Goal: Information Seeking & Learning: Learn about a topic

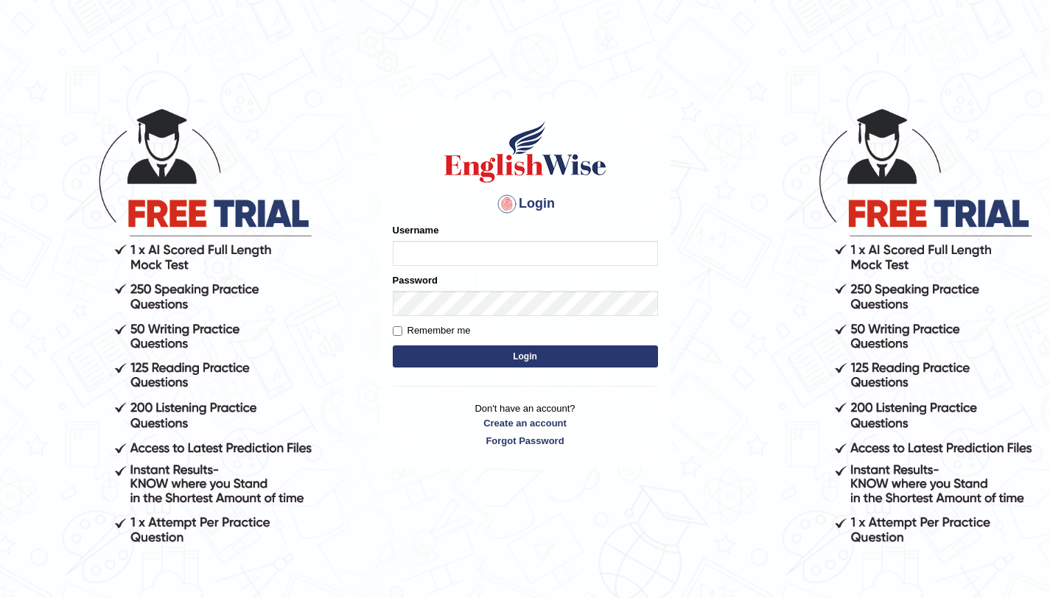
type input "amandeep73"
click at [499, 360] on button "Login" at bounding box center [525, 356] width 265 height 22
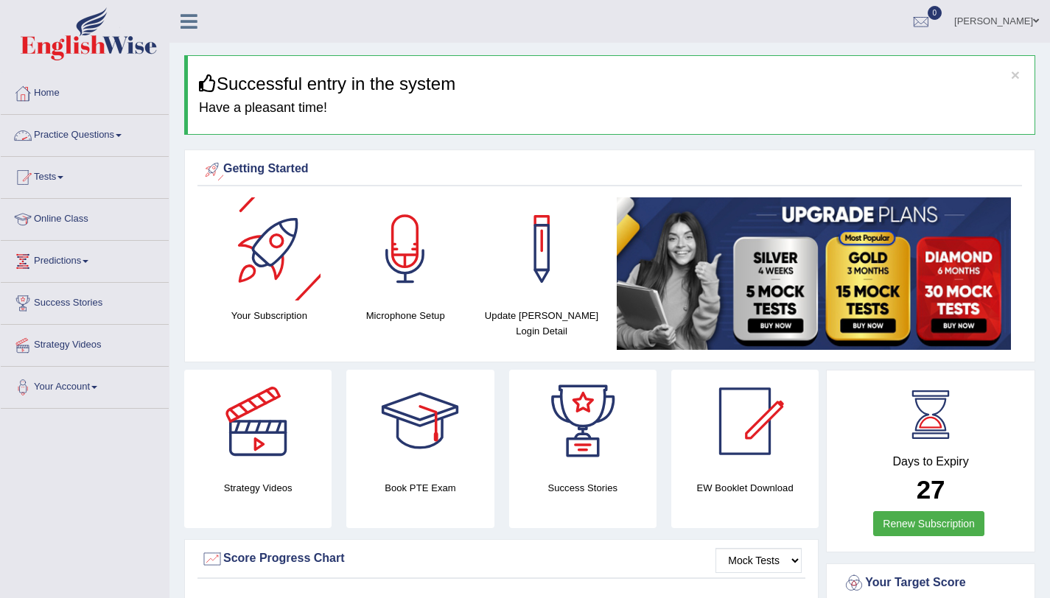
click at [113, 132] on link "Practice Questions" at bounding box center [85, 133] width 168 height 37
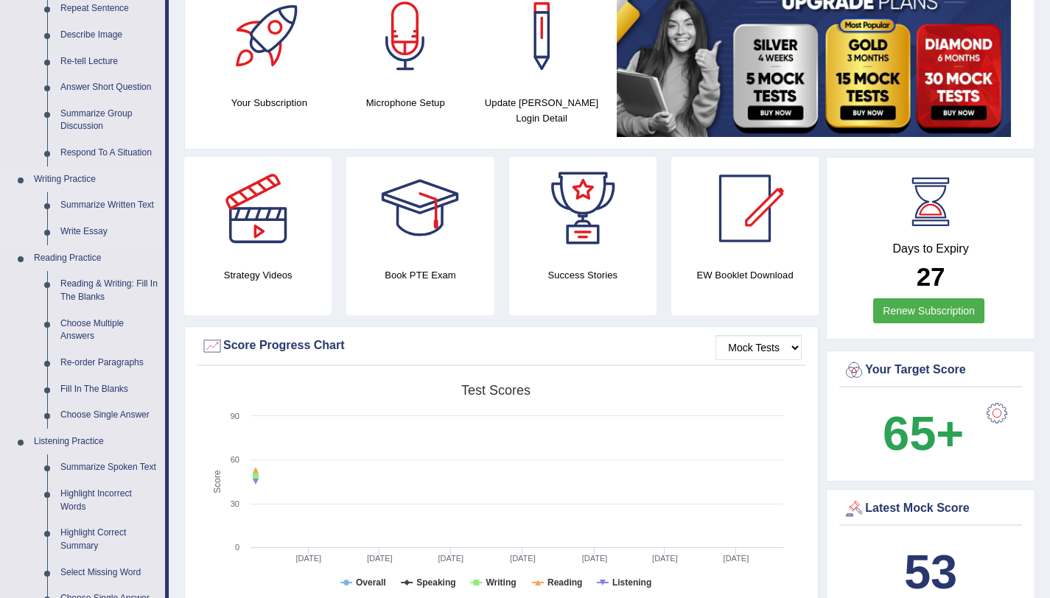
scroll to position [214, 0]
click at [85, 413] on link "Choose Single Answer" at bounding box center [109, 414] width 111 height 27
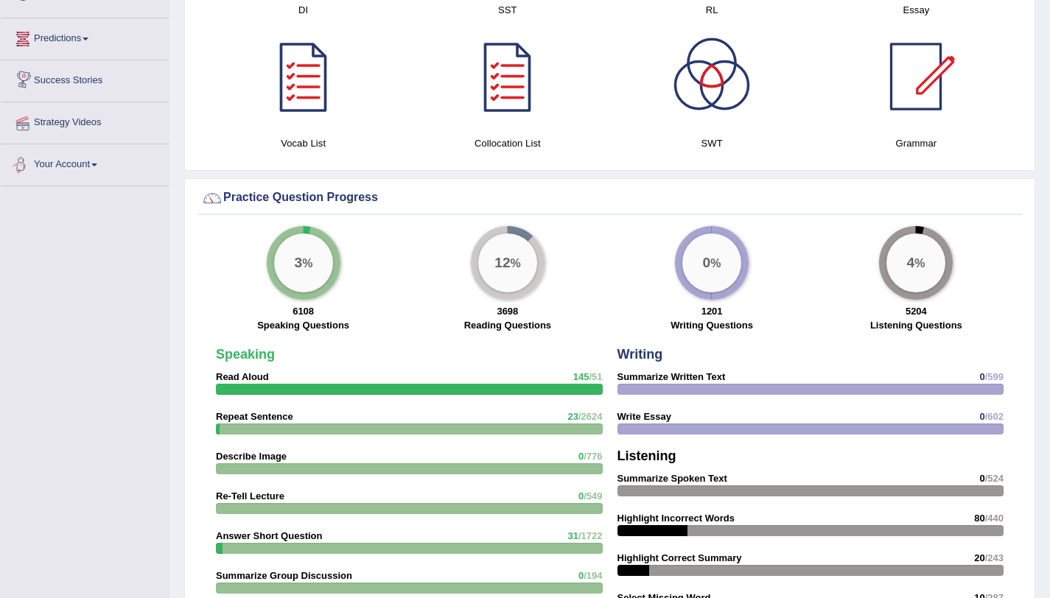
scroll to position [972, 0]
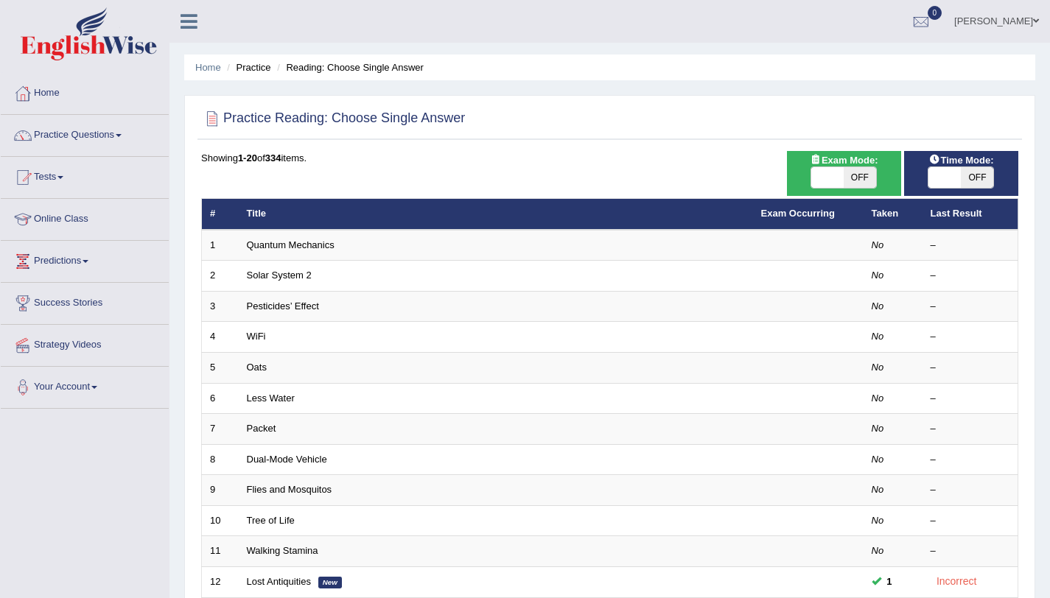
click at [961, 186] on span "OFF" at bounding box center [977, 177] width 32 height 21
checkbox input "true"
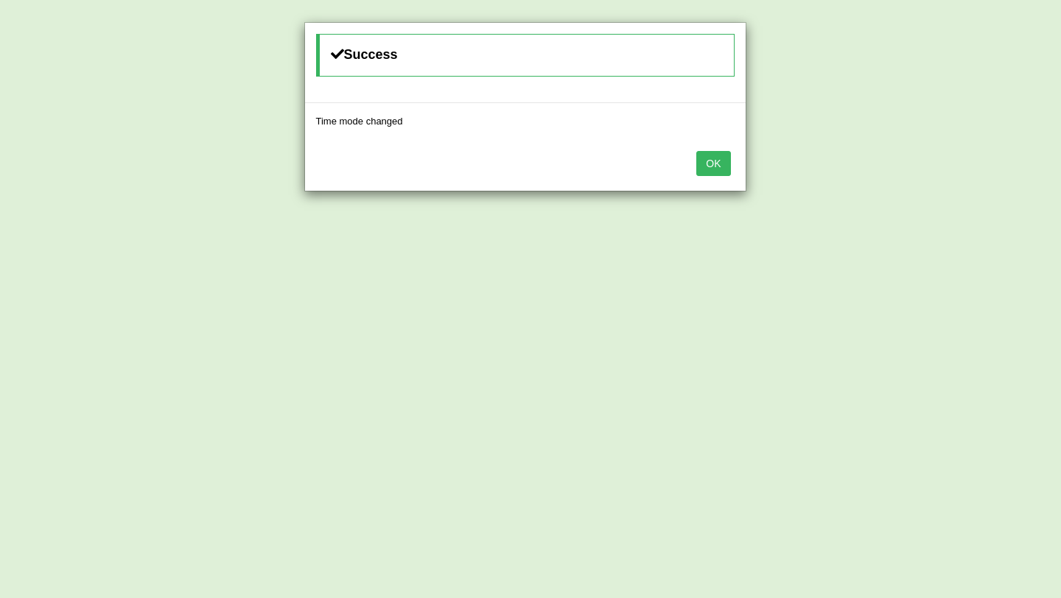
click at [720, 163] on button "OK" at bounding box center [713, 163] width 34 height 25
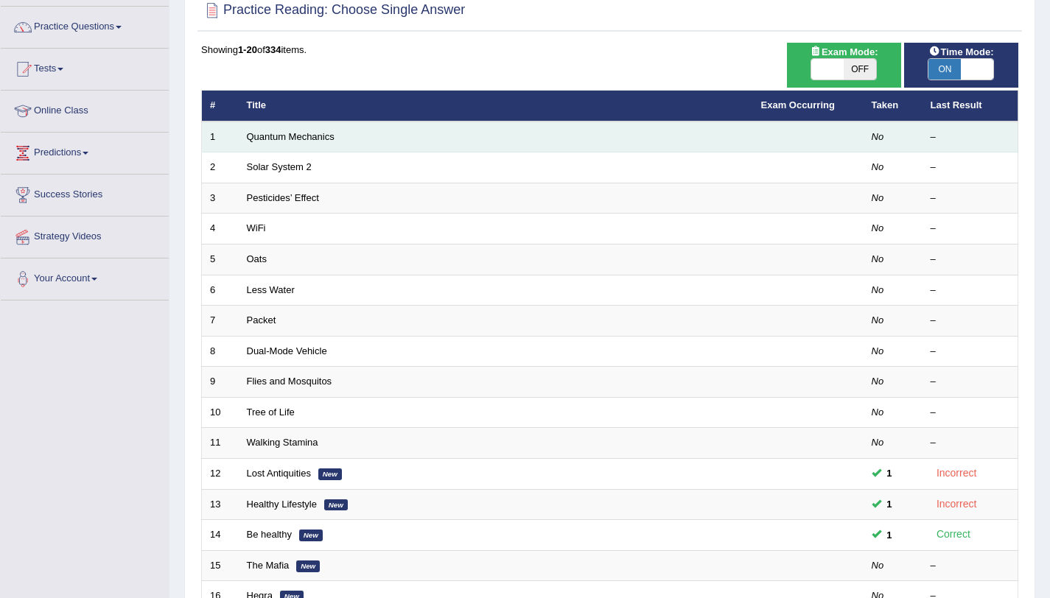
scroll to position [109, 0]
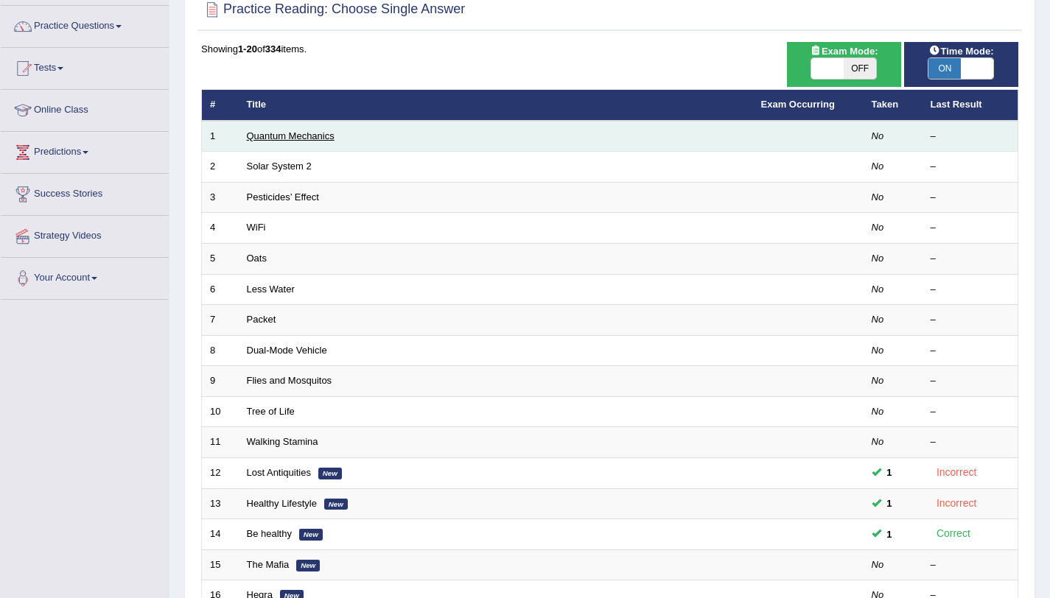
click at [312, 133] on link "Quantum Mechanics" at bounding box center [291, 135] width 88 height 11
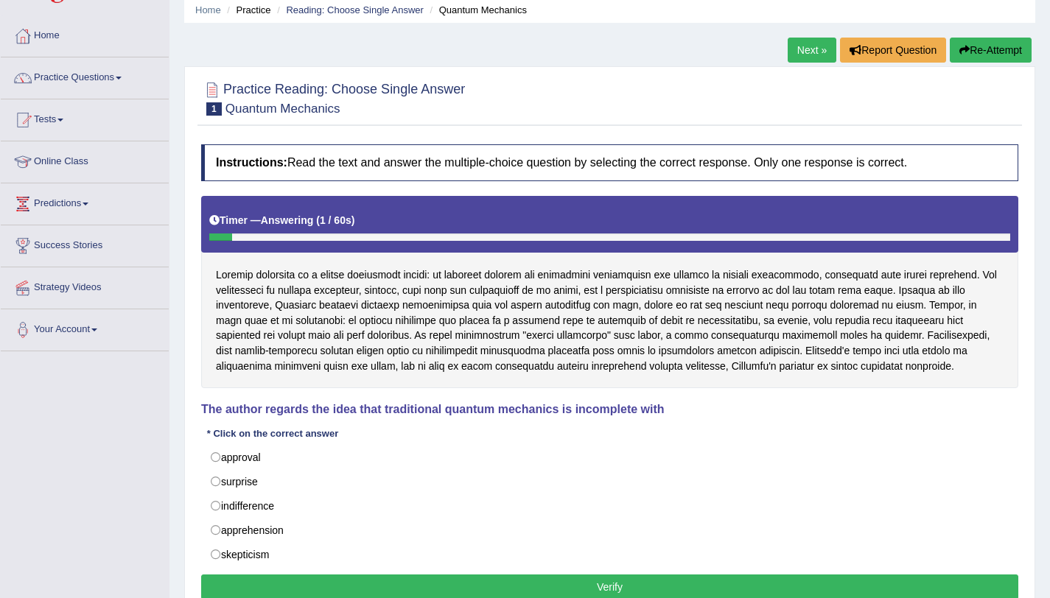
scroll to position [58, 0]
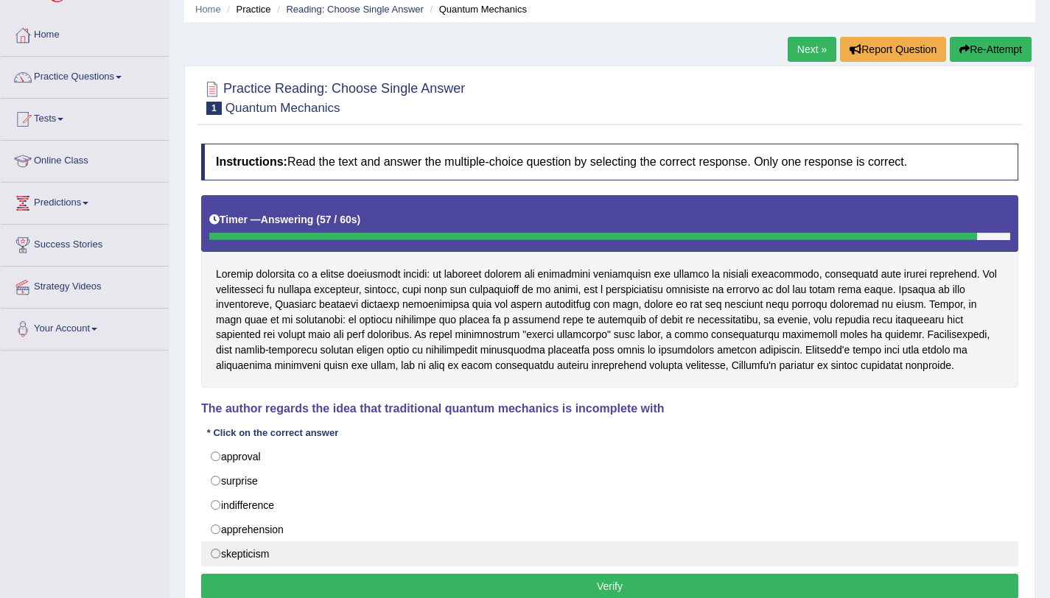
click at [273, 552] on label "skepticism" at bounding box center [609, 553] width 817 height 25
radio input "true"
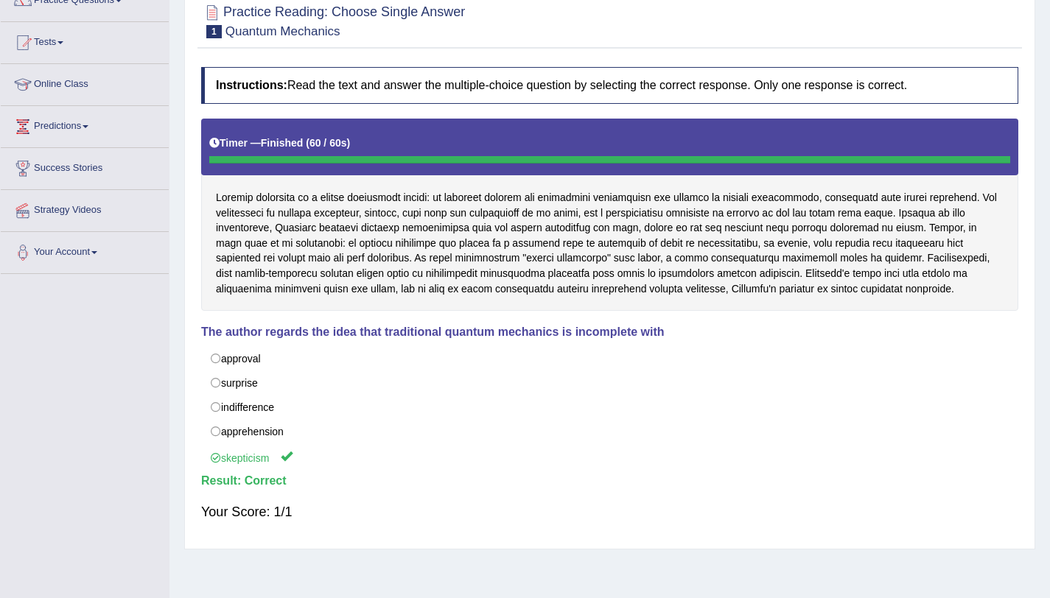
scroll to position [0, 0]
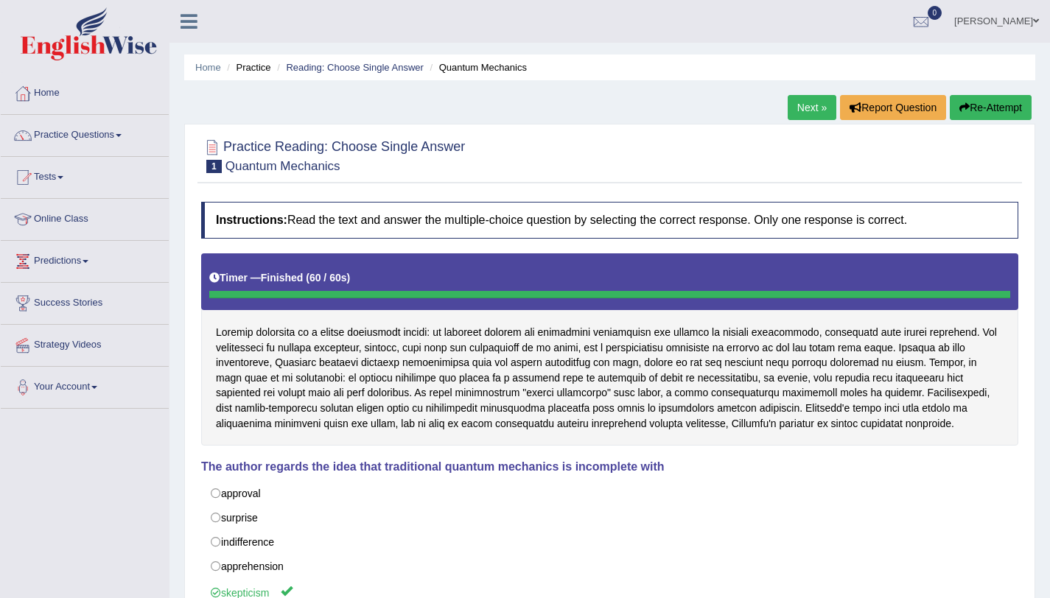
click at [818, 107] on link "Next »" at bounding box center [811, 107] width 49 height 25
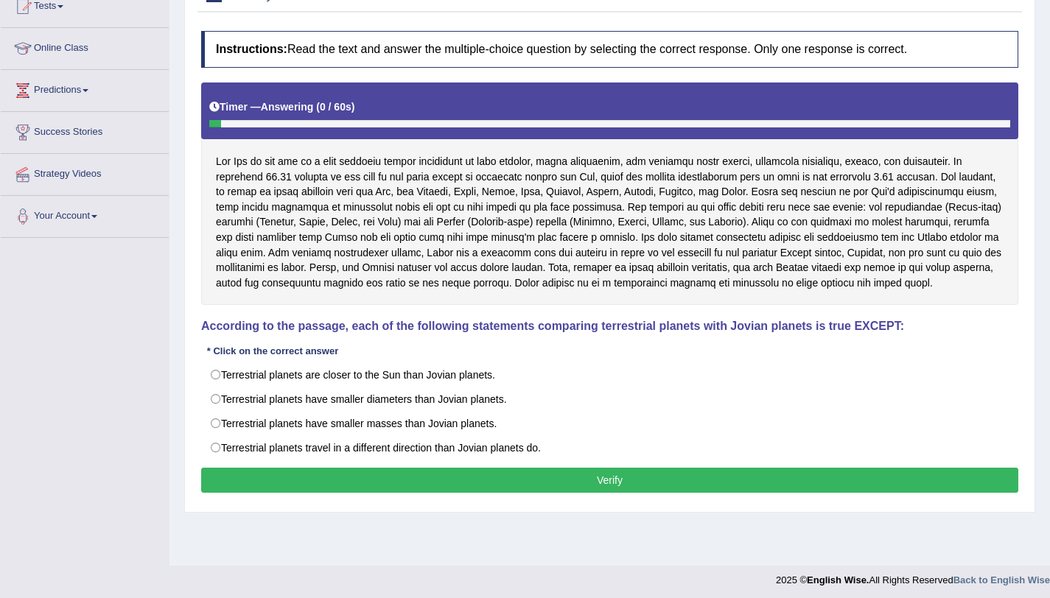
scroll to position [172, 0]
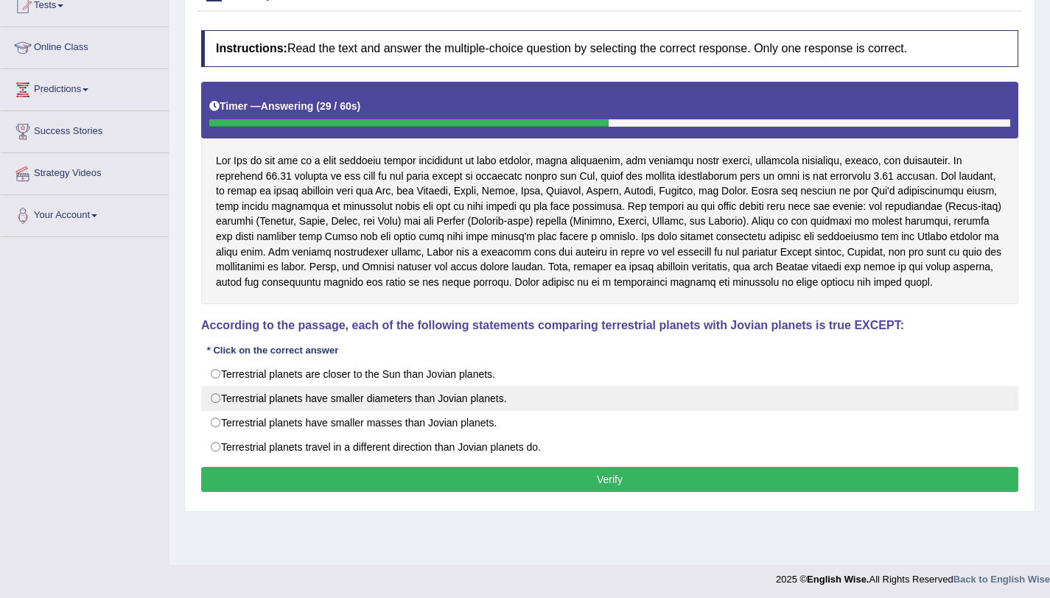
click at [403, 402] on label "Terrestrial planets have smaller diameters than Jovian planets." at bounding box center [609, 398] width 817 height 25
radio input "true"
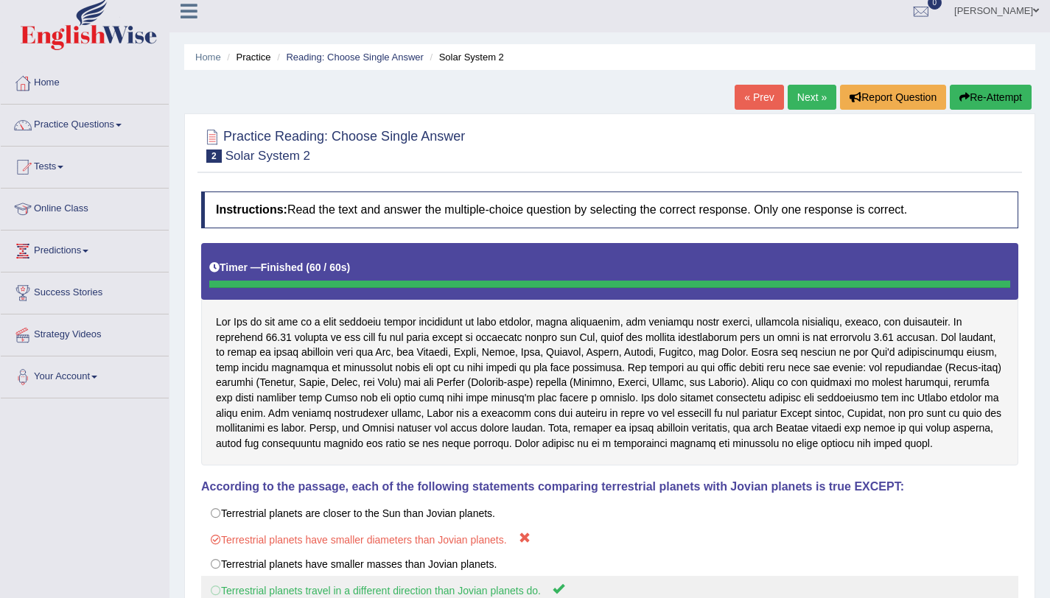
scroll to position [0, 0]
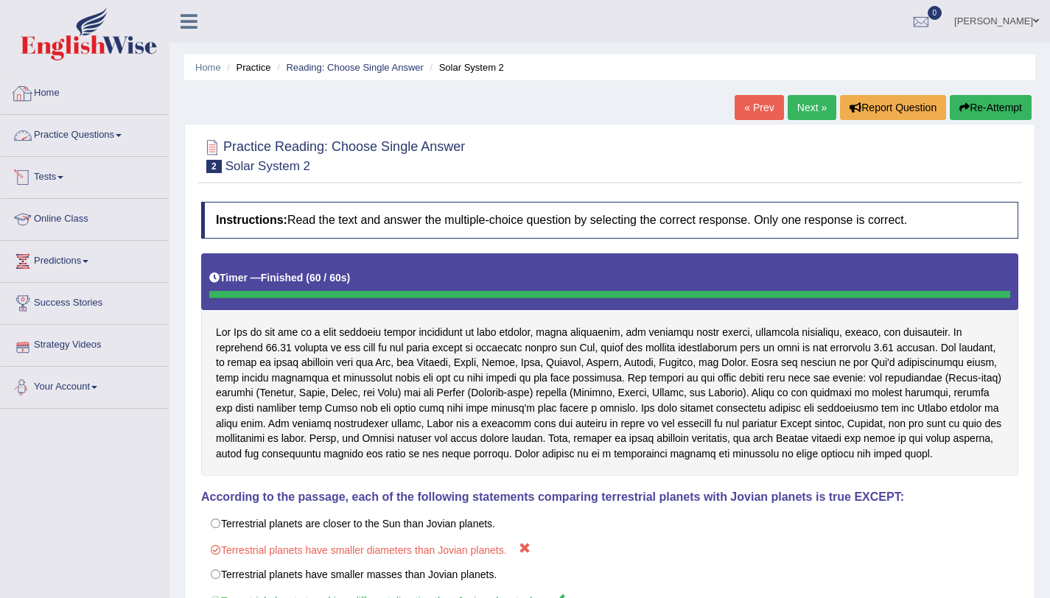
click at [128, 134] on link "Practice Questions" at bounding box center [85, 133] width 168 height 37
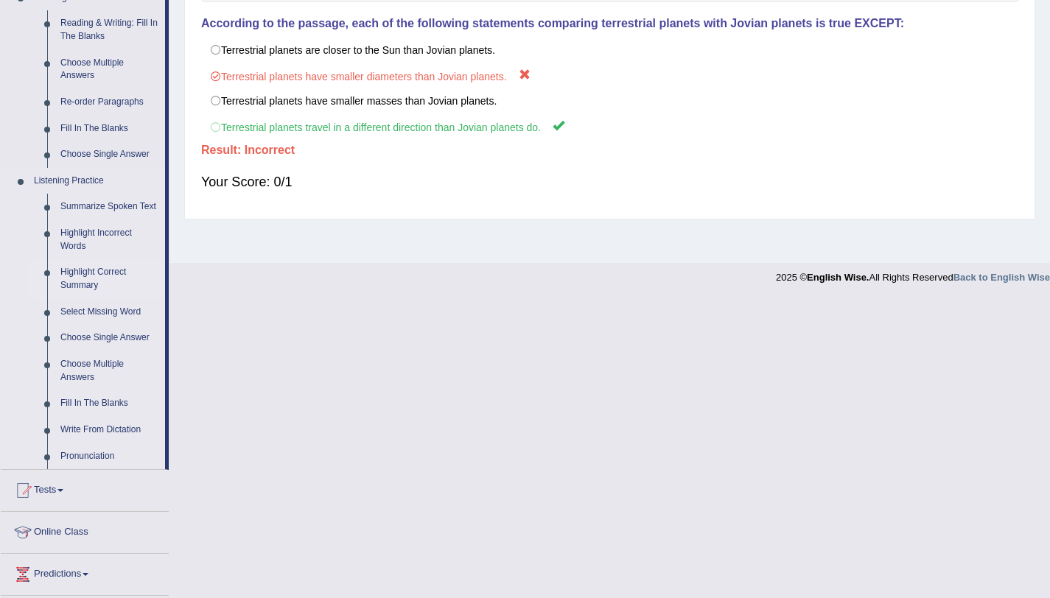
scroll to position [474, 0]
click at [105, 274] on link "Highlight Correct Summary" at bounding box center [109, 278] width 111 height 39
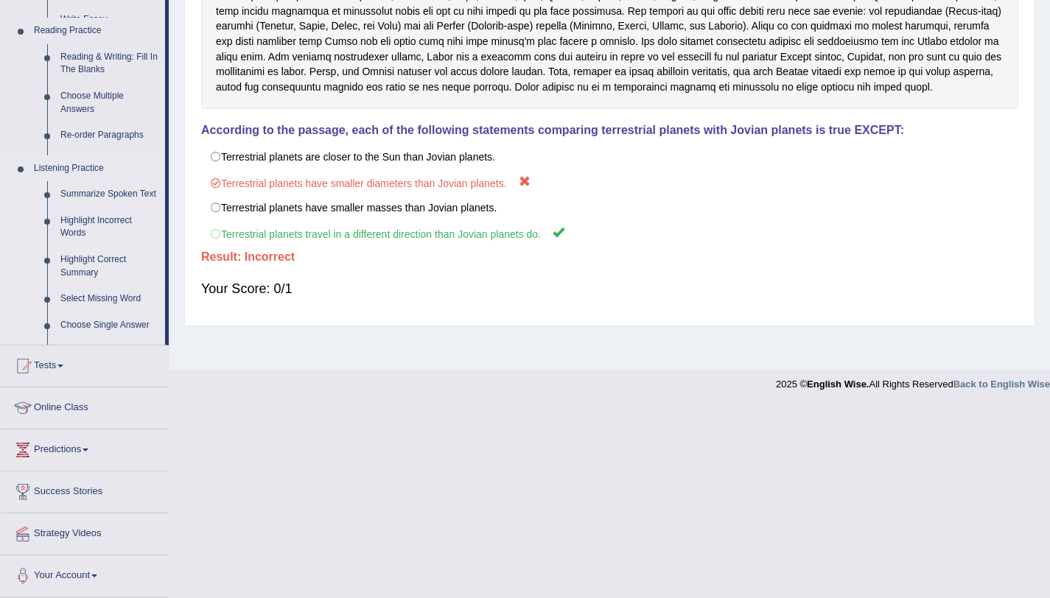
scroll to position [175, 0]
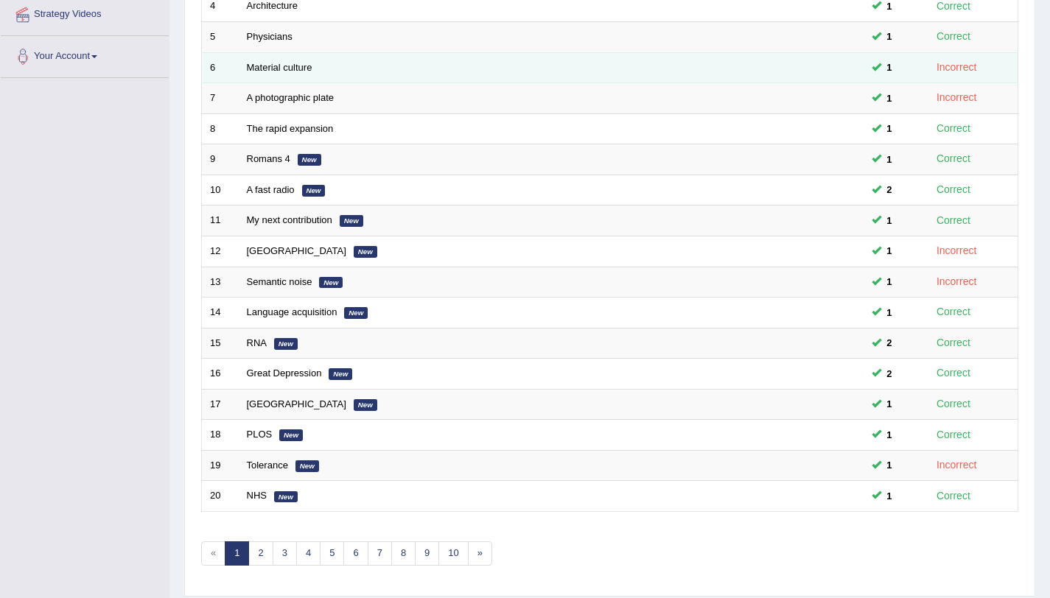
scroll to position [377, 0]
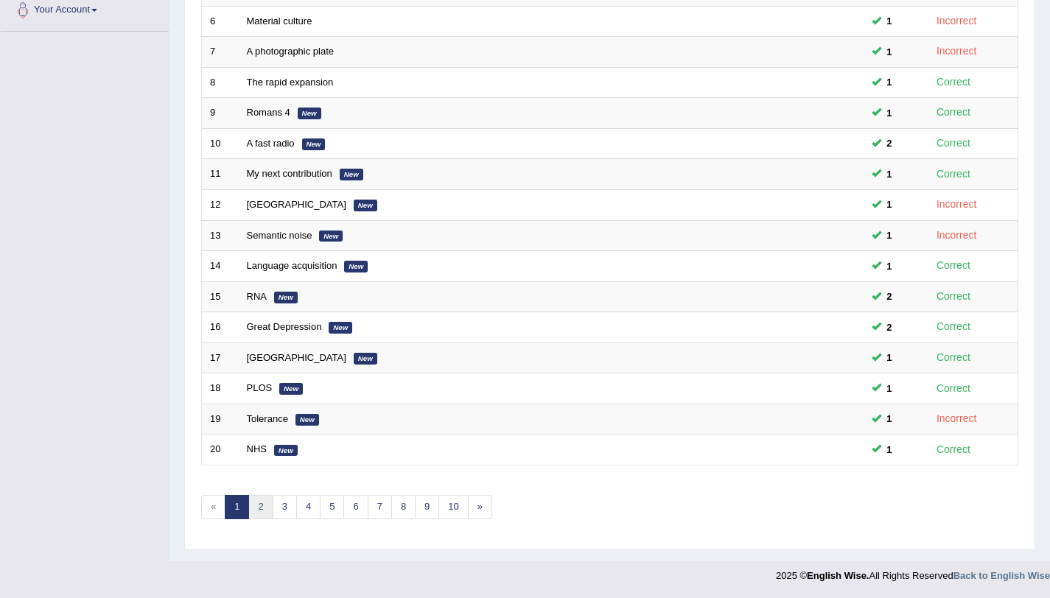
click at [267, 508] on link "2" at bounding box center [260, 507] width 24 height 24
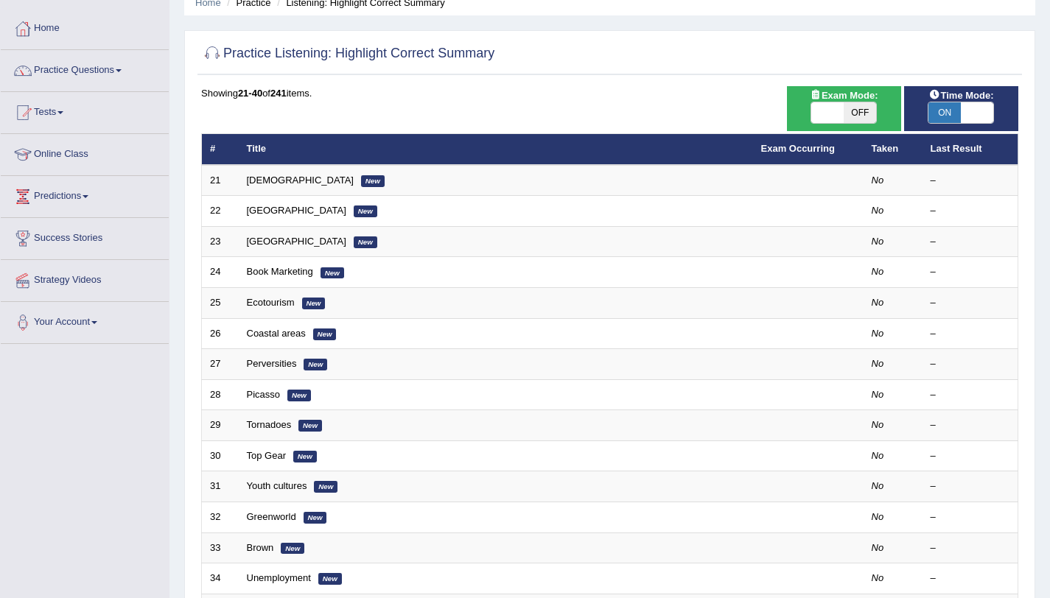
scroll to position [66, 0]
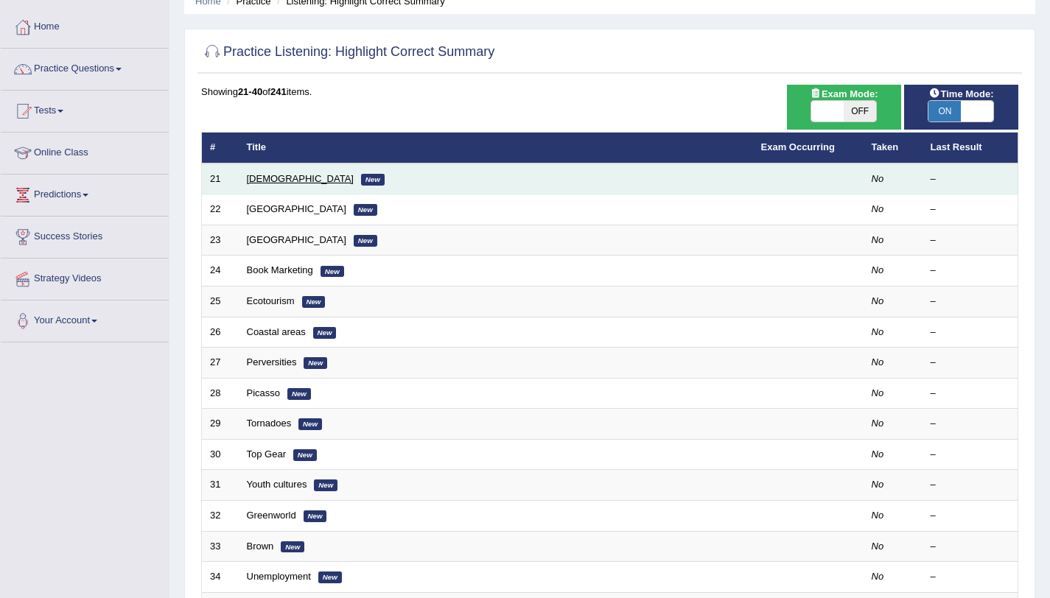
click at [256, 178] on link "[DEMOGRAPHIC_DATA]" at bounding box center [300, 178] width 107 height 11
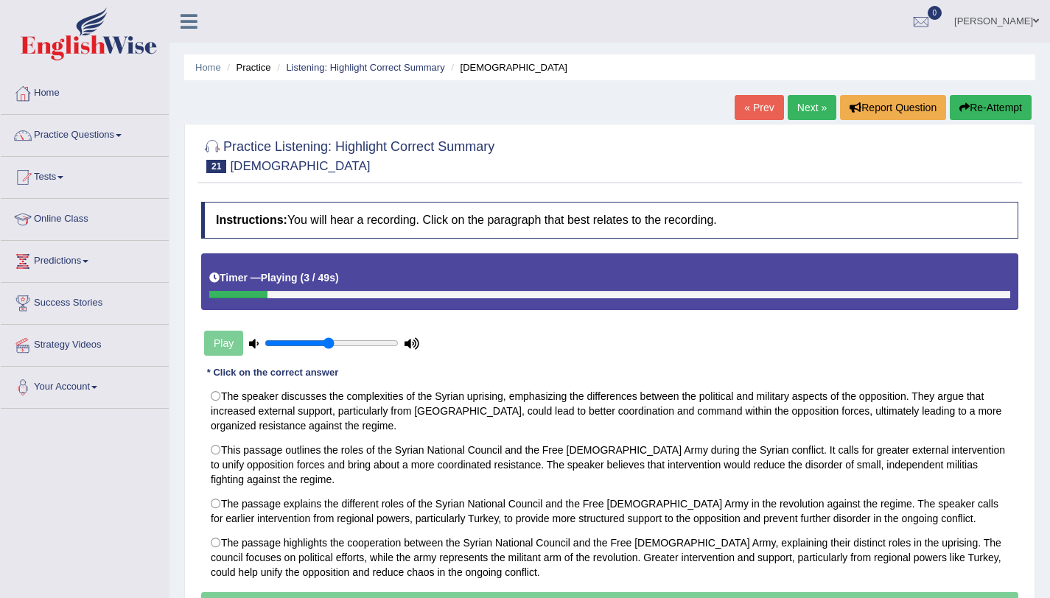
drag, startPoint x: 306, startPoint y: 347, endPoint x: 330, endPoint y: 345, distance: 24.4
type input "0.5"
click at [330, 345] on input "range" at bounding box center [331, 343] width 134 height 12
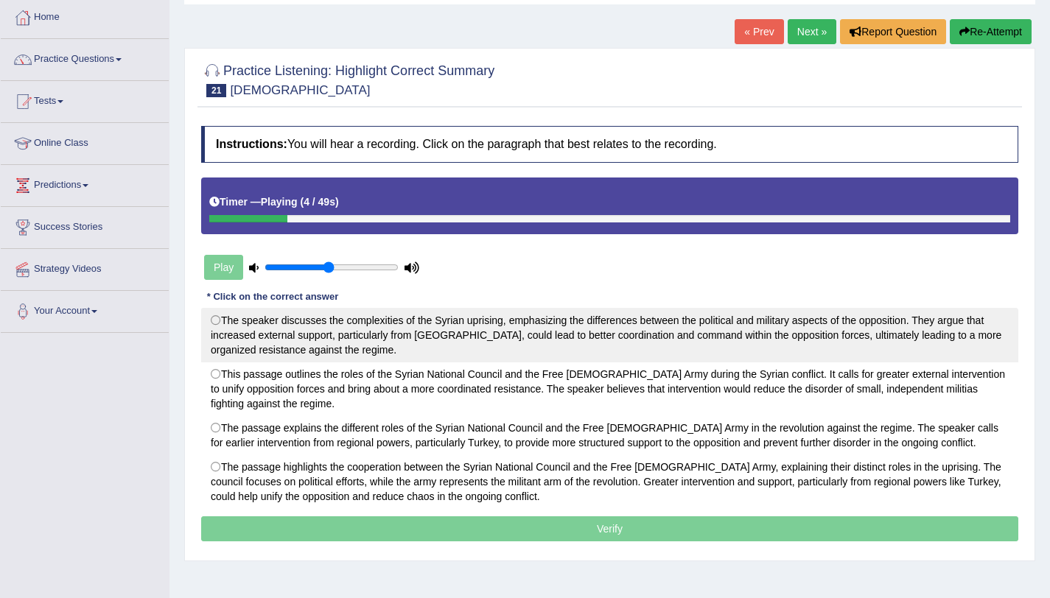
scroll to position [78, 0]
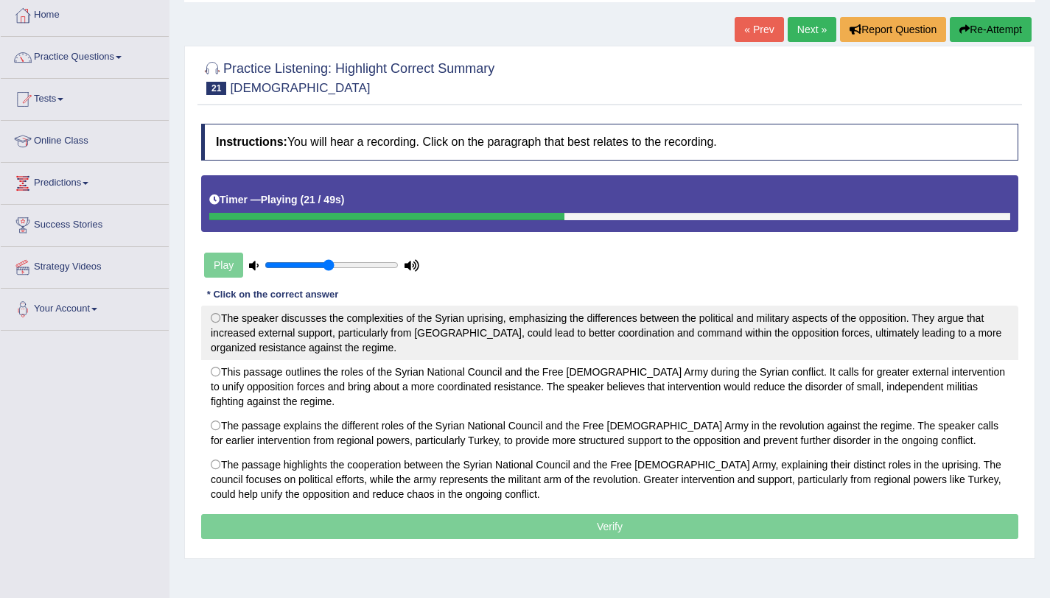
click at [750, 327] on label "The speaker discusses the complexities of the Syrian uprising, emphasizing the …" at bounding box center [609, 333] width 817 height 55
radio input "true"
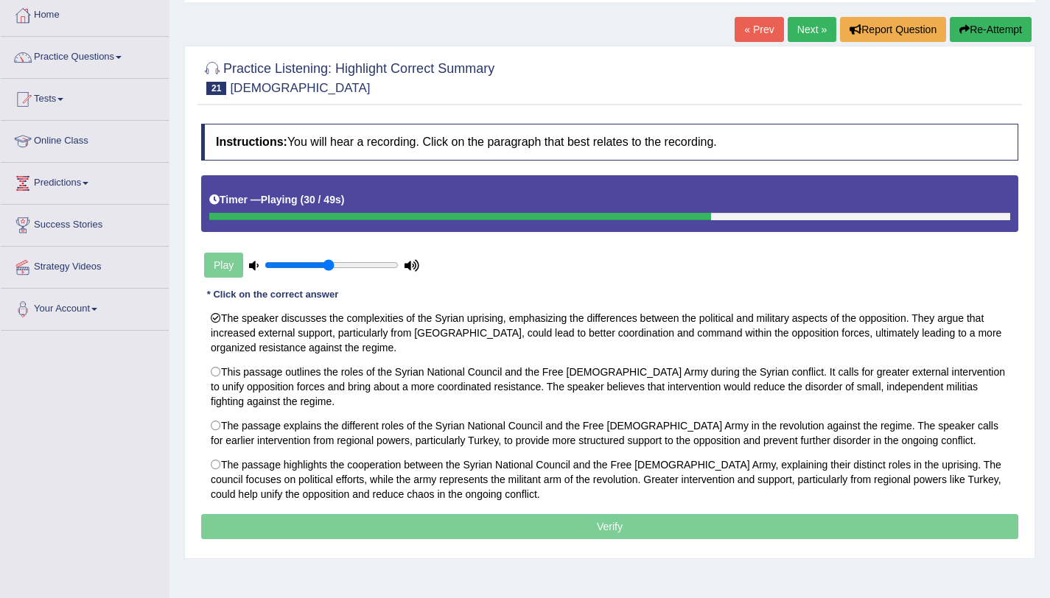
click at [608, 522] on p "Verify" at bounding box center [609, 526] width 817 height 25
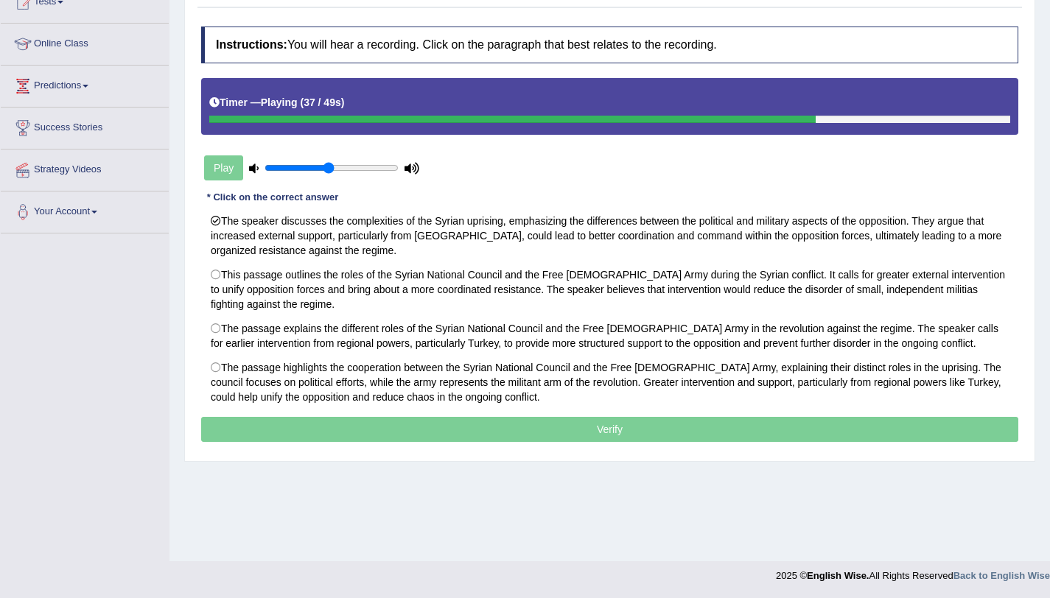
click at [608, 522] on div "Home Practice Listening: Highlight Correct Summary Syrian « Prev Next » Report …" at bounding box center [609, 193] width 880 height 737
click at [605, 561] on div "Home Practice Listening: Highlight Correct Summary Syrian « Prev Next » Report …" at bounding box center [609, 193] width 880 height 737
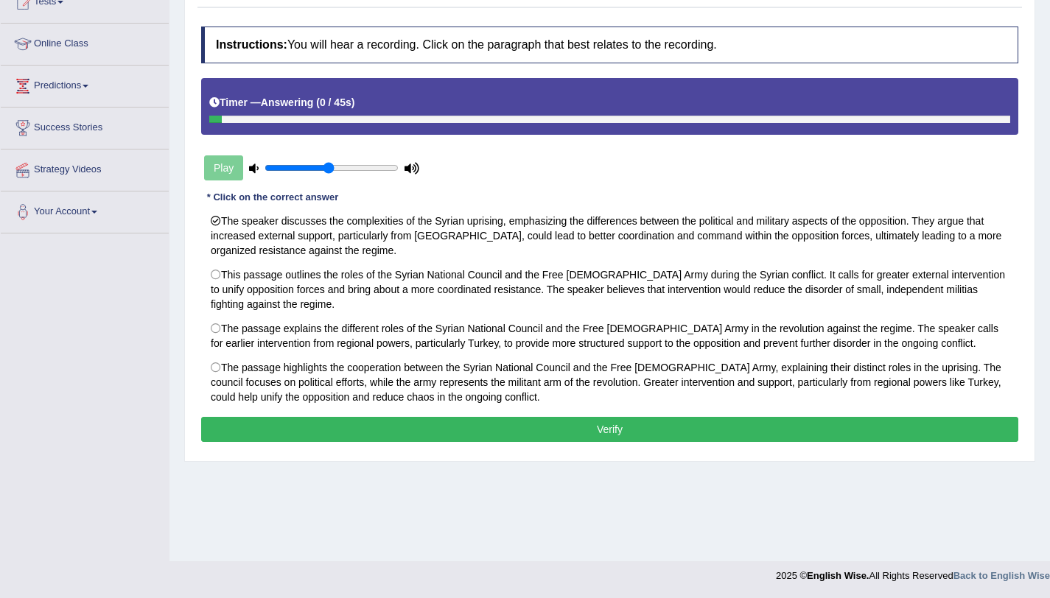
click at [630, 427] on button "Verify" at bounding box center [609, 429] width 817 height 25
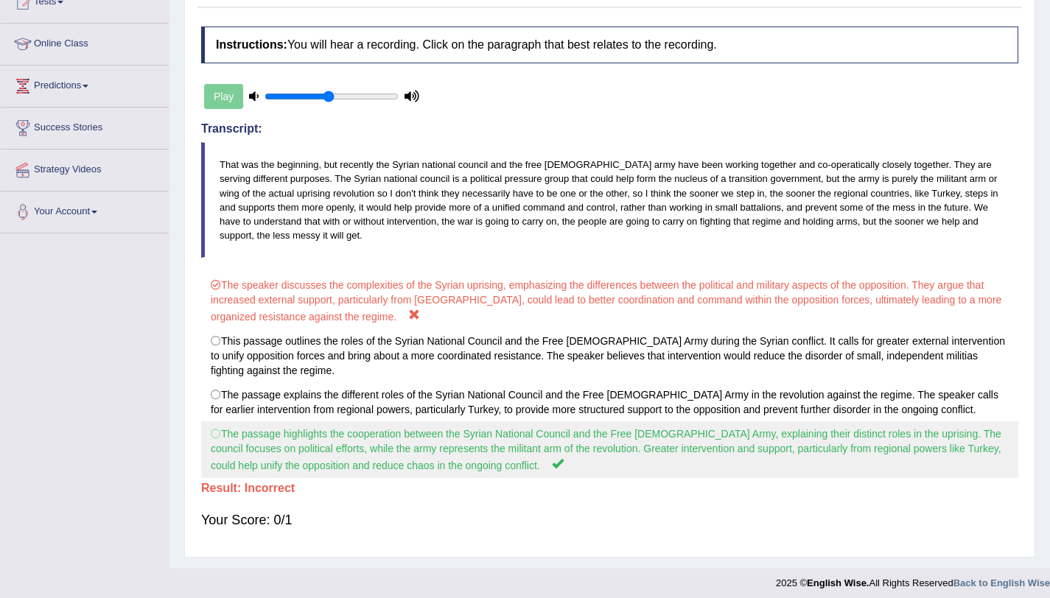
click at [273, 438] on label "The passage highlights the cooperation between the Syrian National Council and …" at bounding box center [609, 449] width 817 height 57
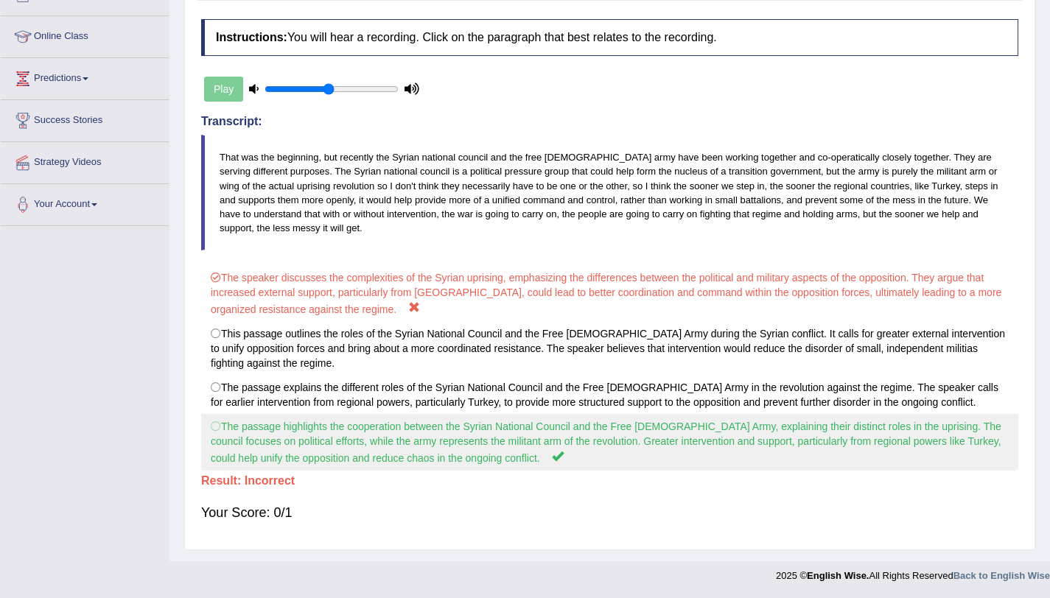
scroll to position [0, 0]
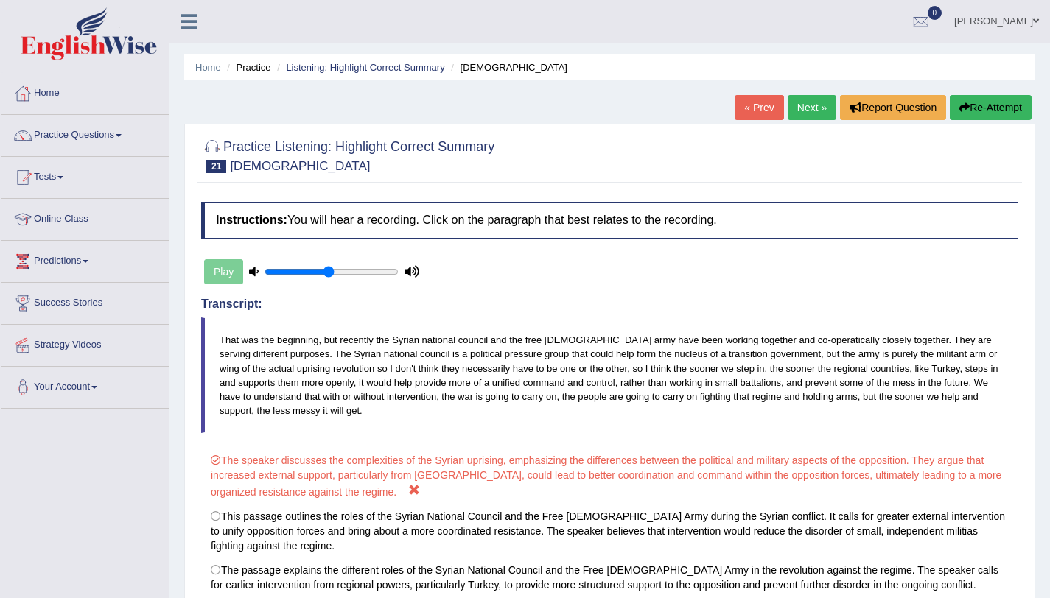
click at [801, 108] on link "Next »" at bounding box center [811, 107] width 49 height 25
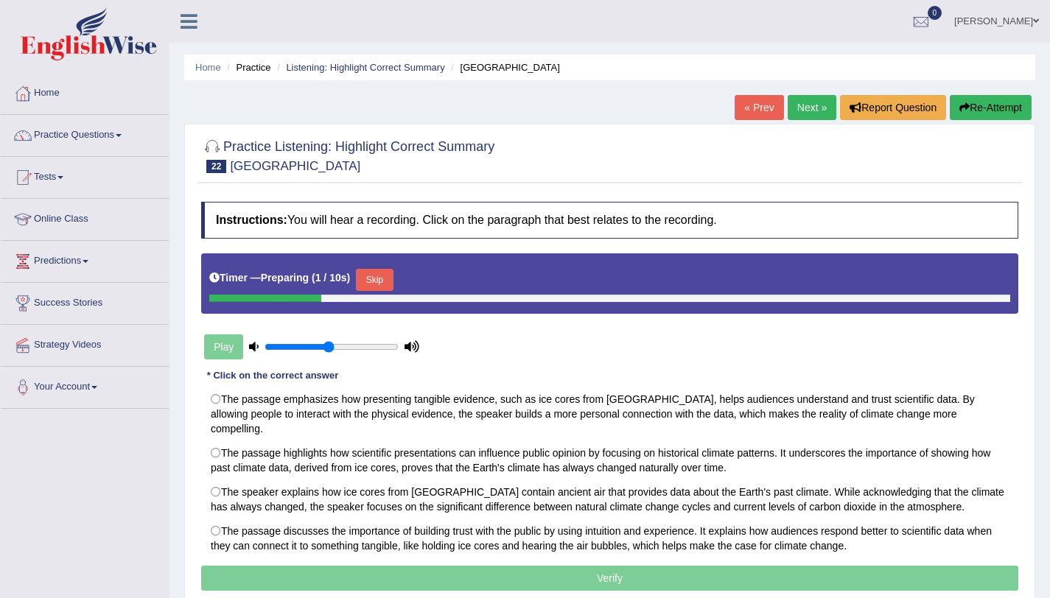
click at [228, 348] on div "Play" at bounding box center [311, 347] width 221 height 37
click at [372, 284] on button "Skip" at bounding box center [374, 280] width 37 height 22
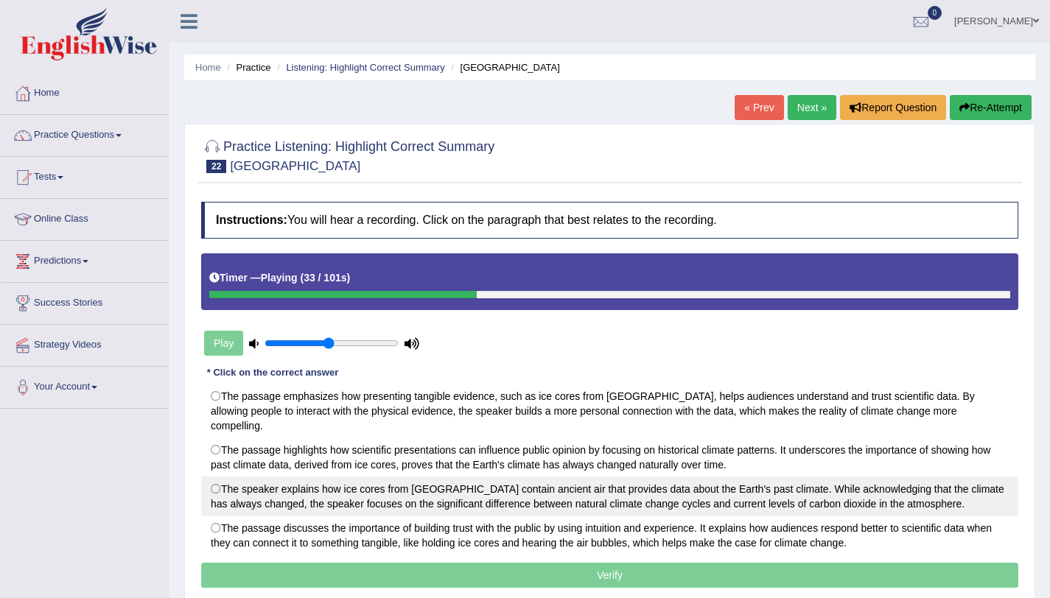
click at [529, 485] on label "The speaker explains how ice cores from Antarctica contain ancient air that pro…" at bounding box center [609, 497] width 817 height 40
radio input "true"
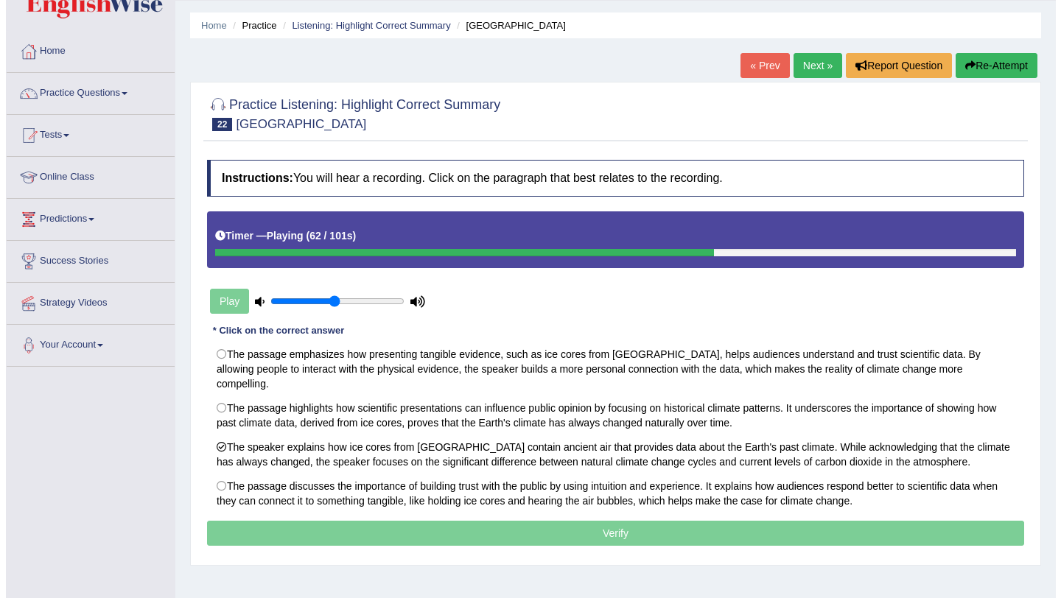
scroll to position [44, 0]
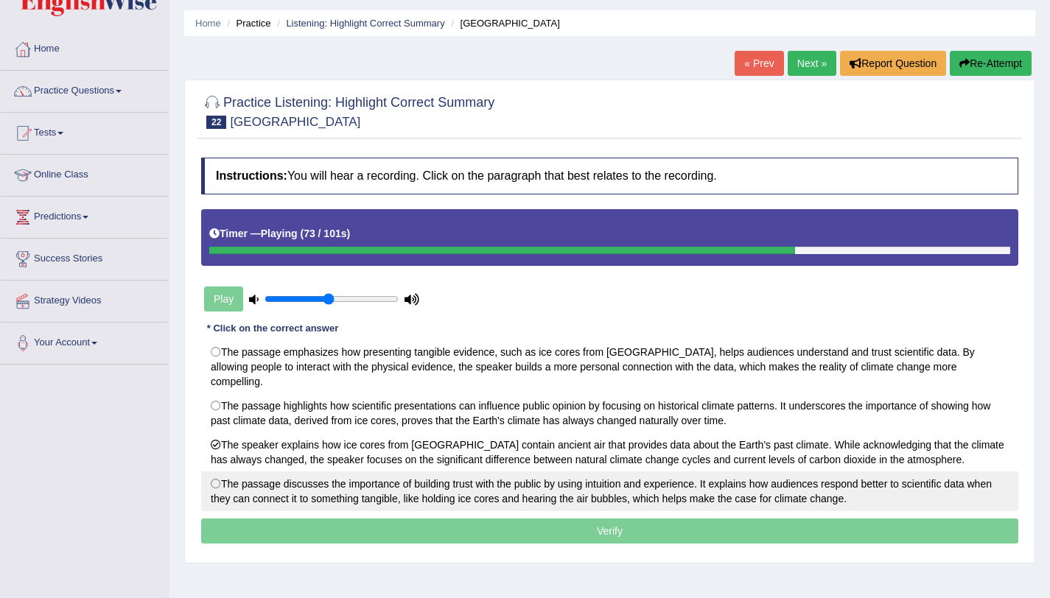
click at [584, 489] on label "The passage discusses the importance of building trust with the public by using…" at bounding box center [609, 491] width 817 height 40
radio input "true"
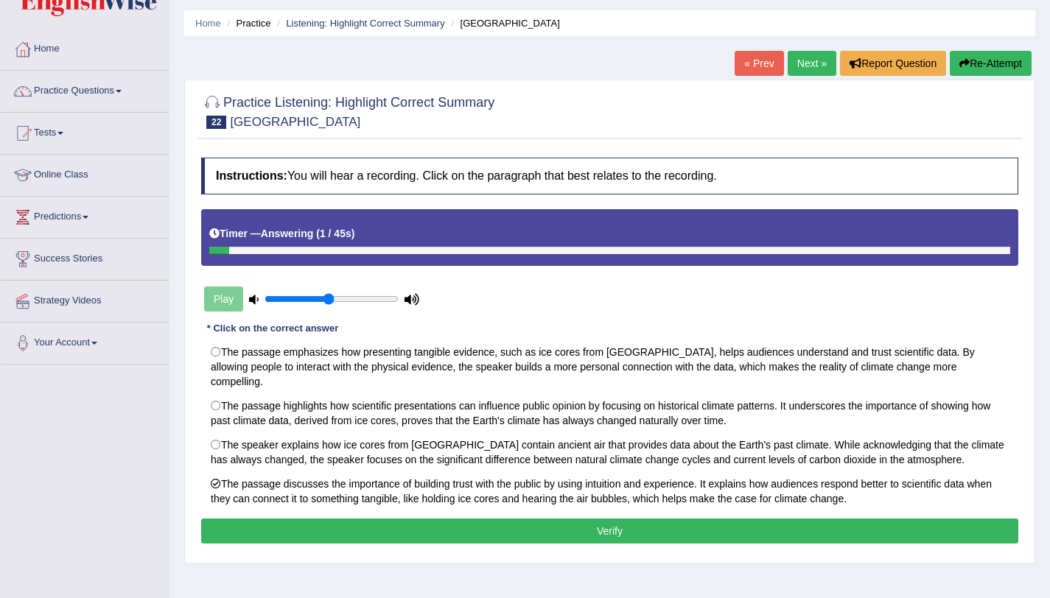
click at [611, 519] on button "Verify" at bounding box center [609, 531] width 817 height 25
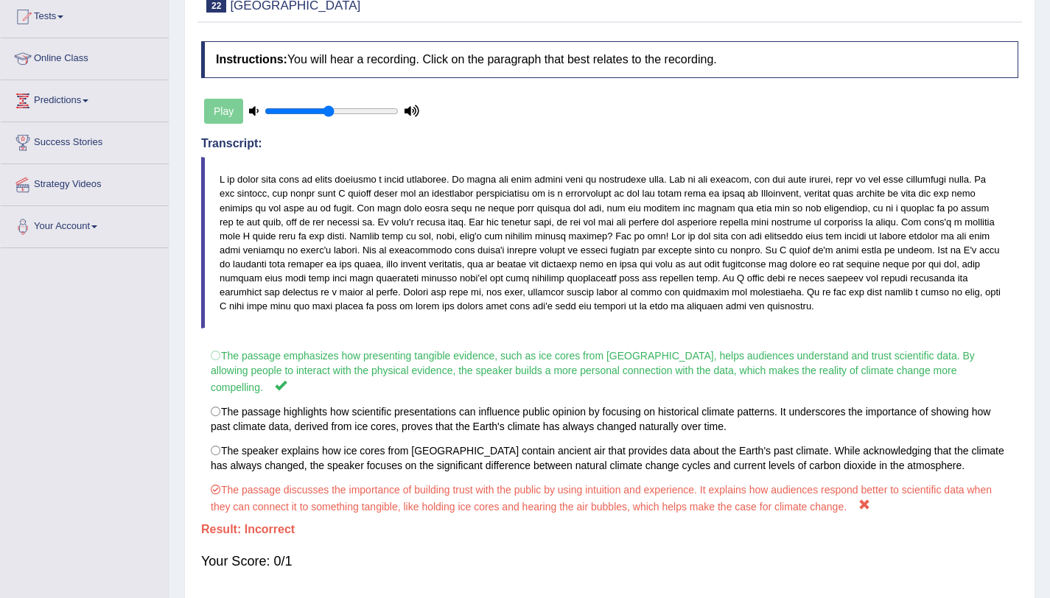
scroll to position [162, 0]
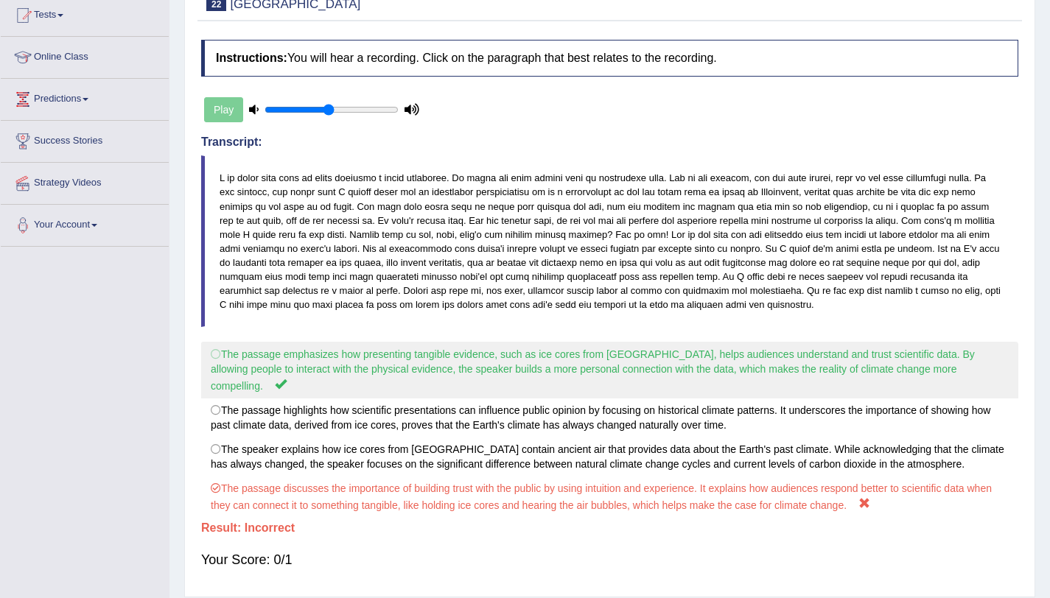
click at [578, 384] on label "The passage emphasizes how presenting tangible evidence, such as ice cores from…" at bounding box center [609, 370] width 817 height 57
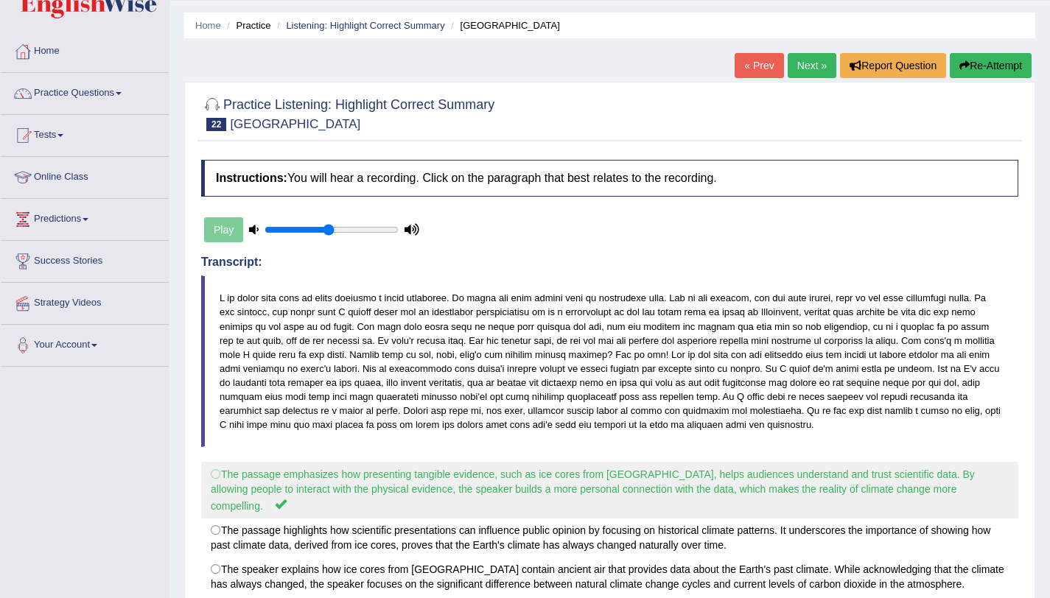
scroll to position [0, 0]
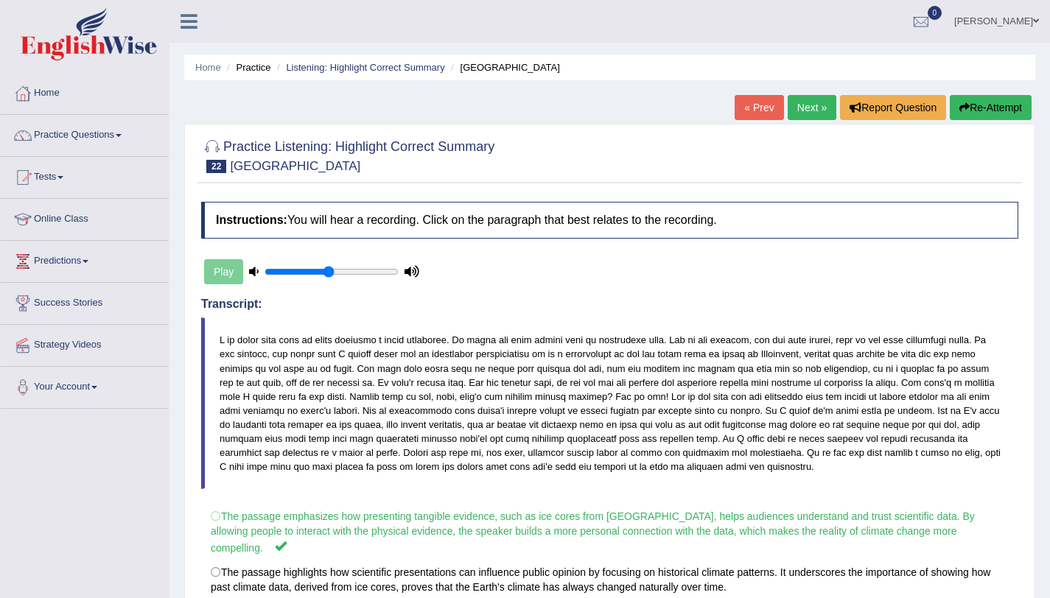
click at [804, 96] on link "Next »" at bounding box center [811, 107] width 49 height 25
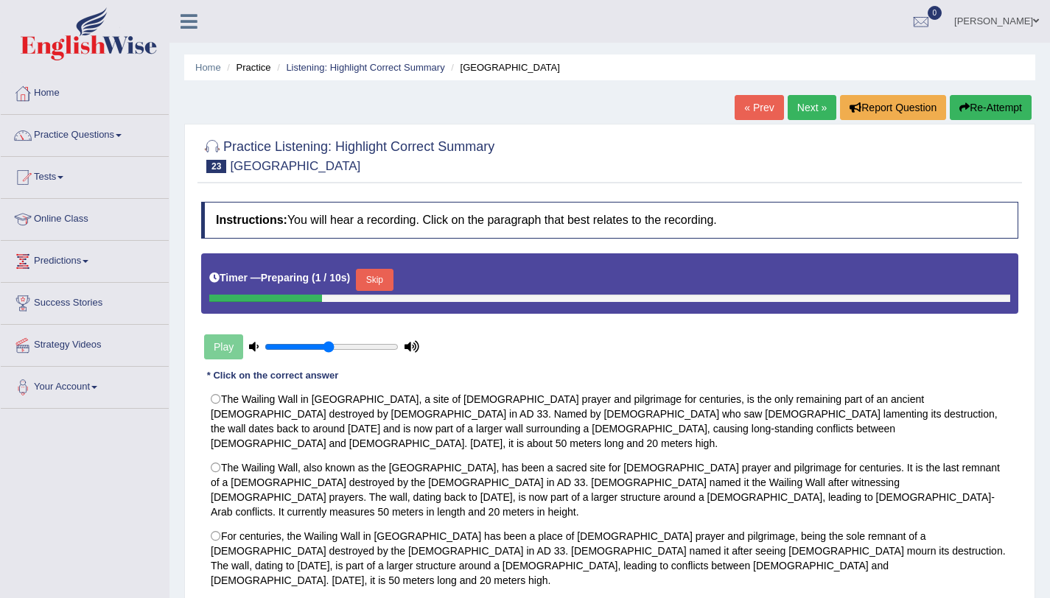
click at [374, 283] on button "Skip" at bounding box center [374, 280] width 37 height 22
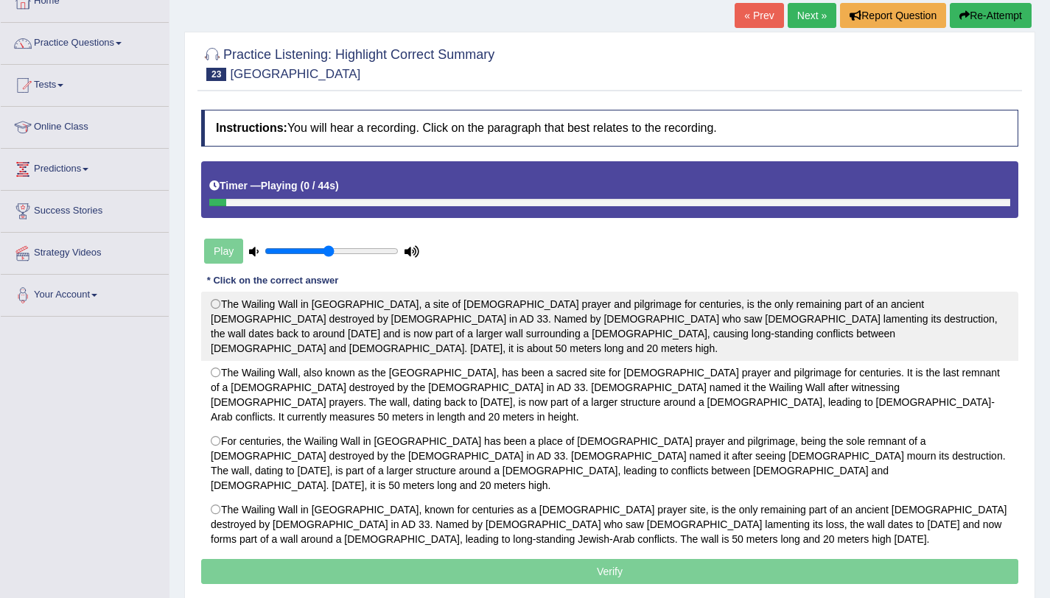
scroll to position [93, 0]
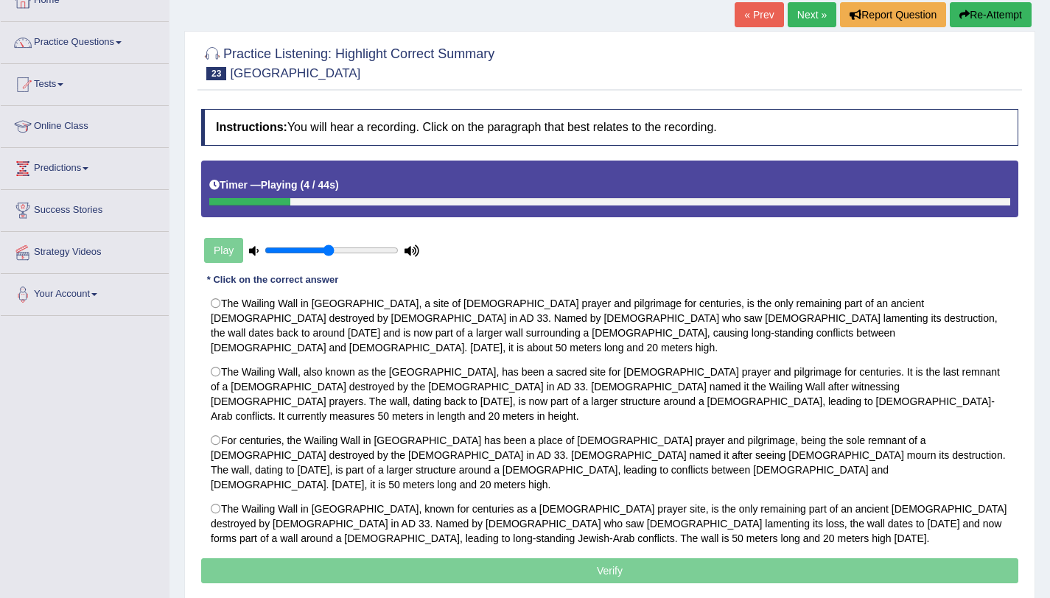
drag, startPoint x: 231, startPoint y: 49, endPoint x: 491, endPoint y: 54, distance: 259.3
click at [491, 54] on h2 "Practice Listening: Highlight Correct Summary 23 Old City" at bounding box center [347, 61] width 293 height 37
click at [485, 54] on h2 "Practice Listening: Highlight Correct Summary 23 Old City" at bounding box center [347, 61] width 293 height 37
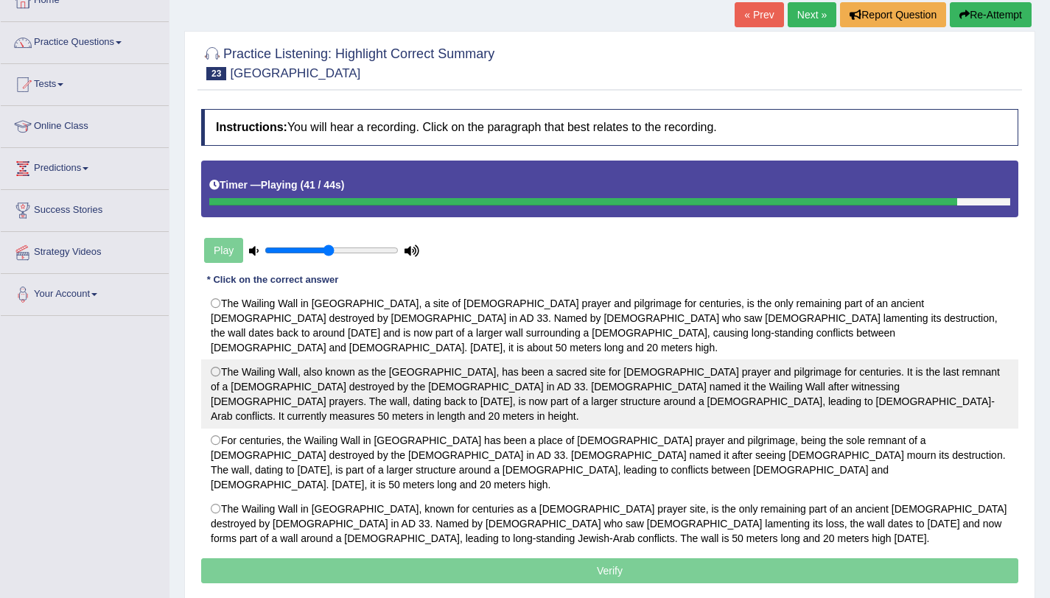
click at [495, 390] on label "The Wailing Wall, also known as the Western Wall, has been a sacred site for Je…" at bounding box center [609, 393] width 817 height 69
radio input "true"
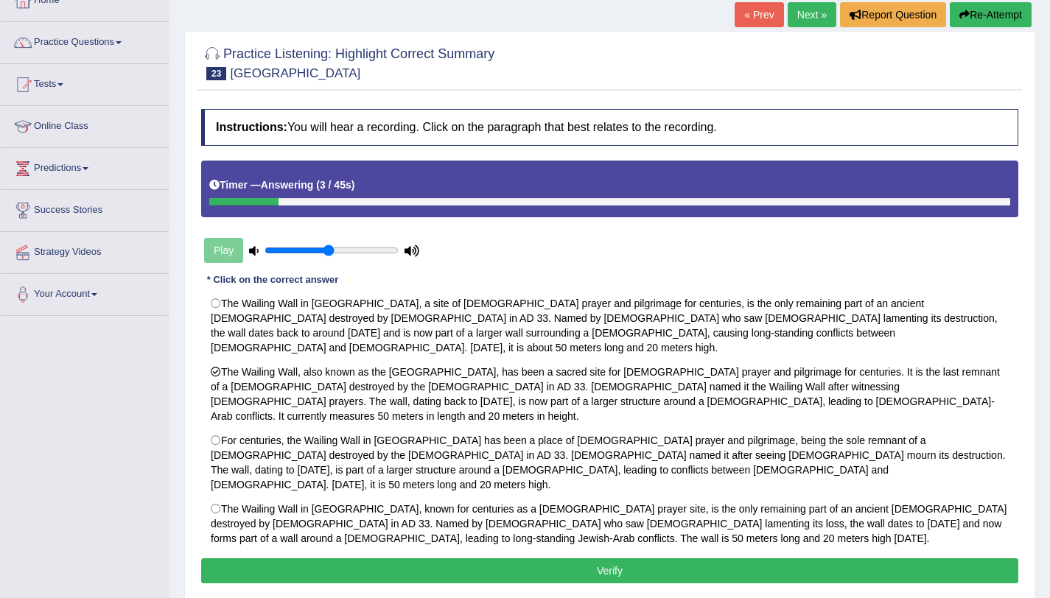
click at [548, 558] on button "Verify" at bounding box center [609, 570] width 817 height 25
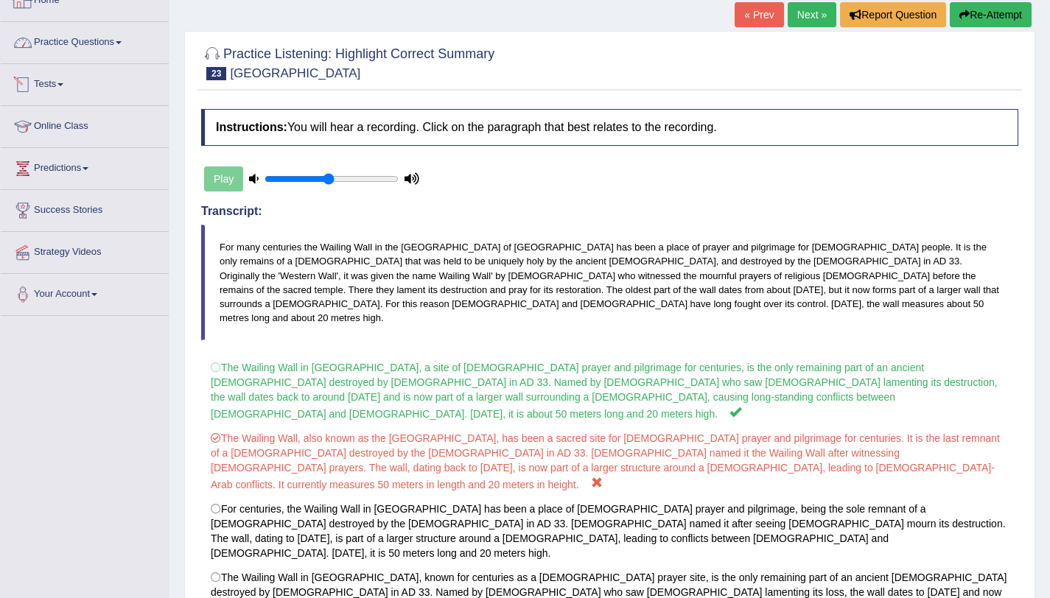
click at [91, 40] on link "Practice Questions" at bounding box center [85, 40] width 168 height 37
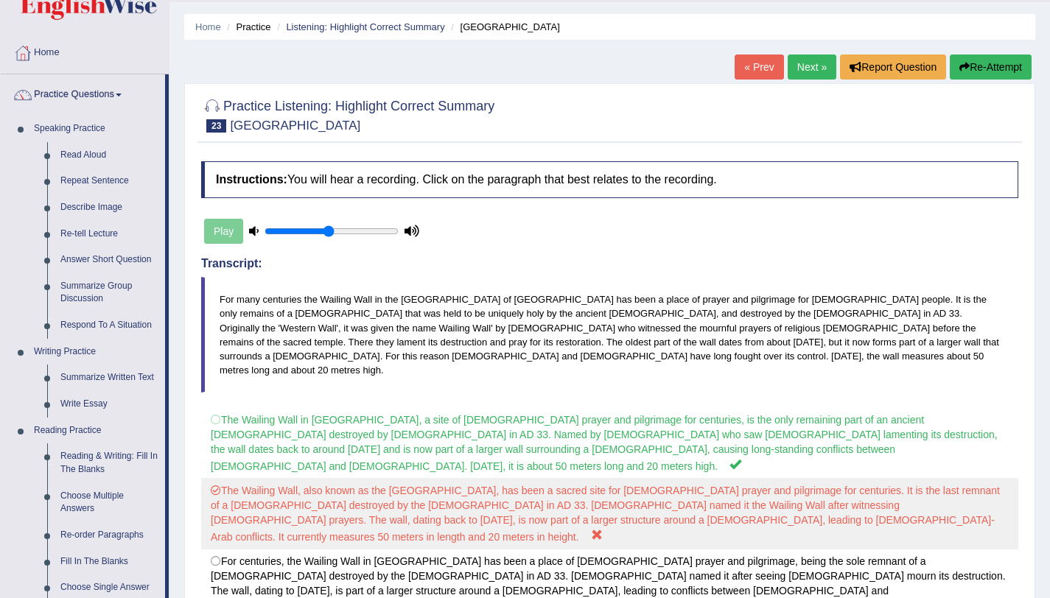
scroll to position [23, 0]
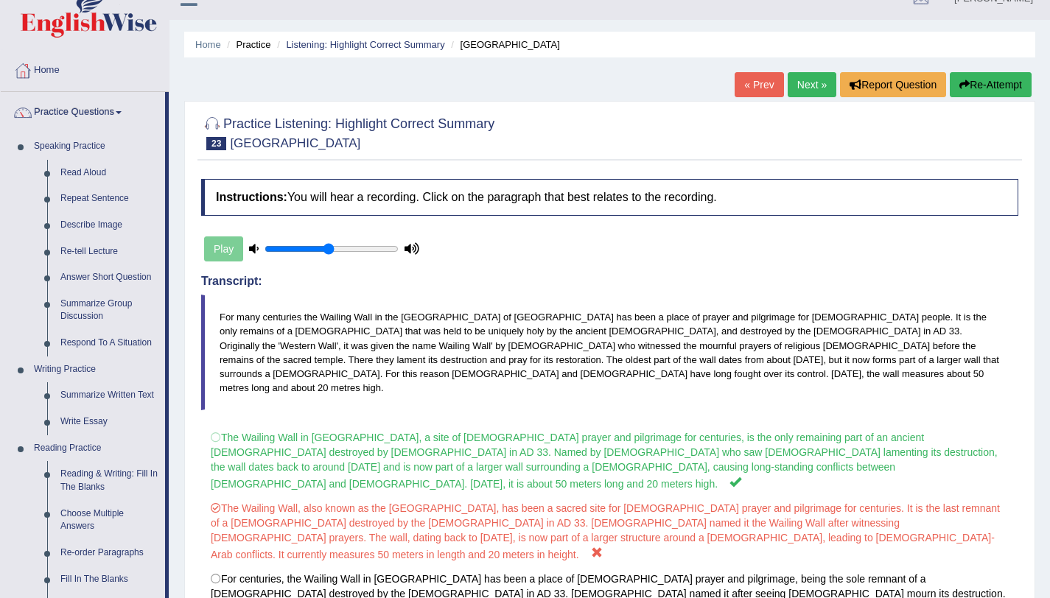
click at [226, 121] on h2 "Practice Listening: Highlight Correct Summary 23 Old City" at bounding box center [347, 131] width 293 height 37
drag, startPoint x: 502, startPoint y: 121, endPoint x: 410, endPoint y: 122, distance: 91.3
click at [410, 122] on div "Practice Listening: Highlight Correct Summary 23 Old City" at bounding box center [609, 135] width 824 height 52
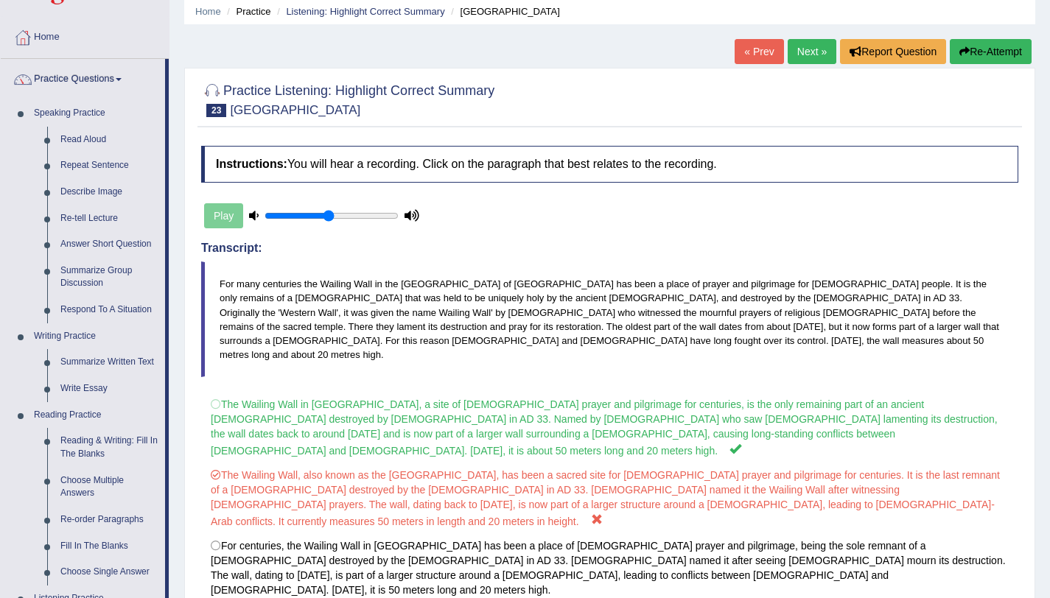
scroll to position [55, 0]
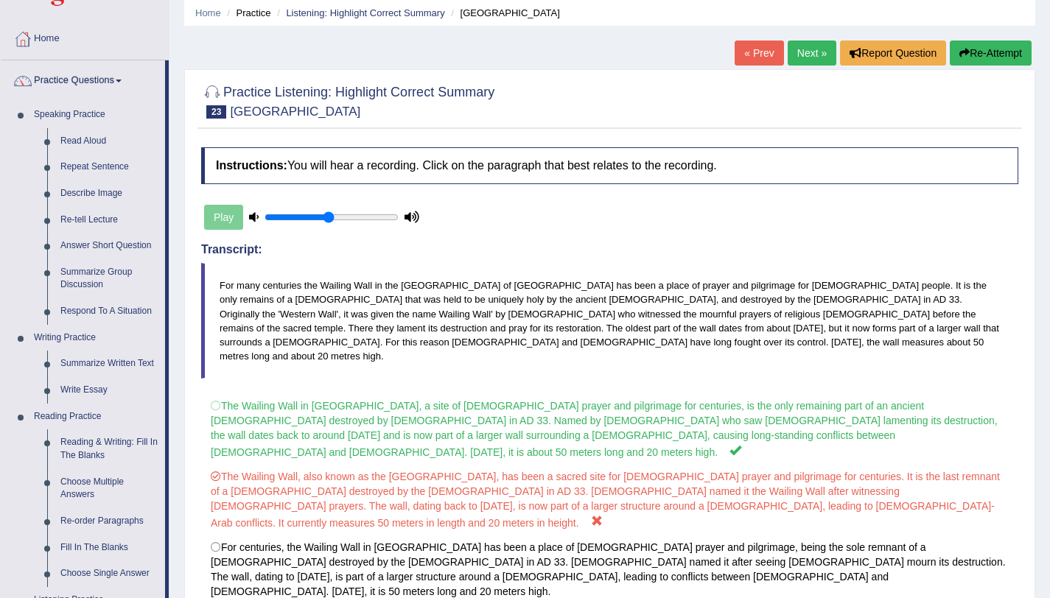
click at [807, 57] on link "Next »" at bounding box center [811, 53] width 49 height 25
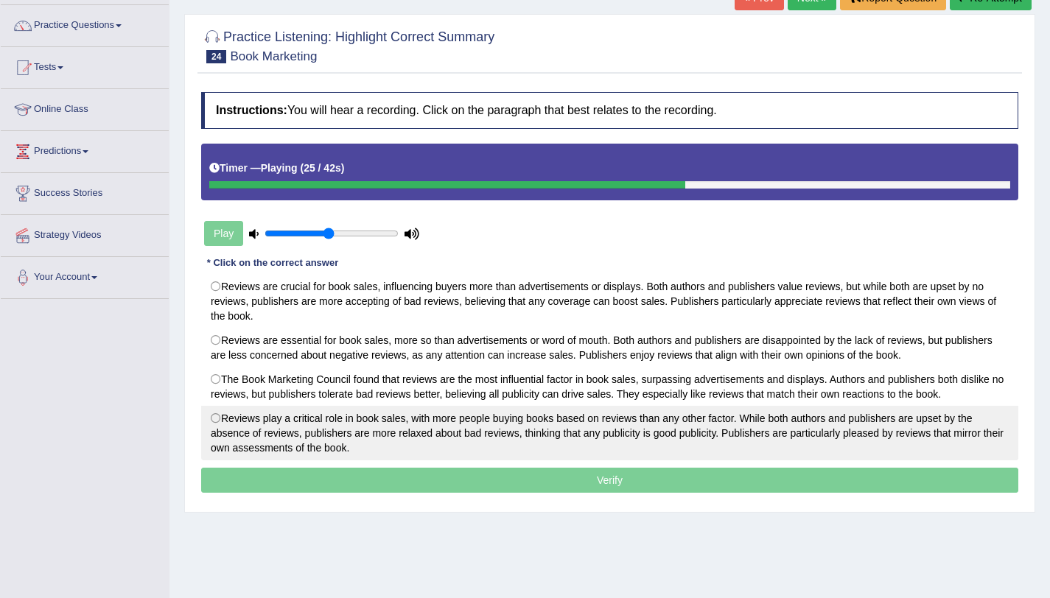
click at [464, 430] on label "Reviews play a critical role in book sales, with more people buying books based…" at bounding box center [609, 433] width 817 height 55
radio input "true"
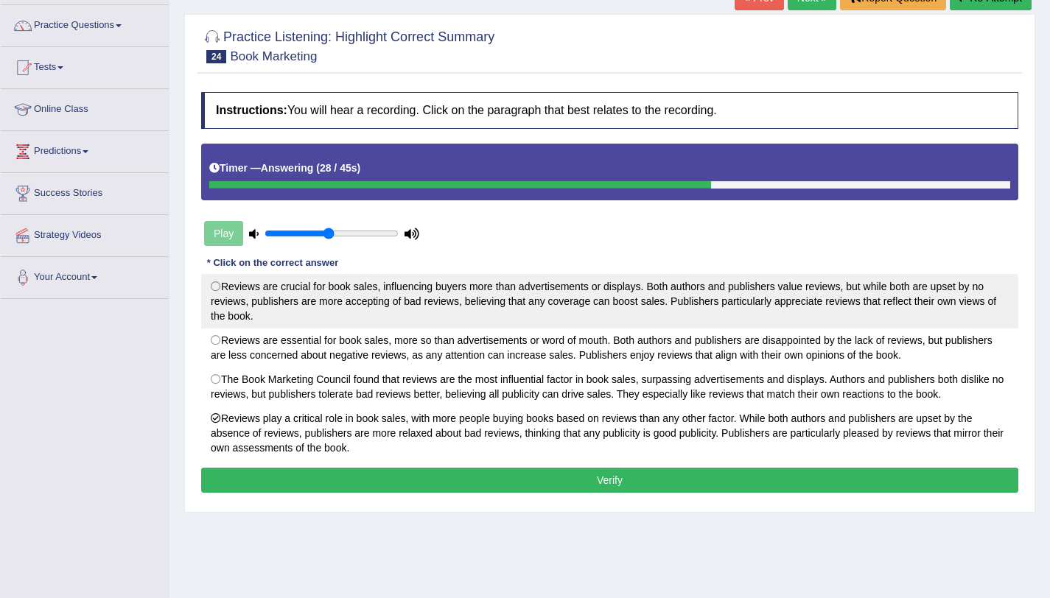
click at [965, 309] on label "Reviews are crucial for book sales, influencing buyers more than advertisements…" at bounding box center [609, 301] width 817 height 55
radio input "true"
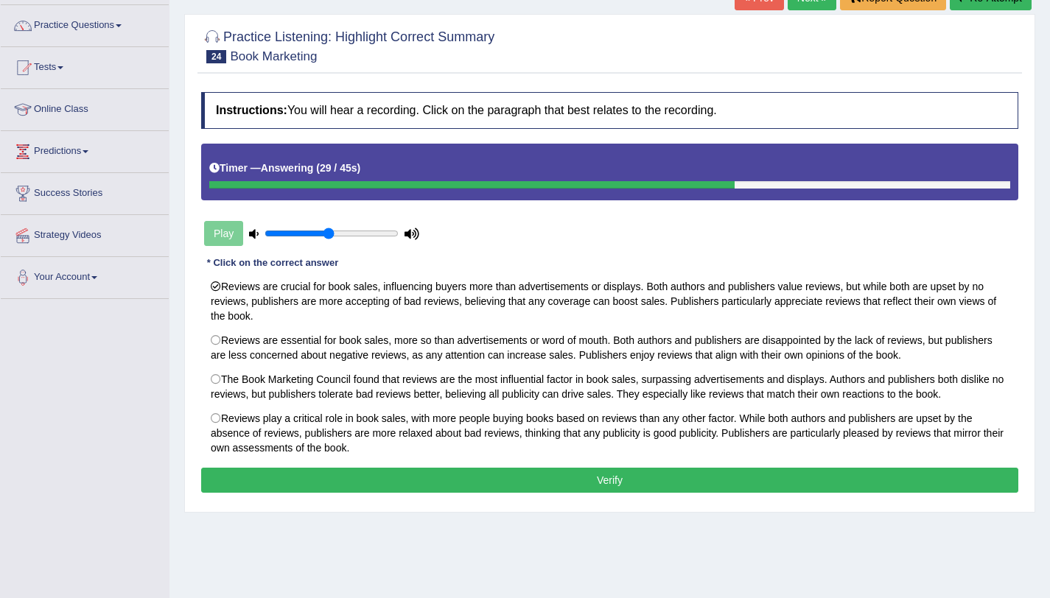
click at [798, 479] on button "Verify" at bounding box center [609, 480] width 817 height 25
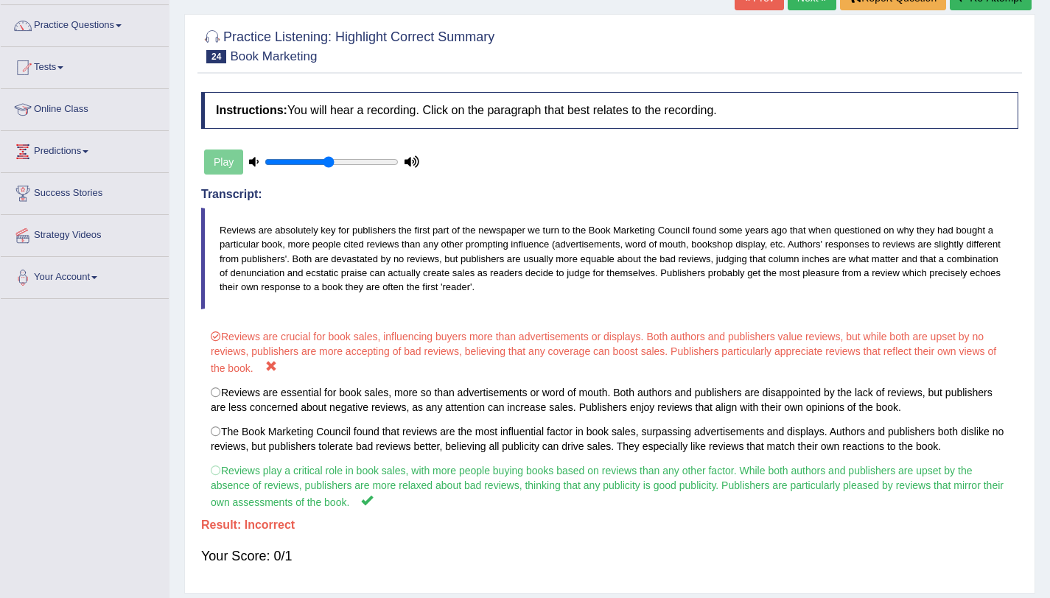
click at [798, 479] on label "Reviews play a critical role in book sales, with more people buying books based…" at bounding box center [609, 486] width 817 height 57
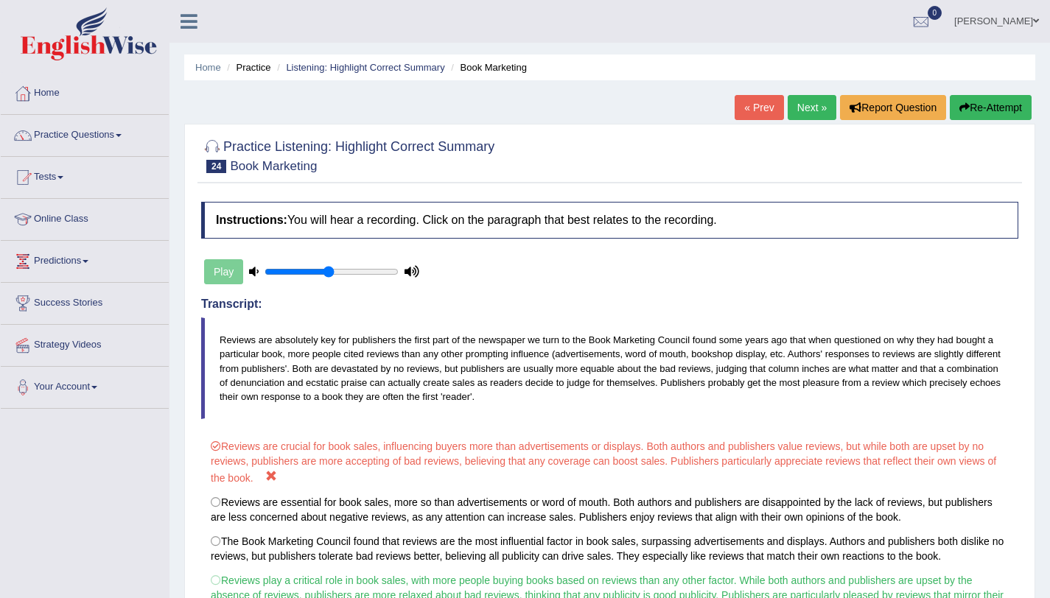
click at [808, 103] on link "Next »" at bounding box center [811, 107] width 49 height 25
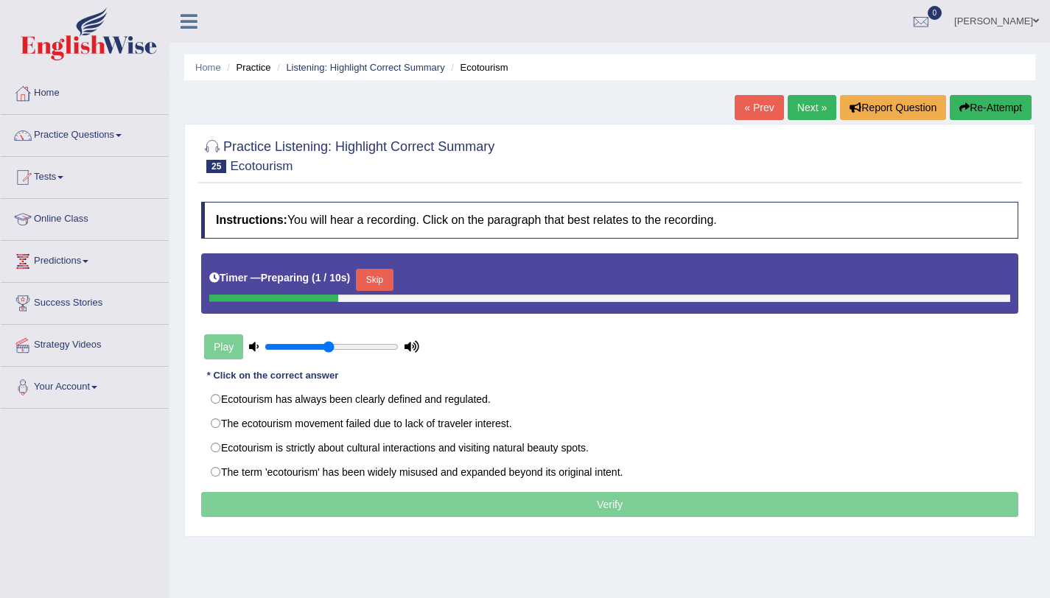
click at [371, 274] on button "Skip" at bounding box center [374, 280] width 37 height 22
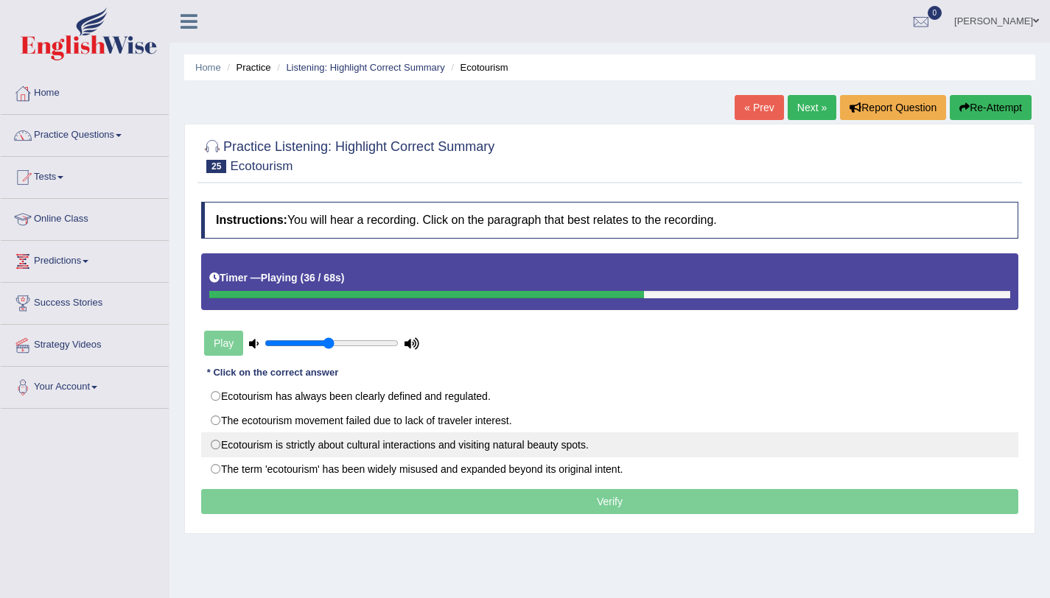
click at [388, 448] on label "Ecotourism is strictly about cultural interactions and visiting natural beauty …" at bounding box center [609, 444] width 817 height 25
radio input "true"
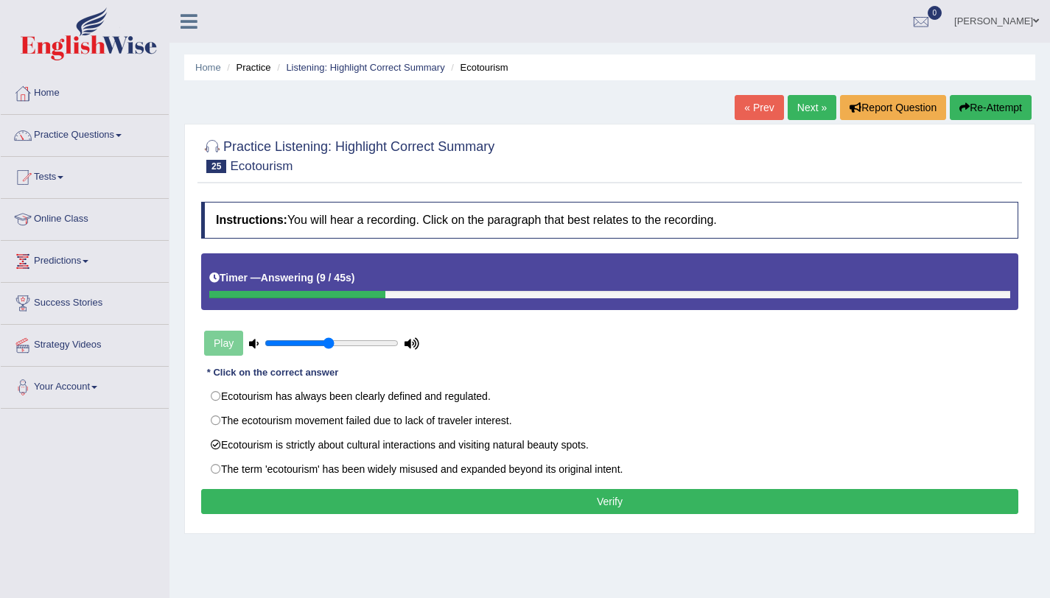
click at [528, 500] on button "Verify" at bounding box center [609, 501] width 817 height 25
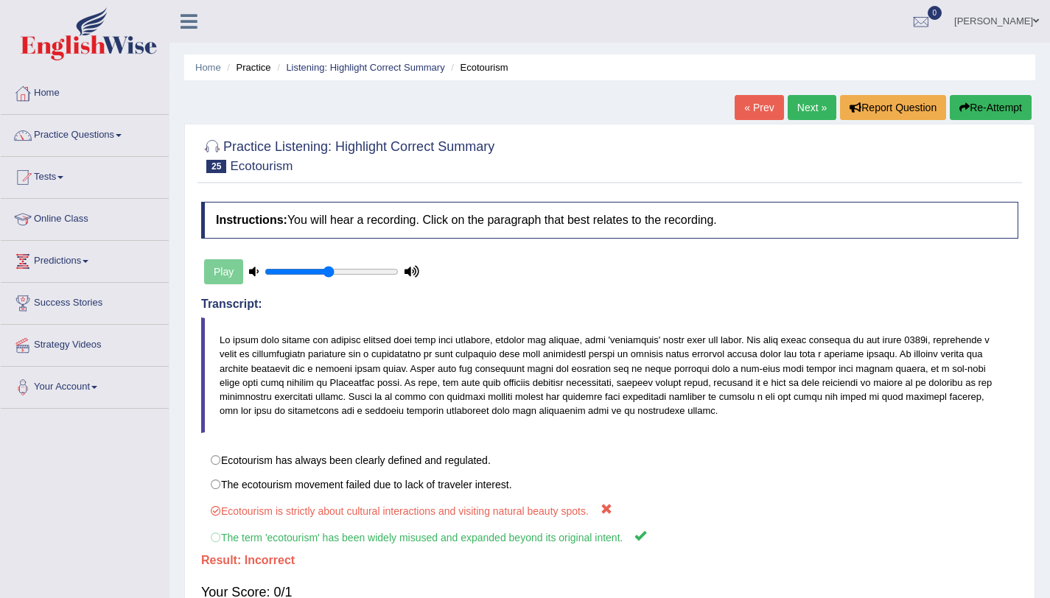
click at [805, 105] on link "Next »" at bounding box center [811, 107] width 49 height 25
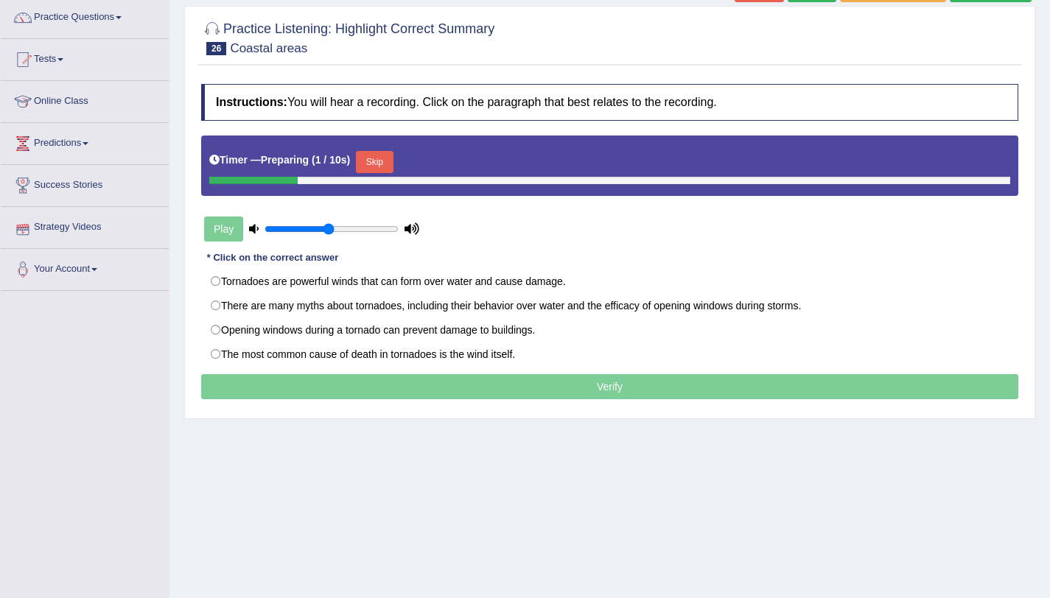
click at [365, 169] on button "Skip" at bounding box center [374, 162] width 37 height 22
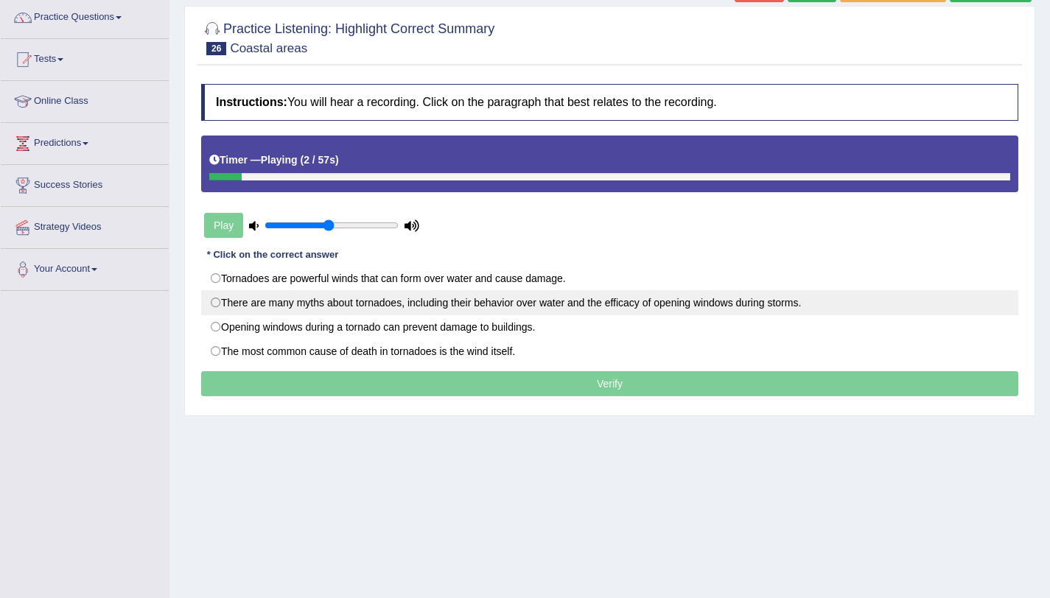
click at [300, 294] on label "There are many myths about tornadoes, including their behavior over water and t…" at bounding box center [609, 302] width 817 height 25
radio input "true"
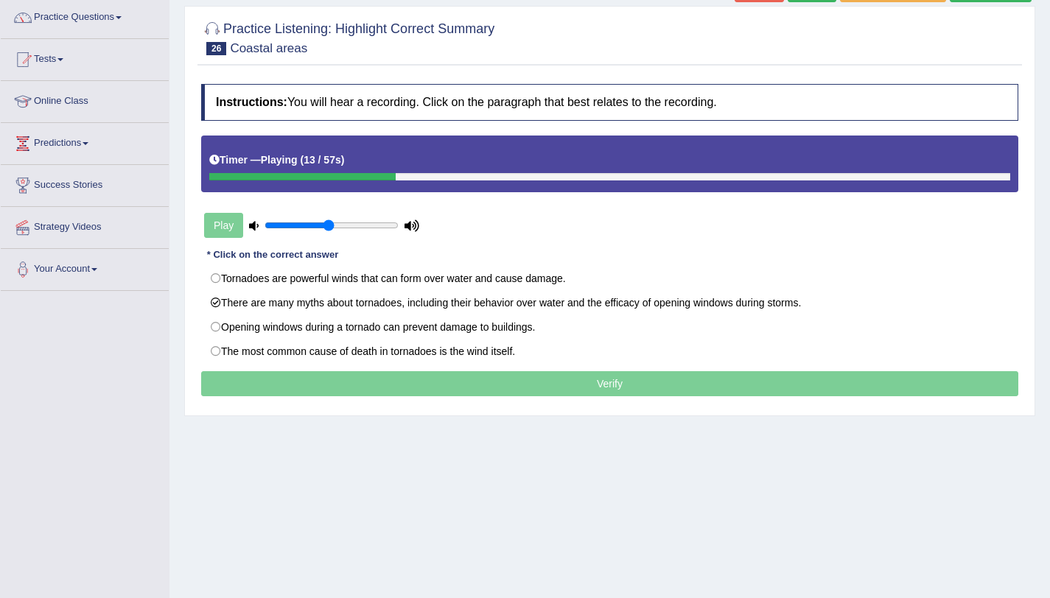
click at [987, 183] on div "Timer — Playing ( 13 / 57s )" at bounding box center [609, 164] width 817 height 57
click at [982, 179] on div at bounding box center [609, 176] width 801 height 7
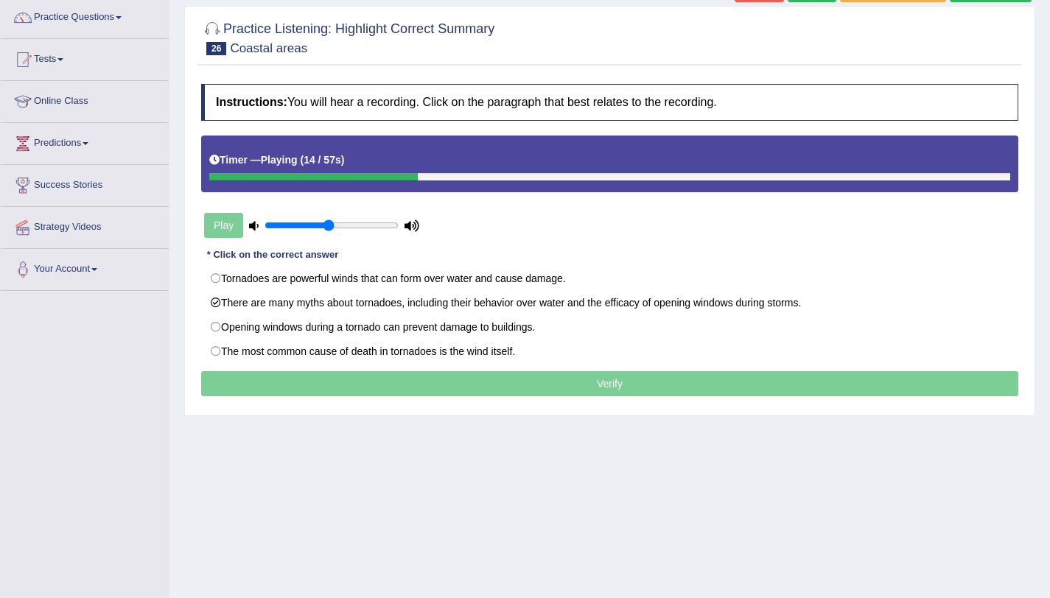
click at [982, 179] on div at bounding box center [609, 176] width 801 height 7
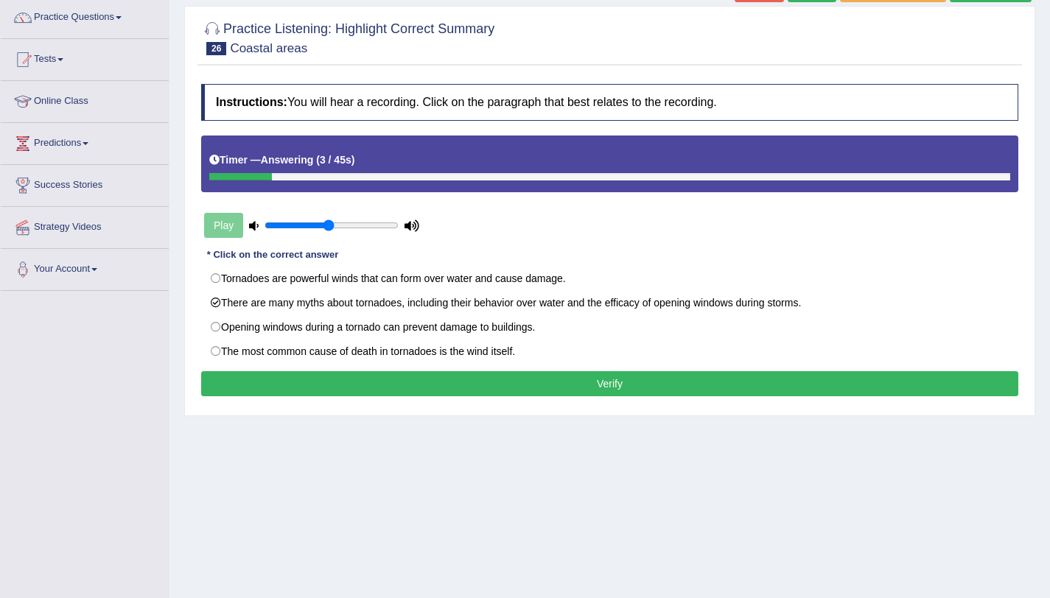
click at [606, 399] on div "Instructions: You will hear a recording. Click on the paragraph that best relat…" at bounding box center [609, 242] width 824 height 331
click at [613, 396] on button "Verify" at bounding box center [609, 383] width 817 height 25
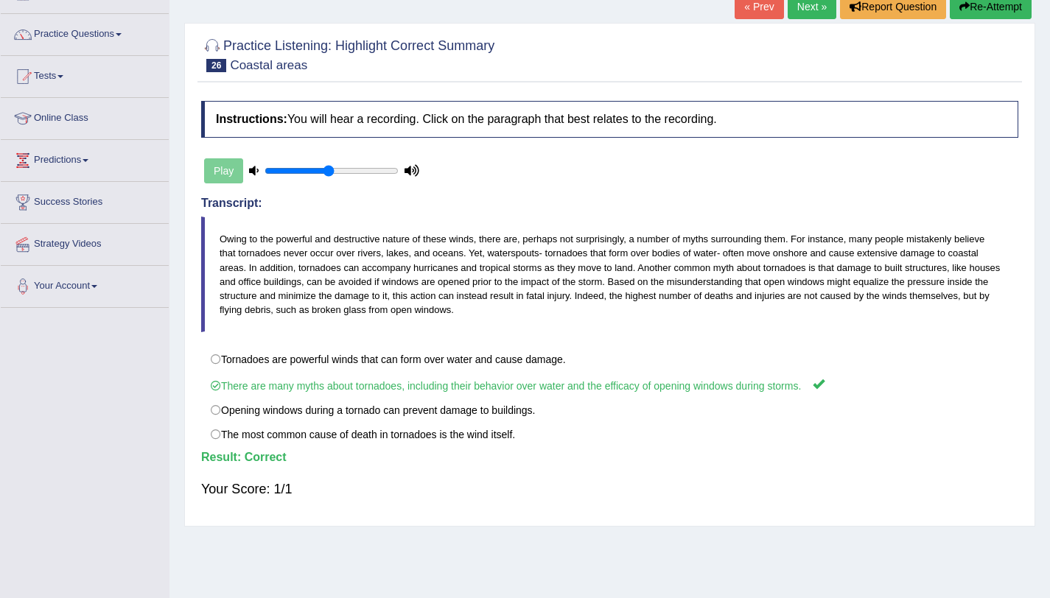
scroll to position [100, 0]
click at [790, 8] on link "Next »" at bounding box center [811, 7] width 49 height 25
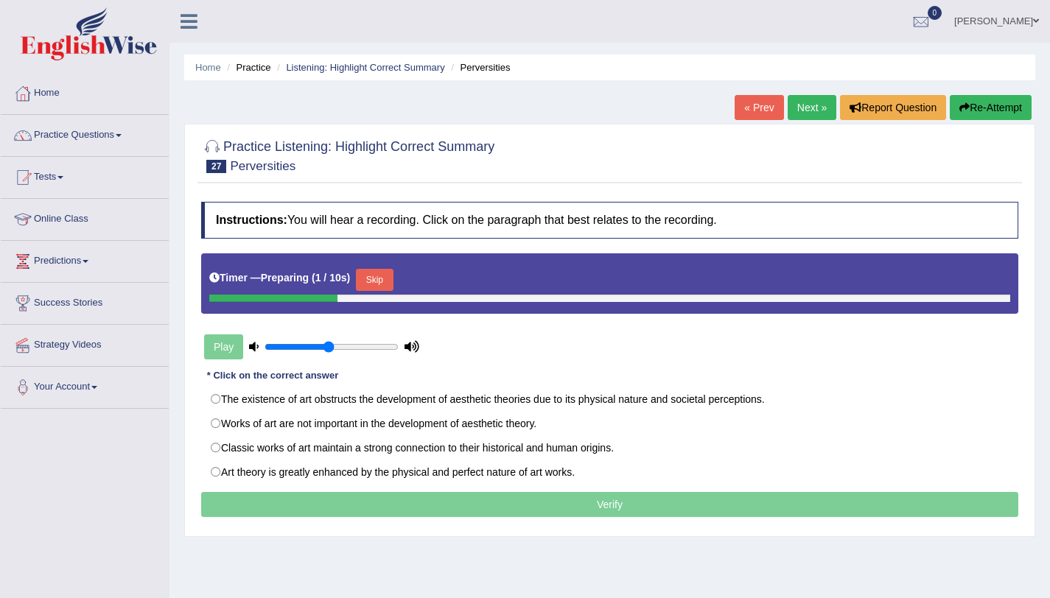
click at [384, 278] on button "Skip" at bounding box center [374, 280] width 37 height 22
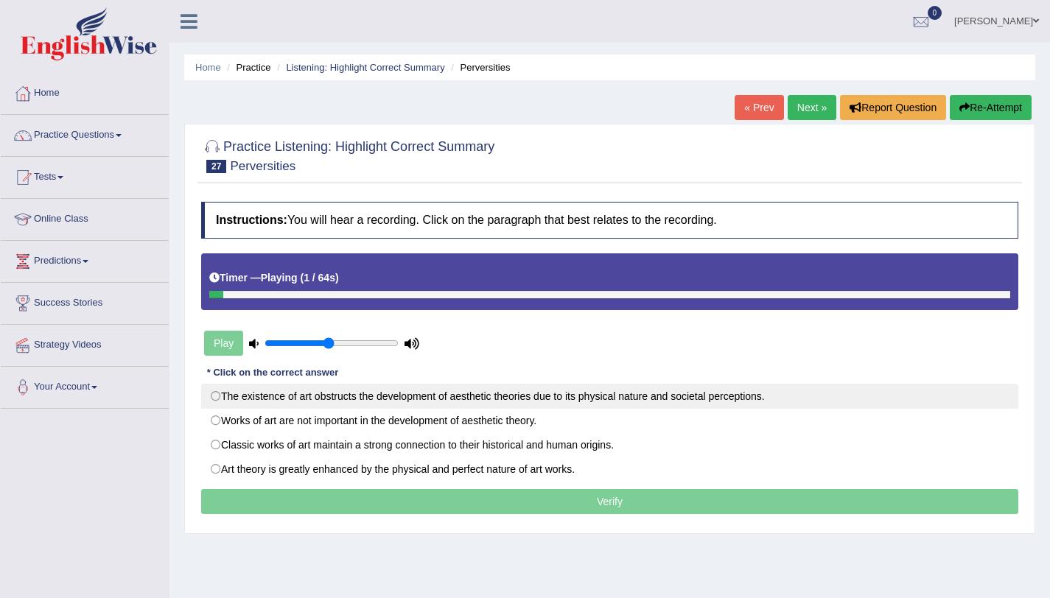
click at [444, 391] on label "The existence of art obstructs the development of aesthetic theories due to its…" at bounding box center [609, 396] width 817 height 25
radio input "true"
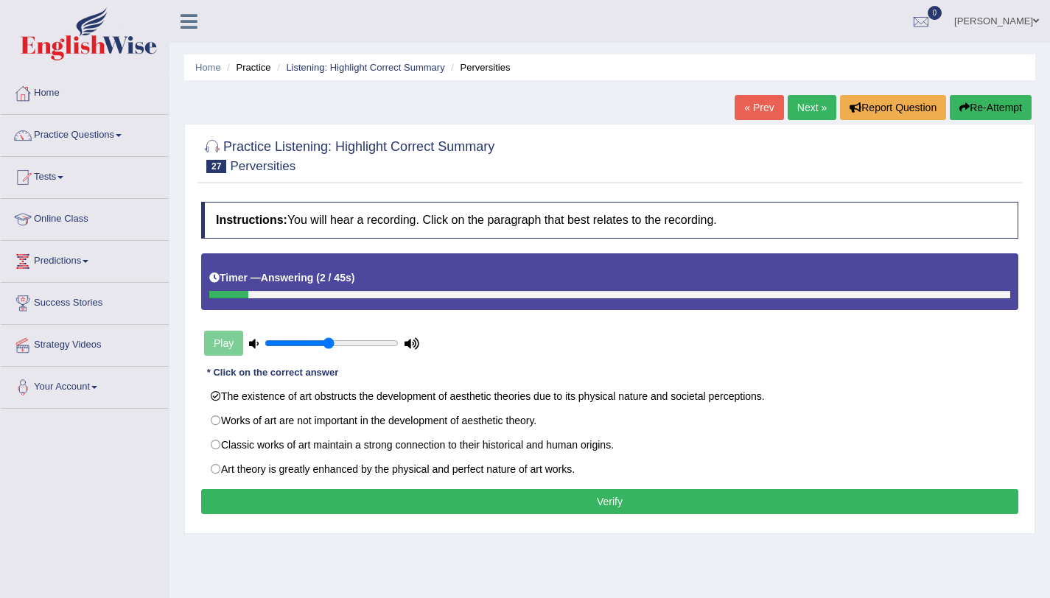
click at [699, 513] on button "Verify" at bounding box center [609, 501] width 817 height 25
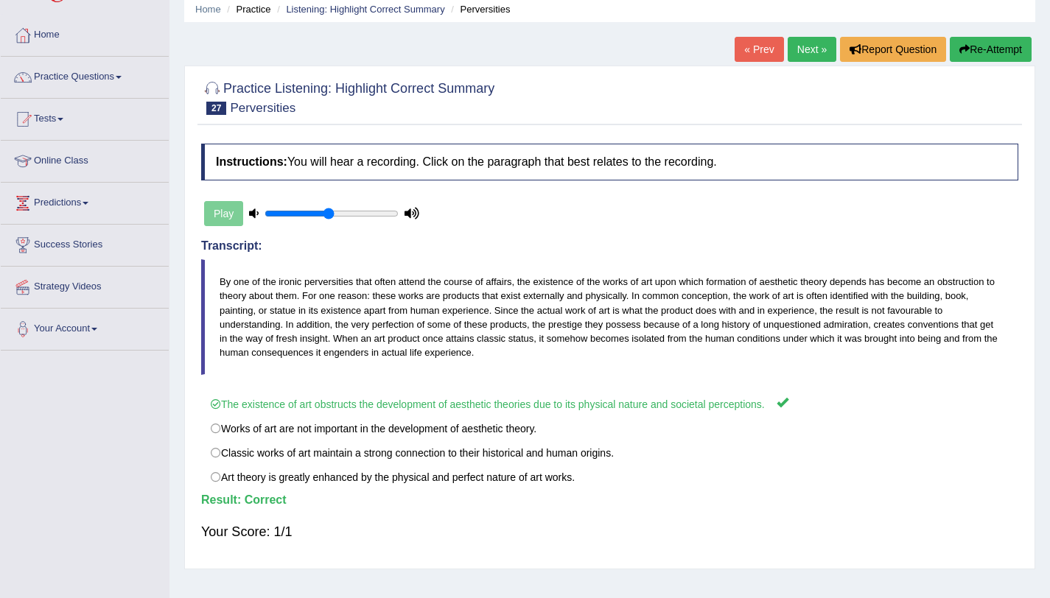
scroll to position [59, 0]
click at [792, 46] on link "Next »" at bounding box center [811, 48] width 49 height 25
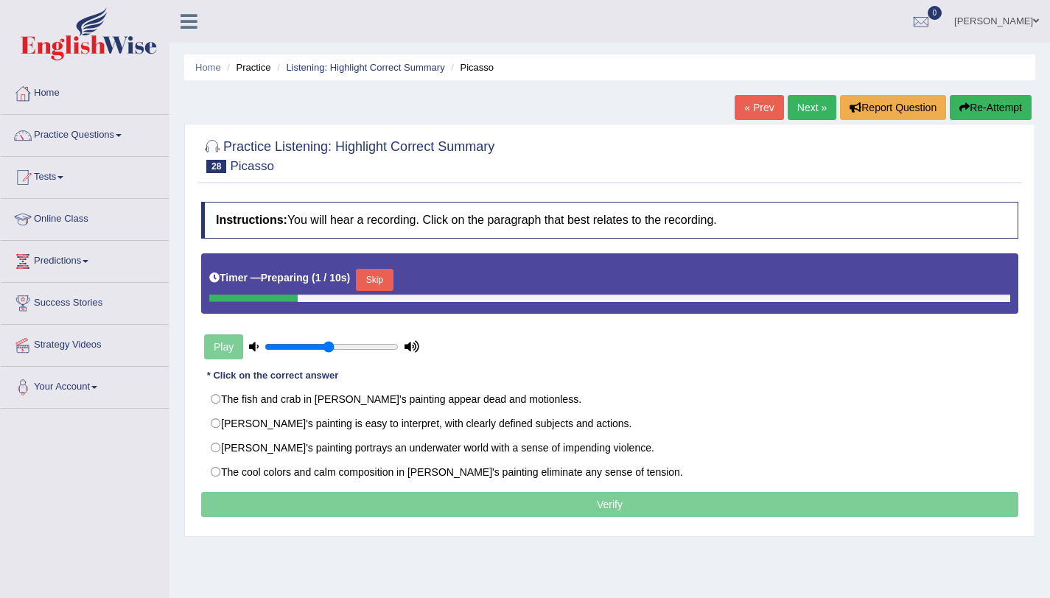
click at [391, 274] on button "Skip" at bounding box center [374, 280] width 37 height 22
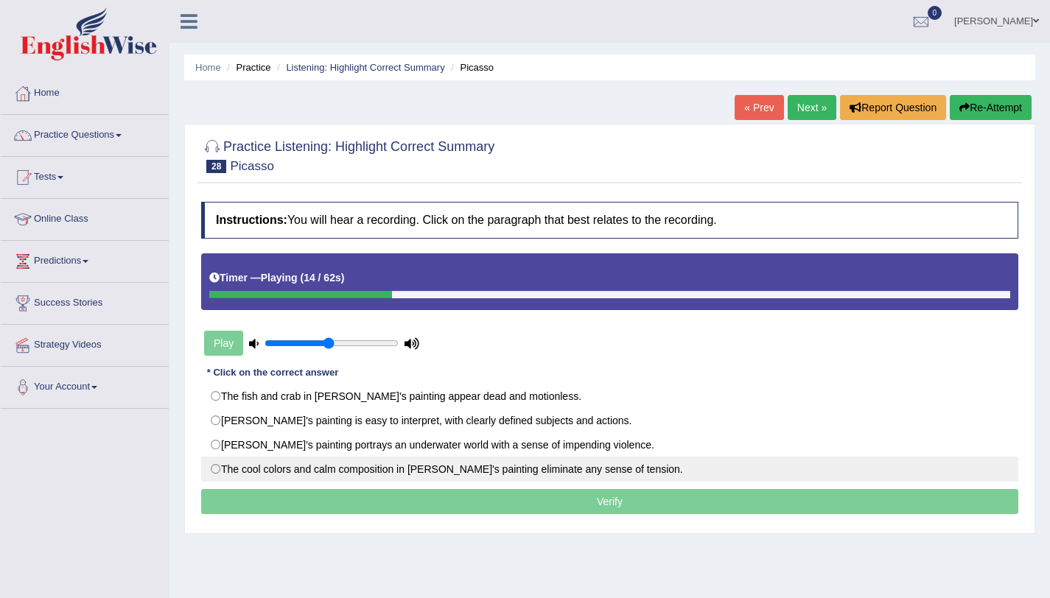
click at [314, 473] on label "The cool colors and calm composition in Picasso's painting eliminate any sense …" at bounding box center [609, 469] width 817 height 25
radio input "true"
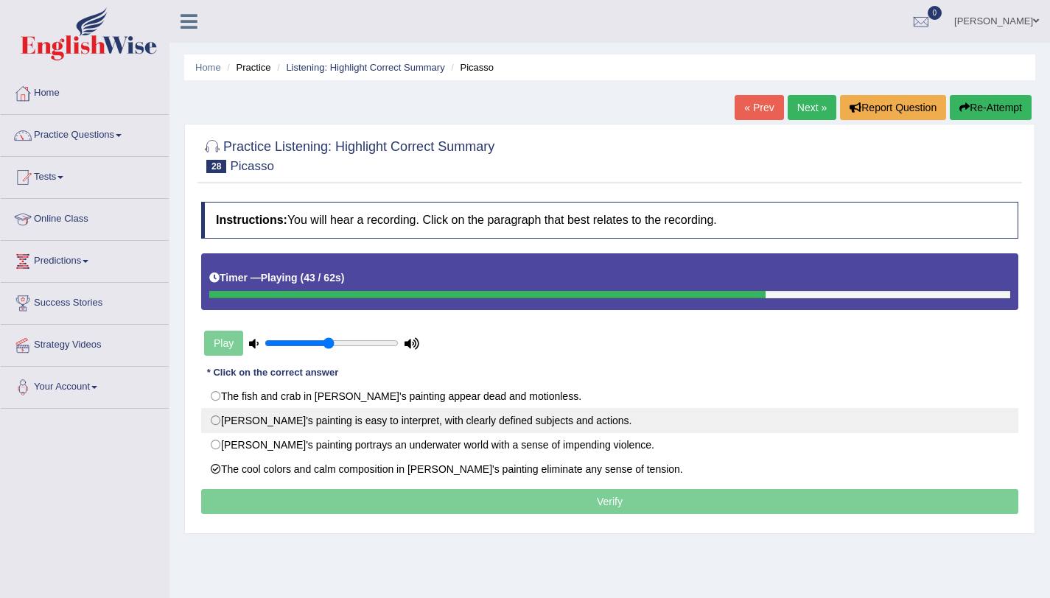
click at [531, 424] on label "Picasso's painting is easy to interpret, with clearly defined subjects and acti…" at bounding box center [609, 420] width 817 height 25
radio input "true"
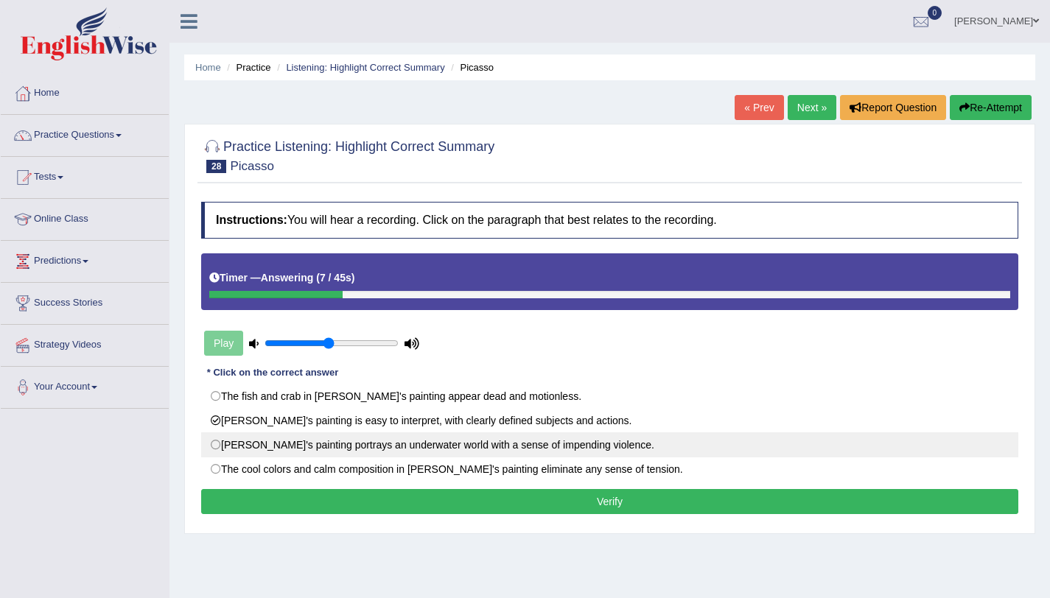
click at [375, 446] on label "Picasso's painting portrays an underwater world with a sense of impending viole…" at bounding box center [609, 444] width 817 height 25
radio input "true"
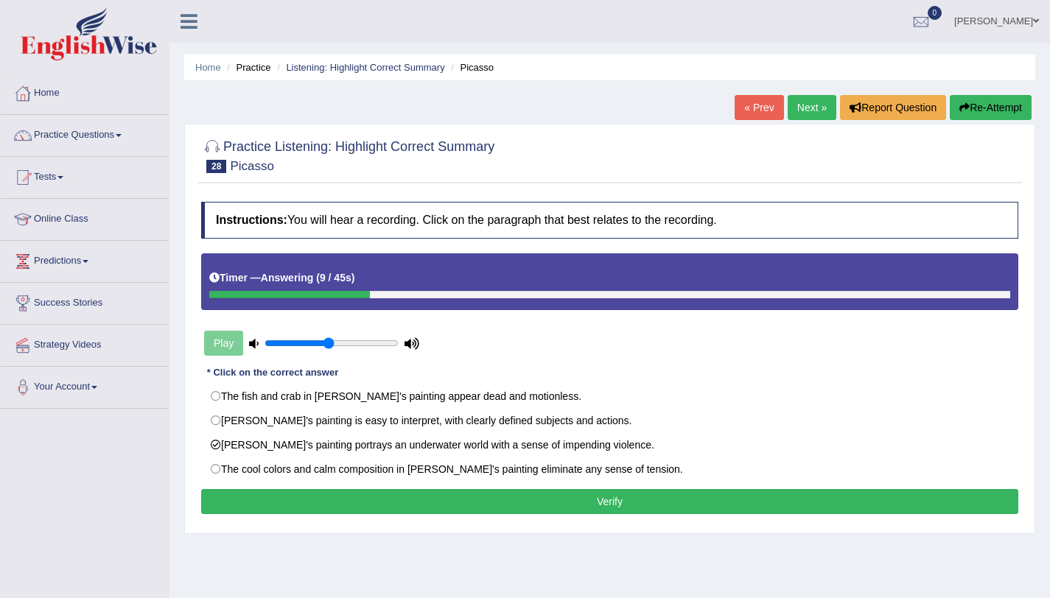
click at [496, 514] on button "Verify" at bounding box center [609, 501] width 817 height 25
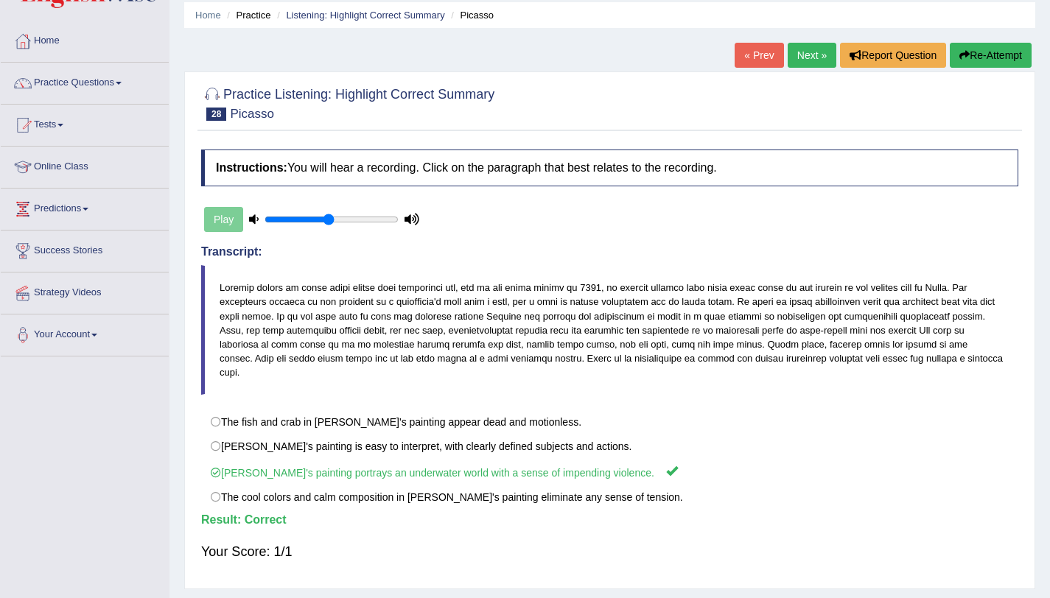
scroll to position [52, 0]
click at [797, 53] on link "Next »" at bounding box center [811, 55] width 49 height 25
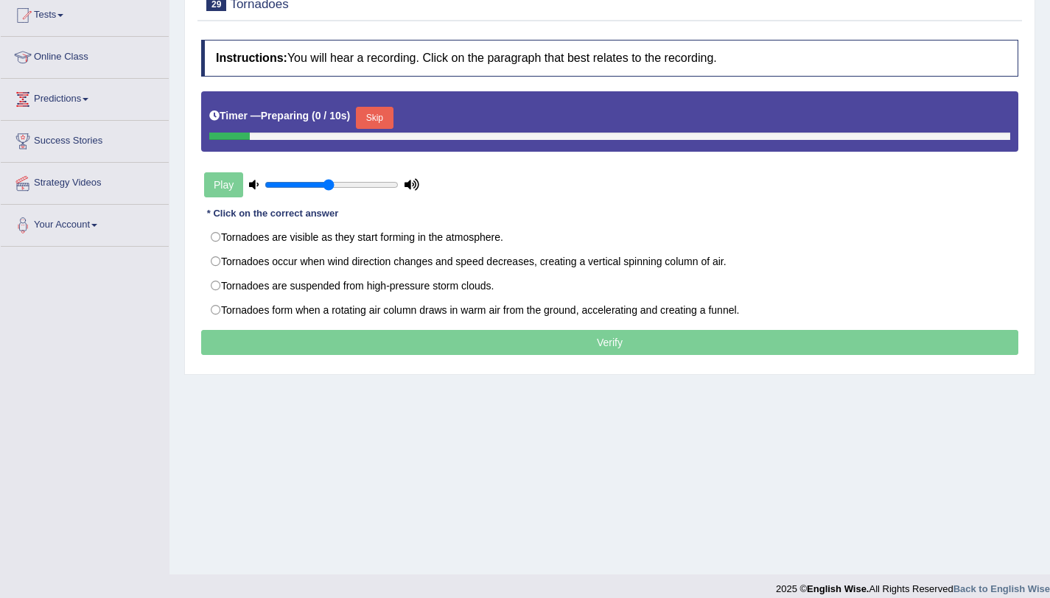
scroll to position [164, 0]
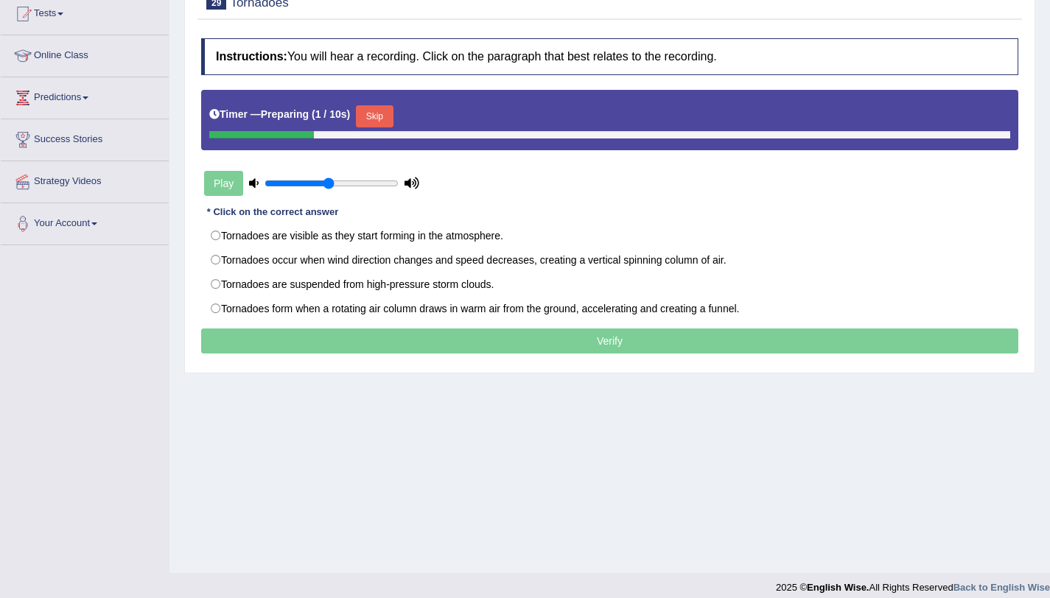
click at [393, 119] on button "Skip" at bounding box center [374, 116] width 37 height 22
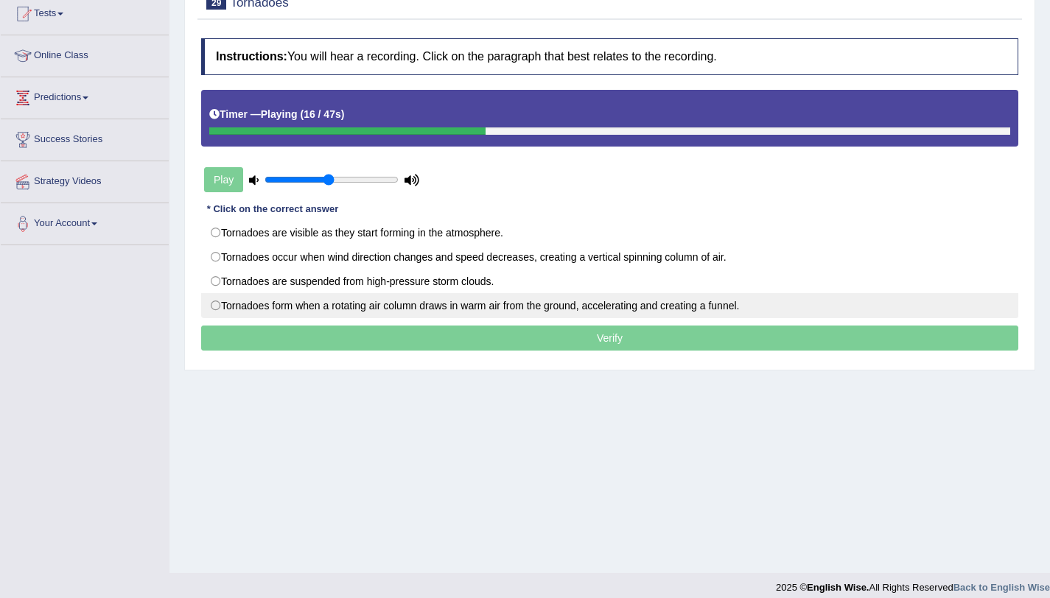
click at [348, 301] on label "Tornadoes form when a rotating air column draws in warm air from the ground, ac…" at bounding box center [609, 305] width 817 height 25
radio input "true"
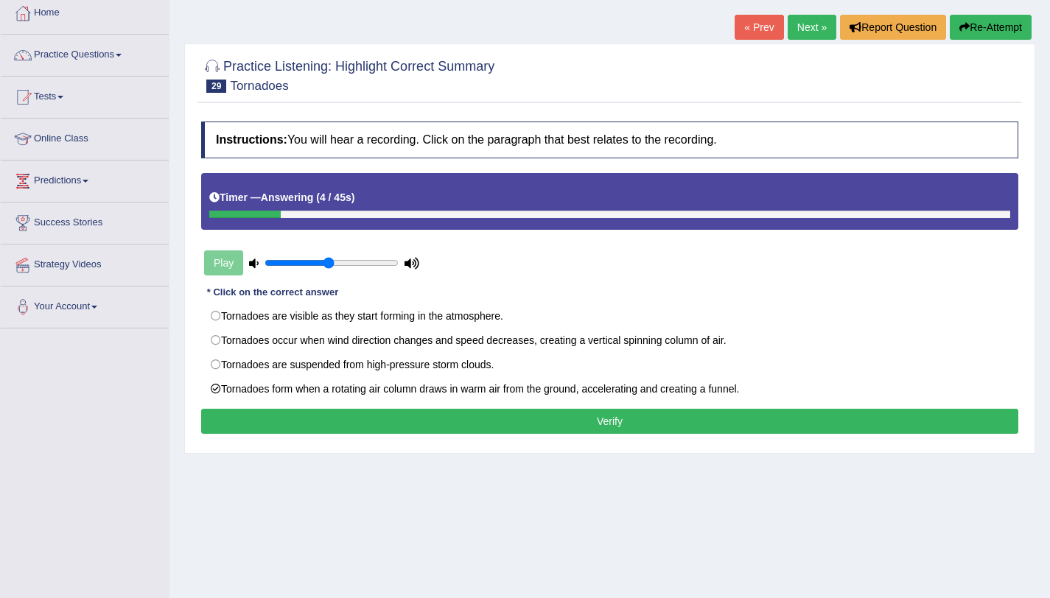
scroll to position [81, 0]
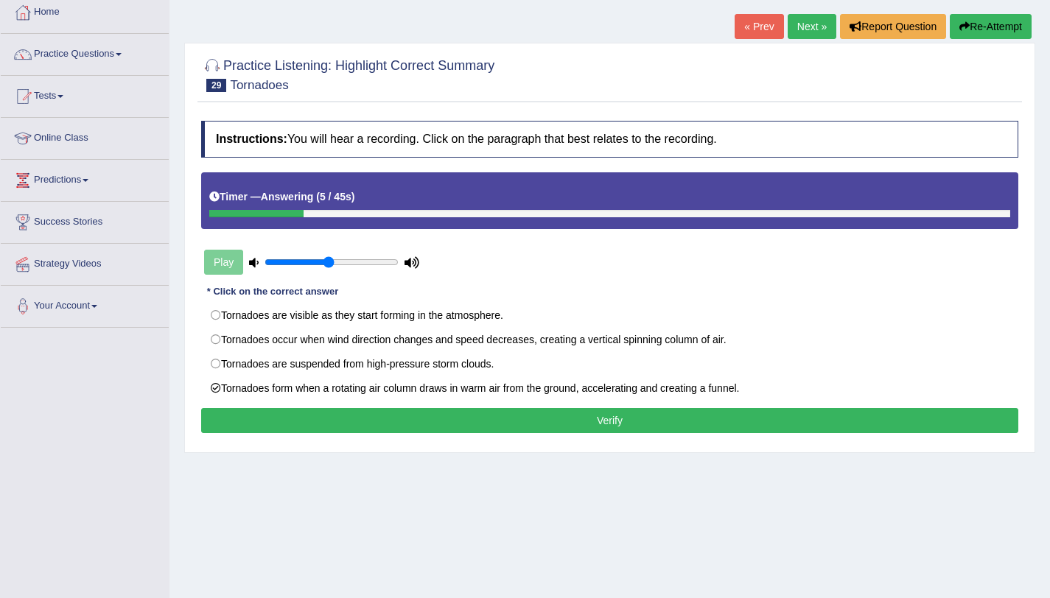
click at [584, 433] on button "Verify" at bounding box center [609, 420] width 817 height 25
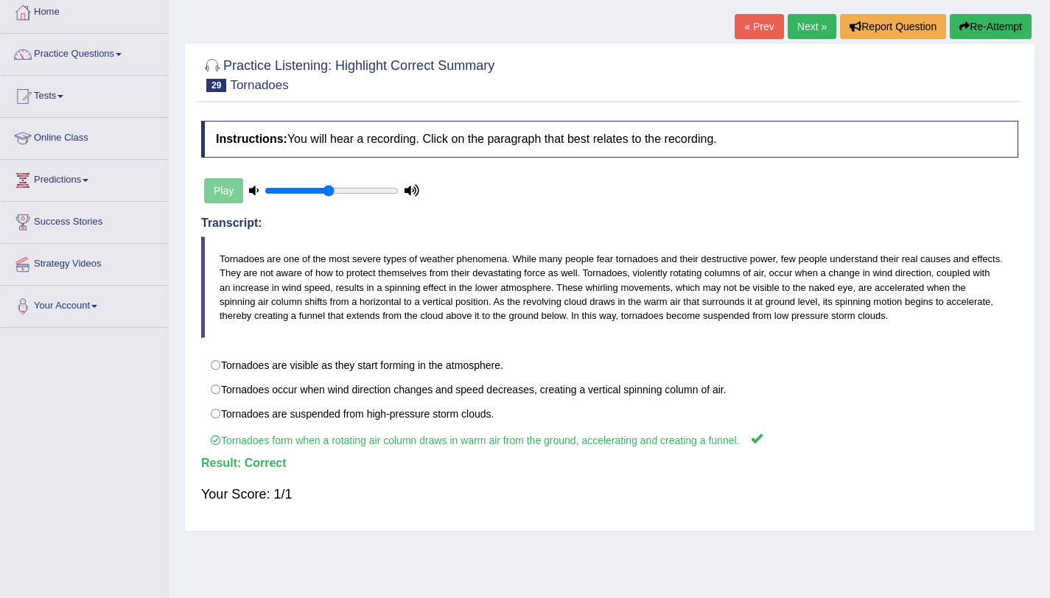
click at [810, 27] on link "Next »" at bounding box center [811, 26] width 49 height 25
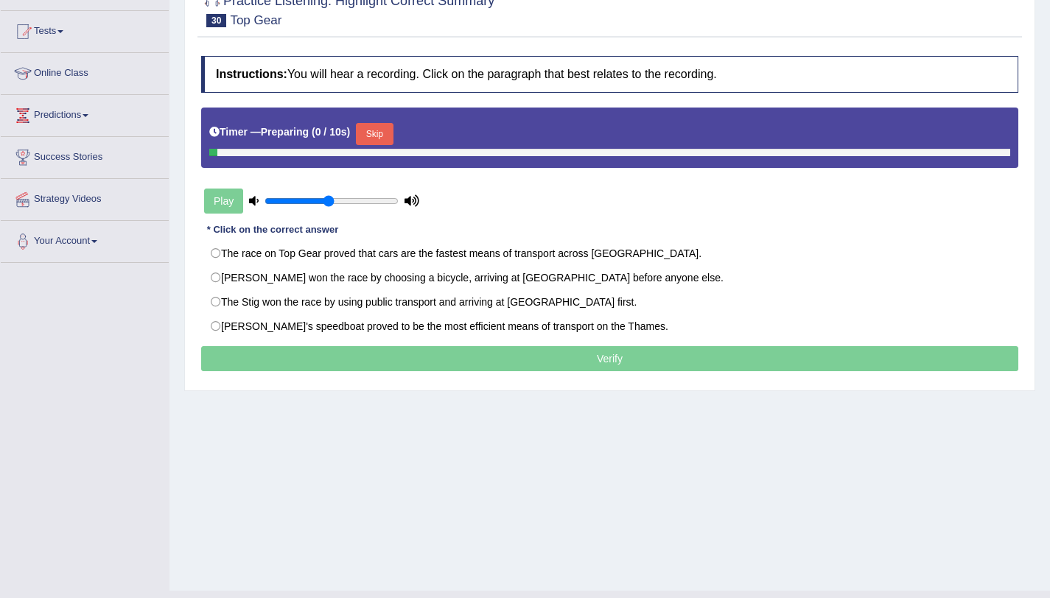
scroll to position [150, 0]
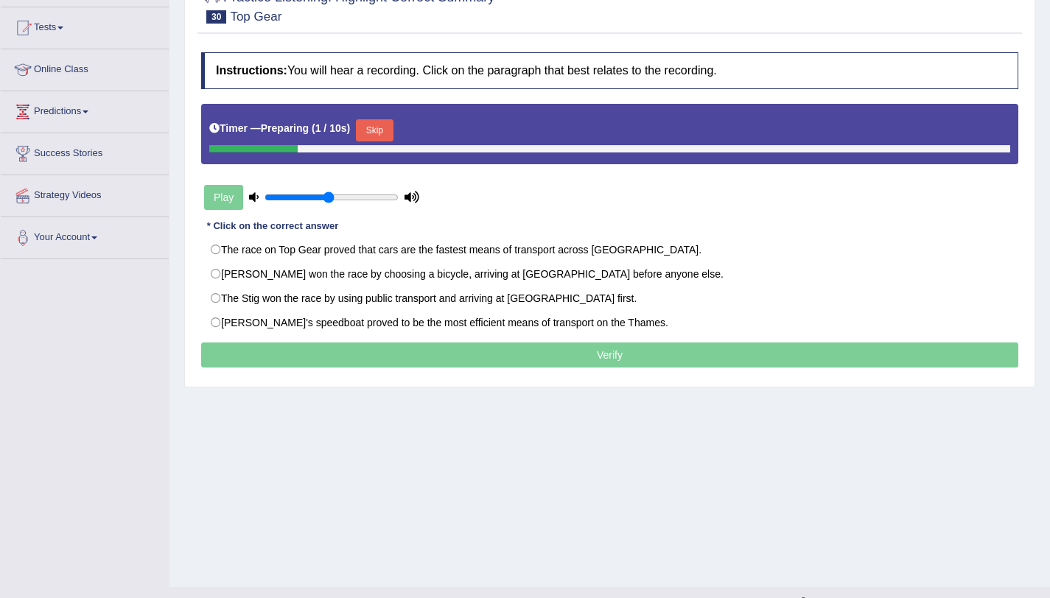
click at [393, 122] on button "Skip" at bounding box center [374, 130] width 37 height 22
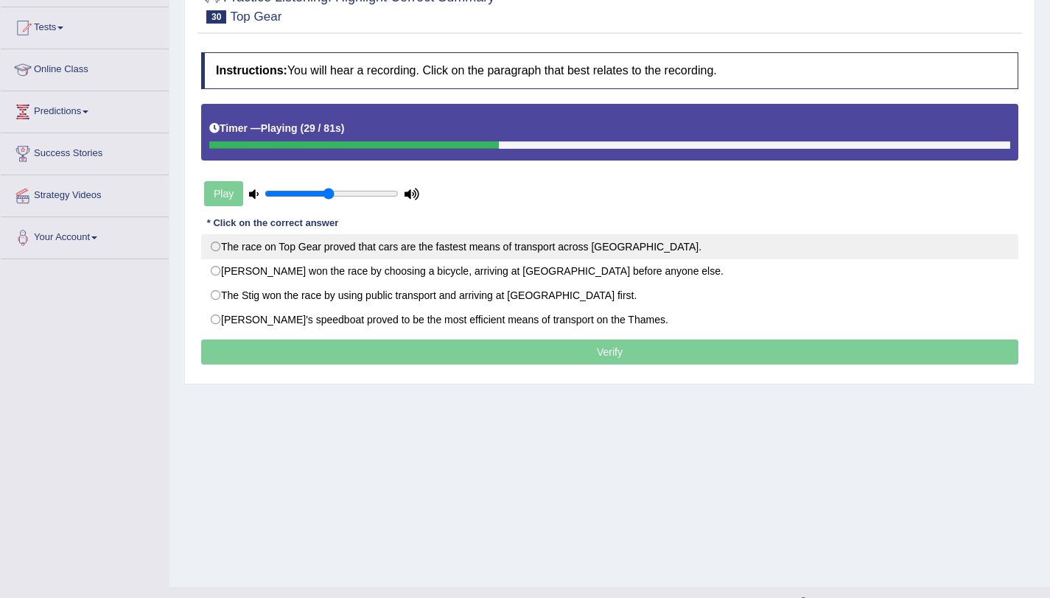
click at [249, 248] on label "The race on Top Gear proved that cars are the fastest means of transport across…" at bounding box center [609, 246] width 817 height 25
radio input "true"
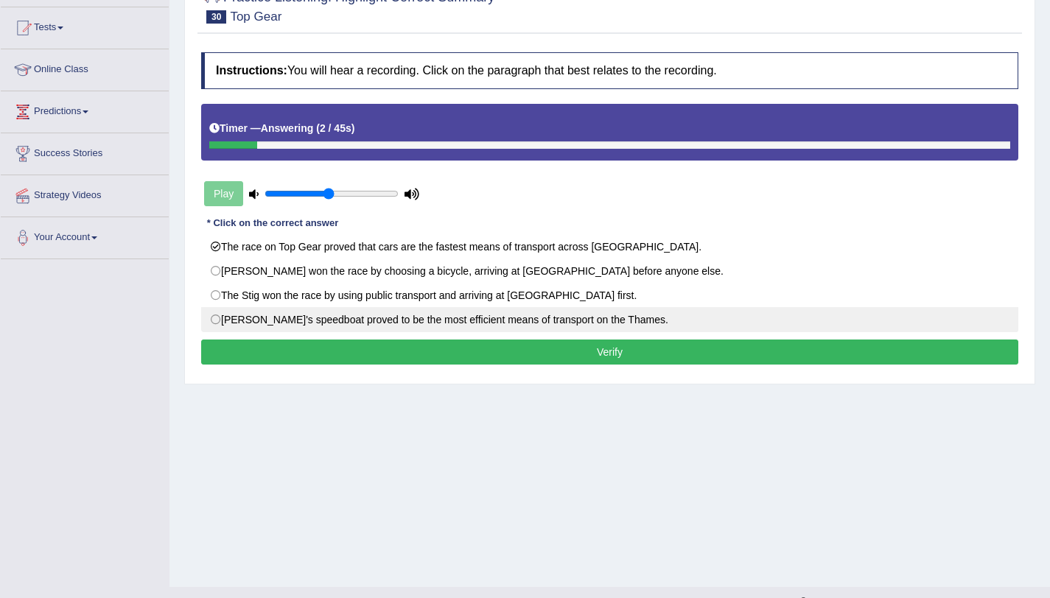
scroll to position [123, 0]
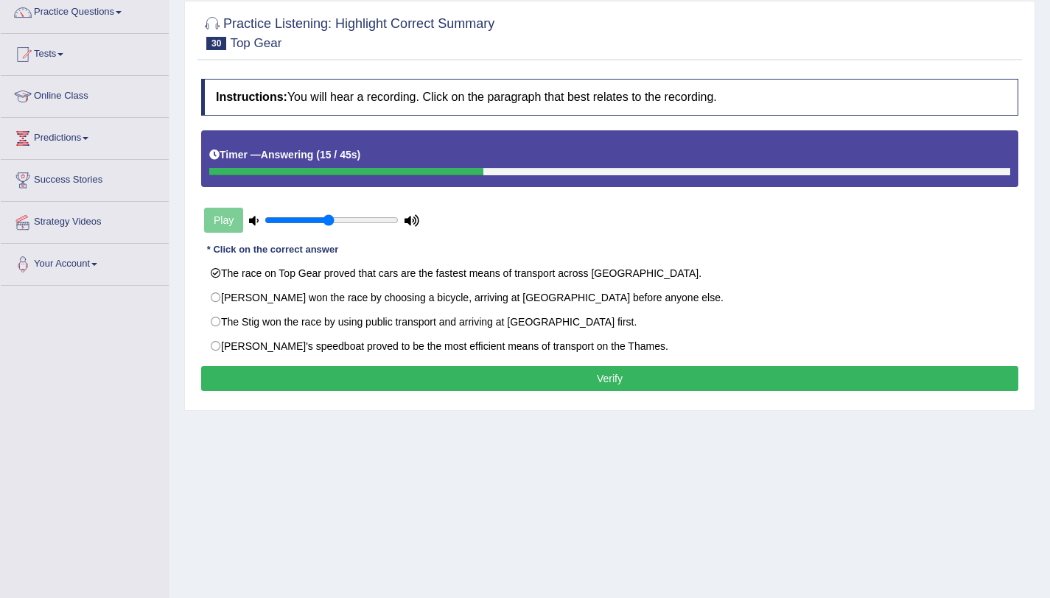
click at [585, 386] on button "Verify" at bounding box center [609, 378] width 817 height 25
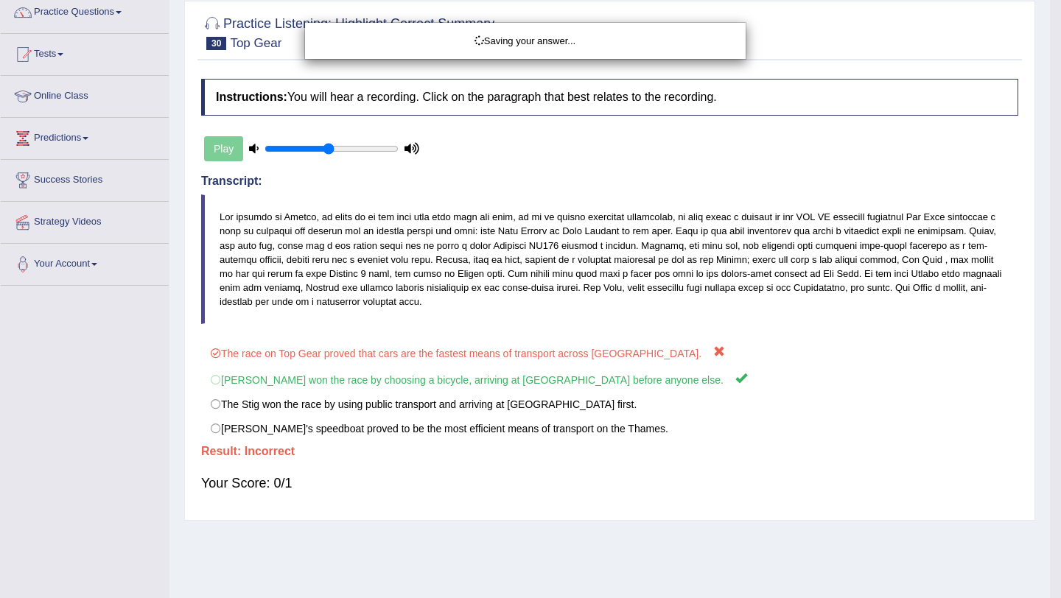
click at [585, 386] on div "Saving your answer..." at bounding box center [530, 299] width 1061 height 598
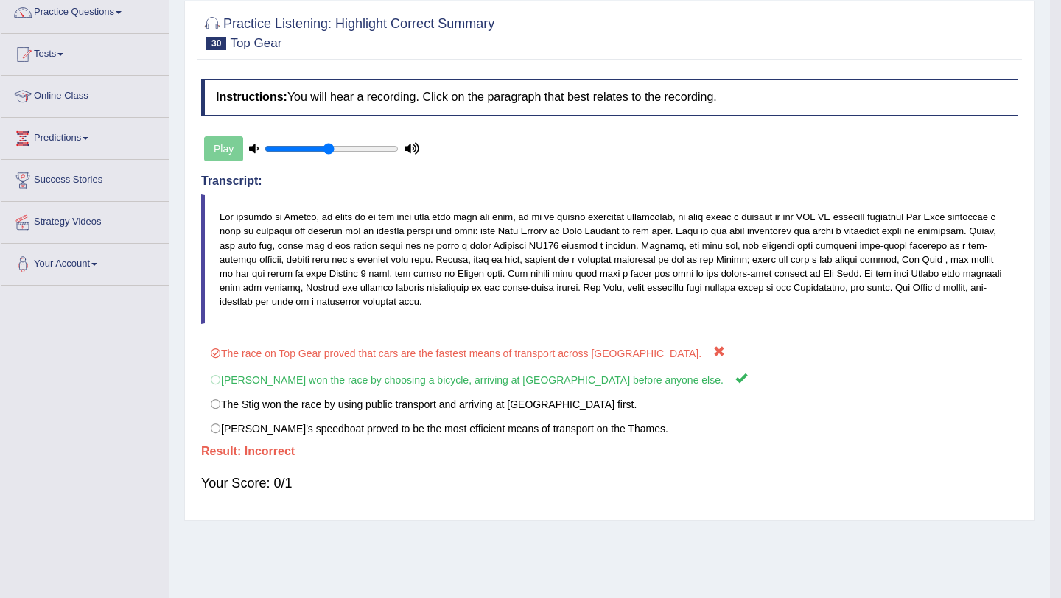
click at [585, 386] on label "Richard won the race by choosing a bicycle, arriving at City Airport before any…" at bounding box center [609, 378] width 817 height 27
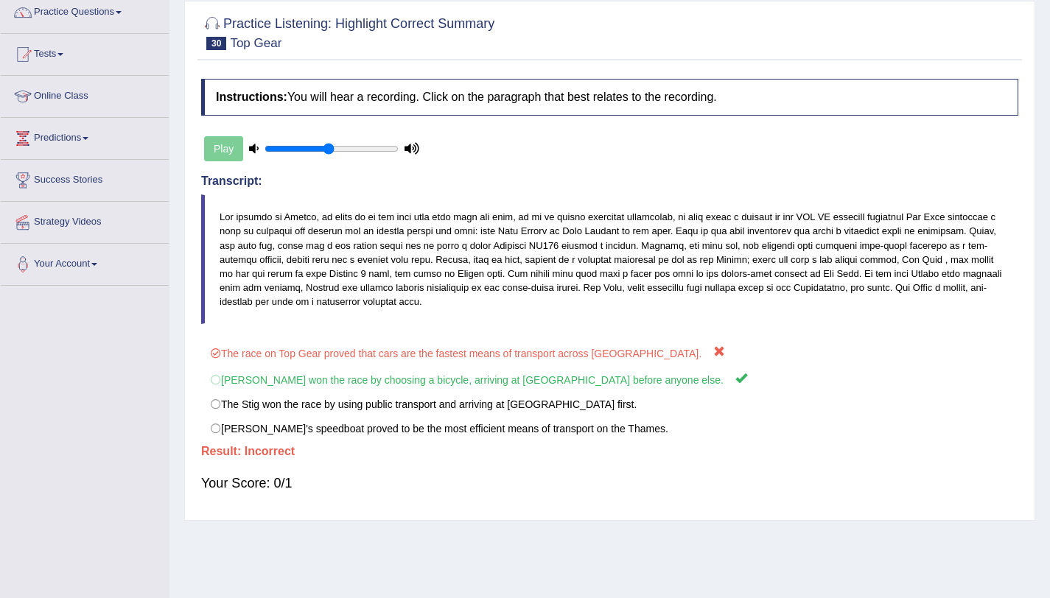
click at [585, 386] on label "Richard won the race by choosing a bicycle, arriving at City Airport before any…" at bounding box center [609, 378] width 817 height 27
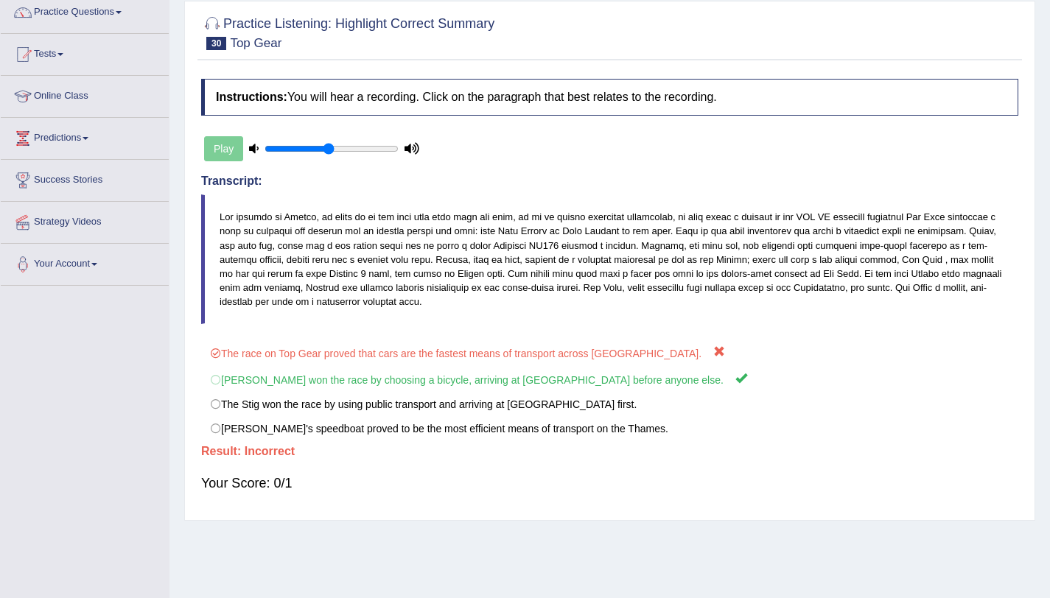
scroll to position [0, 0]
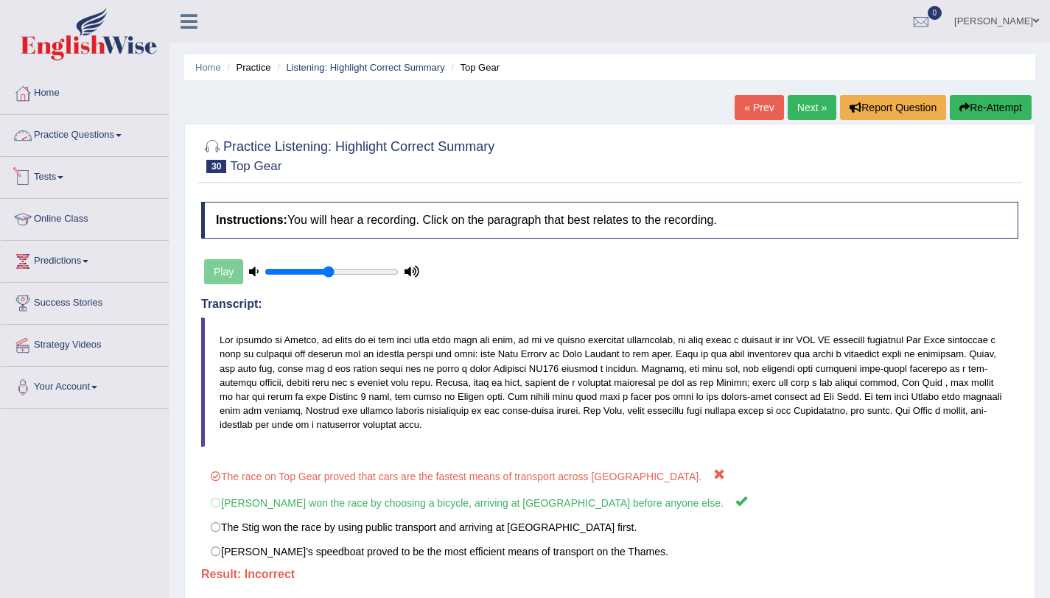
click at [122, 134] on span at bounding box center [119, 135] width 6 height 3
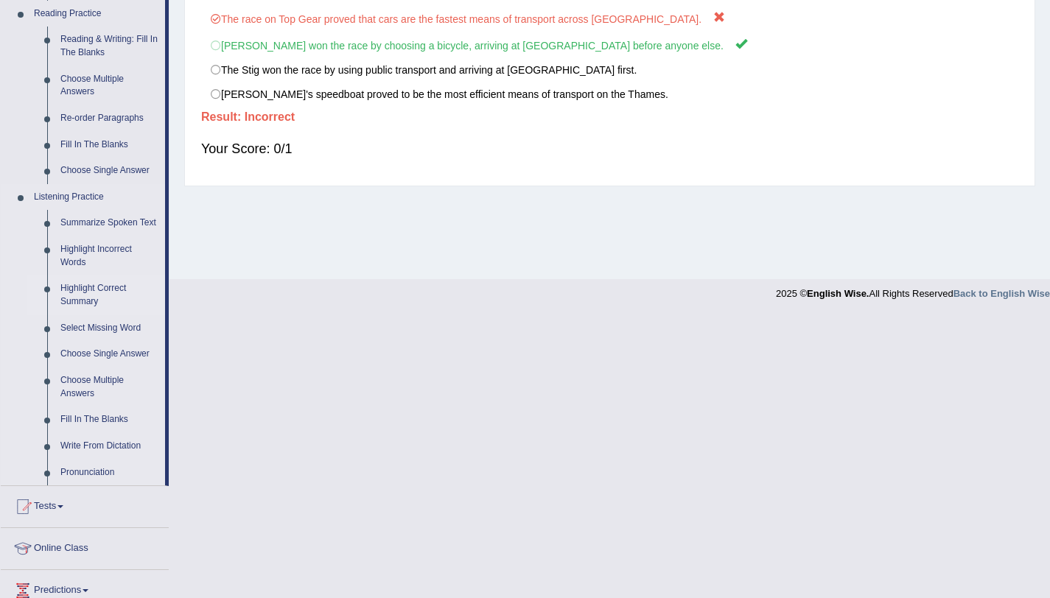
scroll to position [462, 0]
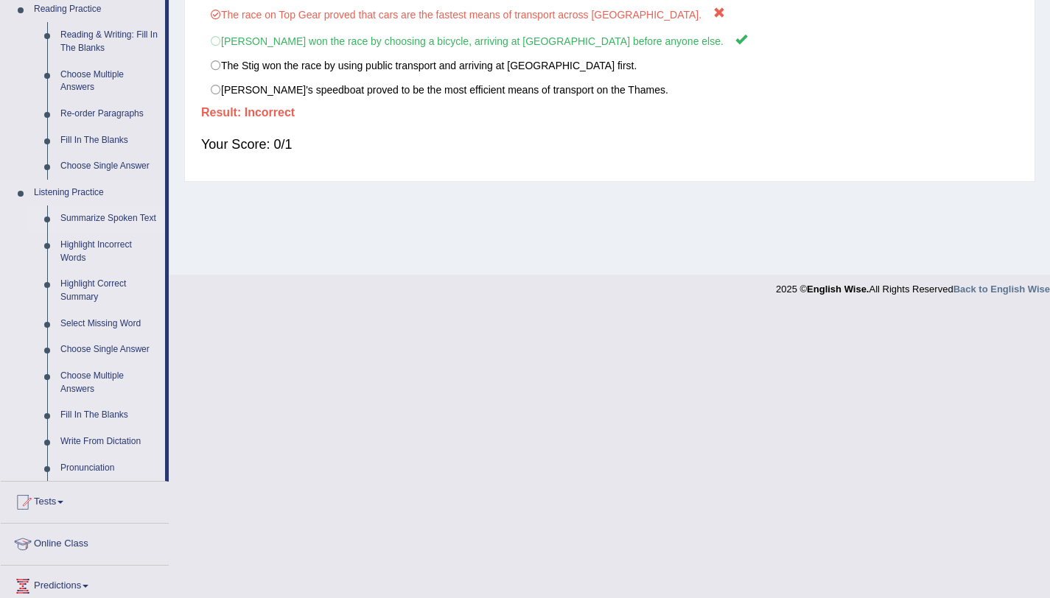
click at [109, 224] on link "Summarize Spoken Text" at bounding box center [109, 219] width 111 height 27
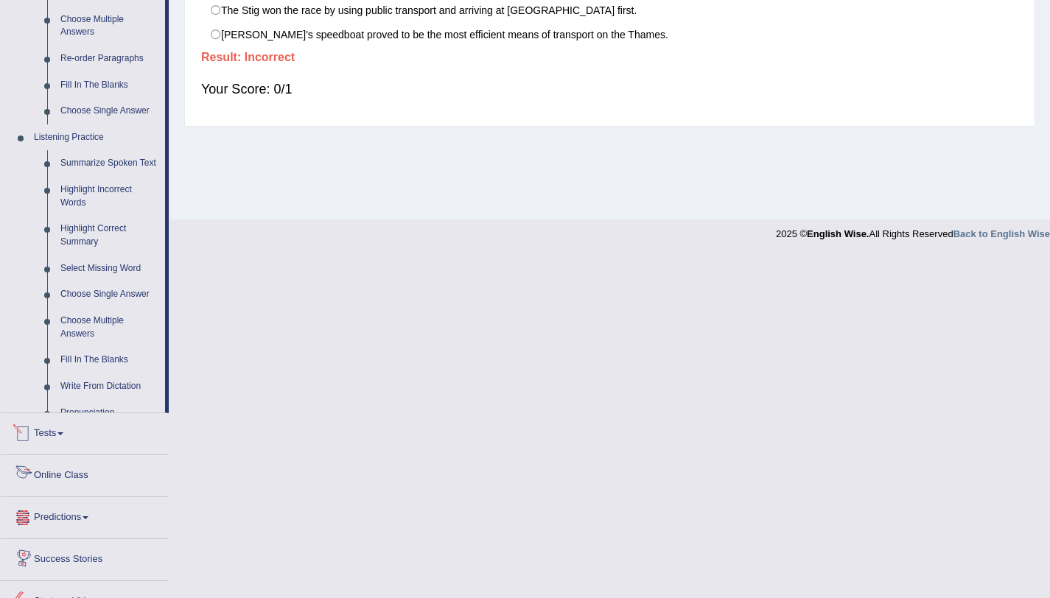
scroll to position [414, 0]
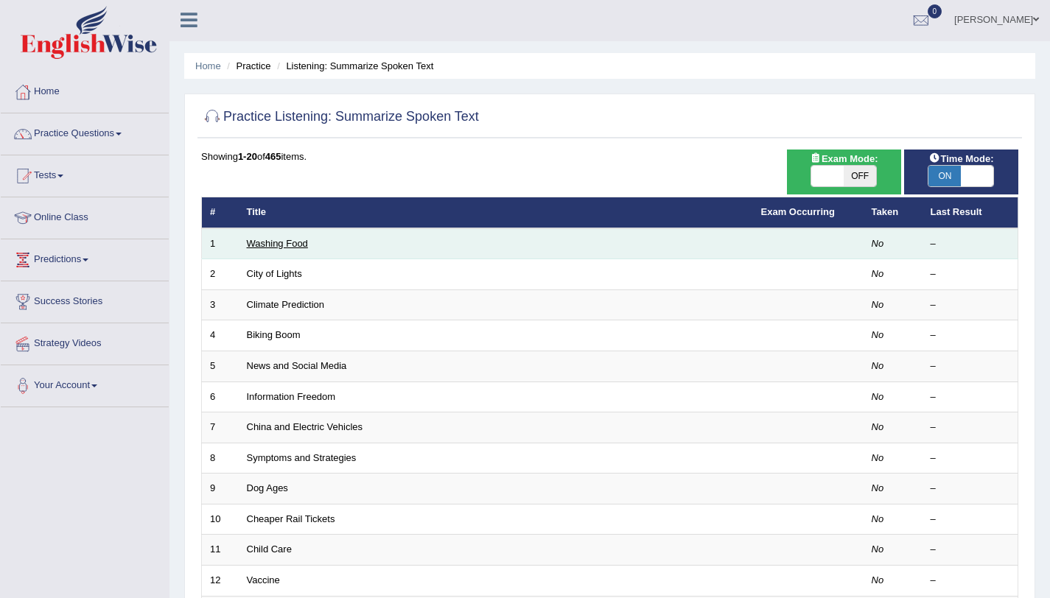
click at [262, 248] on link "Washing Food" at bounding box center [277, 243] width 61 height 11
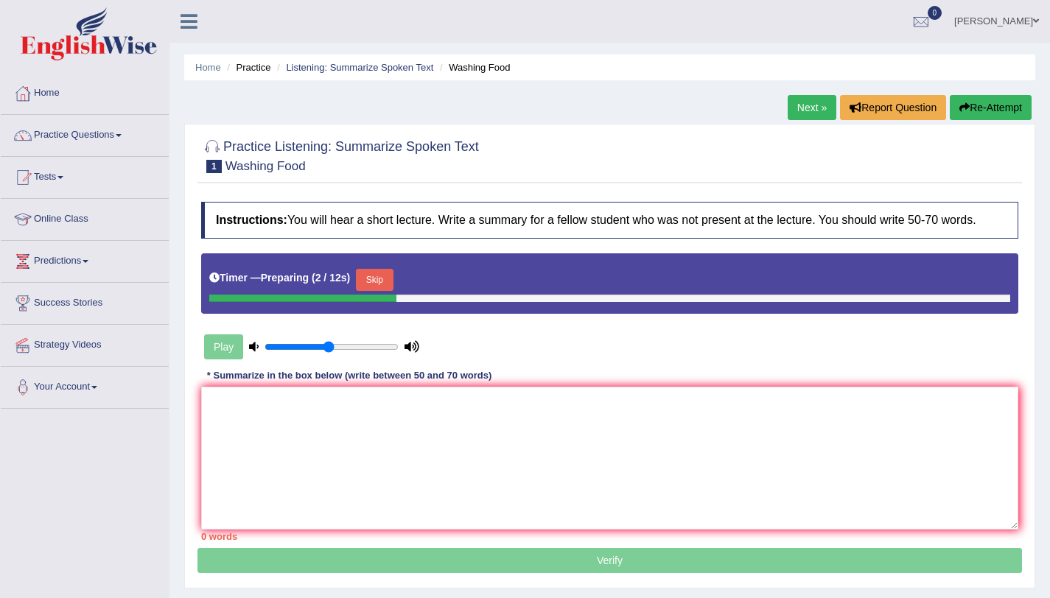
click at [371, 279] on button "Skip" at bounding box center [374, 280] width 37 height 22
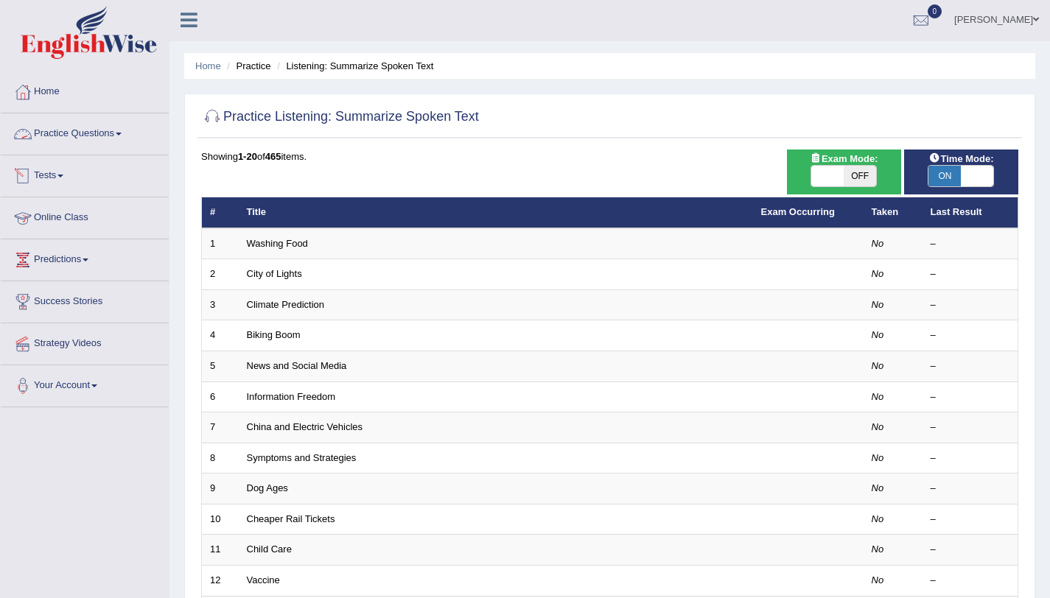
click at [86, 141] on link "Practice Questions" at bounding box center [85, 131] width 168 height 37
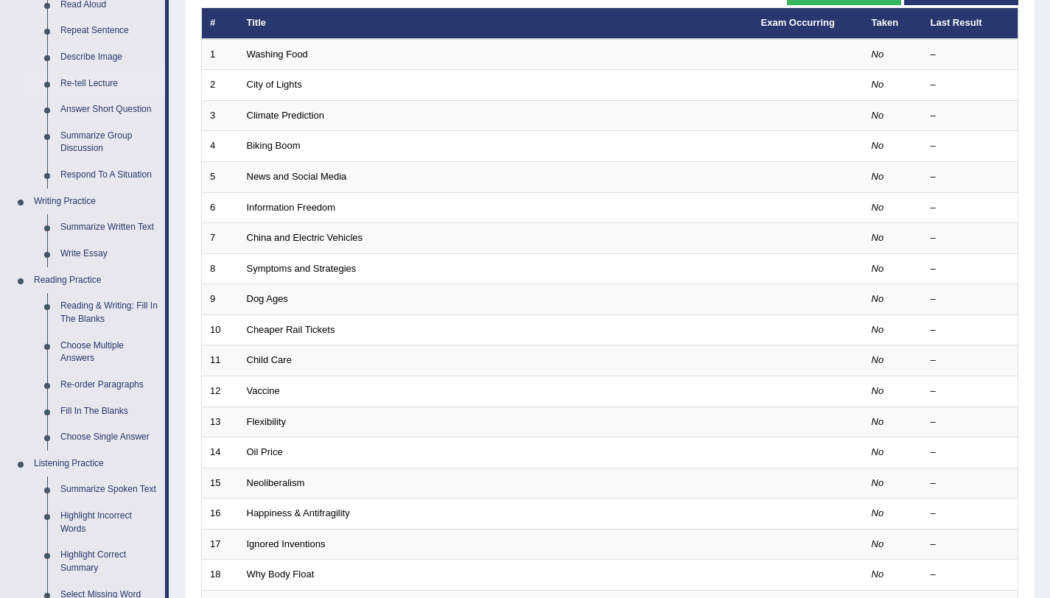
scroll to position [125, 0]
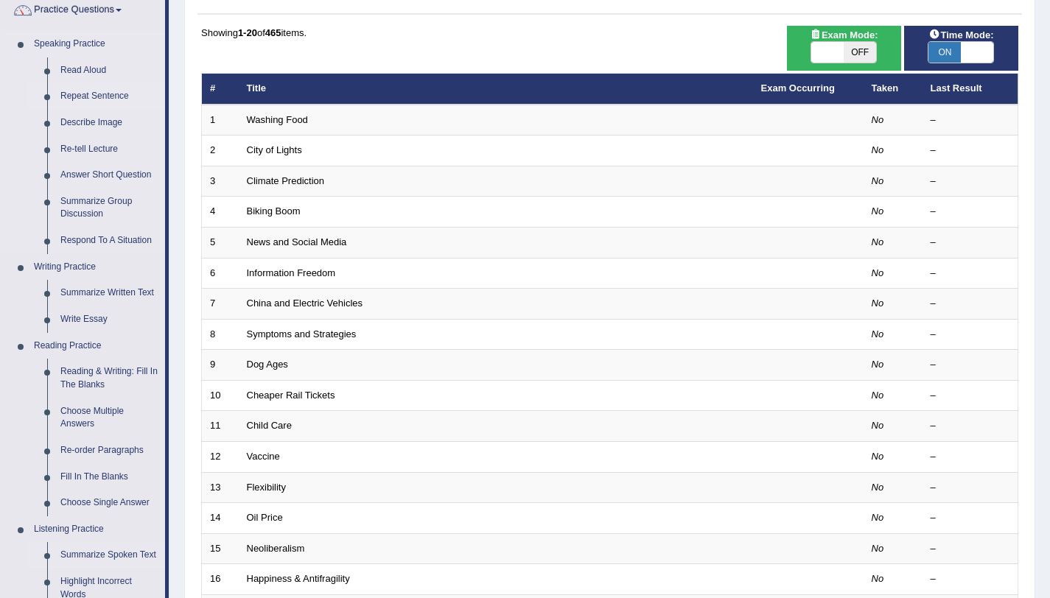
click at [116, 100] on link "Repeat Sentence" at bounding box center [109, 96] width 111 height 27
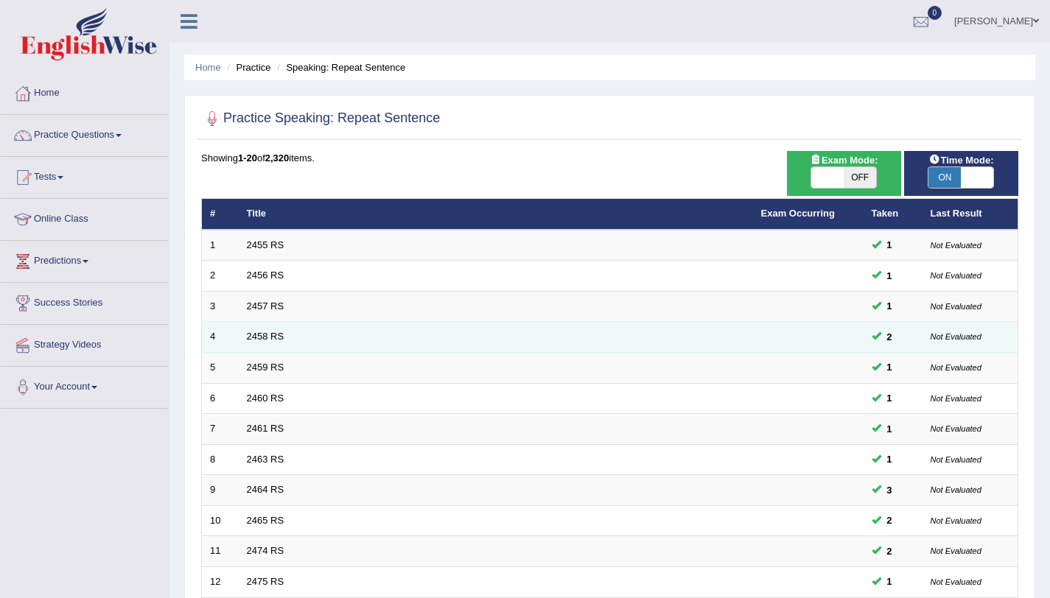
scroll to position [377, 0]
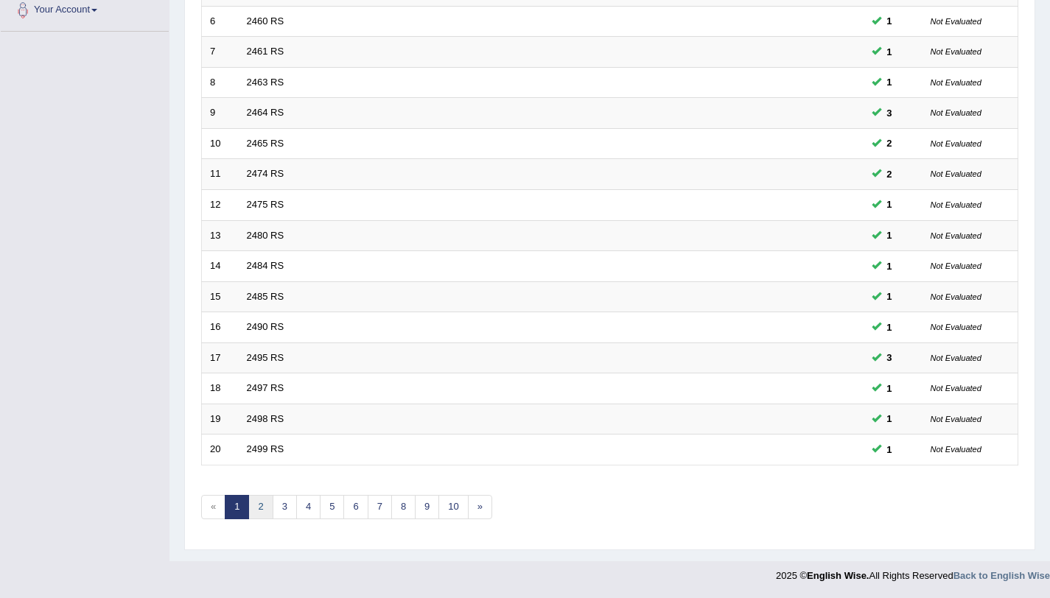
click at [268, 505] on link "2" at bounding box center [260, 507] width 24 height 24
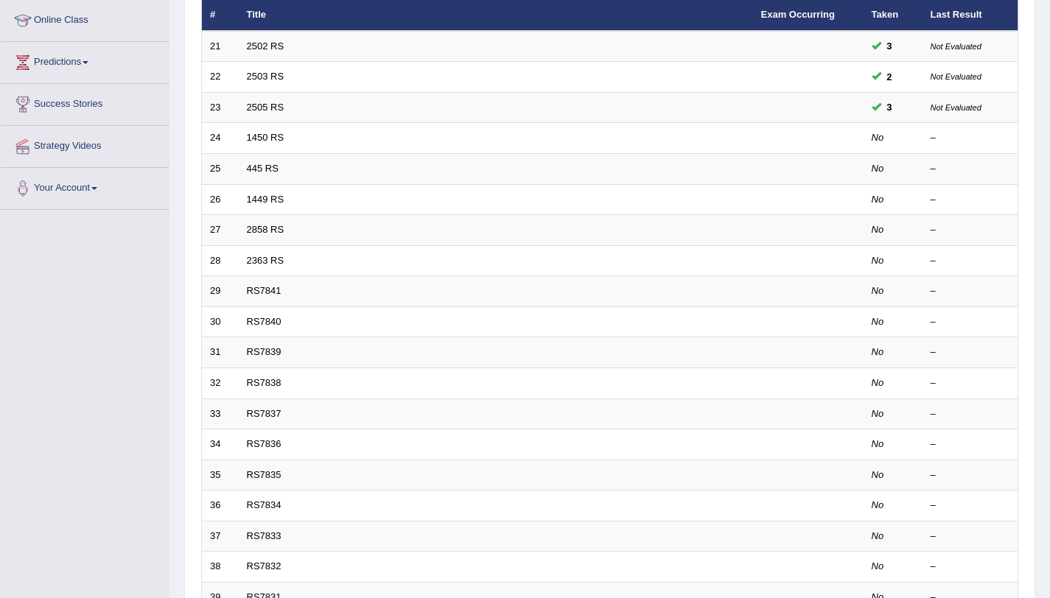
scroll to position [200, 0]
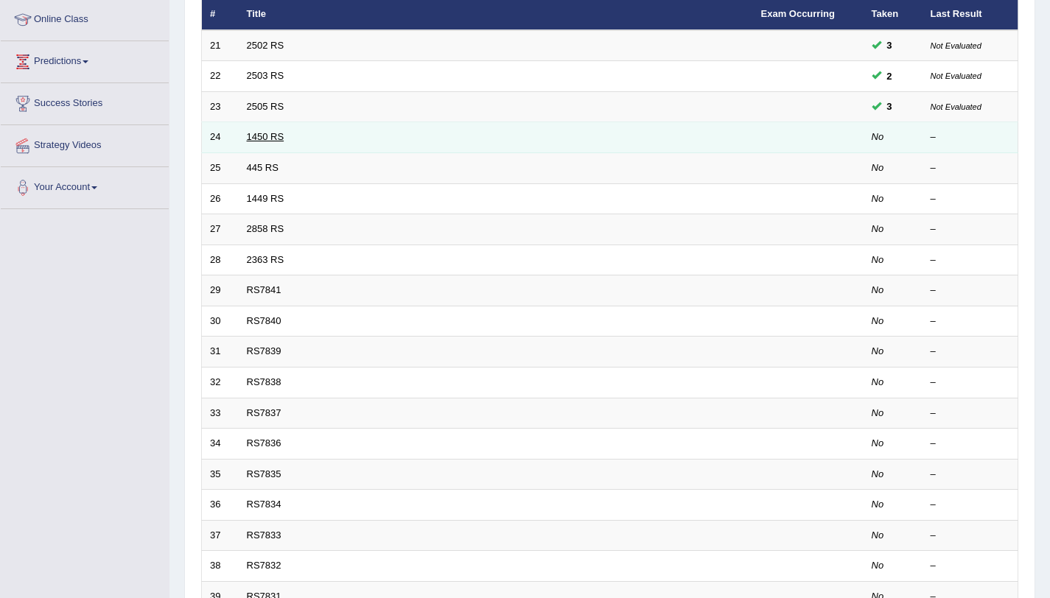
click at [262, 133] on link "1450 RS" at bounding box center [266, 136] width 38 height 11
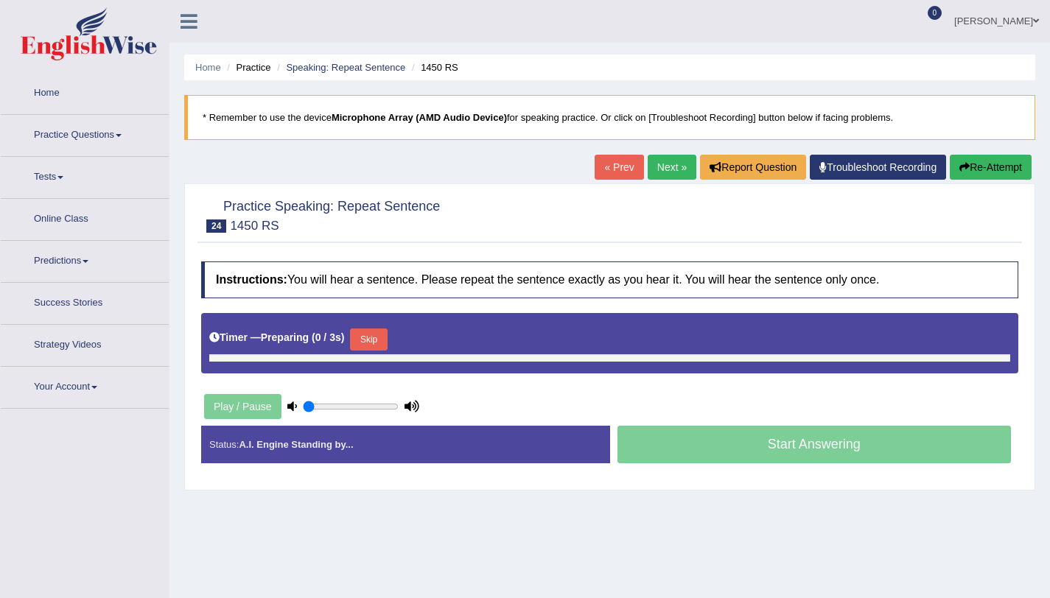
type input "0.5"
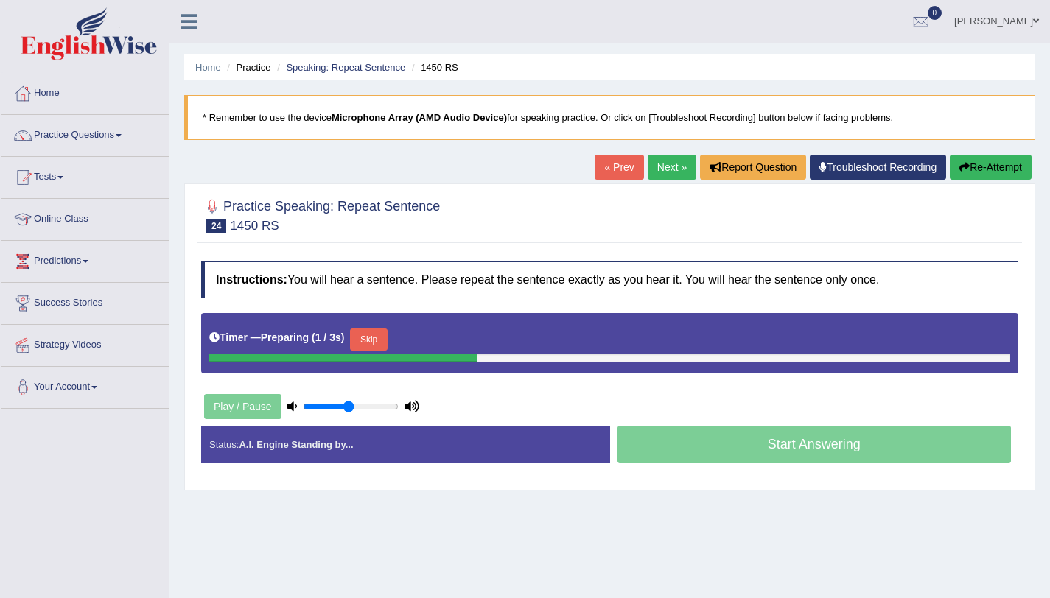
click at [374, 340] on button "Skip" at bounding box center [368, 340] width 37 height 22
click at [434, 341] on button "Skip" at bounding box center [433, 340] width 37 height 22
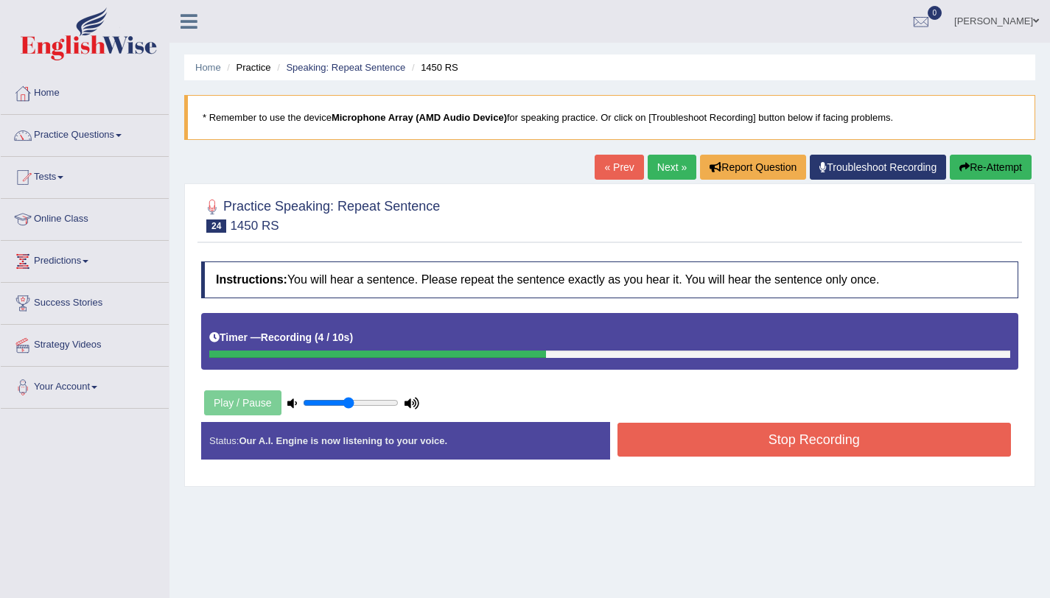
click at [829, 437] on button "Stop Recording" at bounding box center [814, 440] width 394 height 34
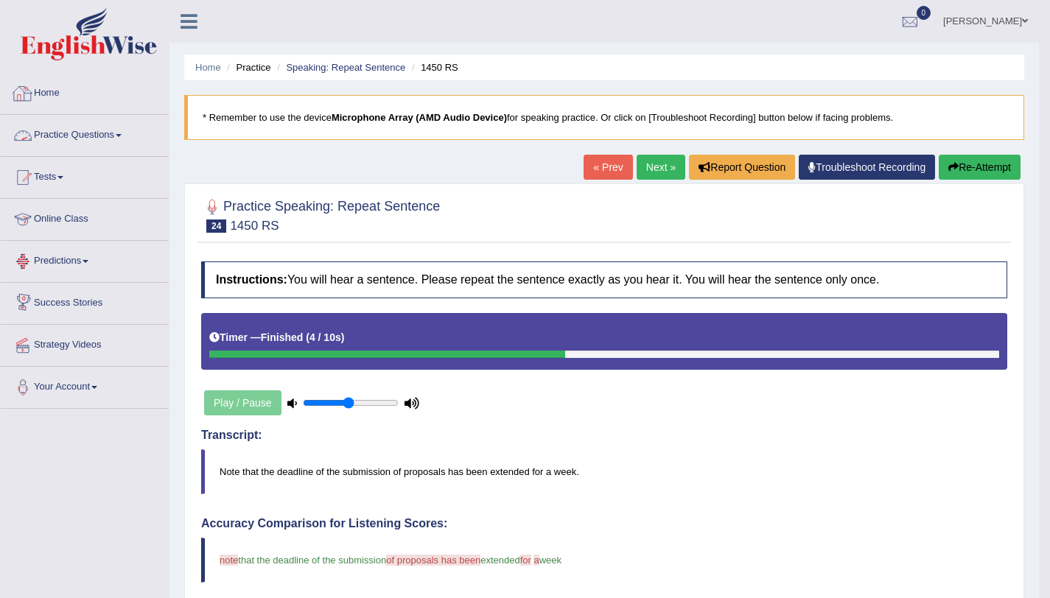
click at [119, 140] on link "Practice Questions" at bounding box center [85, 133] width 168 height 37
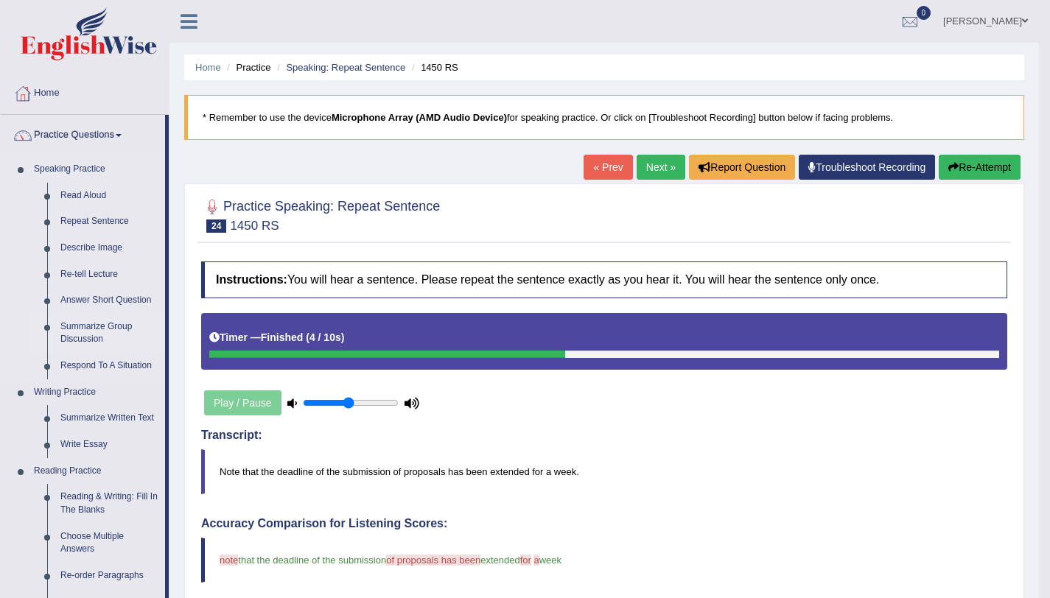
click at [86, 343] on link "Summarize Group Discussion" at bounding box center [109, 333] width 111 height 39
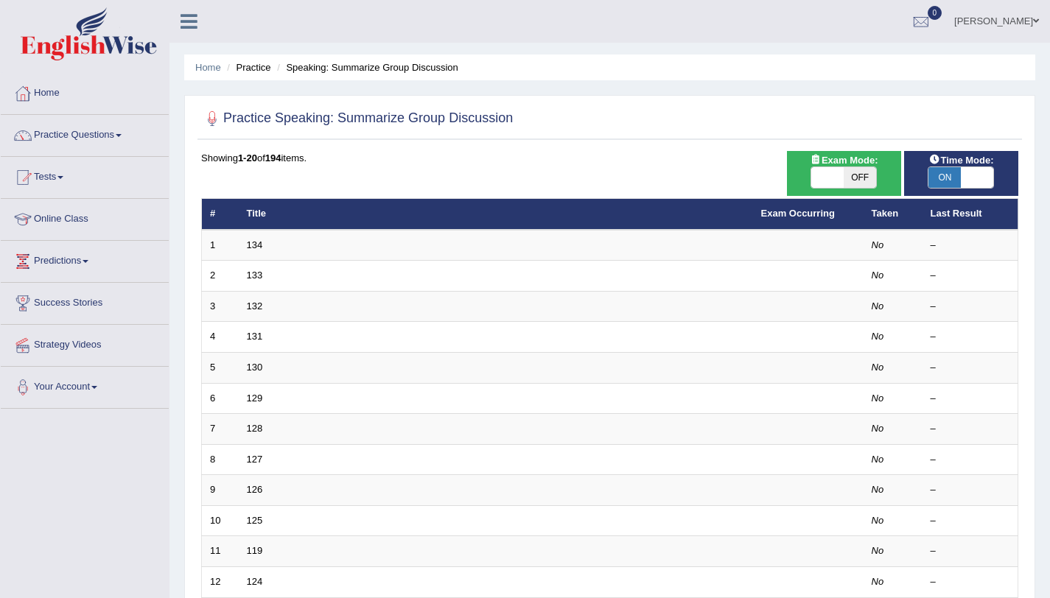
click at [956, 180] on span "ON" at bounding box center [944, 177] width 32 height 21
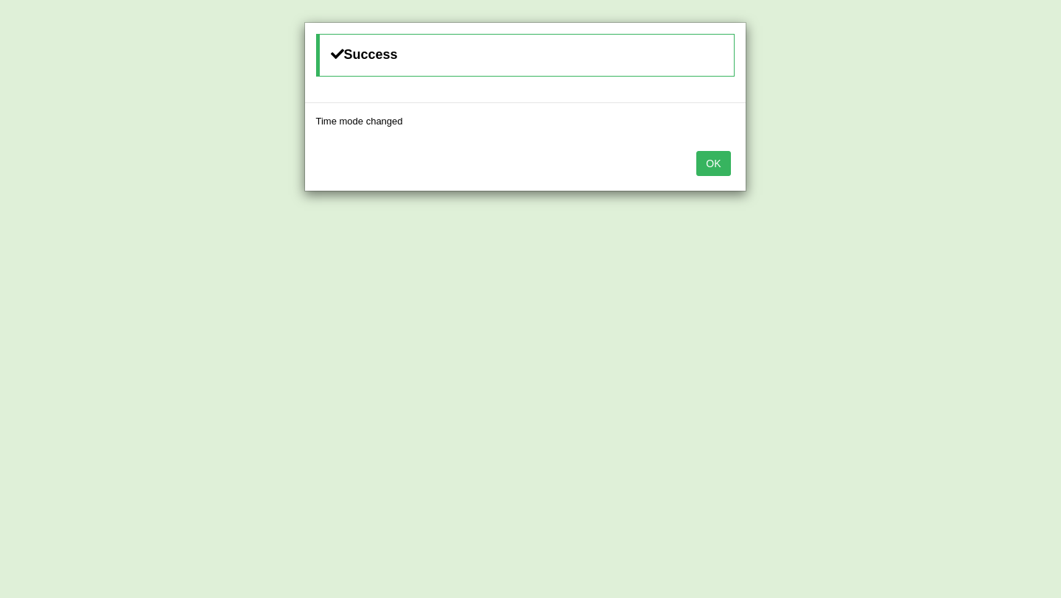
click at [714, 169] on button "OK" at bounding box center [713, 163] width 34 height 25
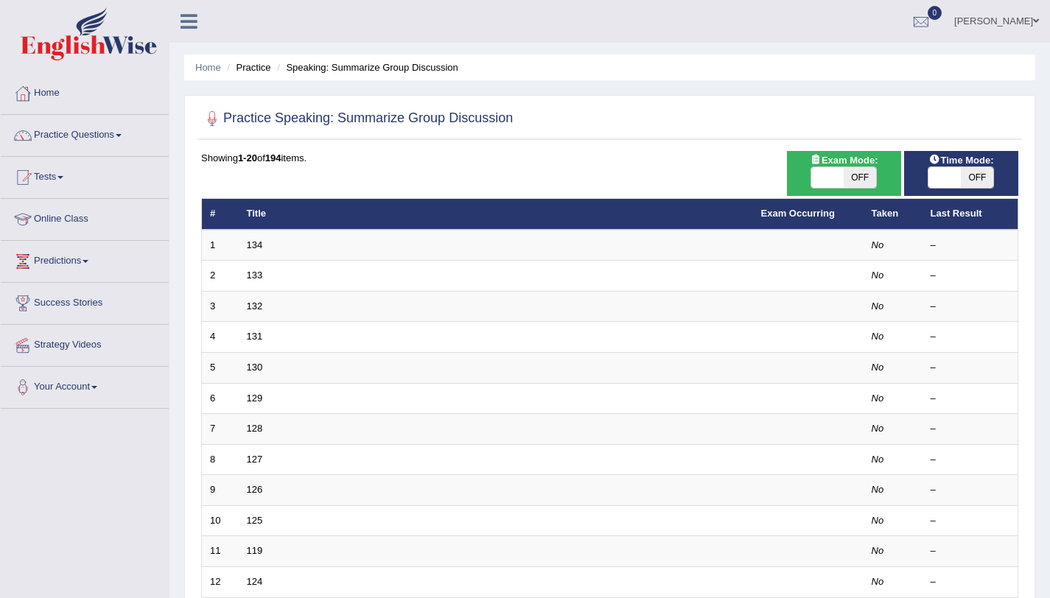
click at [992, 185] on span "OFF" at bounding box center [977, 177] width 32 height 21
checkbox input "true"
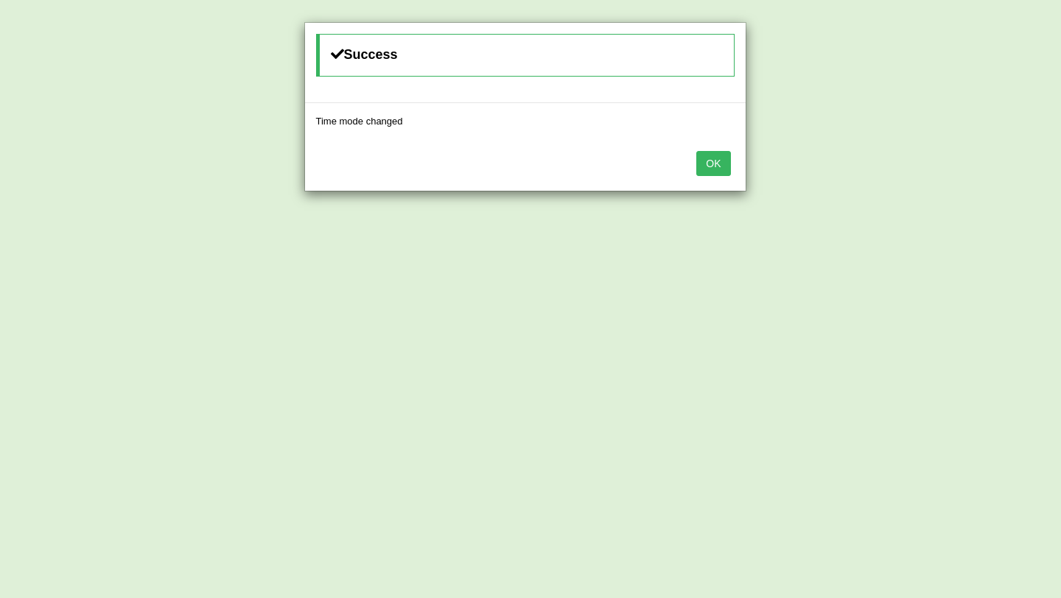
click at [706, 161] on button "OK" at bounding box center [713, 163] width 34 height 25
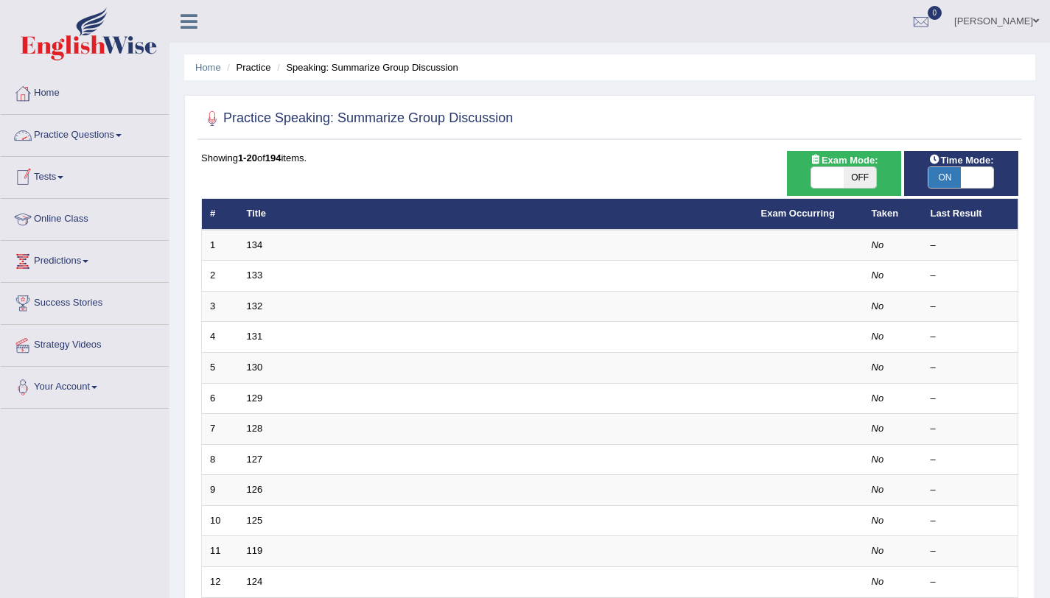
click at [79, 129] on link "Practice Questions" at bounding box center [85, 133] width 168 height 37
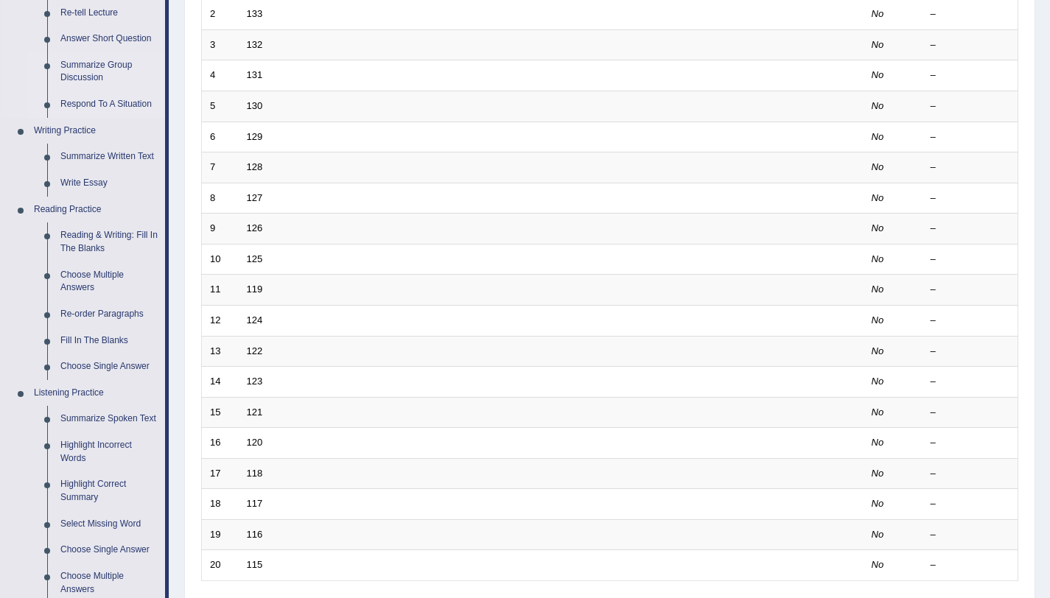
scroll to position [262, 0]
click at [109, 317] on link "Re-order Paragraphs" at bounding box center [109, 314] width 111 height 27
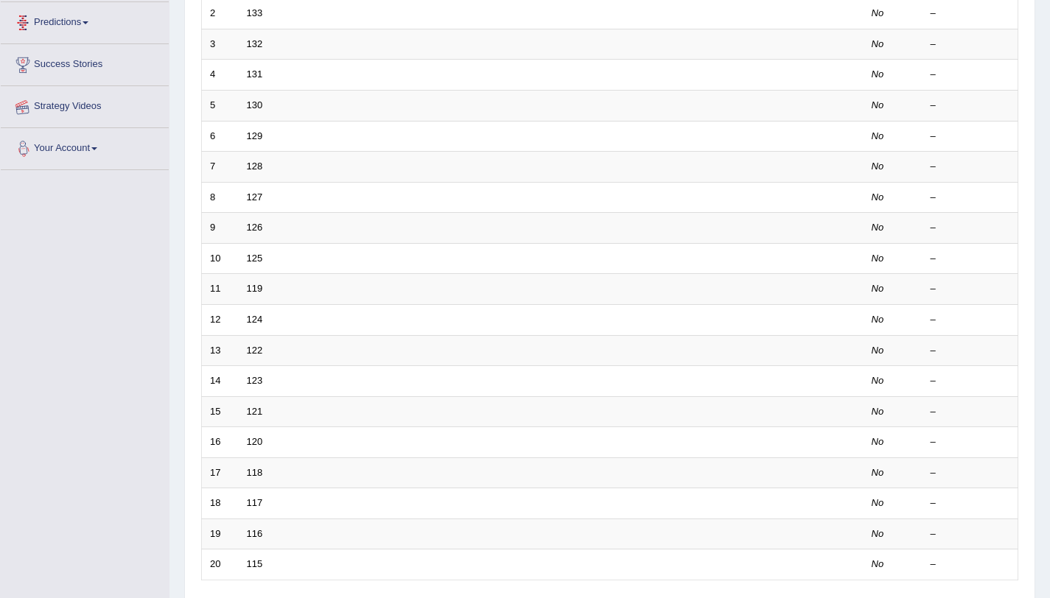
scroll to position [292, 0]
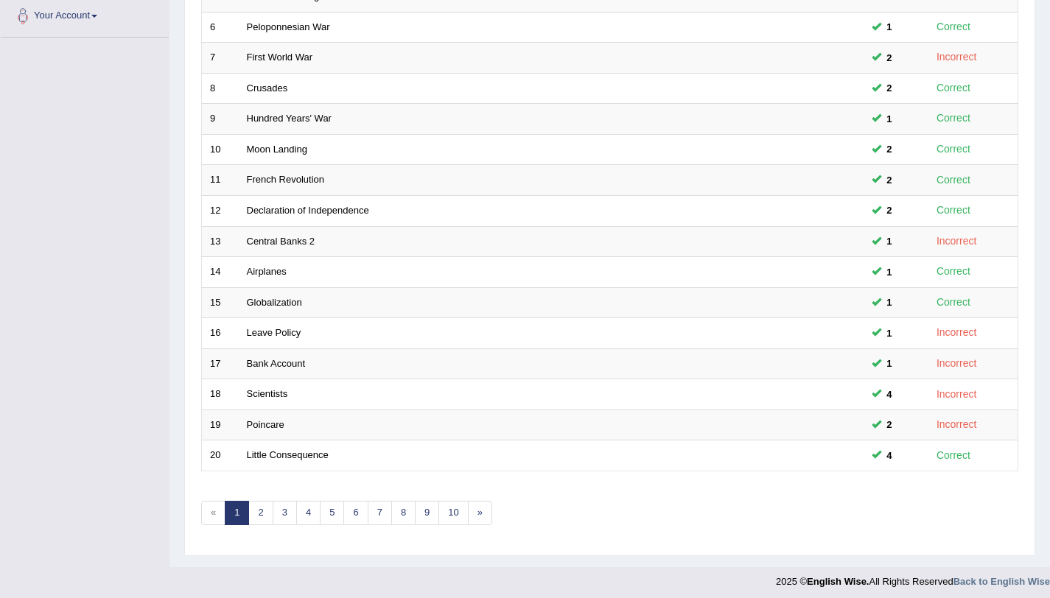
scroll to position [373, 0]
click at [258, 508] on link "2" at bounding box center [260, 511] width 24 height 24
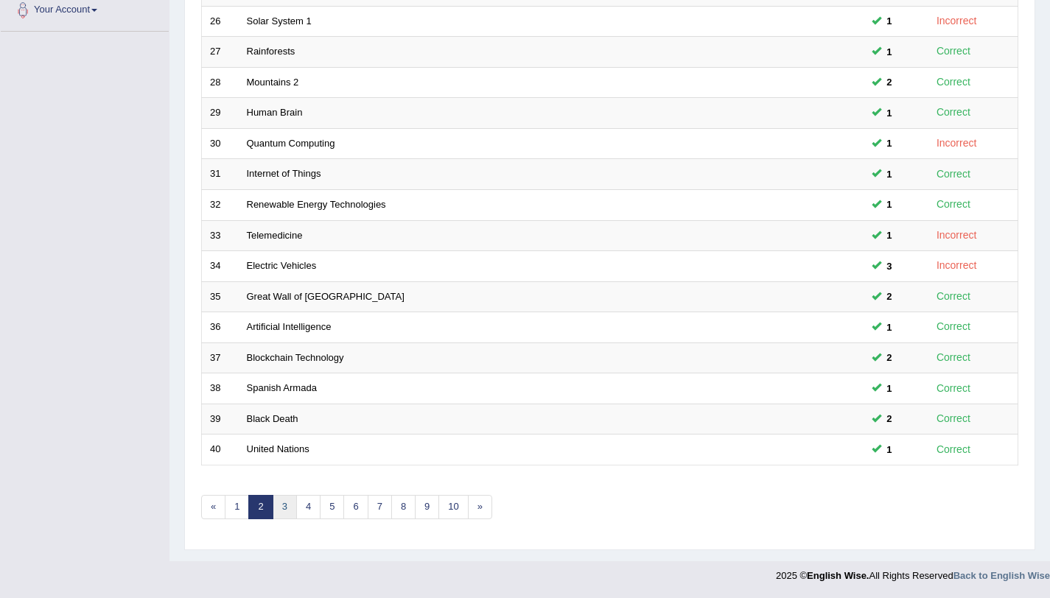
click at [287, 509] on link "3" at bounding box center [285, 507] width 24 height 24
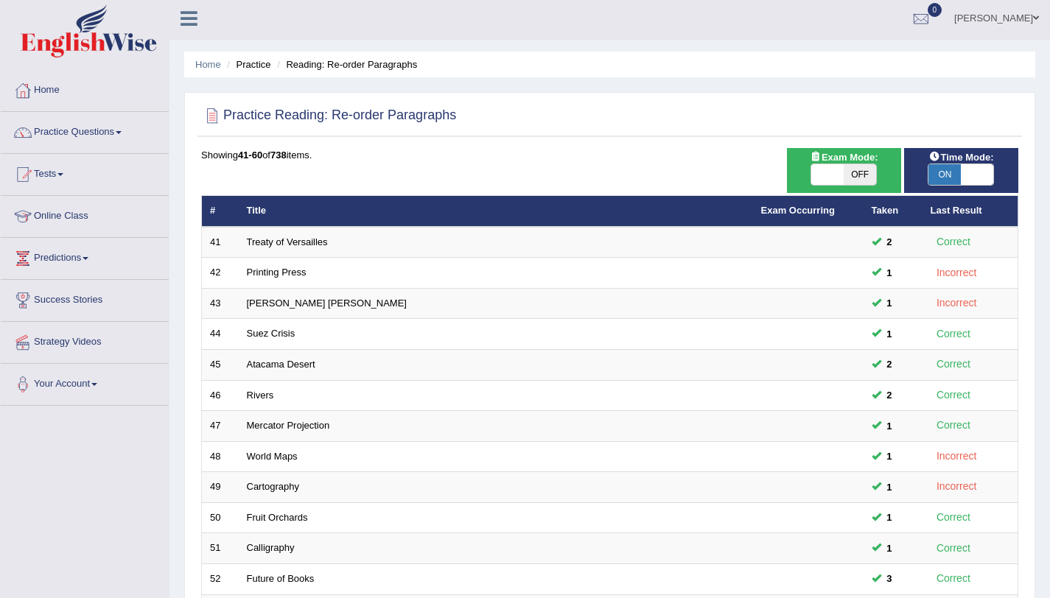
scroll to position [377, 0]
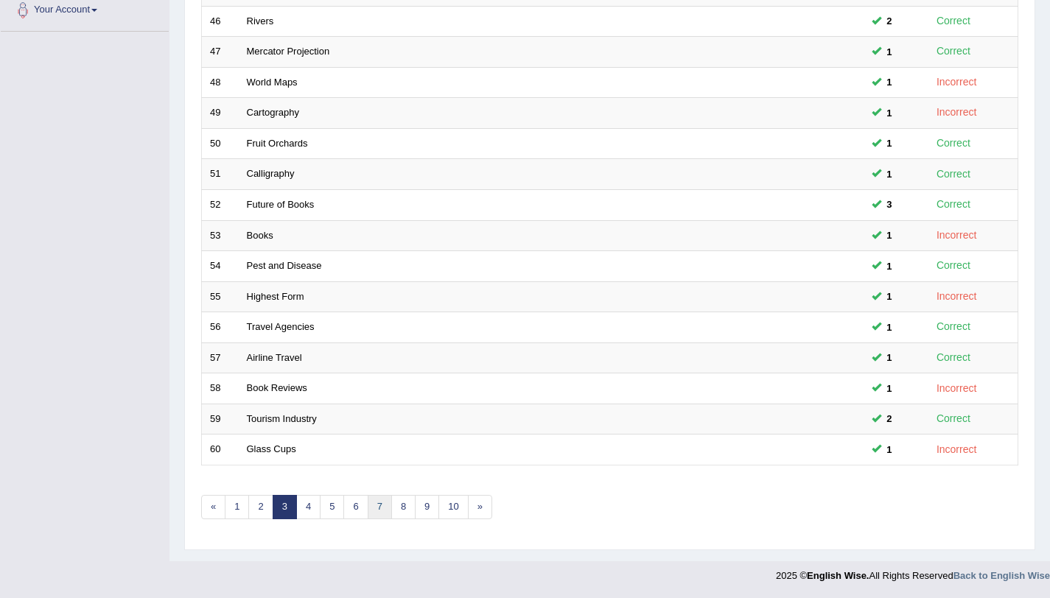
click at [372, 507] on link "7" at bounding box center [380, 507] width 24 height 24
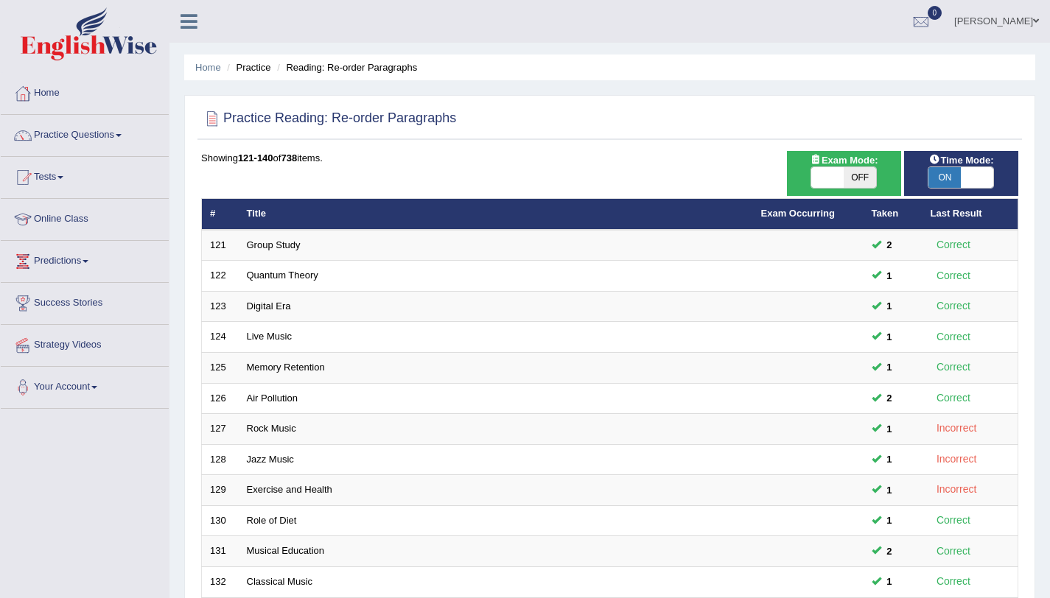
scroll to position [377, 0]
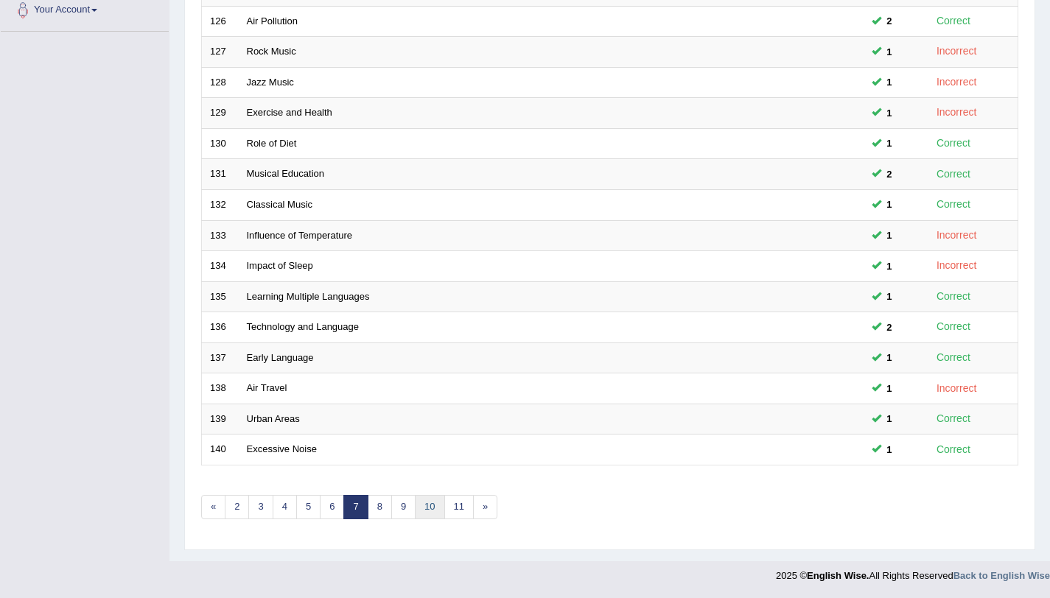
click at [431, 506] on link "10" at bounding box center [429, 507] width 29 height 24
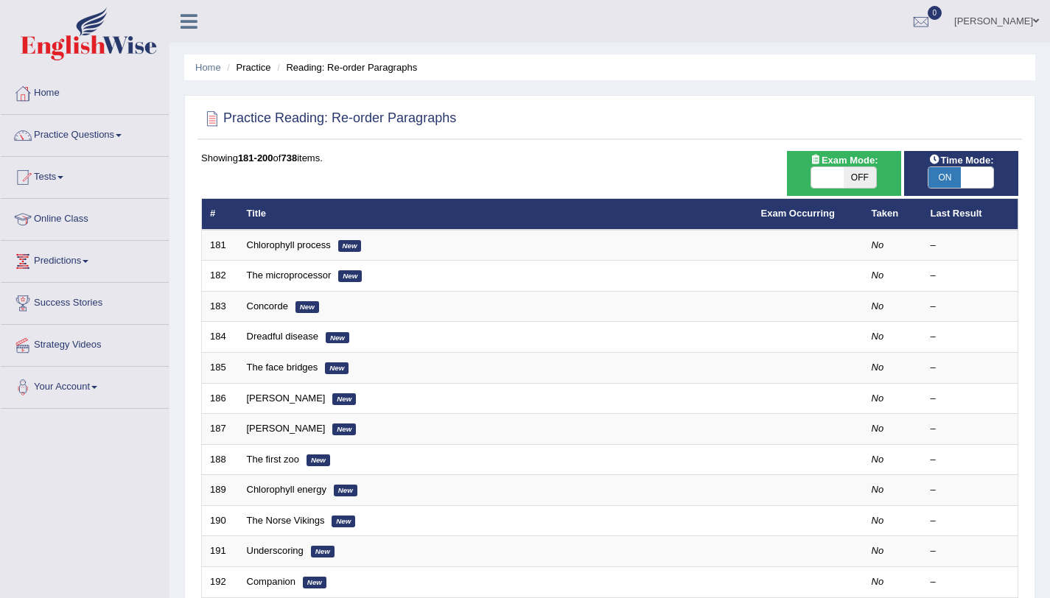
scroll to position [377, 0]
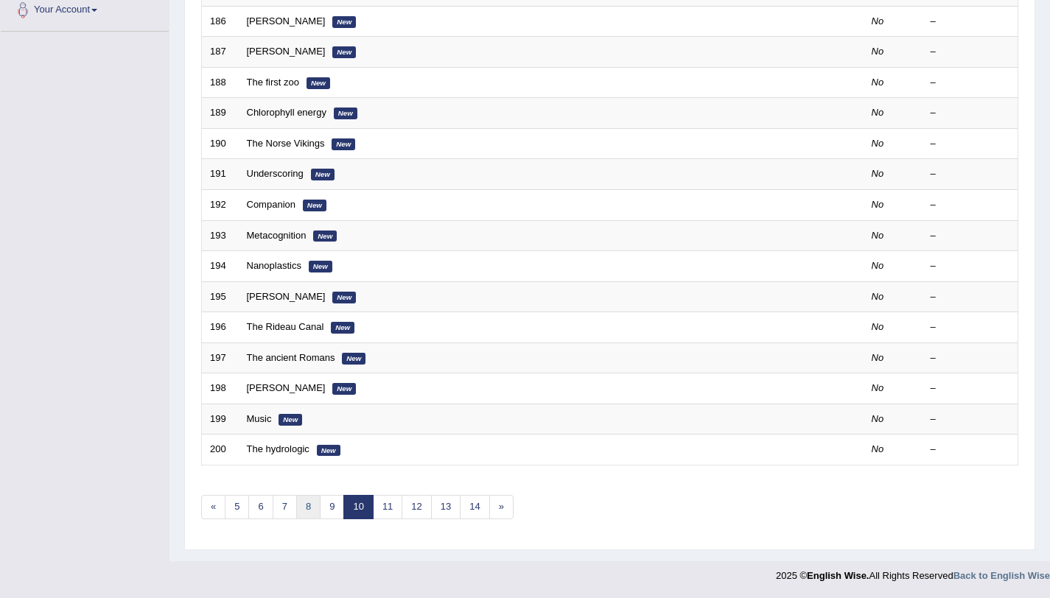
click at [313, 504] on link "8" at bounding box center [308, 507] width 24 height 24
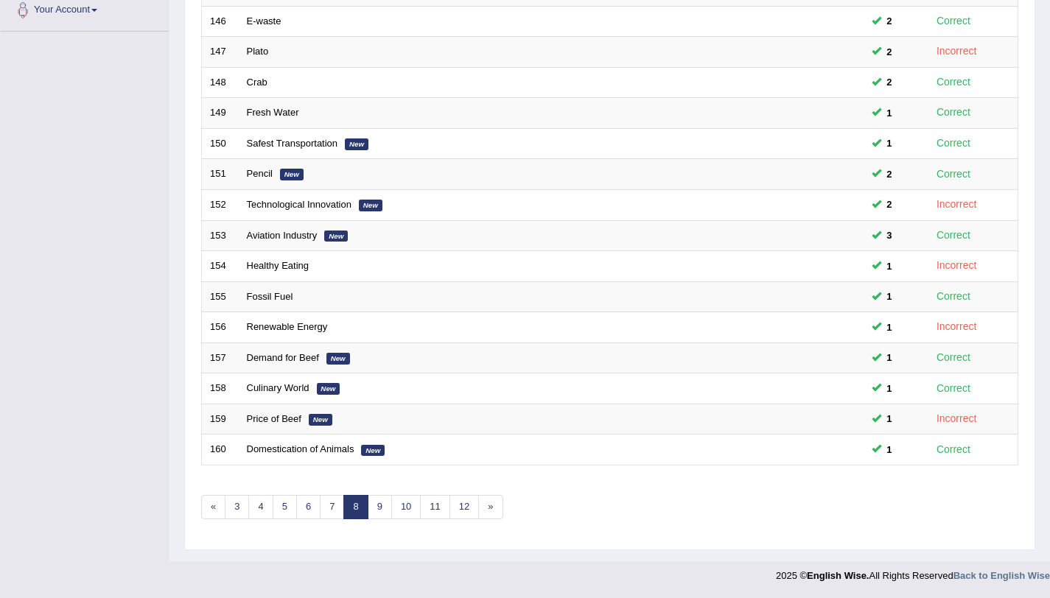
scroll to position [376, 0]
click at [373, 504] on link "9" at bounding box center [380, 508] width 24 height 24
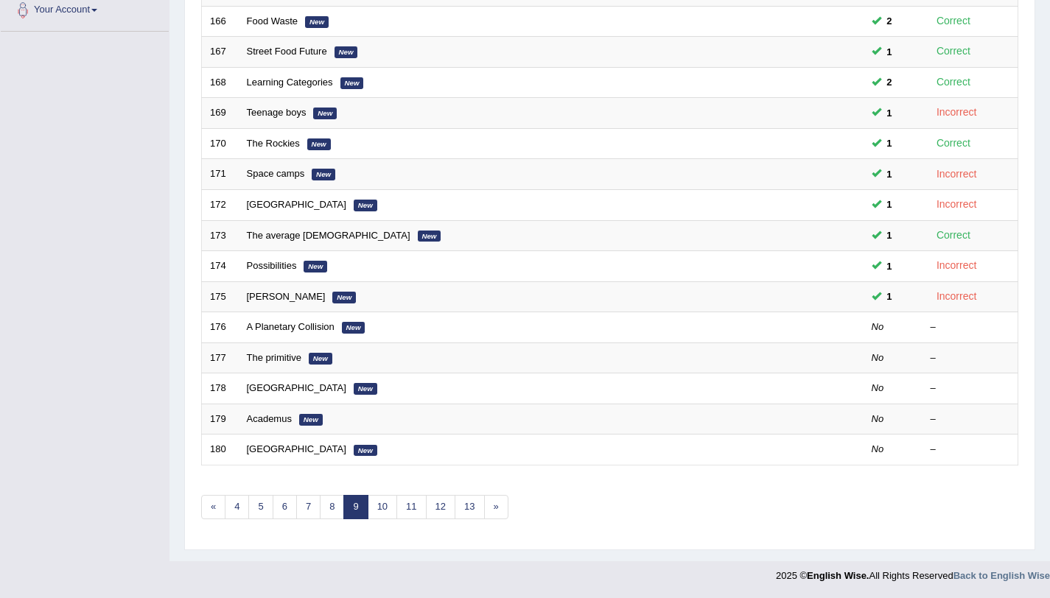
scroll to position [376, 0]
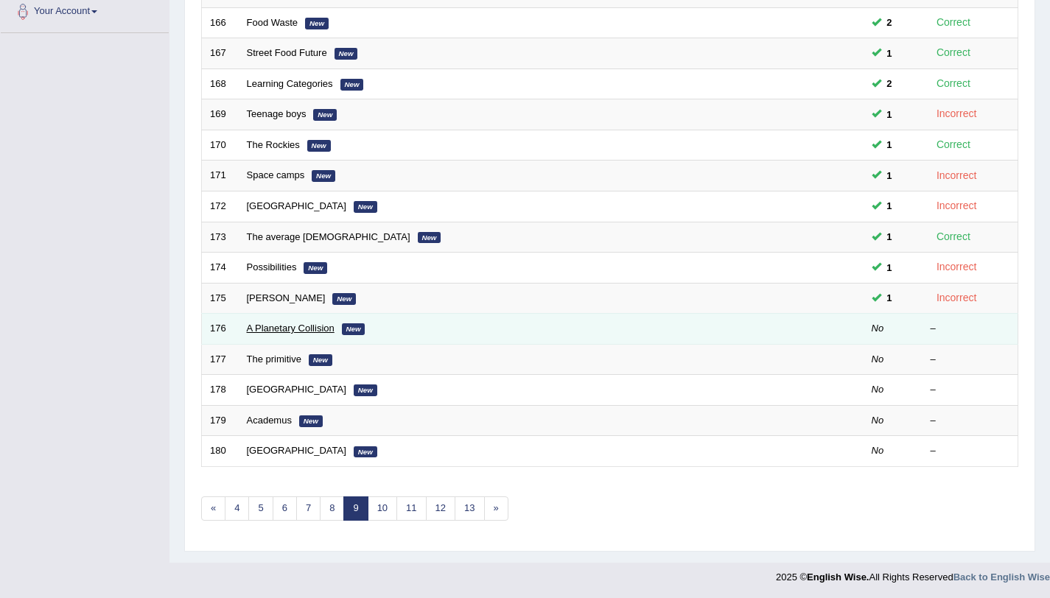
click at [306, 325] on link "A Planetary Collision" at bounding box center [291, 328] width 88 height 11
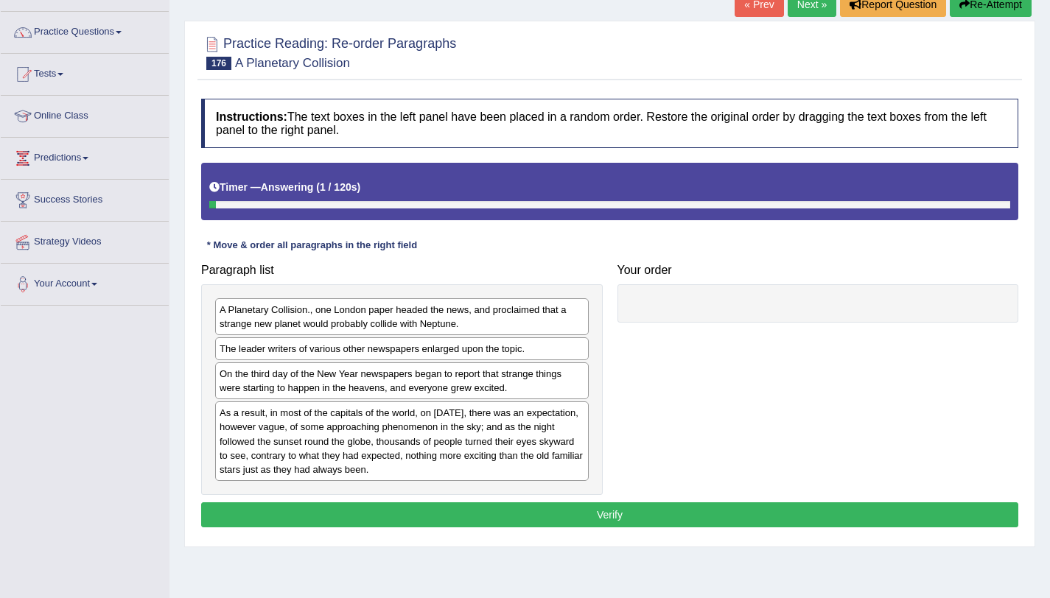
scroll to position [104, 0]
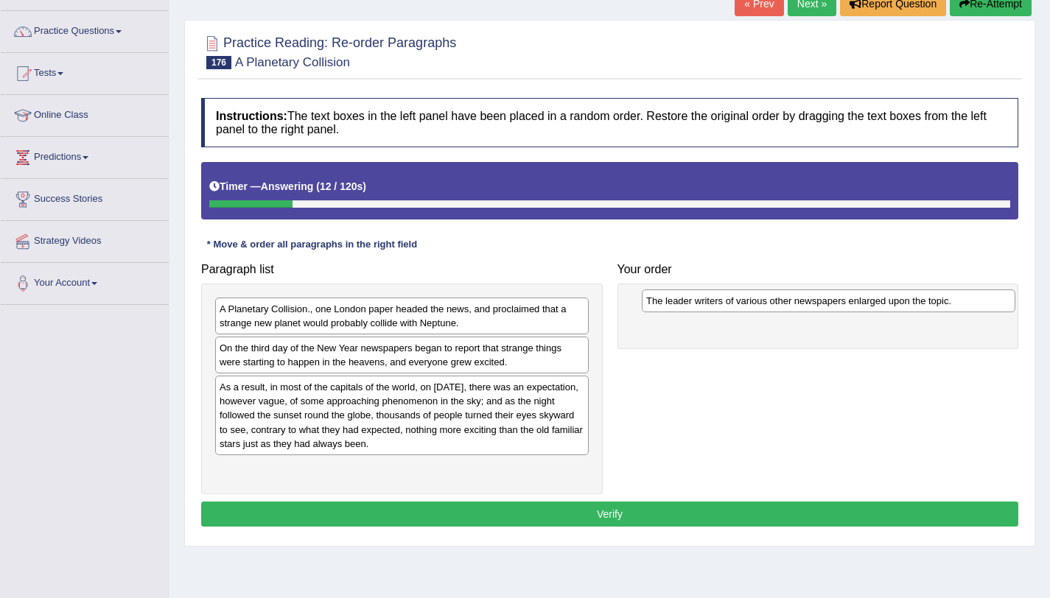
drag, startPoint x: 365, startPoint y: 352, endPoint x: 785, endPoint y: 304, distance: 423.3
click at [785, 304] on div "The leader writers of various other newspapers enlarged upon the topic." at bounding box center [828, 300] width 373 height 23
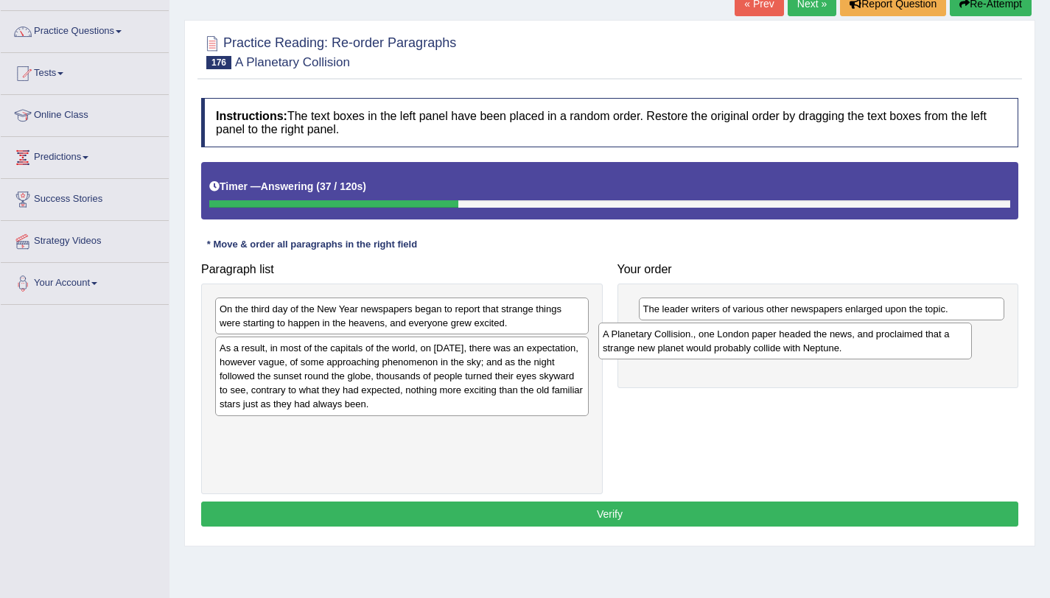
drag, startPoint x: 508, startPoint y: 328, endPoint x: 919, endPoint y: 348, distance: 411.5
click at [919, 348] on div "A Planetary Collision., one London paper headed the news, and proclaimed that a…" at bounding box center [784, 341] width 373 height 37
click at [459, 378] on div "As a result, in most of the capitals of the world, on January 3rd, there was an…" at bounding box center [401, 377] width 373 height 80
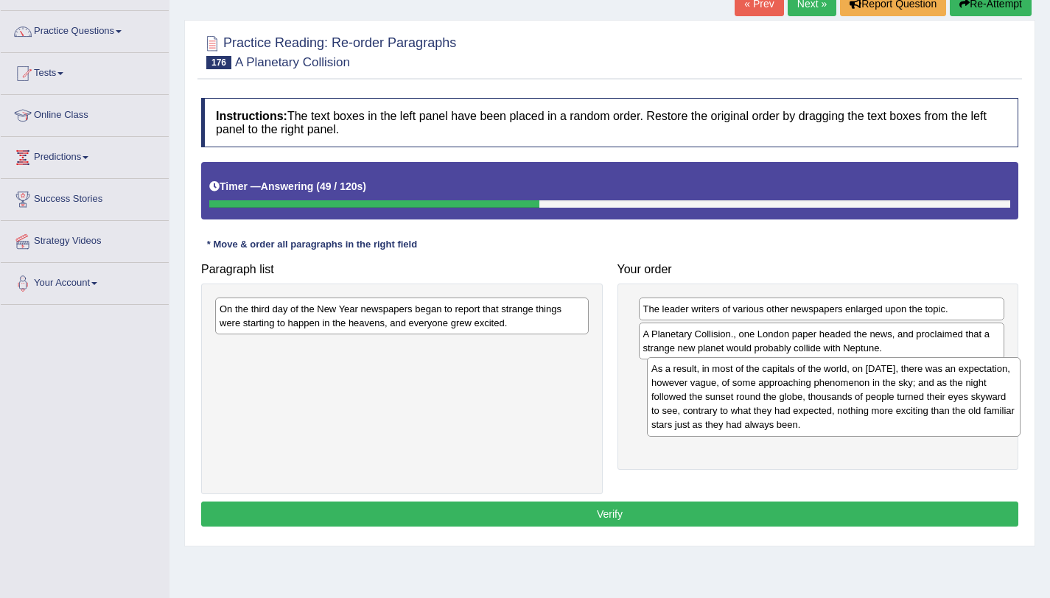
drag, startPoint x: 344, startPoint y: 391, endPoint x: 776, endPoint y: 412, distance: 432.2
click at [776, 412] on div "As a result, in most of the capitals of the world, on January 3rd, there was an…" at bounding box center [833, 397] width 373 height 80
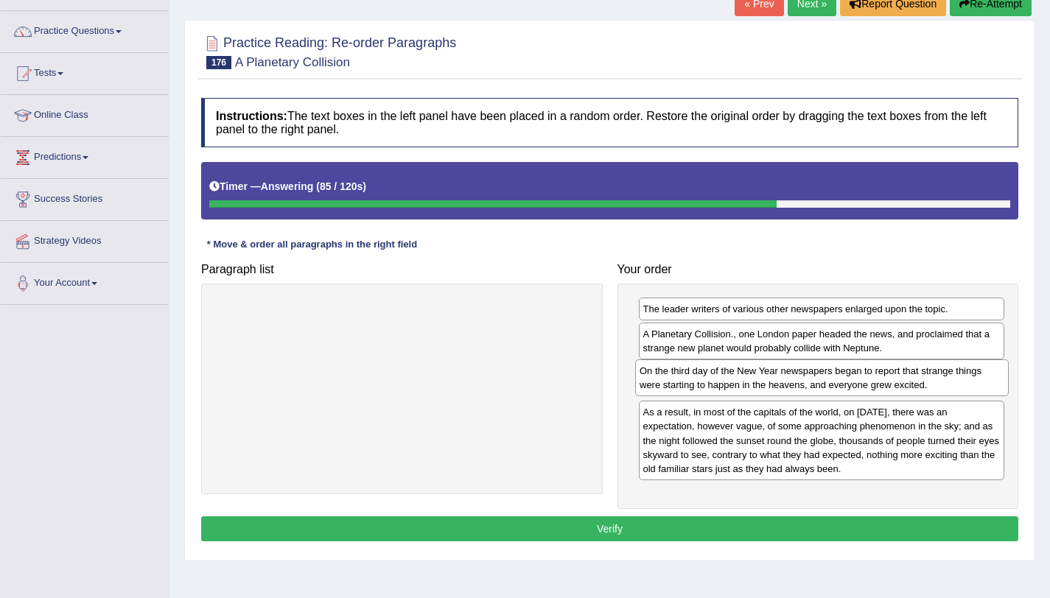
drag, startPoint x: 424, startPoint y: 310, endPoint x: 844, endPoint y: 371, distance: 425.0
click at [844, 371] on div "On the third day of the New Year newspapers began to report that strange things…" at bounding box center [821, 377] width 373 height 37
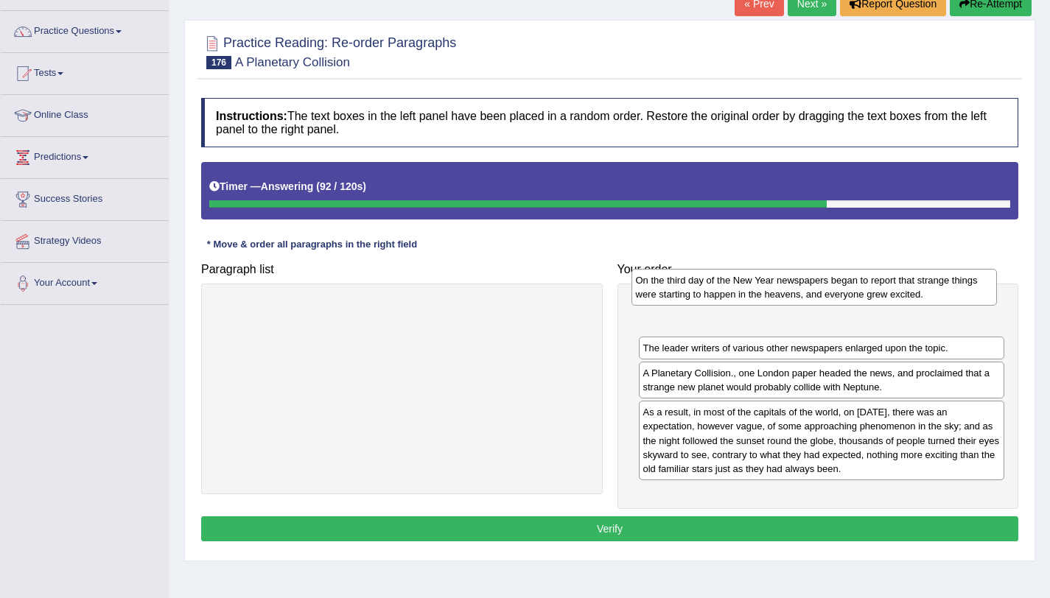
drag, startPoint x: 771, startPoint y: 390, endPoint x: 769, endPoint y: 317, distance: 72.2
click at [769, 306] on div "On the third day of the New Year newspapers began to report that strange things…" at bounding box center [814, 287] width 366 height 37
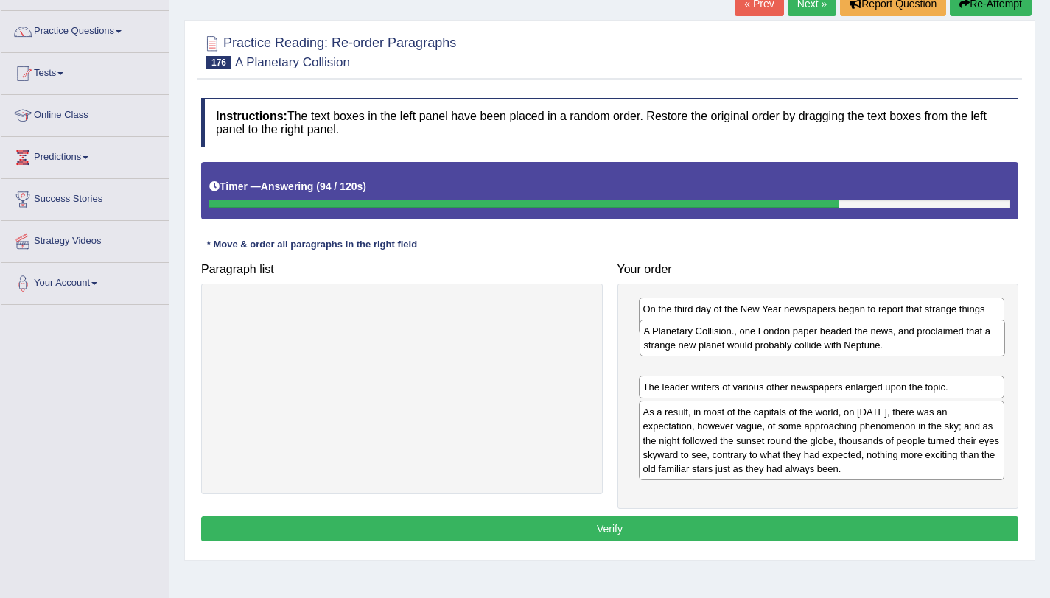
drag, startPoint x: 761, startPoint y: 379, endPoint x: 762, endPoint y: 337, distance: 42.0
click at [762, 337] on div "A Planetary Collision., one London paper headed the news, and proclaimed that a…" at bounding box center [822, 338] width 366 height 37
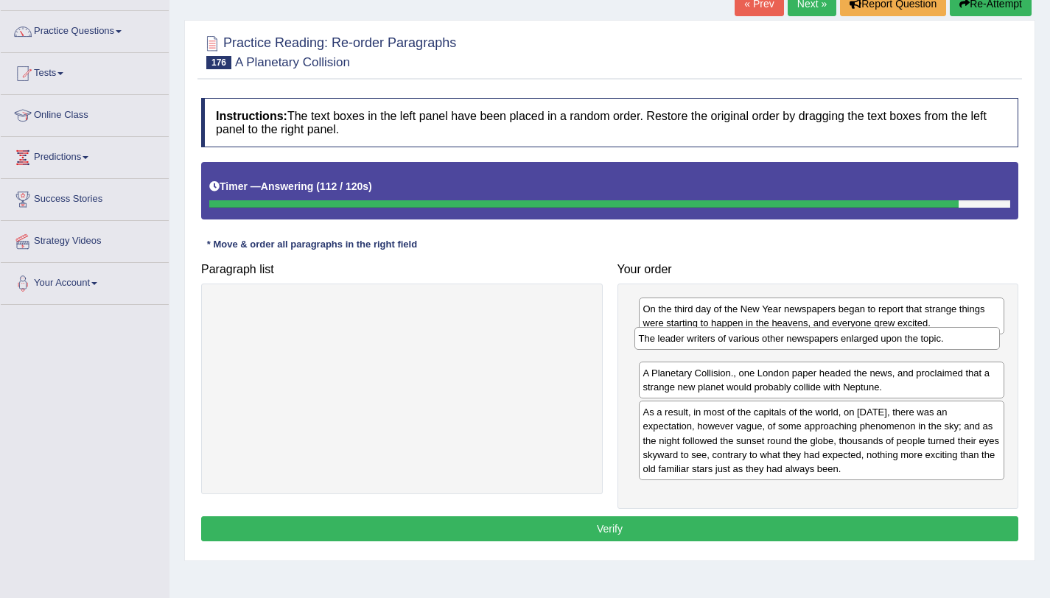
drag, startPoint x: 721, startPoint y: 391, endPoint x: 717, endPoint y: 343, distance: 48.8
click at [717, 343] on div "The leader writers of various other newspapers enlarged upon the topic." at bounding box center [817, 338] width 366 height 23
click at [649, 528] on button "Verify" at bounding box center [609, 528] width 817 height 25
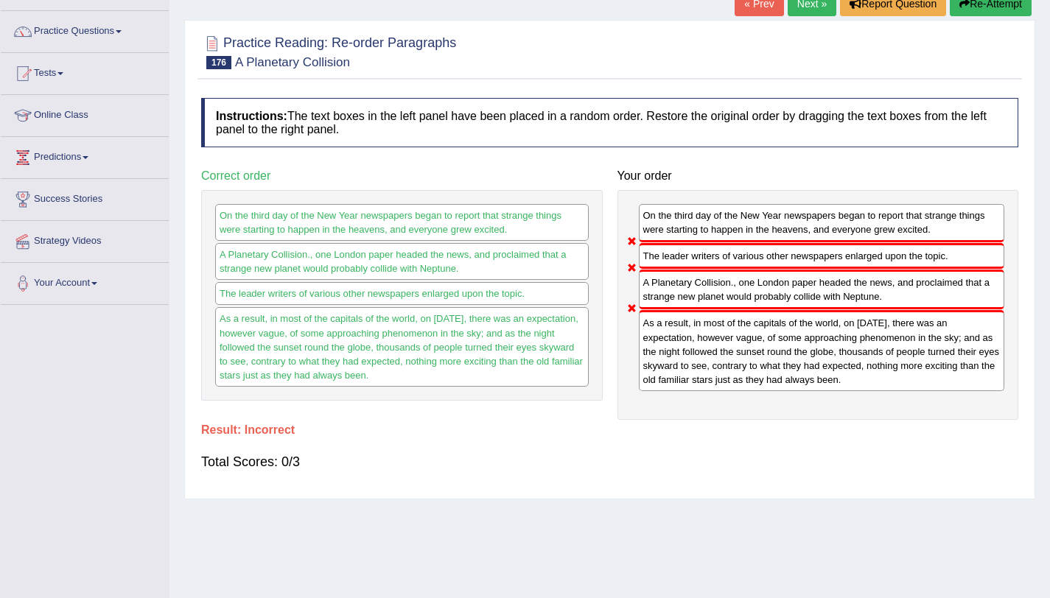
scroll to position [0, 0]
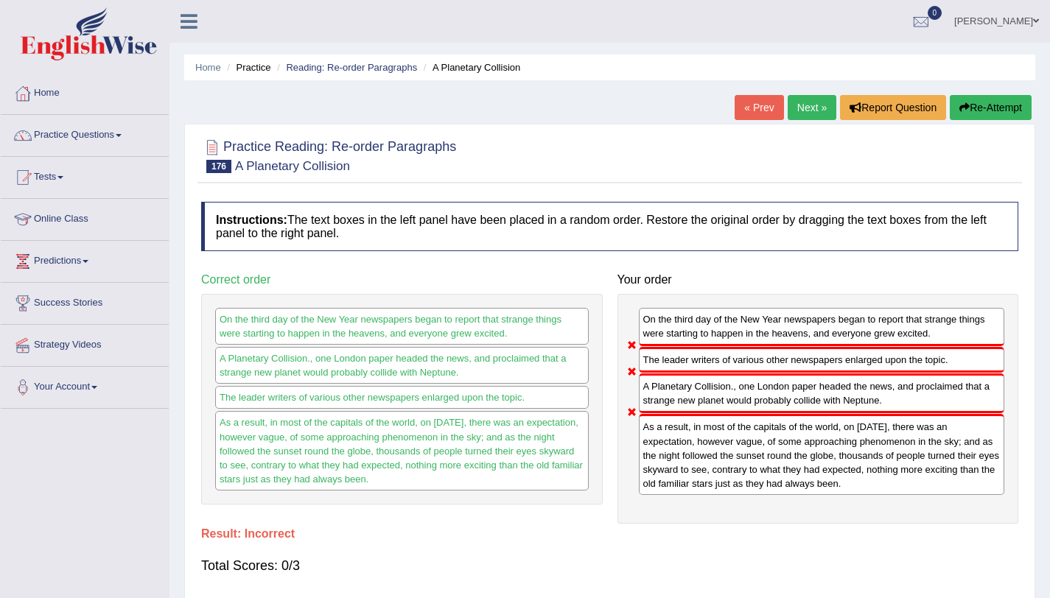
click at [821, 109] on link "Next »" at bounding box center [811, 107] width 49 height 25
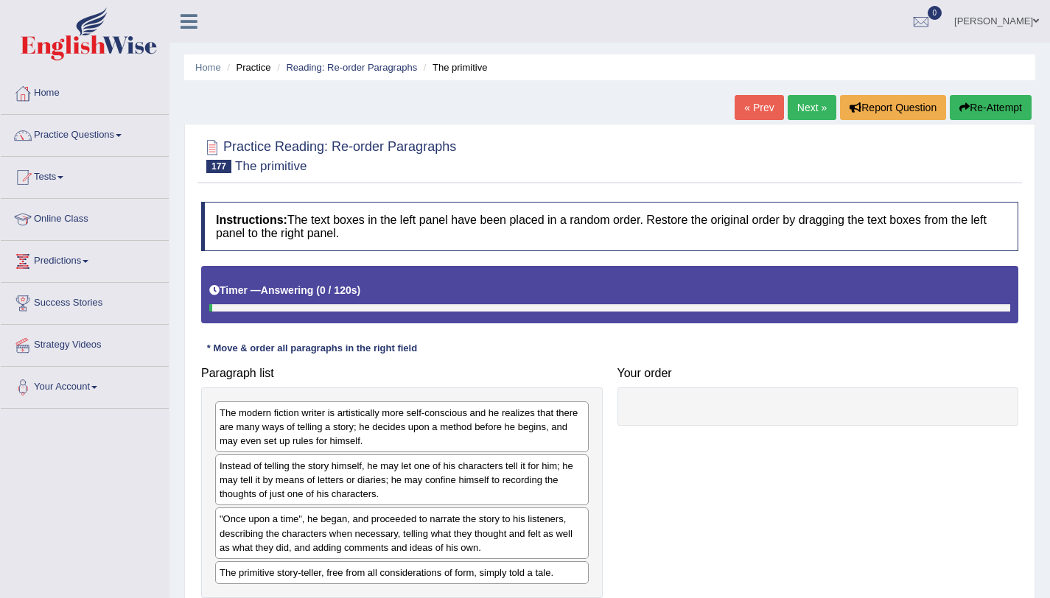
scroll to position [175, 0]
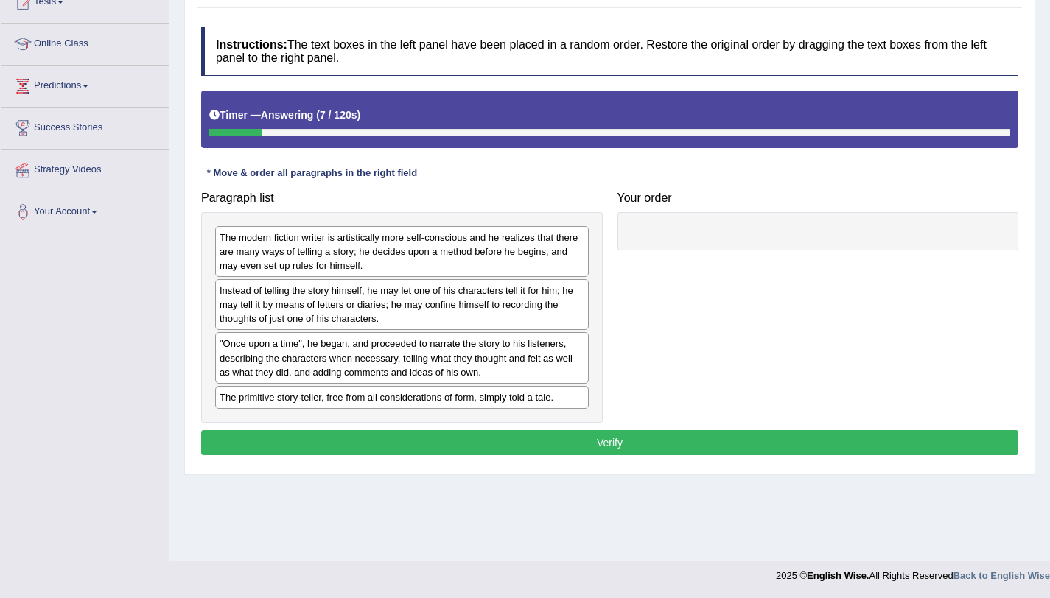
click at [382, 263] on div "The modern fiction writer is artistically more self-conscious and he realizes t…" at bounding box center [401, 251] width 373 height 51
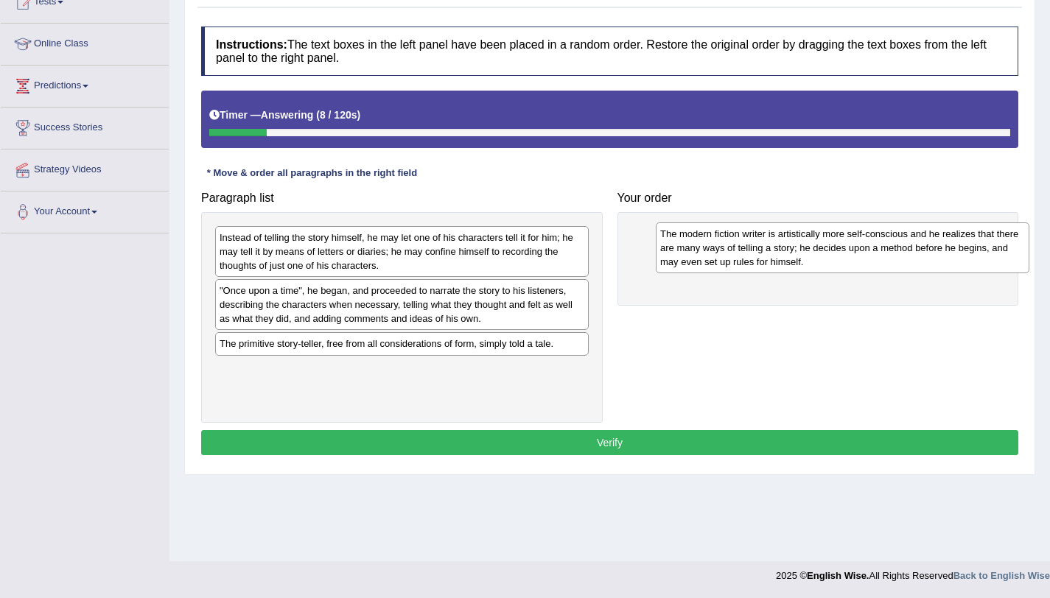
drag, startPoint x: 382, startPoint y: 263, endPoint x: 822, endPoint y: 259, distance: 440.5
click at [822, 259] on div "The modern fiction writer is artistically more self-conscious and he realizes t…" at bounding box center [842, 247] width 373 height 51
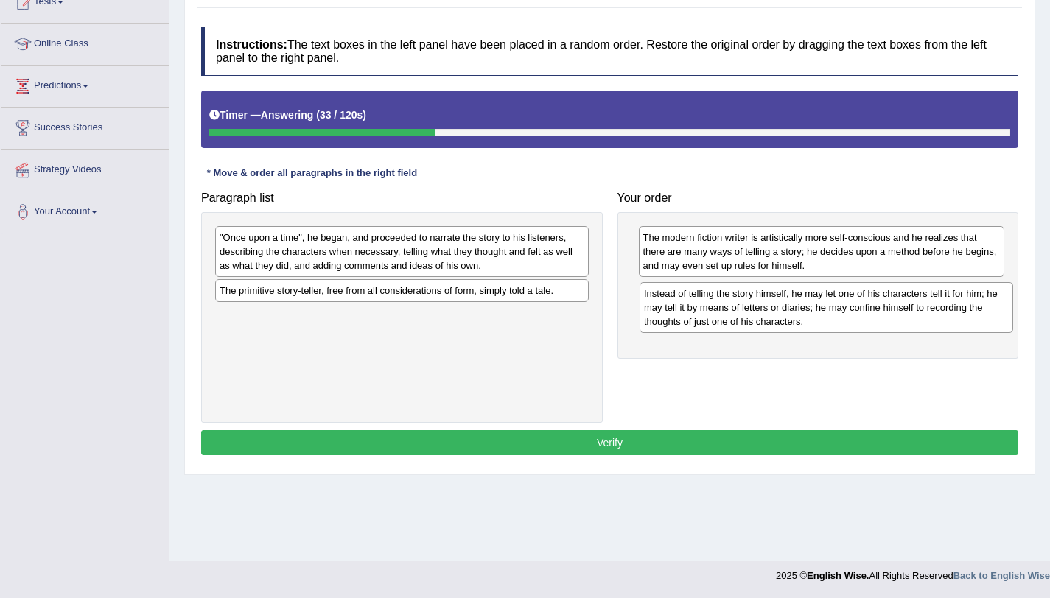
drag, startPoint x: 428, startPoint y: 256, endPoint x: 857, endPoint y: 309, distance: 432.0
click at [857, 309] on div "Instead of telling the story himself, he may let one of his characters tell it …" at bounding box center [825, 307] width 373 height 51
click at [369, 264] on div ""Once upon a time", he began, and proceeded to narrate the story to his listene…" at bounding box center [401, 251] width 373 height 51
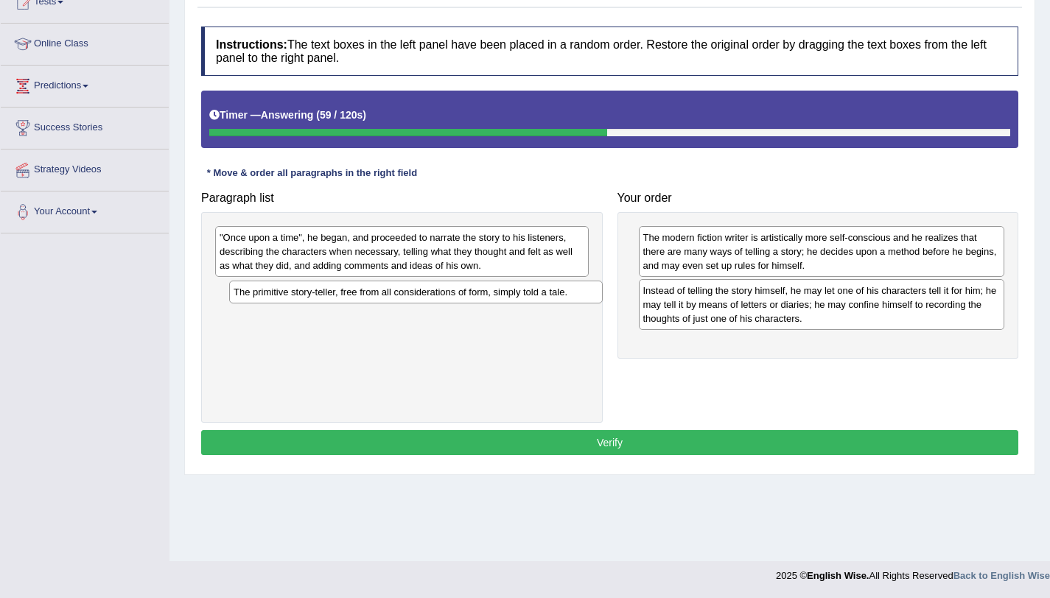
drag, startPoint x: 362, startPoint y: 292, endPoint x: 377, endPoint y: 293, distance: 14.8
click at [377, 293] on div "The primitive story-teller, free from all considerations of form, simply told a…" at bounding box center [415, 292] width 373 height 23
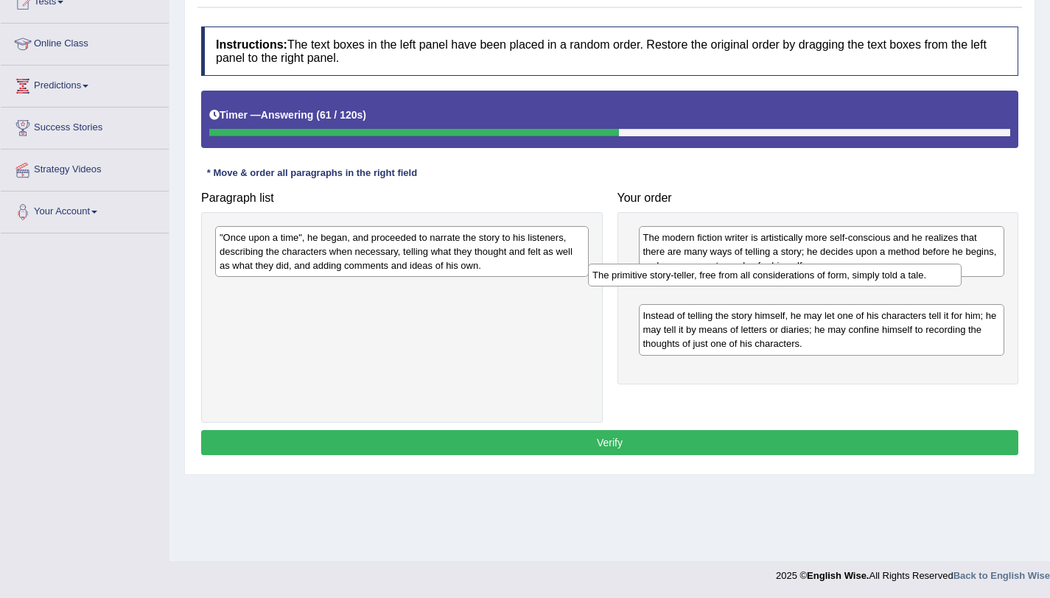
drag, startPoint x: 377, startPoint y: 293, endPoint x: 757, endPoint y: 279, distance: 379.6
click at [757, 279] on div "The primitive story-teller, free from all considerations of form, simply told a…" at bounding box center [774, 275] width 373 height 23
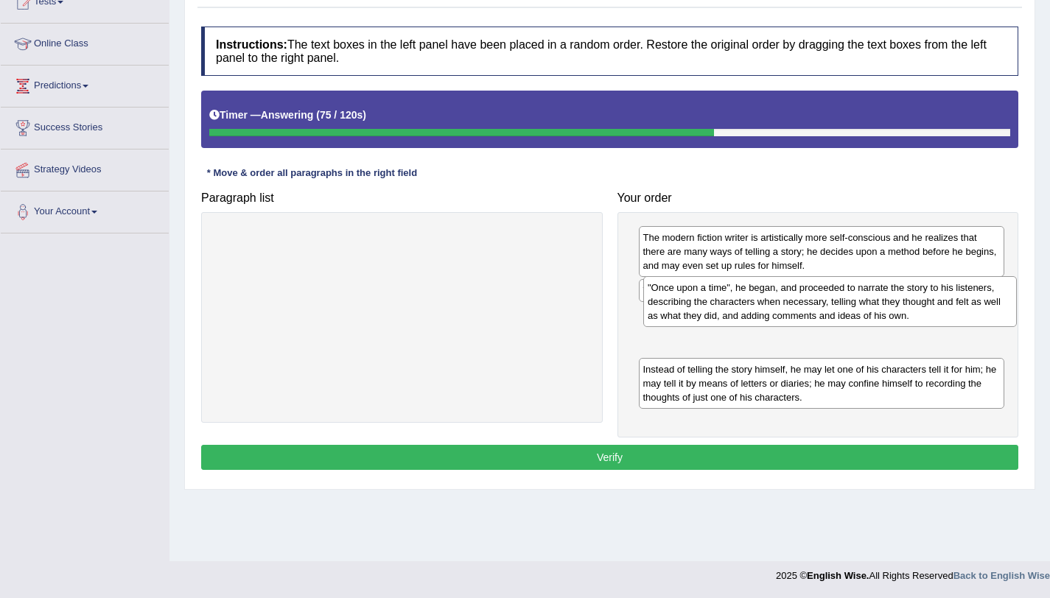
drag, startPoint x: 419, startPoint y: 263, endPoint x: 846, endPoint y: 313, distance: 430.2
click at [846, 313] on div ""Once upon a time", he began, and proceeded to narrate the story to his listene…" at bounding box center [829, 301] width 373 height 51
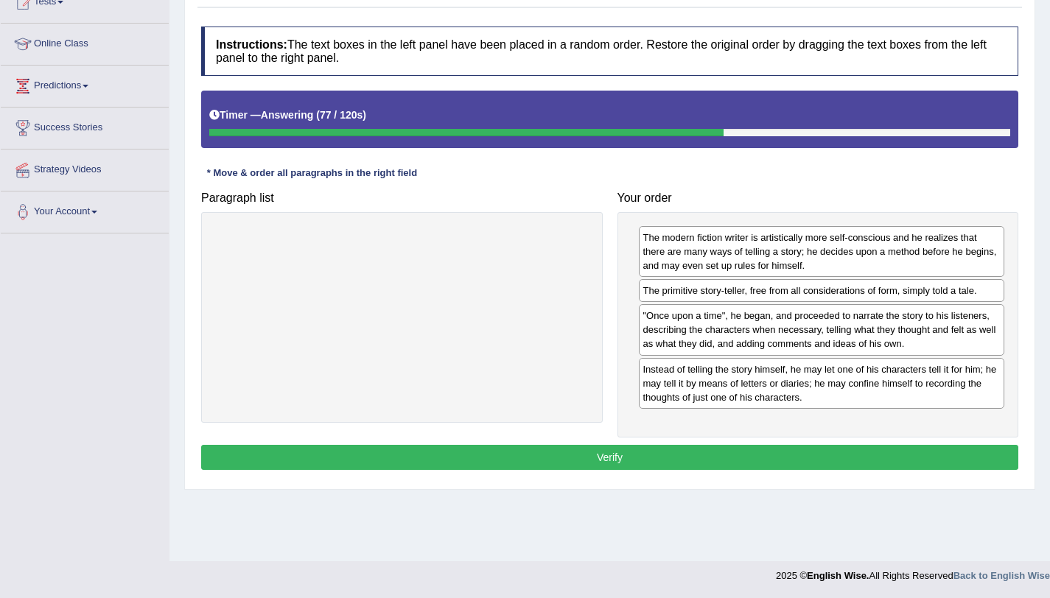
click at [622, 457] on button "Verify" at bounding box center [609, 457] width 817 height 25
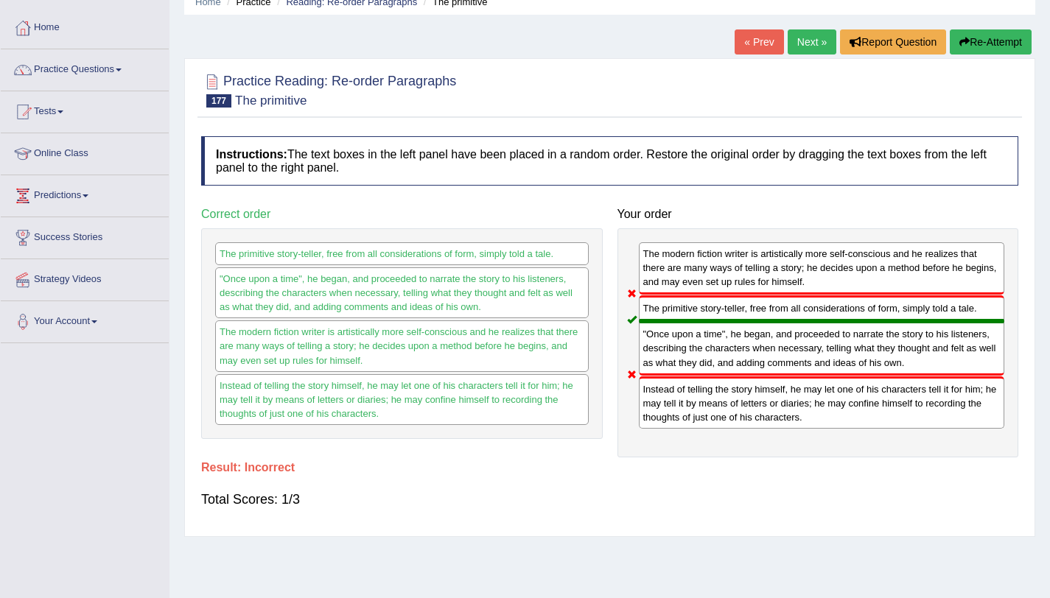
scroll to position [65, 0]
click at [804, 41] on link "Next »" at bounding box center [811, 42] width 49 height 25
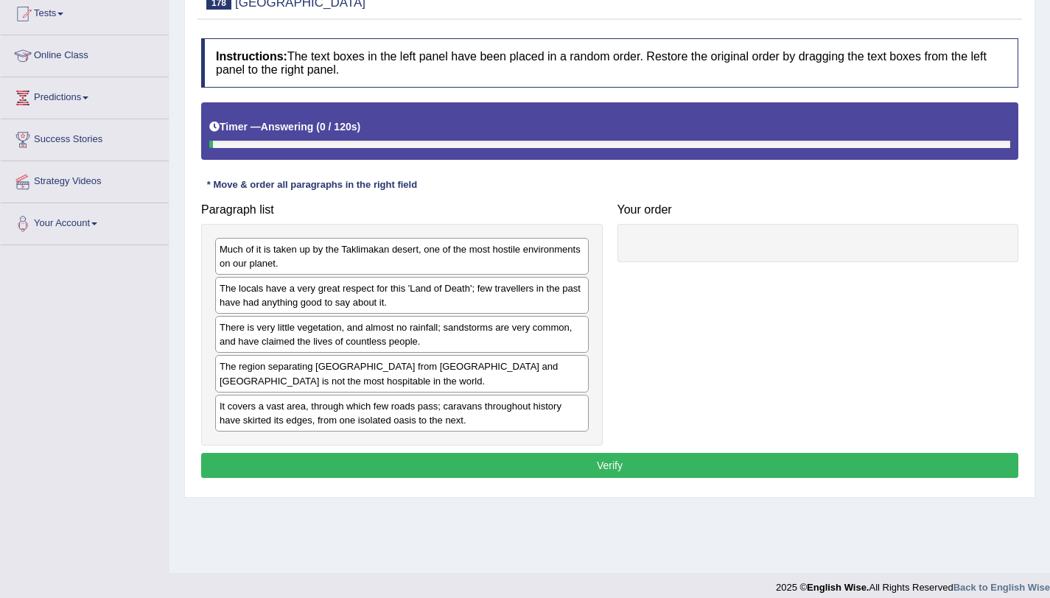
scroll to position [164, 0]
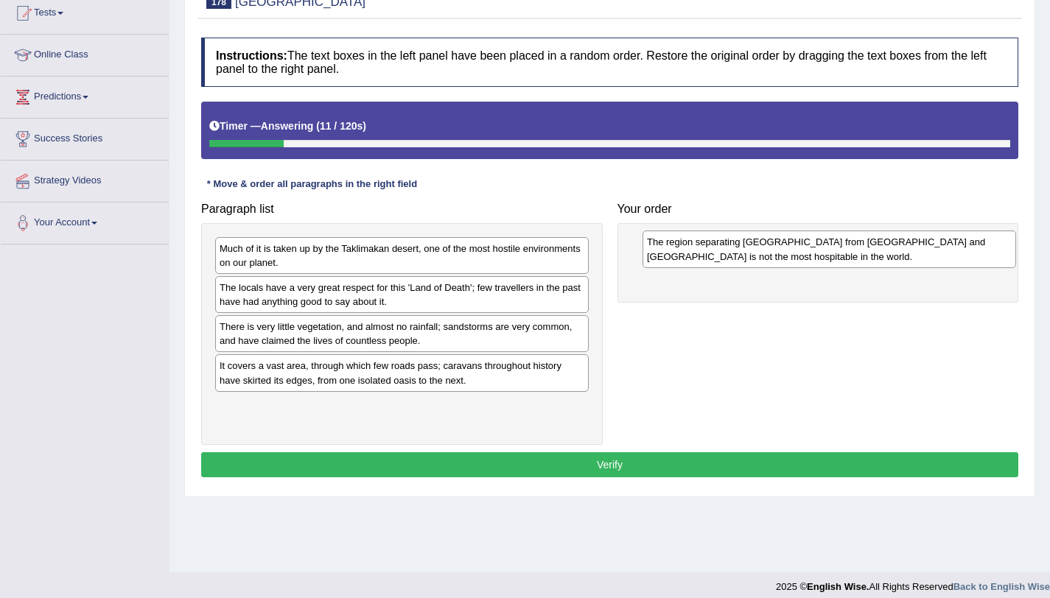
drag, startPoint x: 314, startPoint y: 383, endPoint x: 773, endPoint y: 245, distance: 480.1
click at [773, 245] on div "The region separating China from Europe and Western Asia is not the most hospit…" at bounding box center [828, 249] width 373 height 37
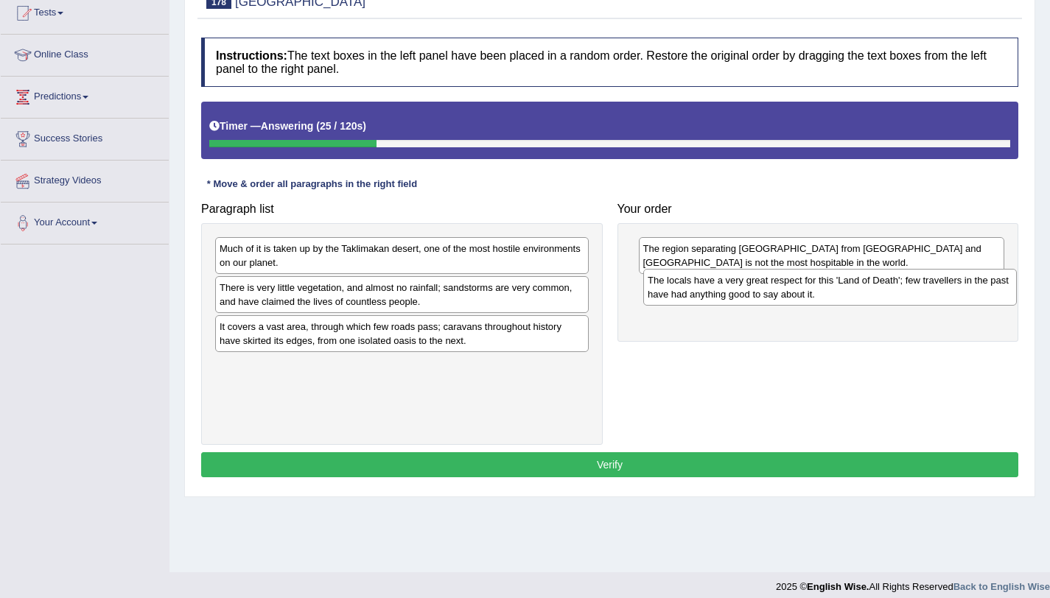
drag, startPoint x: 417, startPoint y: 301, endPoint x: 845, endPoint y: 293, distance: 428.0
click at [845, 293] on div "The locals have a very great respect for this 'Land of Death'; few travellers i…" at bounding box center [829, 287] width 373 height 37
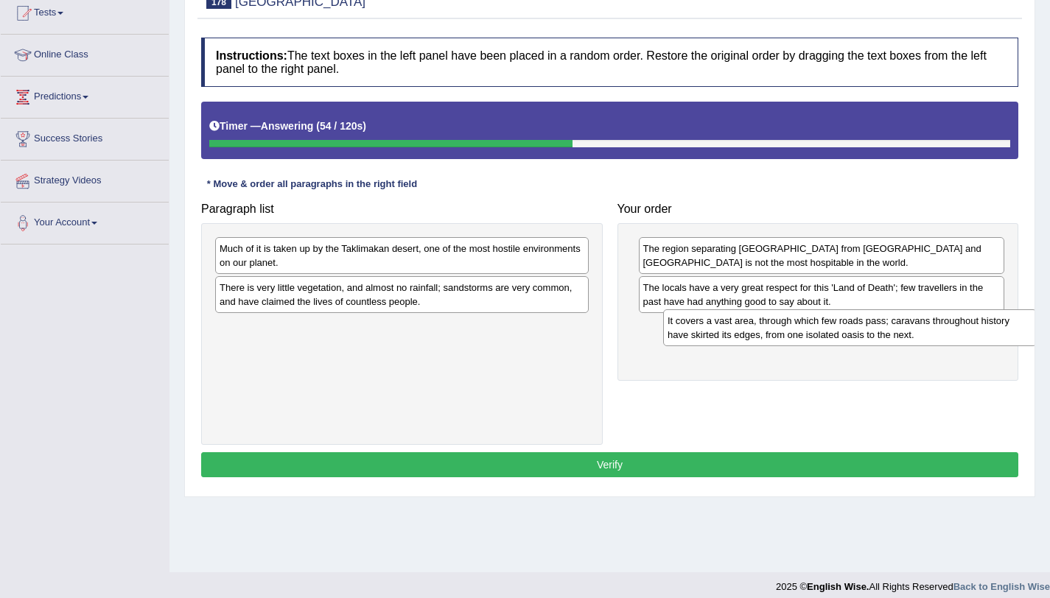
drag, startPoint x: 313, startPoint y: 346, endPoint x: 761, endPoint y: 340, distance: 447.9
click at [761, 340] on div "It covers a vast area, through which few roads pass; caravans throughout histor…" at bounding box center [849, 327] width 373 height 37
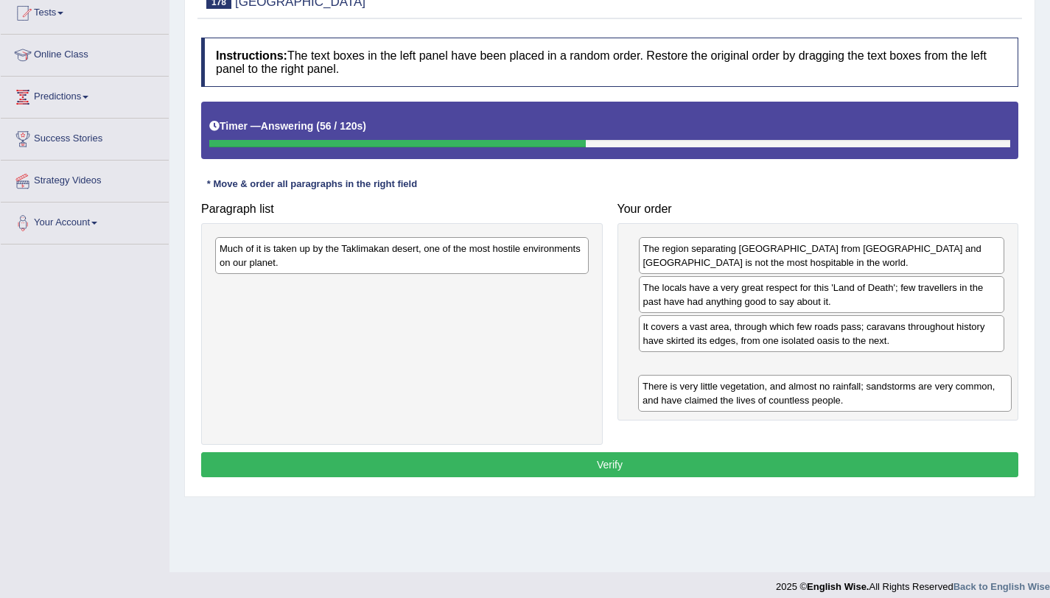
drag, startPoint x: 473, startPoint y: 306, endPoint x: 907, endPoint y: 396, distance: 443.2
click at [907, 396] on div "There is very little vegetation, and almost no rainfall; sandstorms are very co…" at bounding box center [824, 393] width 373 height 37
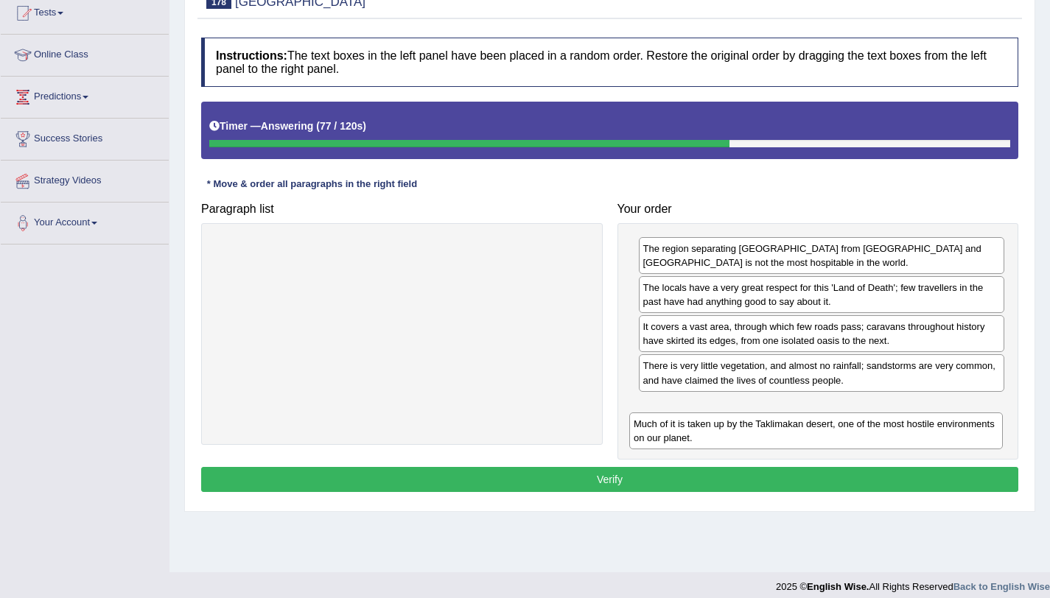
drag, startPoint x: 265, startPoint y: 264, endPoint x: 689, endPoint y: 421, distance: 452.4
click at [689, 421] on div "Much of it is taken up by the Taklimakan desert, one of the most hostile enviro…" at bounding box center [815, 431] width 373 height 37
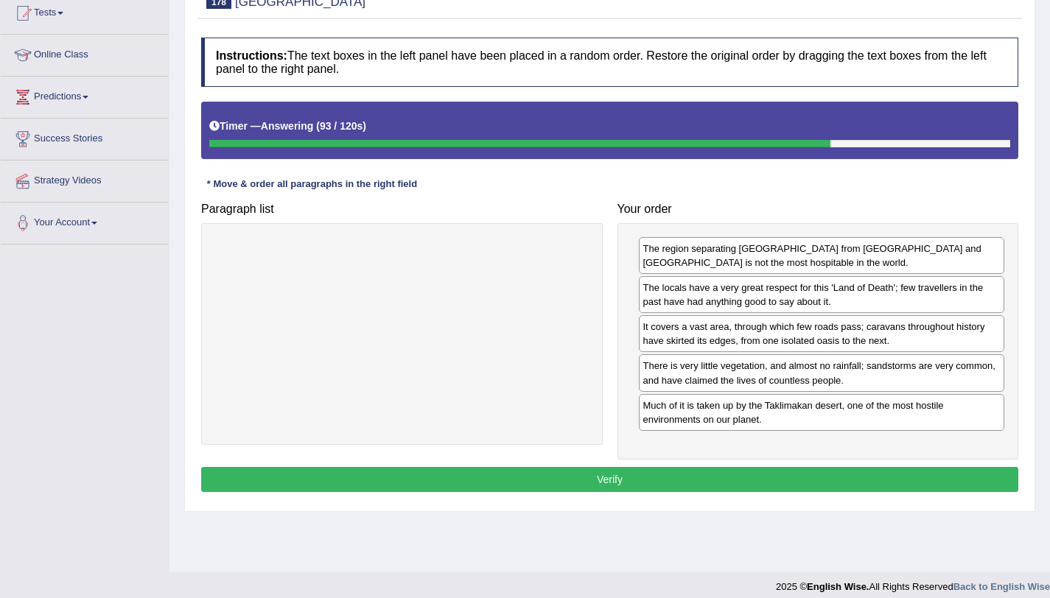
click at [669, 427] on div "Much of it is taken up by the Taklimakan desert, one of the most hostile enviro…" at bounding box center [822, 412] width 366 height 37
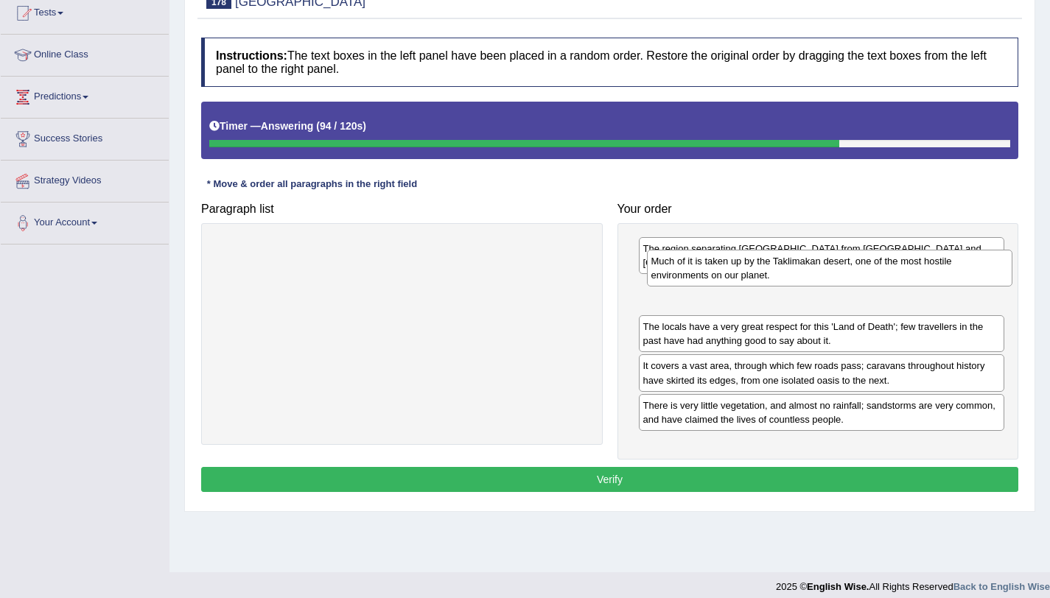
drag, startPoint x: 669, startPoint y: 427, endPoint x: 677, endPoint y: 283, distance: 144.6
click at [677, 283] on div "Much of it is taken up by the Taklimakan desert, one of the most hostile enviro…" at bounding box center [830, 268] width 366 height 37
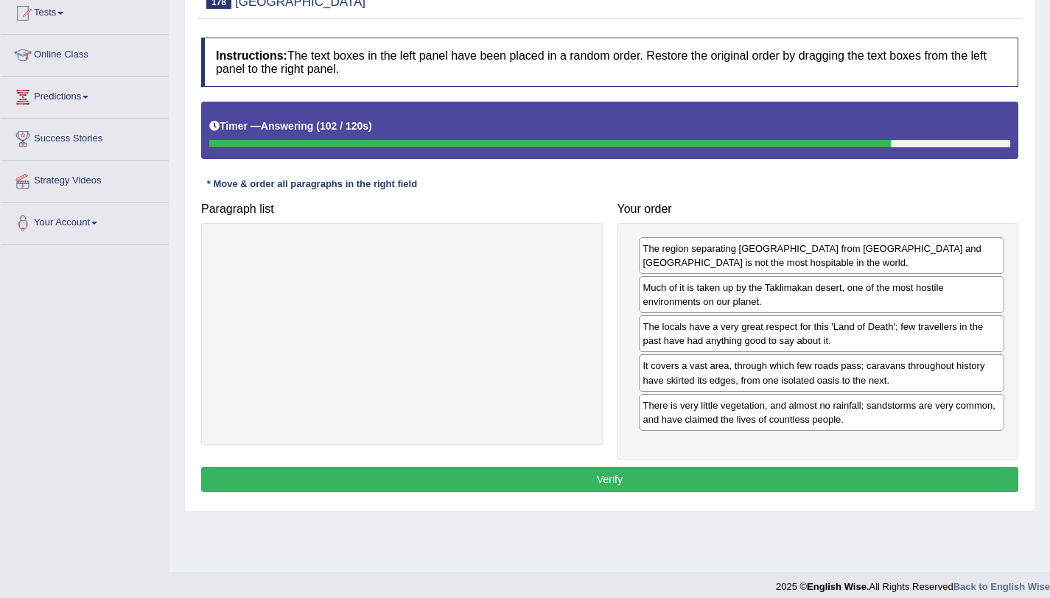
click at [590, 479] on button "Verify" at bounding box center [609, 479] width 817 height 25
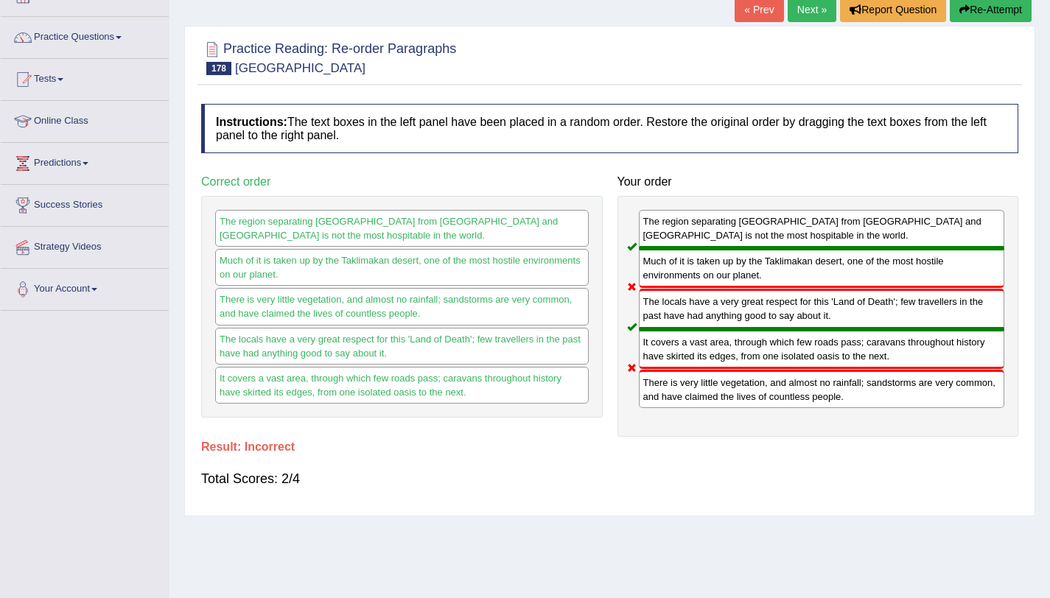
scroll to position [88, 0]
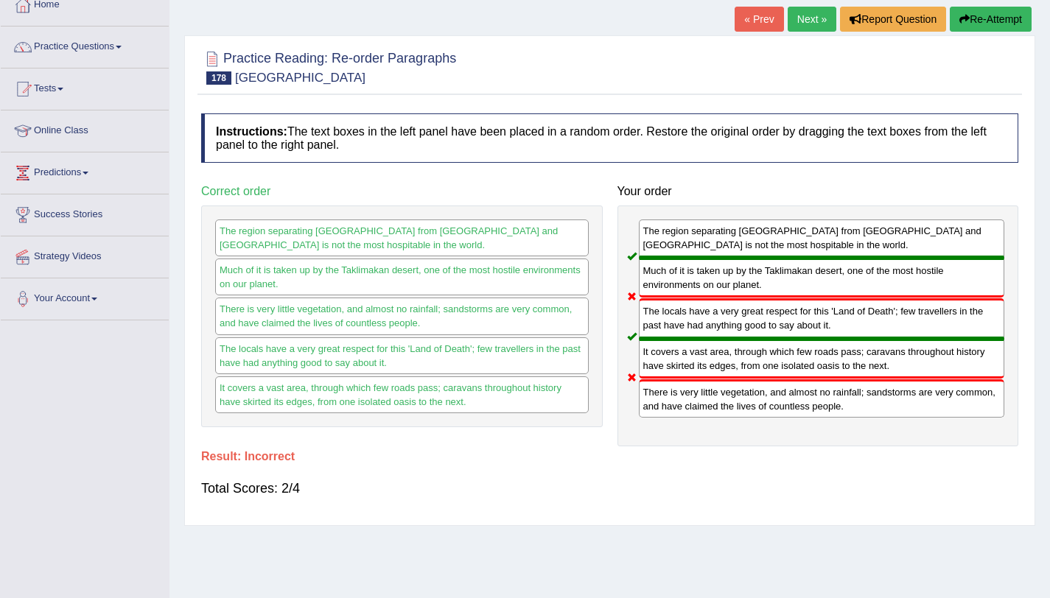
click at [722, 410] on div "There is very little vegetation, and almost no rainfall; sandstorms are very co…" at bounding box center [822, 398] width 366 height 38
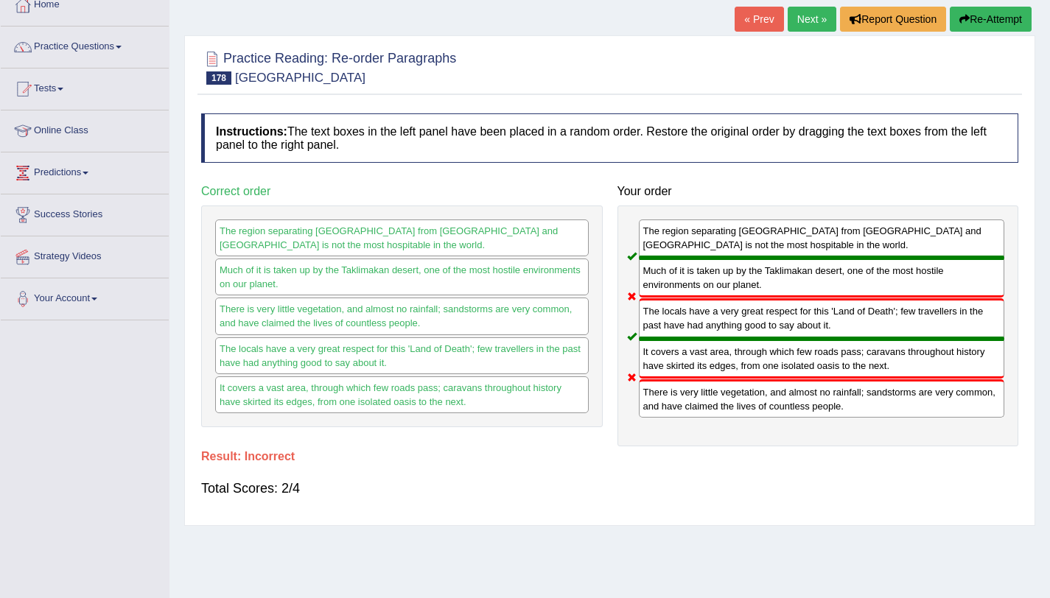
click at [722, 410] on div "There is very little vegetation, and almost no rainfall; sandstorms are very co…" at bounding box center [822, 398] width 366 height 38
click at [807, 11] on link "Next »" at bounding box center [811, 19] width 49 height 25
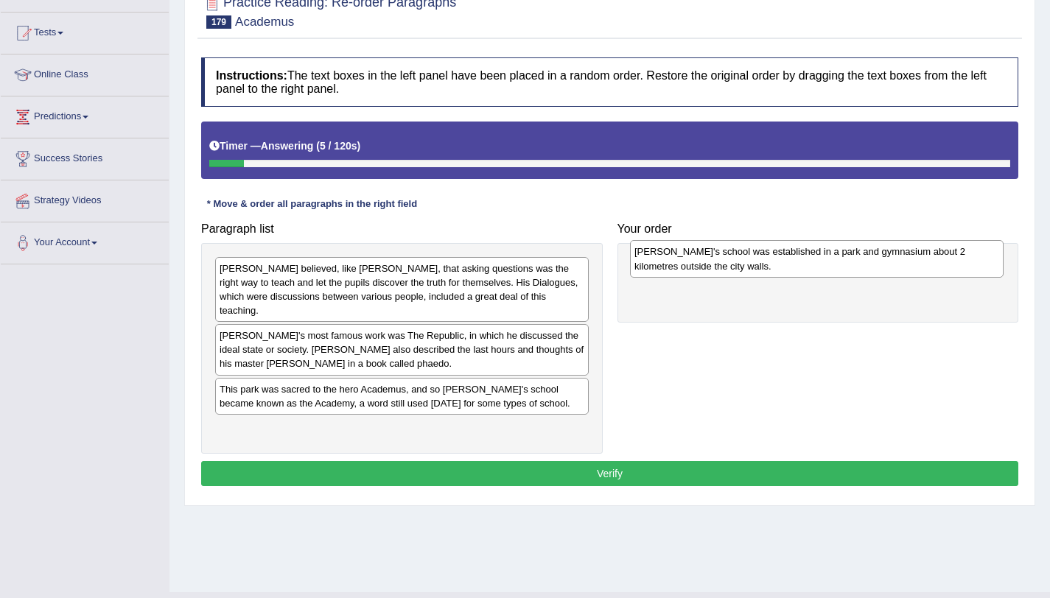
drag, startPoint x: 349, startPoint y: 392, endPoint x: 765, endPoint y: 267, distance: 433.7
click at [765, 267] on div "[PERSON_NAME]'s school was established in a park and gymnasium about 2 kilometr…" at bounding box center [816, 258] width 373 height 37
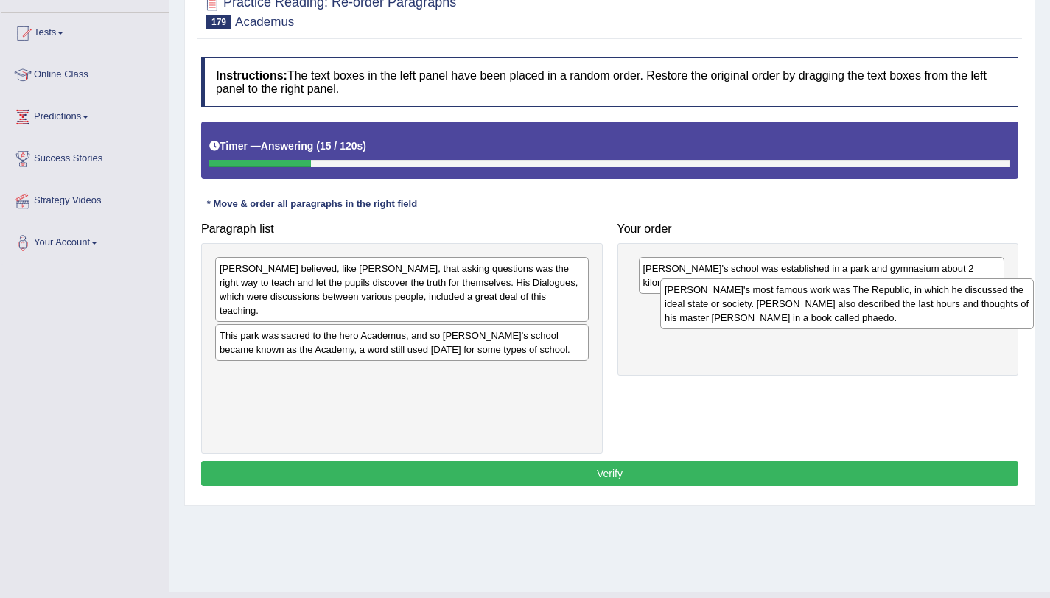
drag, startPoint x: 262, startPoint y: 330, endPoint x: 707, endPoint y: 298, distance: 446.0
click at [707, 298] on div "[PERSON_NAME]'s most famous work was The Republic, in which he discussed the id…" at bounding box center [846, 303] width 373 height 51
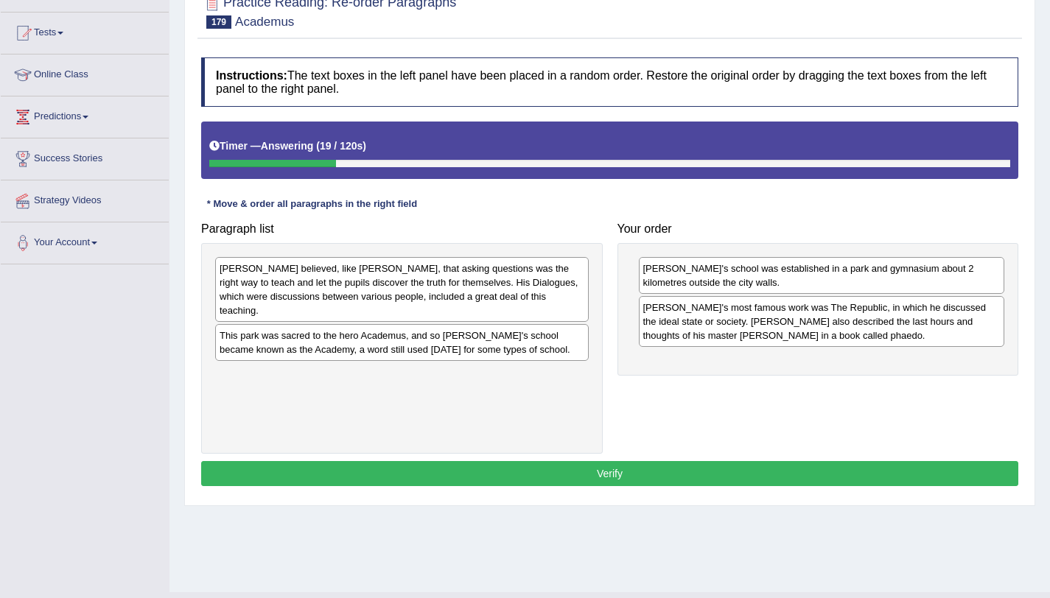
click at [270, 340] on div "This park was sacred to the hero Academus, and so [PERSON_NAME]'s school became…" at bounding box center [401, 342] width 373 height 37
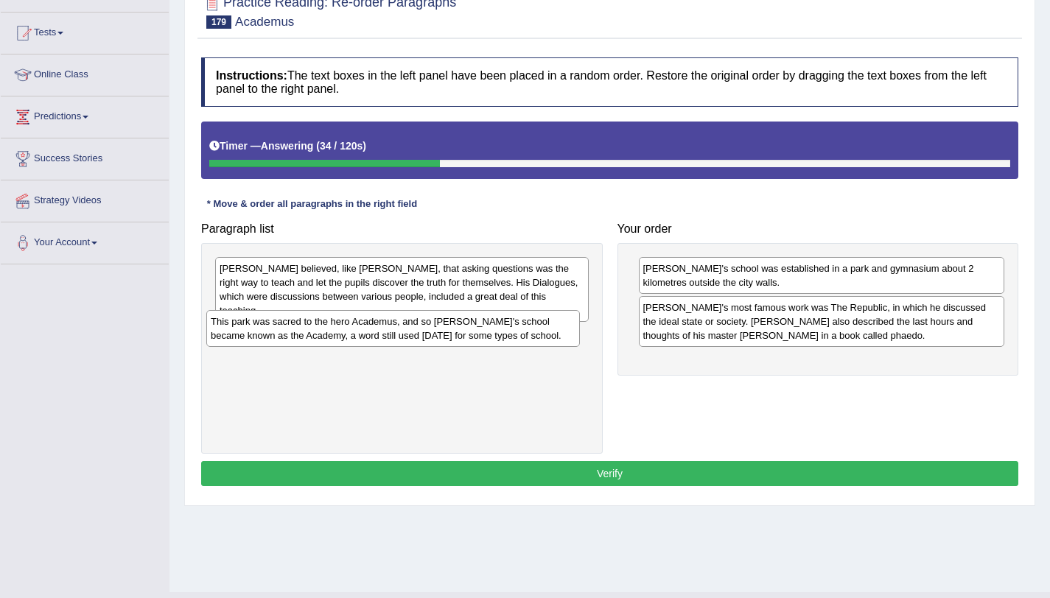
drag, startPoint x: 323, startPoint y: 338, endPoint x: 315, endPoint y: 338, distance: 8.8
click at [315, 338] on div "This park was sacred to the hero Academus, and so [PERSON_NAME]'s school became…" at bounding box center [392, 328] width 373 height 37
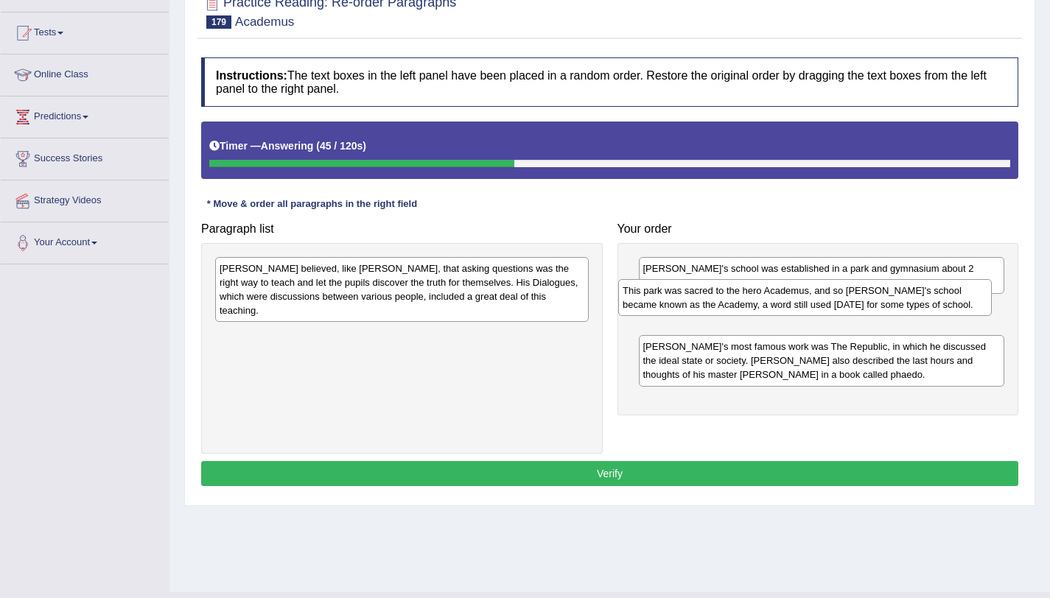
drag, startPoint x: 502, startPoint y: 340, endPoint x: 912, endPoint y: 312, distance: 410.5
click at [912, 312] on div "This park was sacred to the hero Academus, and so [PERSON_NAME]'s school became…" at bounding box center [804, 297] width 373 height 37
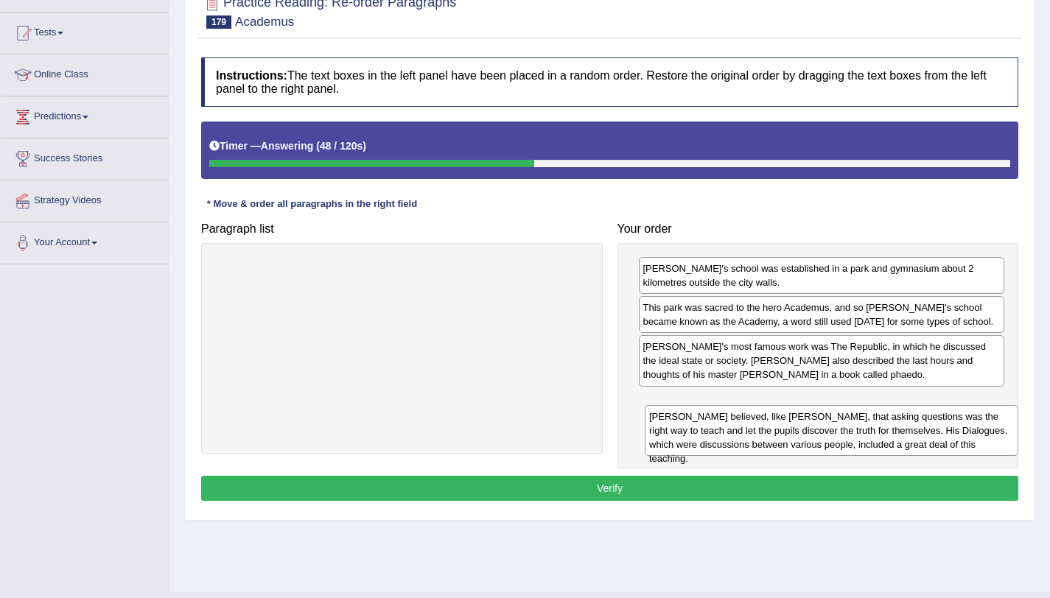
drag, startPoint x: 534, startPoint y: 271, endPoint x: 964, endPoint y: 419, distance: 454.3
click at [964, 419] on div "[PERSON_NAME] believed, like [PERSON_NAME], that asking questions was the right…" at bounding box center [831, 430] width 373 height 51
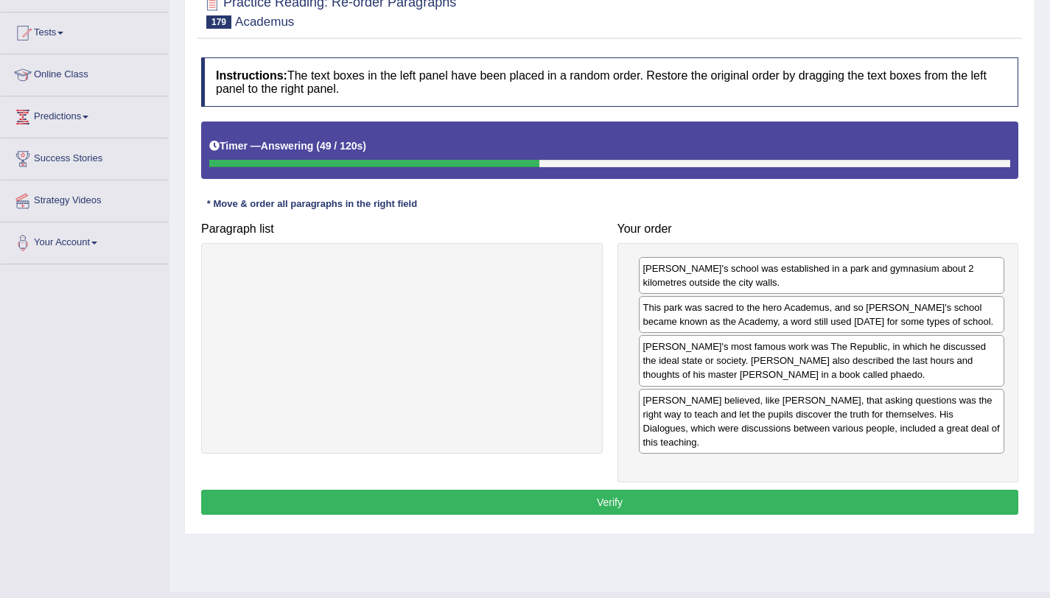
click at [751, 490] on button "Verify" at bounding box center [609, 502] width 817 height 25
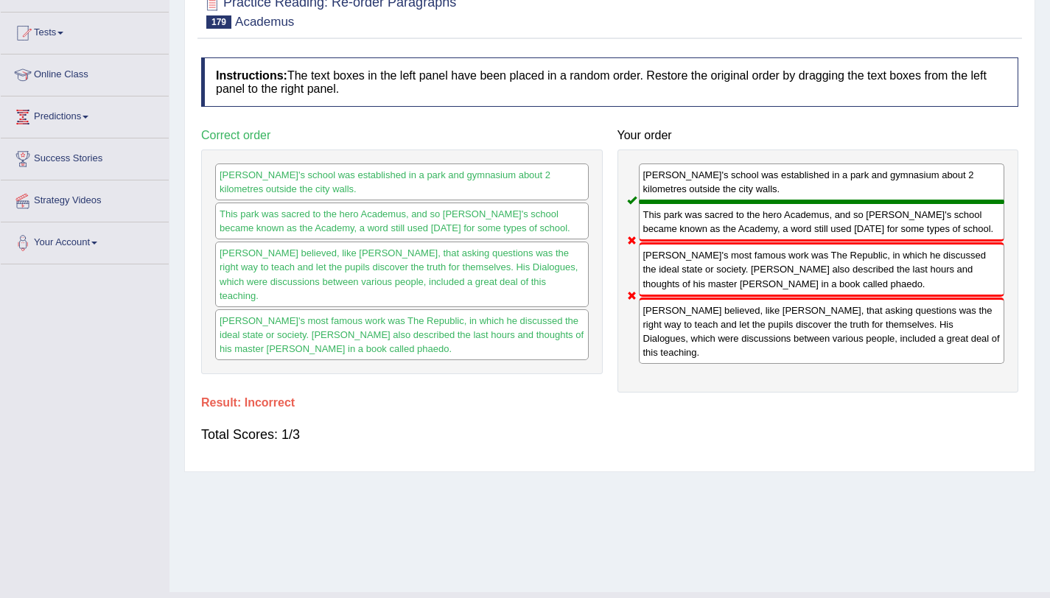
scroll to position [74, 0]
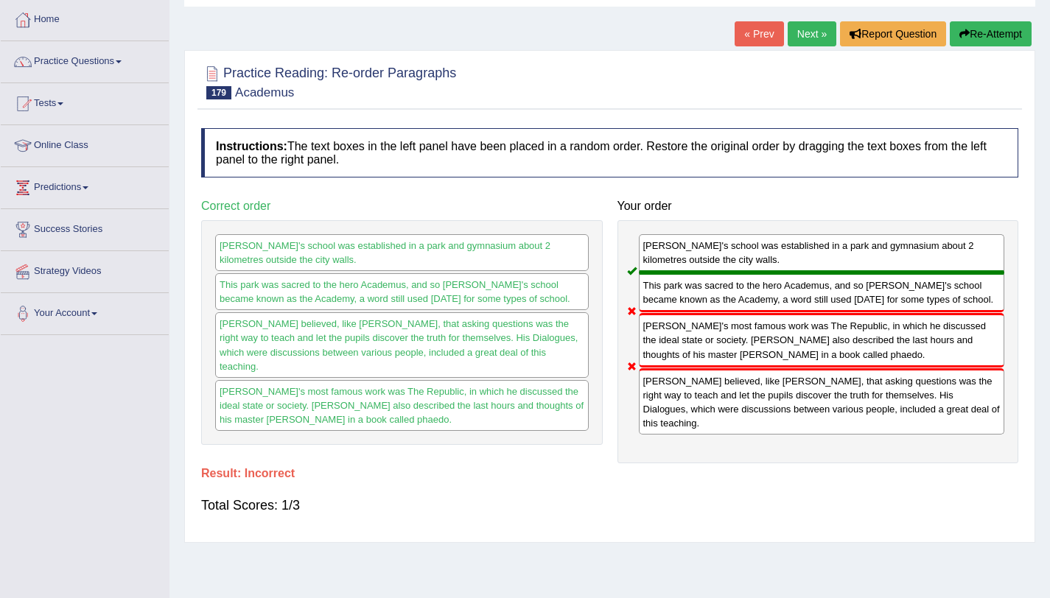
click at [795, 38] on link "Next »" at bounding box center [811, 33] width 49 height 25
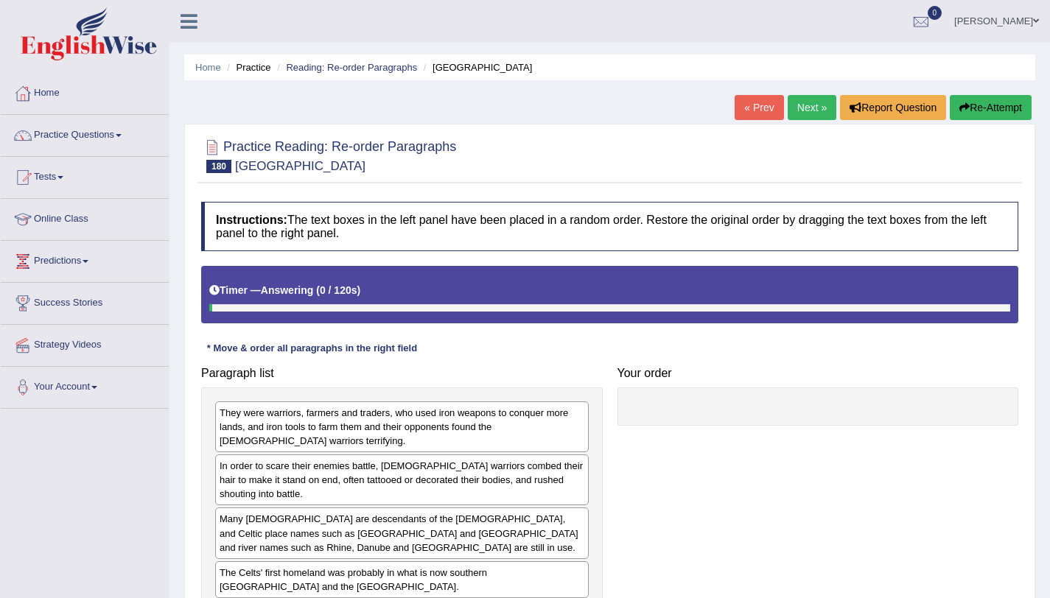
scroll to position [175, 0]
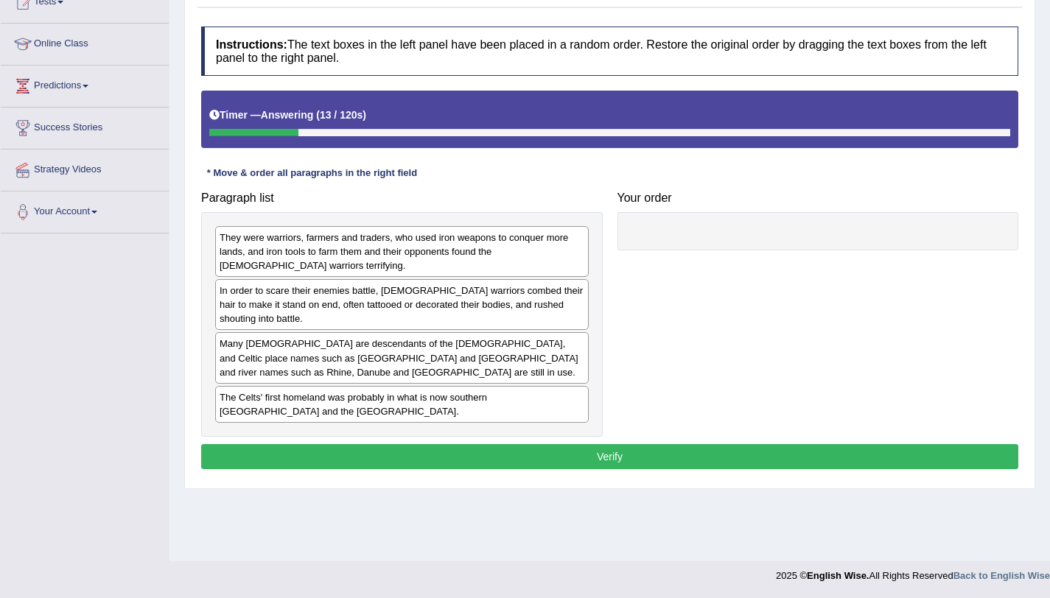
click at [278, 363] on div "Many [DEMOGRAPHIC_DATA] are descendants of the [DEMOGRAPHIC_DATA], and Celtic p…" at bounding box center [401, 357] width 373 height 51
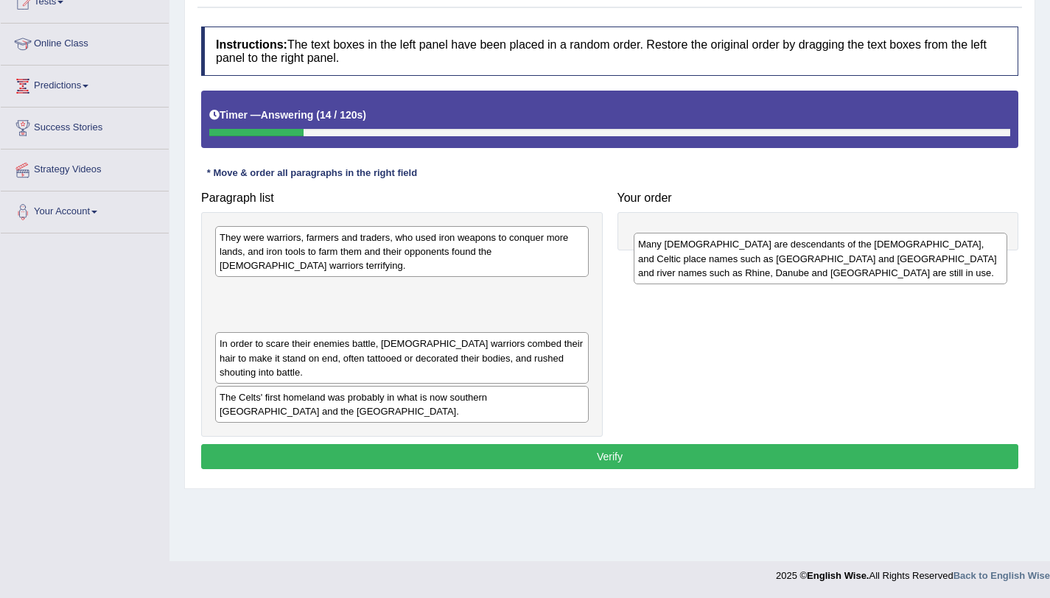
drag, startPoint x: 278, startPoint y: 363, endPoint x: 712, endPoint y: 235, distance: 451.7
click at [712, 235] on div "Many Europeans are descendants of the Celts, and Celtic place names such as Lon…" at bounding box center [819, 258] width 373 height 51
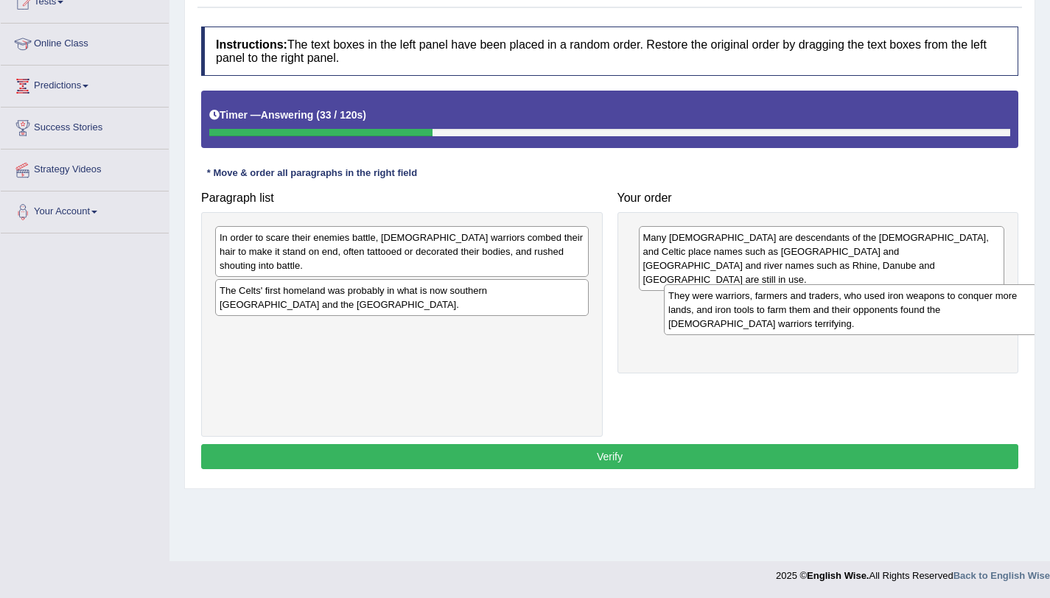
drag, startPoint x: 367, startPoint y: 264, endPoint x: 813, endPoint y: 311, distance: 448.8
click at [813, 311] on div "They were warriors, farmers and traders, who used iron weapons to conquer more …" at bounding box center [850, 309] width 373 height 51
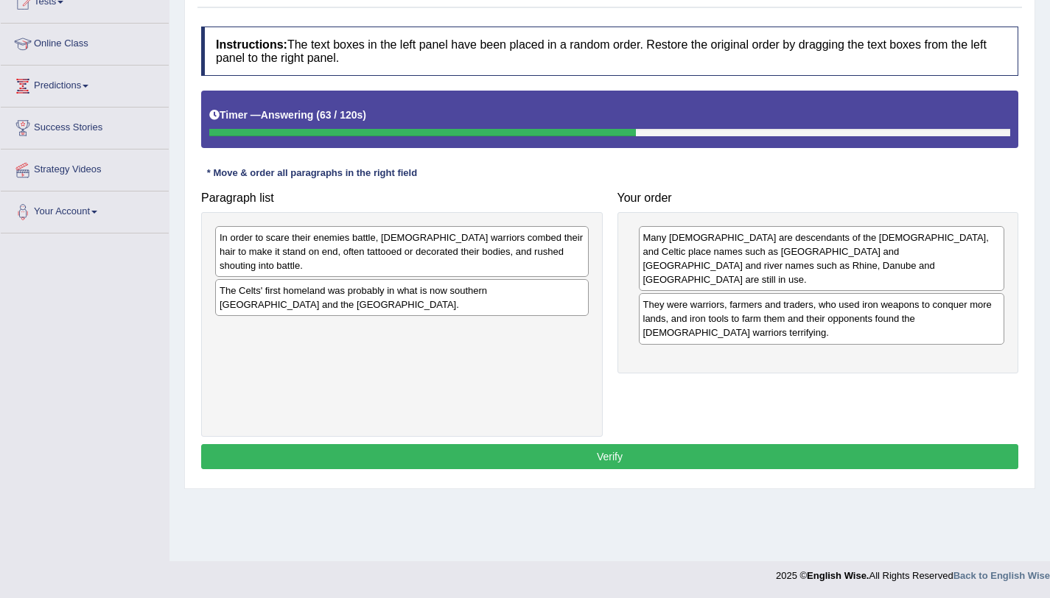
click at [520, 312] on div "The Celts' first homeland was probably in what is now southern Germany and the …" at bounding box center [401, 297] width 373 height 37
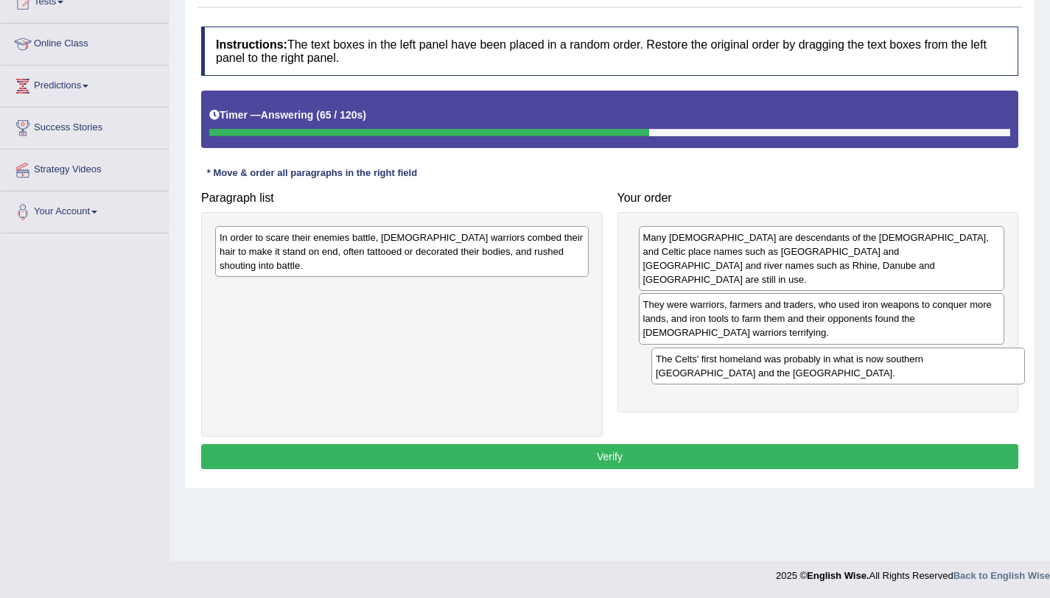
drag, startPoint x: 520, startPoint y: 312, endPoint x: 951, endPoint y: 372, distance: 435.1
click at [951, 372] on div "The Celts' first homeland was probably in what is now southern Germany and the …" at bounding box center [837, 366] width 373 height 37
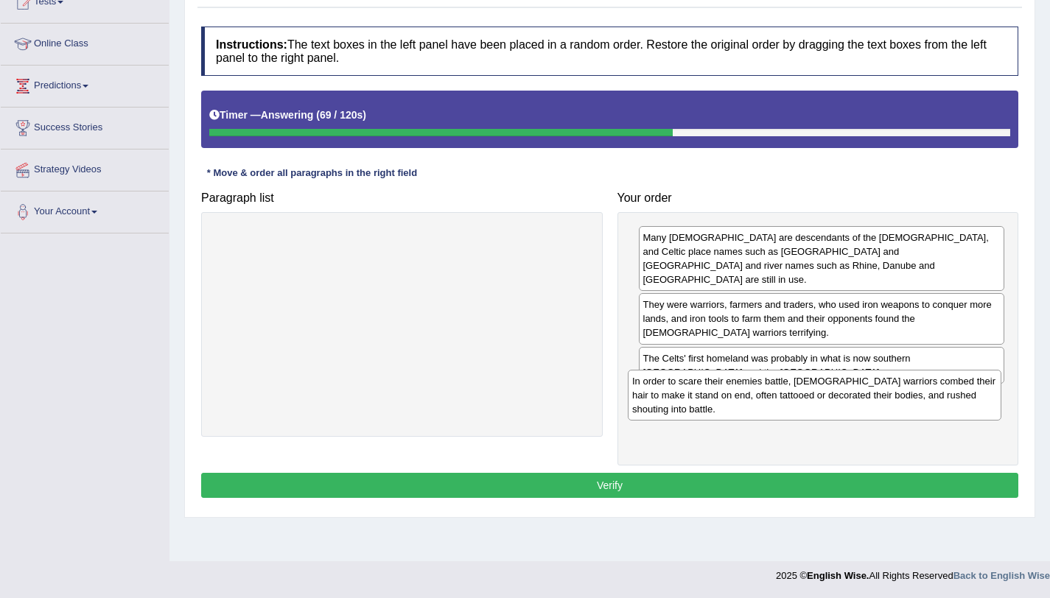
drag, startPoint x: 441, startPoint y: 250, endPoint x: 853, endPoint y: 392, distance: 436.3
click at [853, 392] on div "In order to scare their enemies battle, Celtic warriors combed their hair to ma…" at bounding box center [814, 395] width 373 height 51
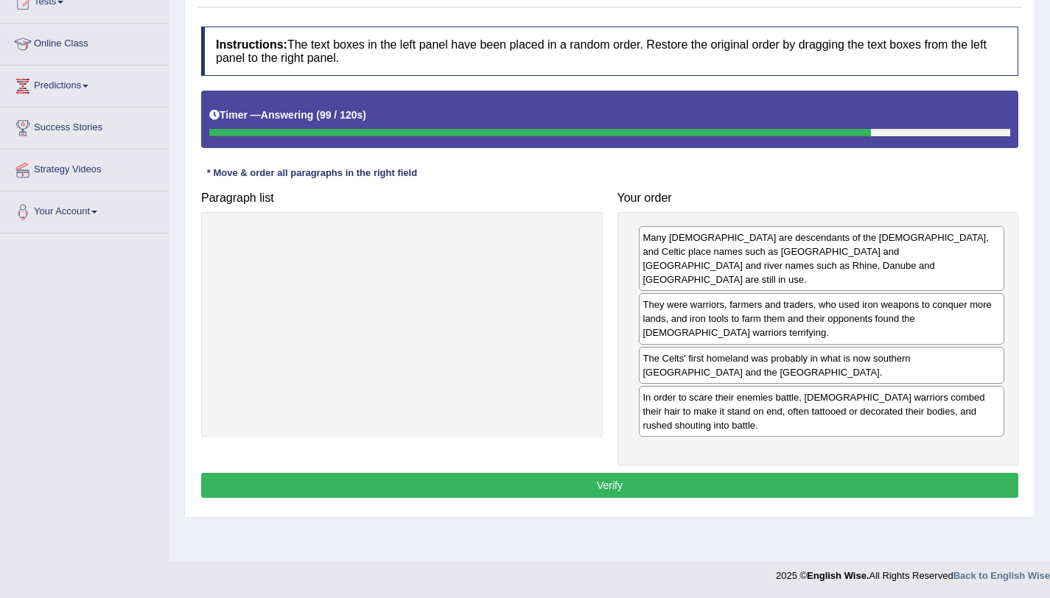
click at [731, 396] on div "In order to scare their enemies battle, Celtic warriors combed their hair to ma…" at bounding box center [822, 411] width 366 height 51
click at [734, 360] on div "The Celts' first homeland was probably in what is now southern Germany and the …" at bounding box center [822, 365] width 366 height 37
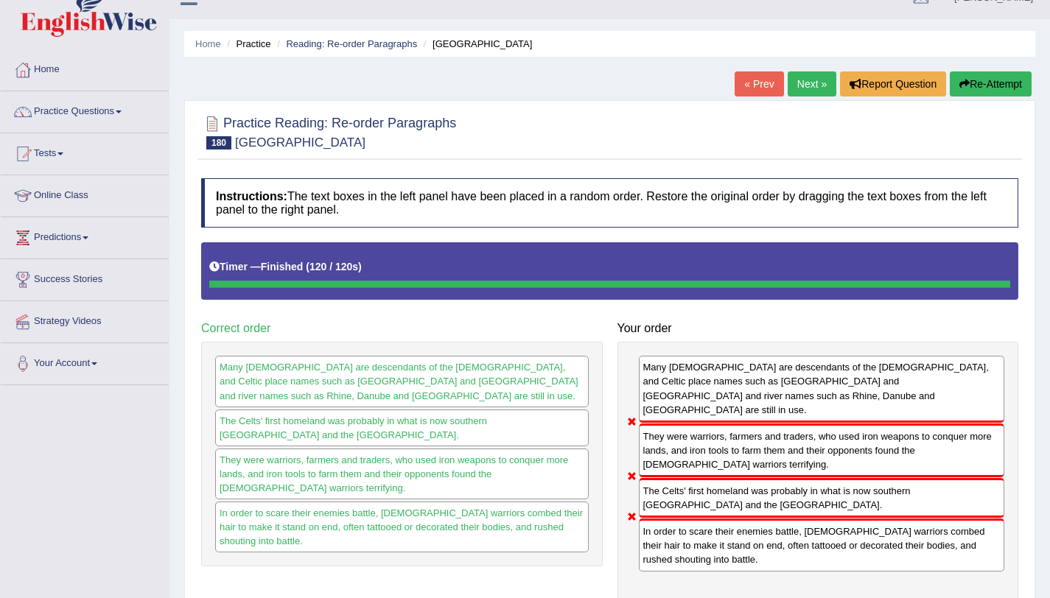
scroll to position [22, 0]
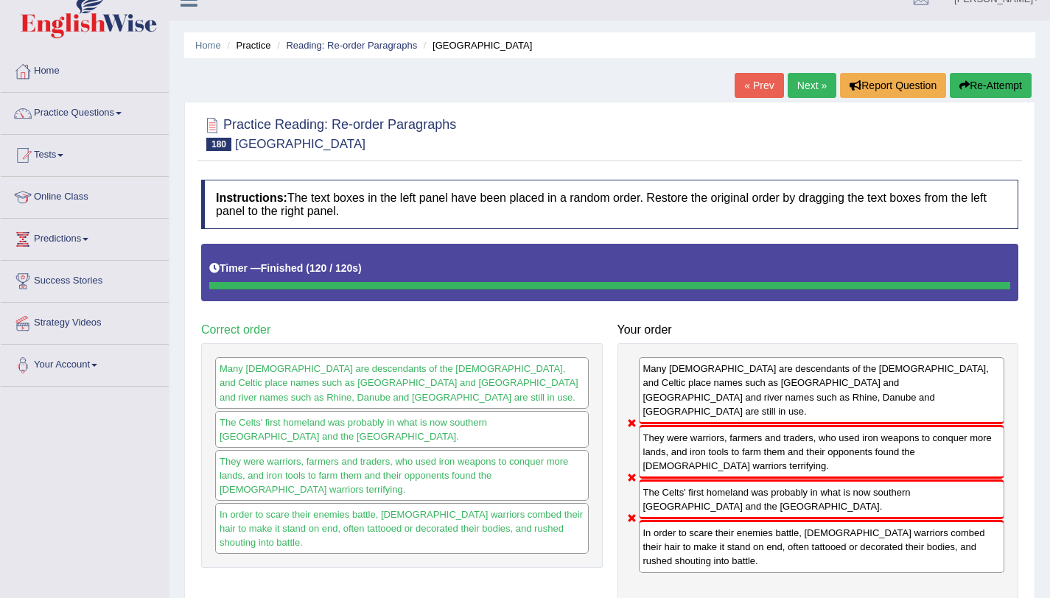
click at [435, 121] on h2 "Practice Reading: Re-order Paragraphs 180 Czech Republic" at bounding box center [328, 132] width 255 height 37
click at [959, 84] on icon "button" at bounding box center [964, 85] width 10 height 10
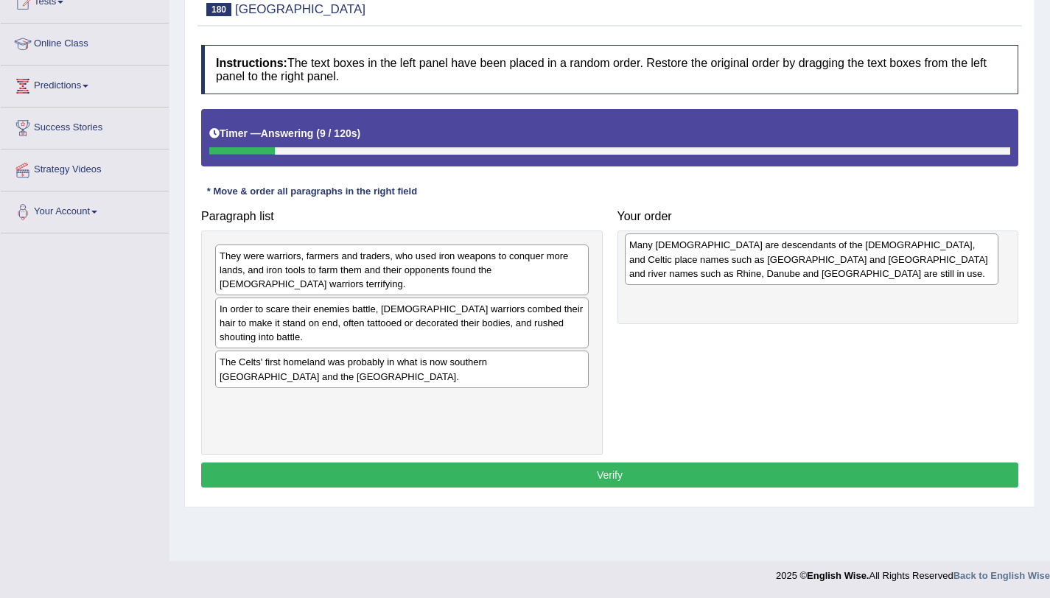
drag, startPoint x: 356, startPoint y: 382, endPoint x: 764, endPoint y: 259, distance: 426.2
click at [764, 259] on div "Many [DEMOGRAPHIC_DATA] are descendants of the [DEMOGRAPHIC_DATA], and Celtic p…" at bounding box center [811, 259] width 373 height 51
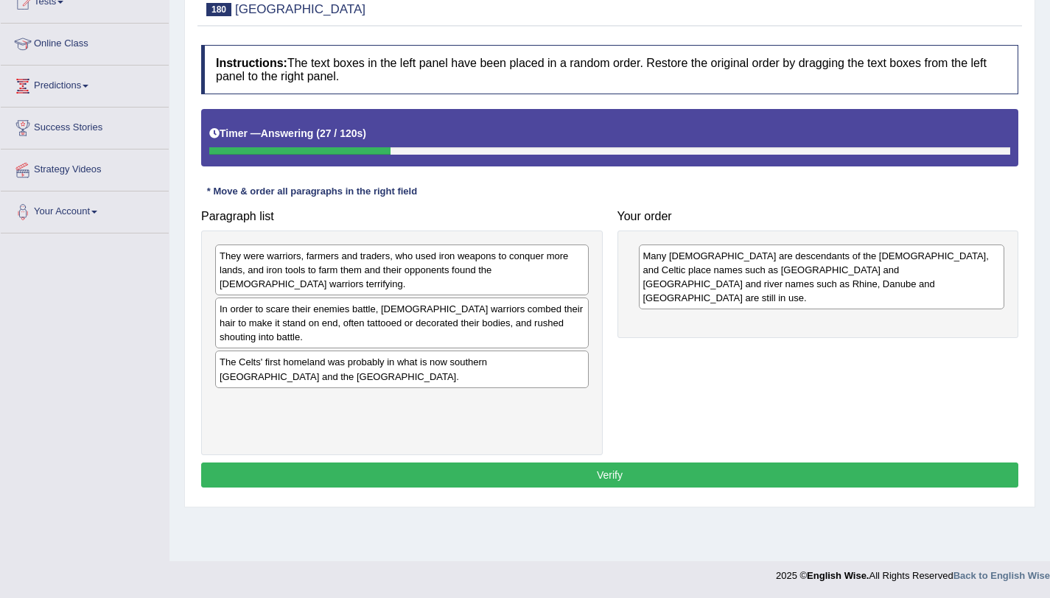
click at [291, 387] on div "The Celts' first homeland was probably in what is now southern Germany and the …" at bounding box center [401, 369] width 373 height 37
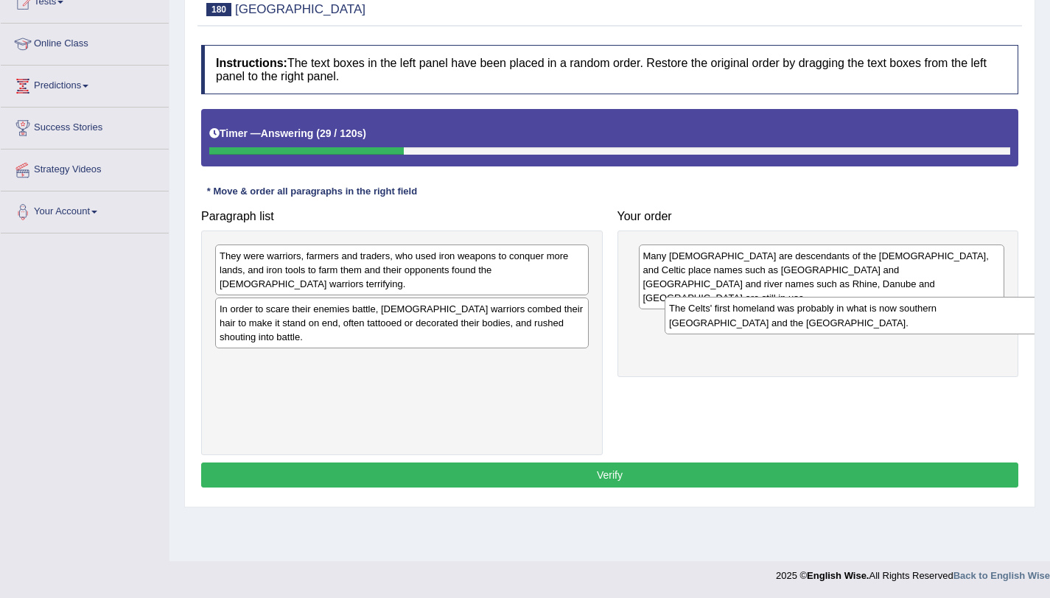
drag, startPoint x: 291, startPoint y: 387, endPoint x: 715, endPoint y: 328, distance: 427.7
click at [715, 328] on div "The Celts' first homeland was probably in what is now southern Germany and the …" at bounding box center [850, 315] width 373 height 37
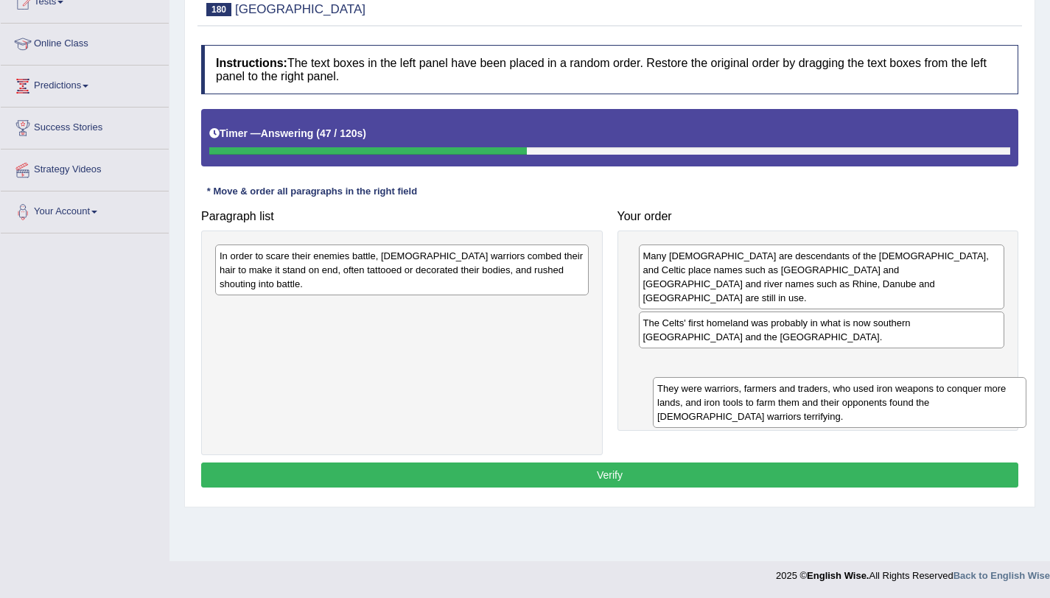
drag, startPoint x: 301, startPoint y: 279, endPoint x: 725, endPoint y: 372, distance: 433.6
click at [725, 377] on div "They were warriors, farmers and traders, who used iron weapons to conquer more …" at bounding box center [839, 402] width 373 height 51
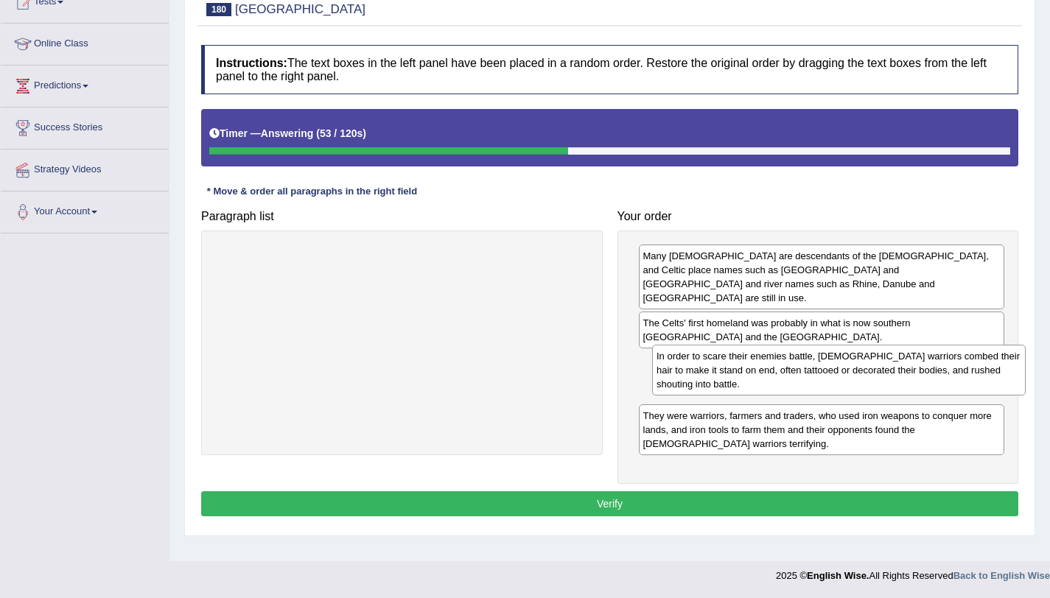
drag, startPoint x: 452, startPoint y: 272, endPoint x: 888, endPoint y: 371, distance: 448.0
click at [888, 371] on div "In order to scare their enemies battle, Celtic warriors combed their hair to ma…" at bounding box center [838, 370] width 373 height 51
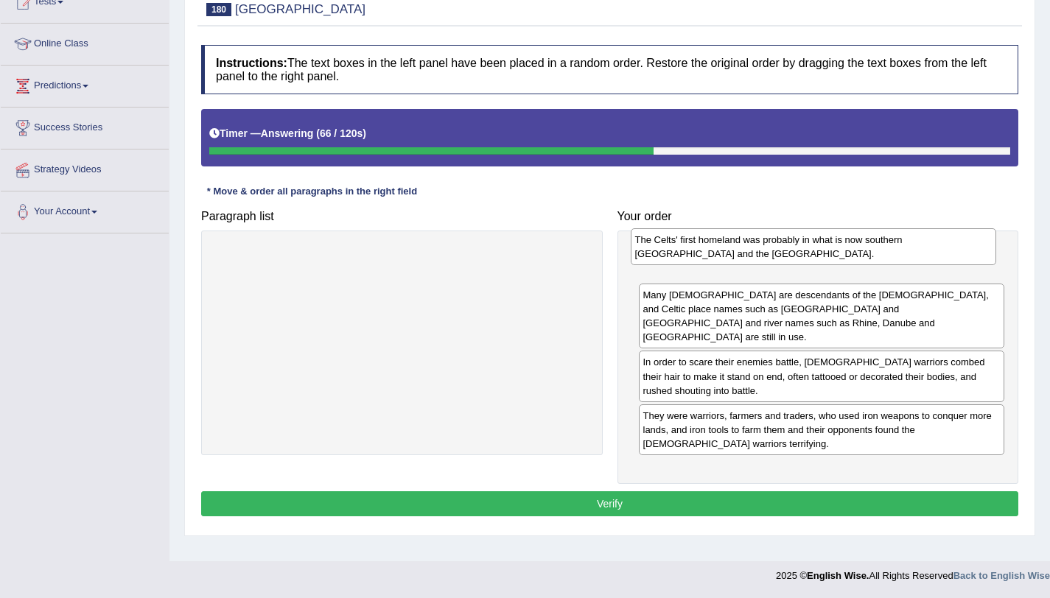
drag, startPoint x: 810, startPoint y: 323, endPoint x: 802, endPoint y: 254, distance: 69.7
click at [802, 254] on div "The Celts' first homeland was probably in what is now southern Germany and the …" at bounding box center [814, 246] width 366 height 37
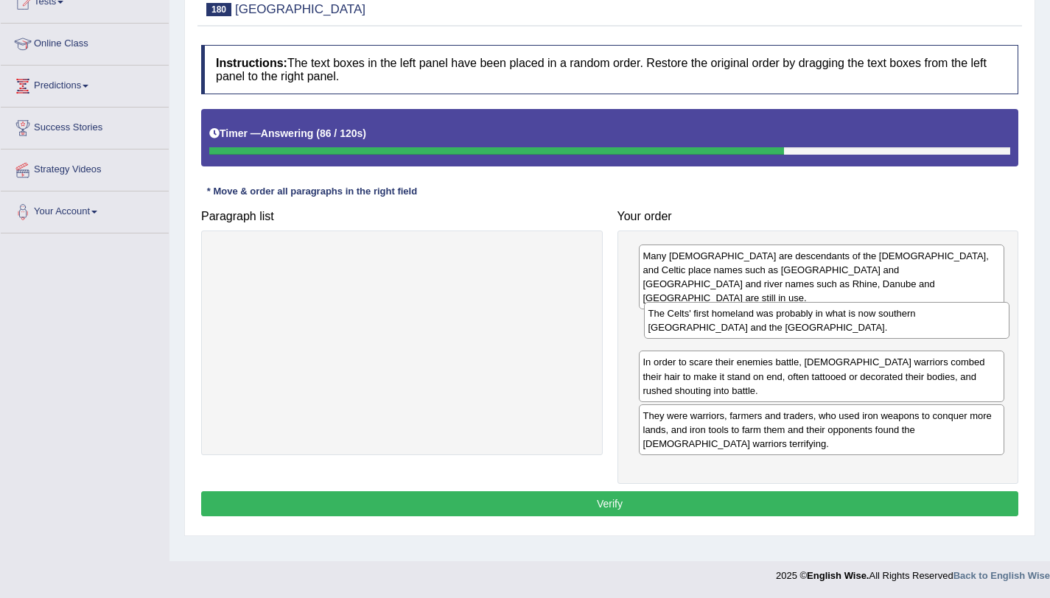
drag, startPoint x: 714, startPoint y: 256, endPoint x: 719, endPoint y: 312, distance: 56.2
click at [719, 312] on div "The Celts' first homeland was probably in what is now southern Germany and the …" at bounding box center [827, 320] width 366 height 37
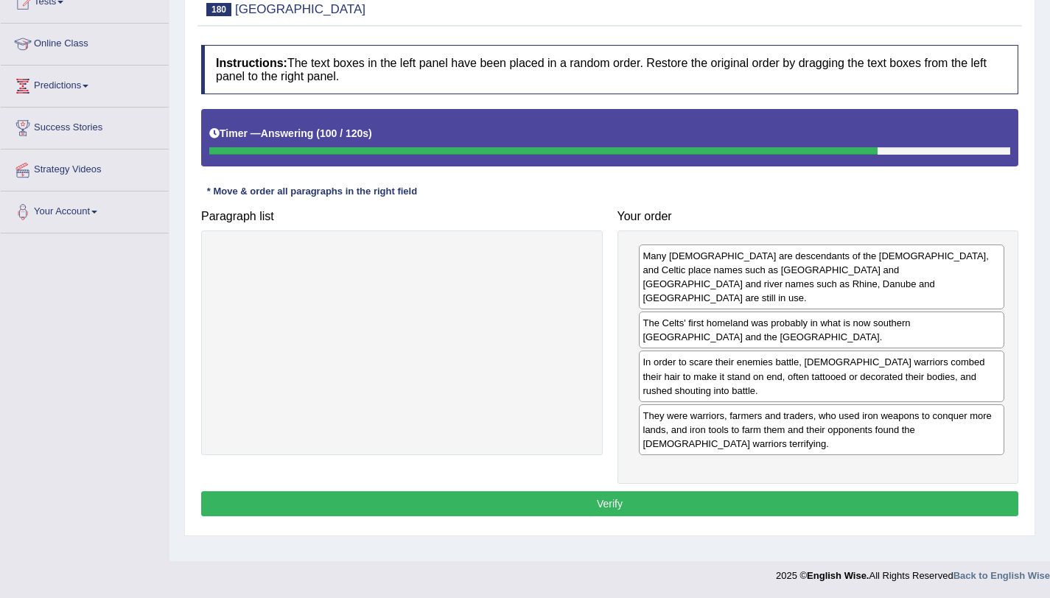
click at [655, 491] on button "Verify" at bounding box center [609, 503] width 817 height 25
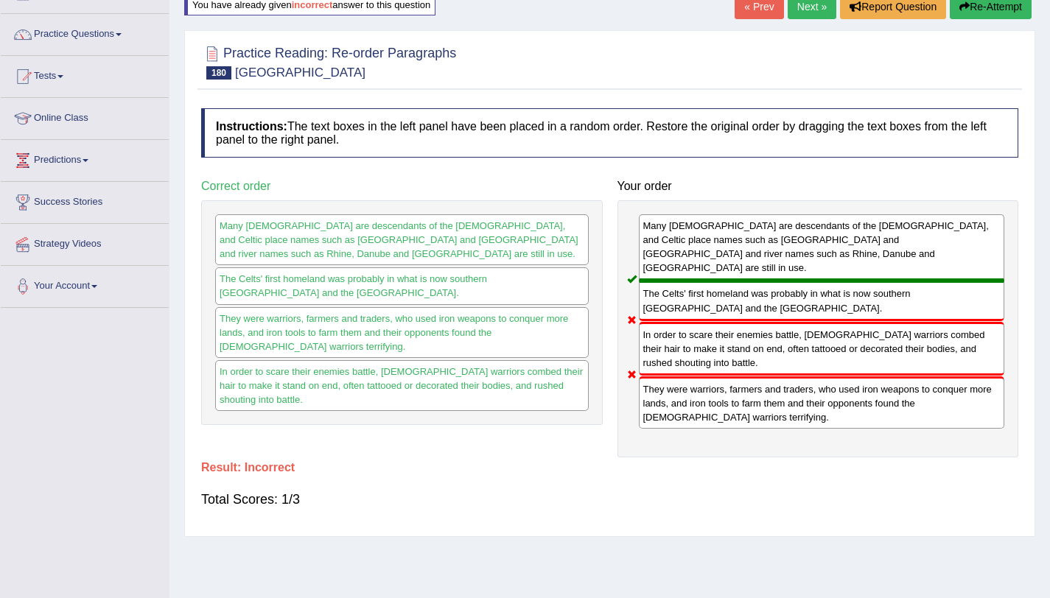
scroll to position [99, 0]
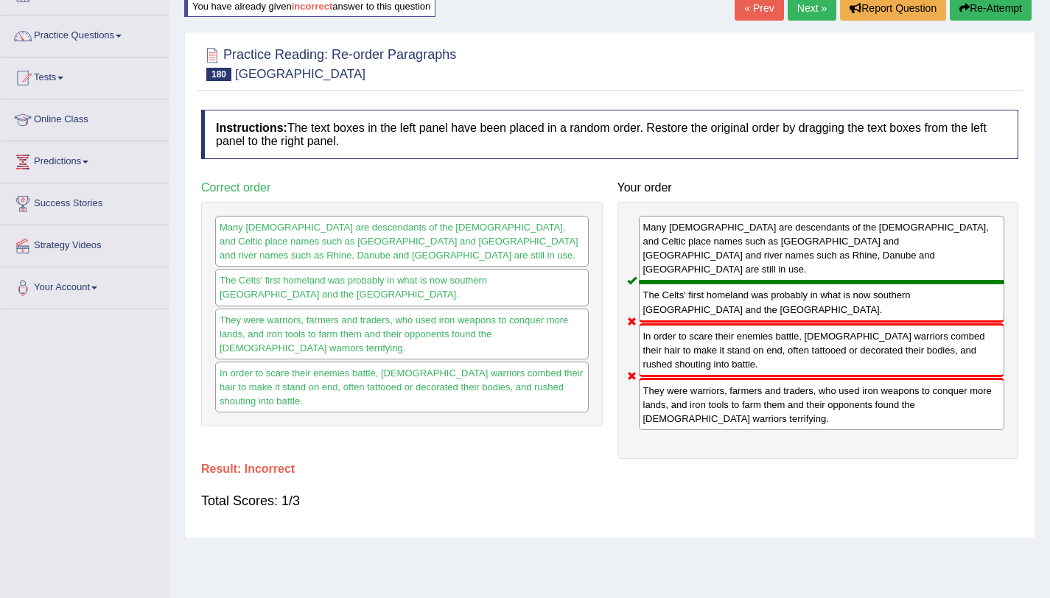
click at [795, 10] on link "Next »" at bounding box center [811, 8] width 49 height 25
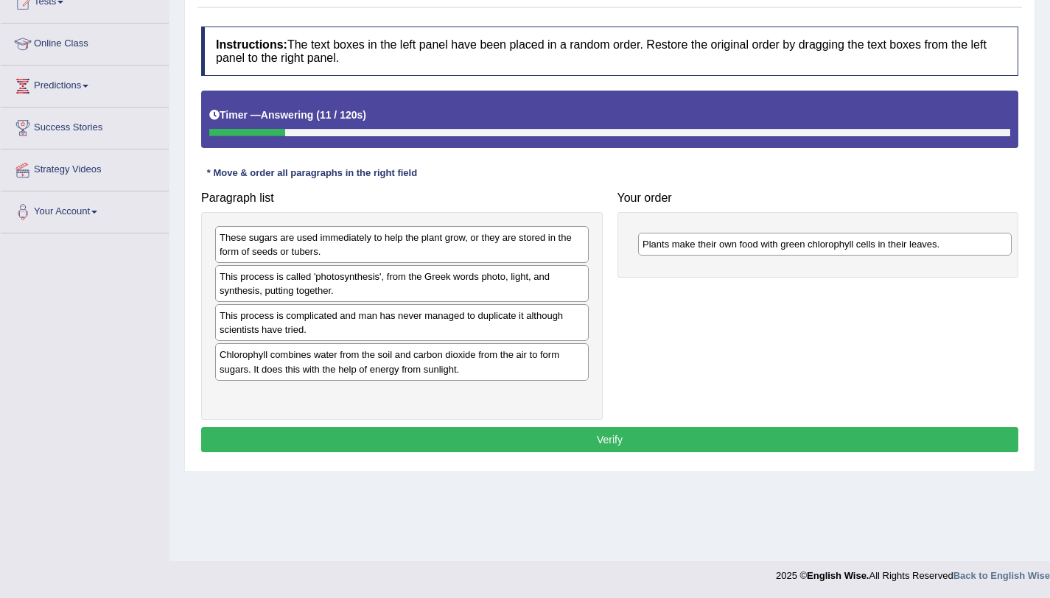
drag, startPoint x: 298, startPoint y: 397, endPoint x: 712, endPoint y: 245, distance: 441.6
click at [712, 245] on div "Plants make their own food with green chlorophyll cells in their leaves." at bounding box center [824, 244] width 373 height 23
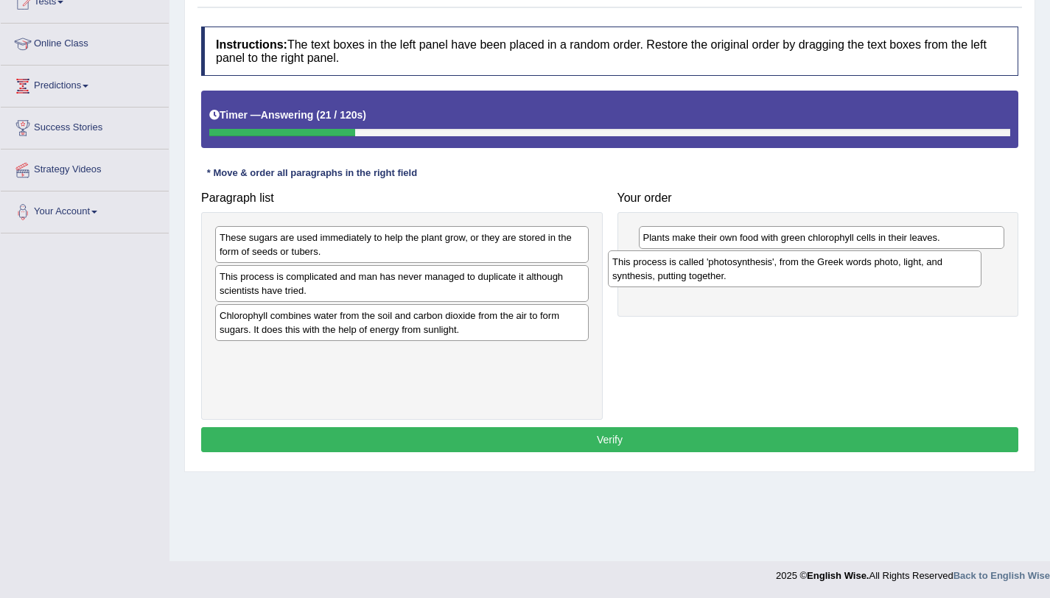
drag, startPoint x: 448, startPoint y: 286, endPoint x: 840, endPoint y: 271, distance: 392.9
click at [840, 271] on div "This process is called 'photosynthesis', from the Greek words photo, light, and…" at bounding box center [794, 268] width 373 height 37
click at [389, 289] on div "This process is complicated and man has never managed to duplicate it although …" at bounding box center [401, 283] width 373 height 37
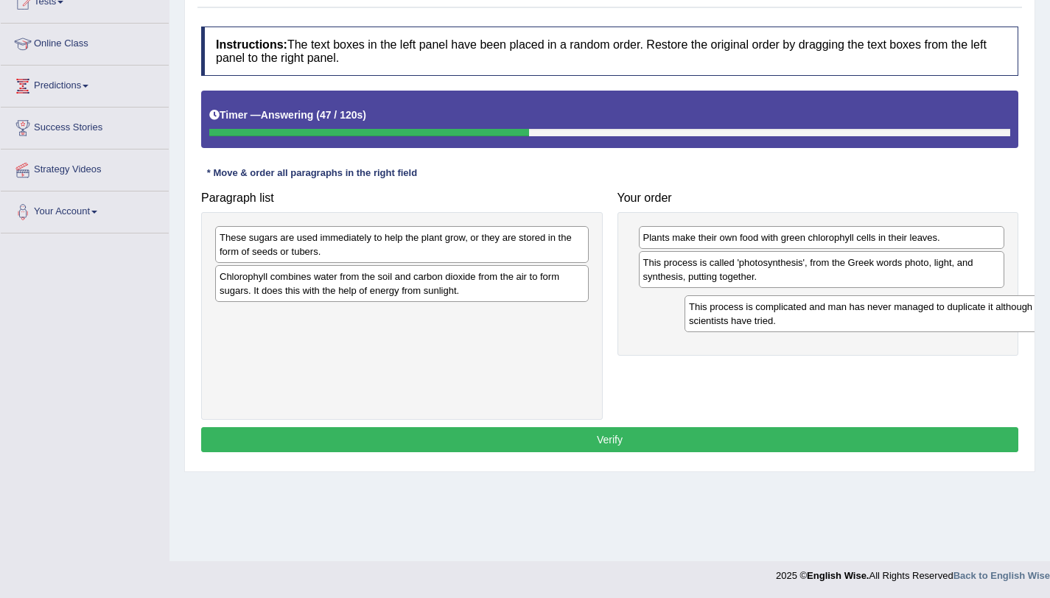
drag, startPoint x: 389, startPoint y: 289, endPoint x: 858, endPoint y: 320, distance: 470.2
click at [858, 320] on div "This process is complicated and man has never managed to duplicate it although …" at bounding box center [870, 313] width 373 height 37
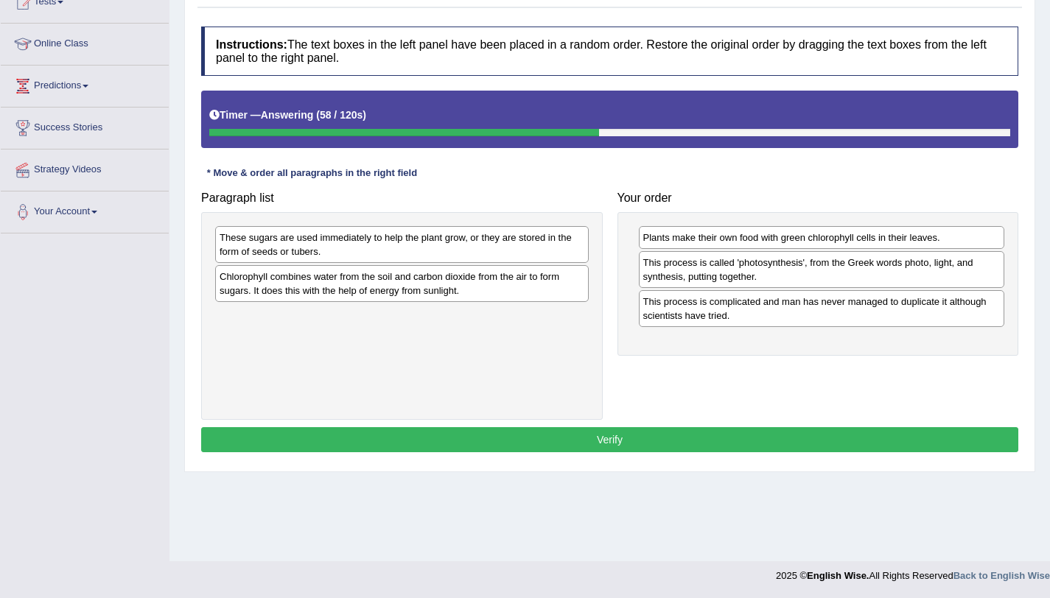
click at [334, 295] on div "Chlorophyll combines water from the soil and carbon dioxide from the air to for…" at bounding box center [401, 283] width 373 height 37
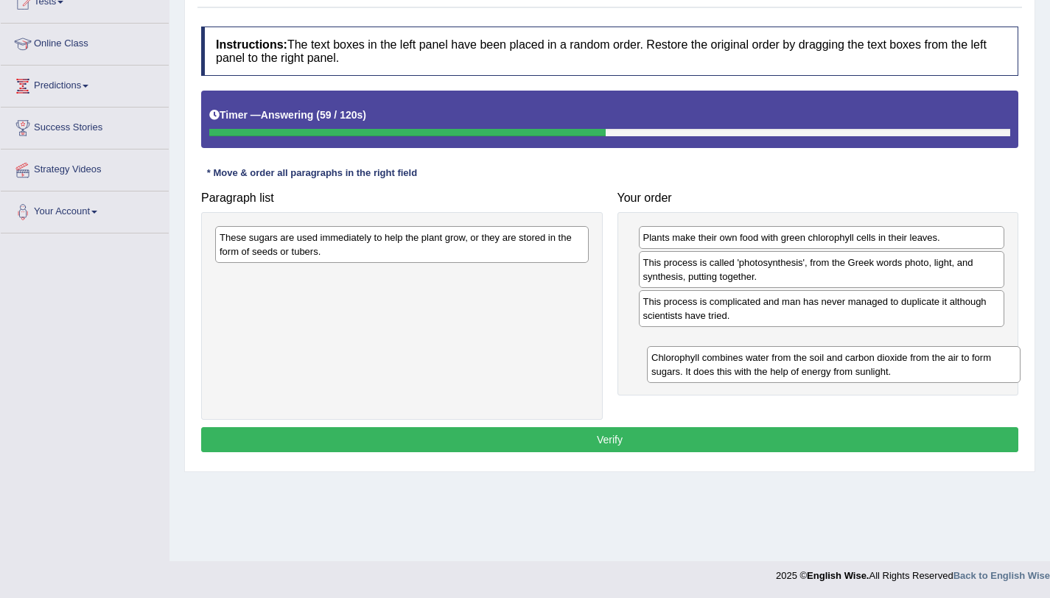
drag, startPoint x: 334, startPoint y: 295, endPoint x: 762, endPoint y: 370, distance: 434.5
click at [762, 370] on div "Chlorophyll combines water from the soil and carbon dioxide from the air to for…" at bounding box center [833, 364] width 373 height 37
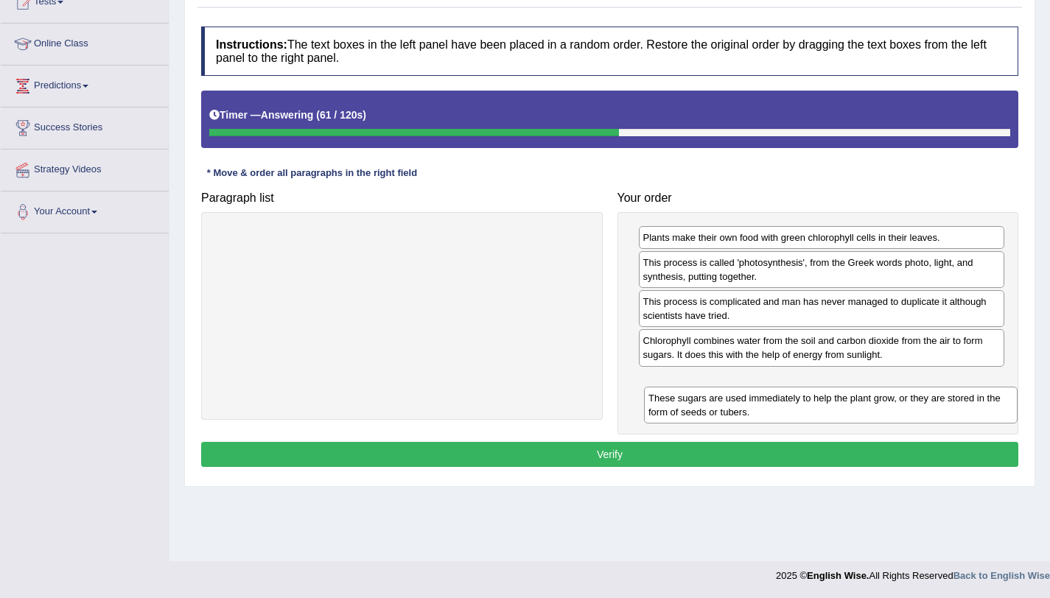
drag, startPoint x: 427, startPoint y: 256, endPoint x: 844, endPoint y: 403, distance: 442.6
click at [844, 403] on div "These sugars are used immediately to help the plant grow, or they are stored in…" at bounding box center [830, 405] width 373 height 37
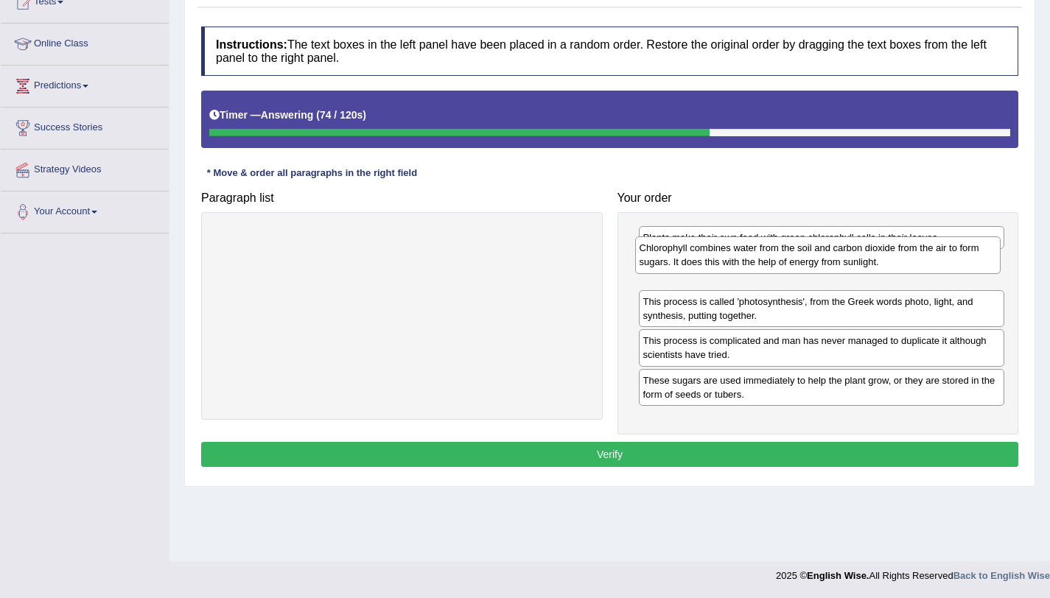
drag, startPoint x: 751, startPoint y: 354, endPoint x: 747, endPoint y: 261, distance: 92.9
click at [747, 261] on div "Chlorophyll combines water from the soil and carbon dioxide from the air to for…" at bounding box center [818, 254] width 366 height 37
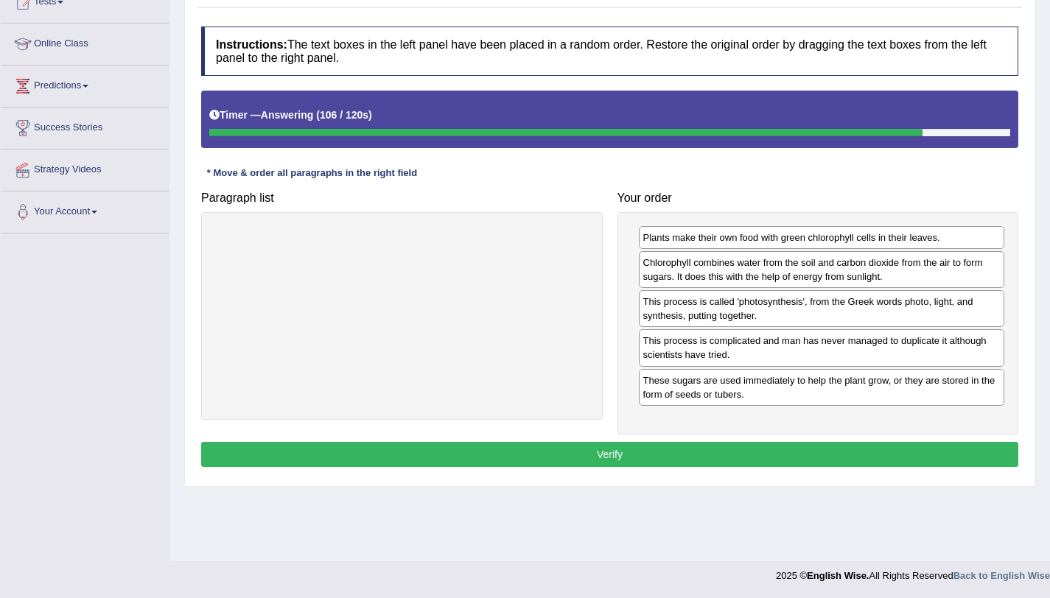
click at [792, 354] on div "This process is complicated and man has never managed to duplicate it although …" at bounding box center [822, 347] width 366 height 37
drag, startPoint x: 792, startPoint y: 354, endPoint x: 787, endPoint y: 396, distance: 43.0
click at [787, 396] on div "This process is complicated and man has never managed to duplicate it although …" at bounding box center [817, 390] width 366 height 37
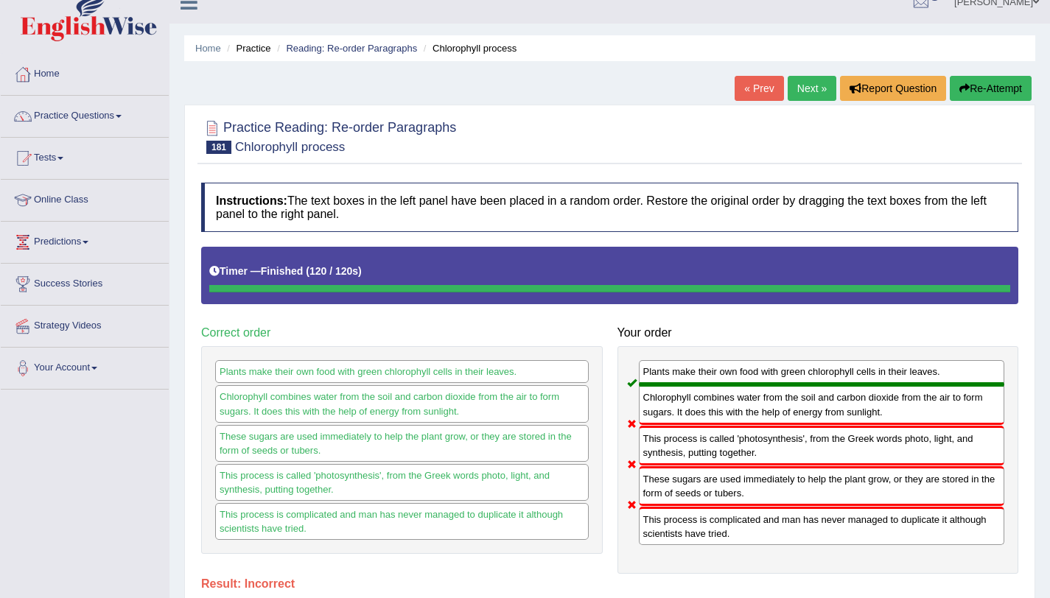
scroll to position [20, 0]
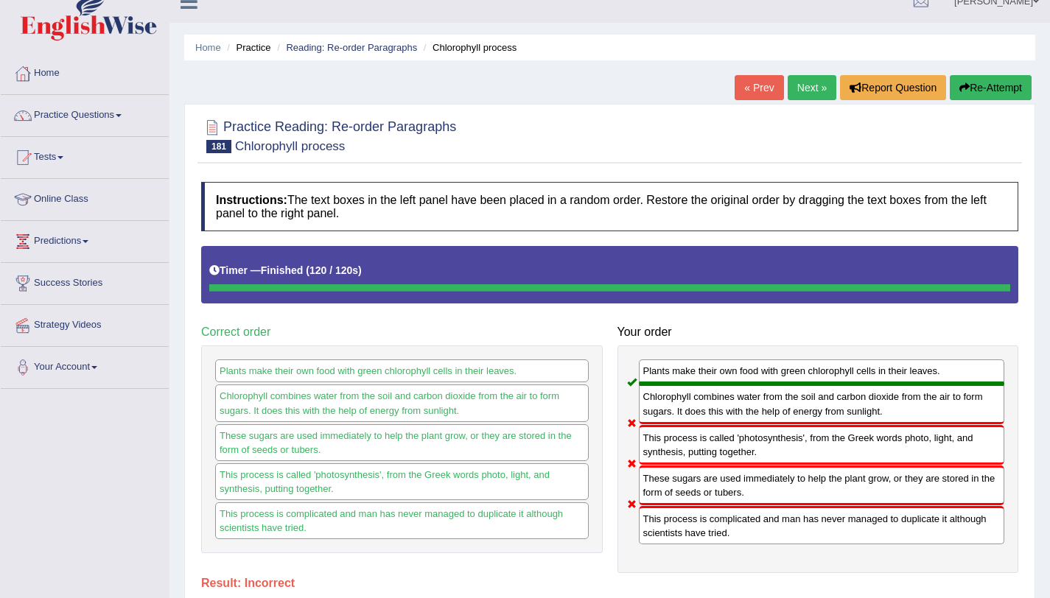
click at [1012, 88] on button "Re-Attempt" at bounding box center [991, 87] width 82 height 25
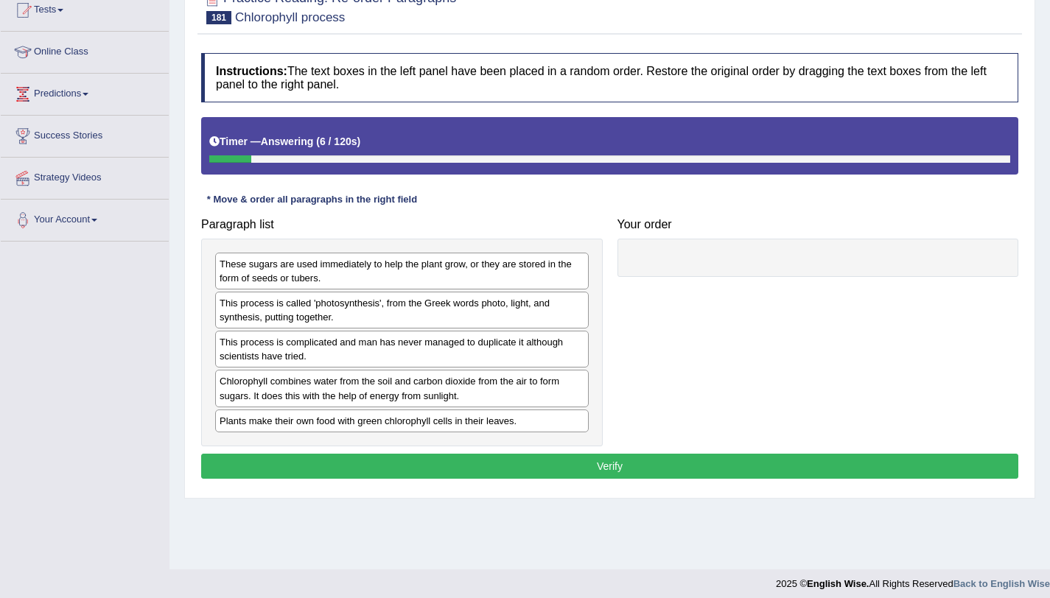
scroll to position [175, 0]
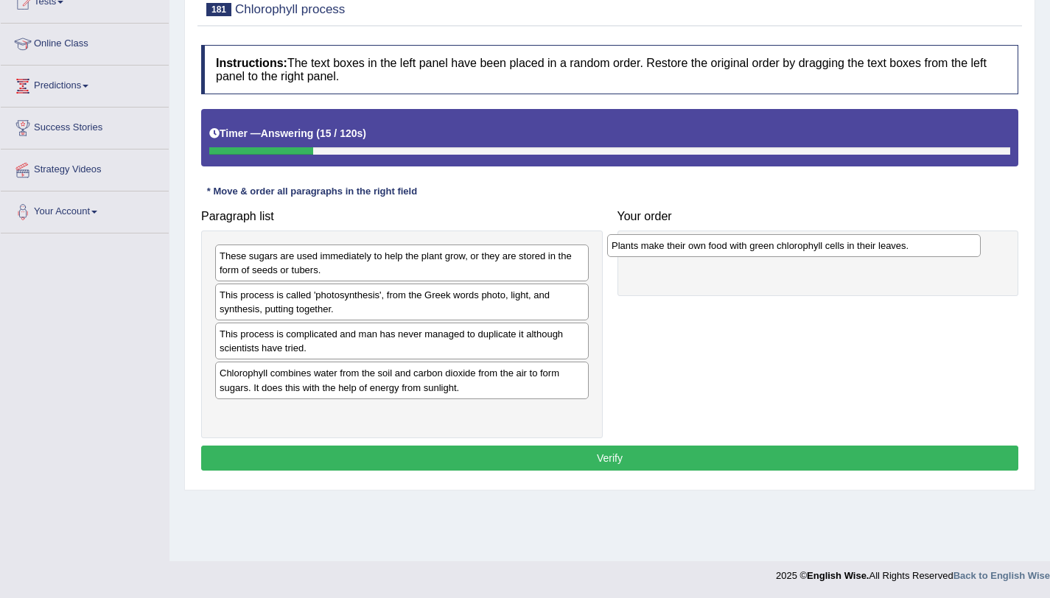
drag, startPoint x: 407, startPoint y: 424, endPoint x: 802, endPoint y: 253, distance: 430.6
click at [802, 253] on div "Plants make their own food with green chlorophyll cells in their leaves." at bounding box center [793, 245] width 373 height 23
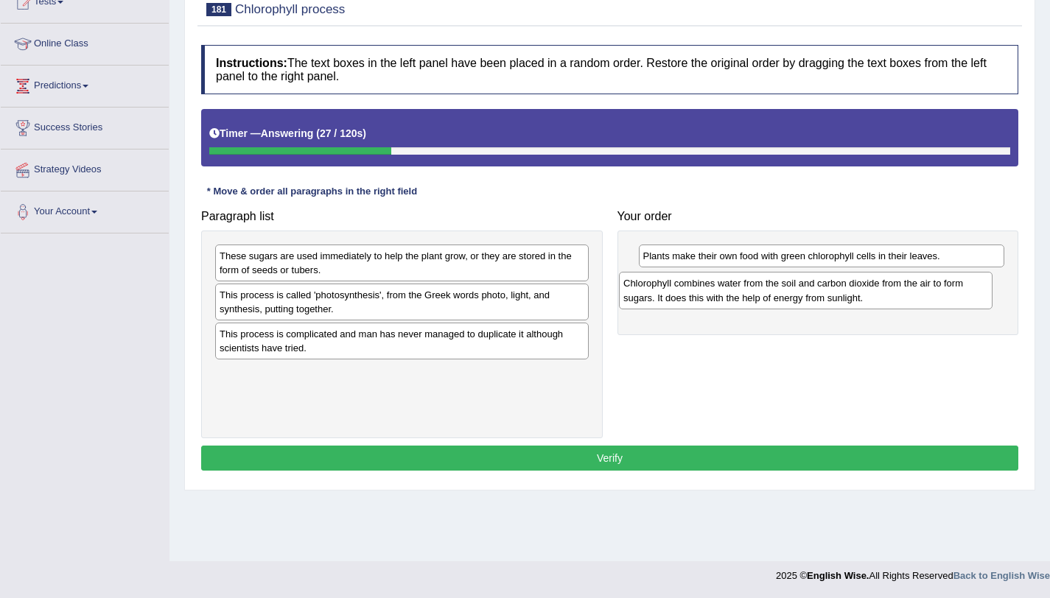
drag, startPoint x: 404, startPoint y: 387, endPoint x: 810, endPoint y: 298, distance: 415.0
click at [810, 298] on div "Chlorophyll combines water from the soil and carbon dioxide from the air to for…" at bounding box center [805, 290] width 373 height 37
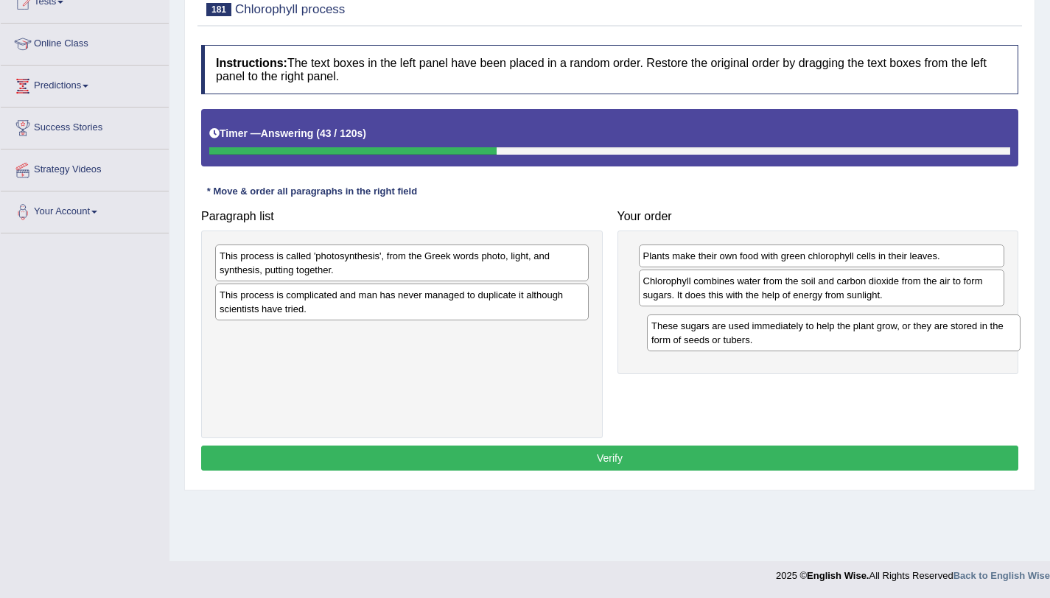
drag, startPoint x: 343, startPoint y: 278, endPoint x: 774, endPoint y: 348, distance: 437.3
click at [774, 348] on div "These sugars are used immediately to help the plant grow, or they are stored in…" at bounding box center [833, 333] width 373 height 37
click at [493, 278] on div "This process is called 'photosynthesis', from the Greek words photo, light, and…" at bounding box center [401, 263] width 373 height 37
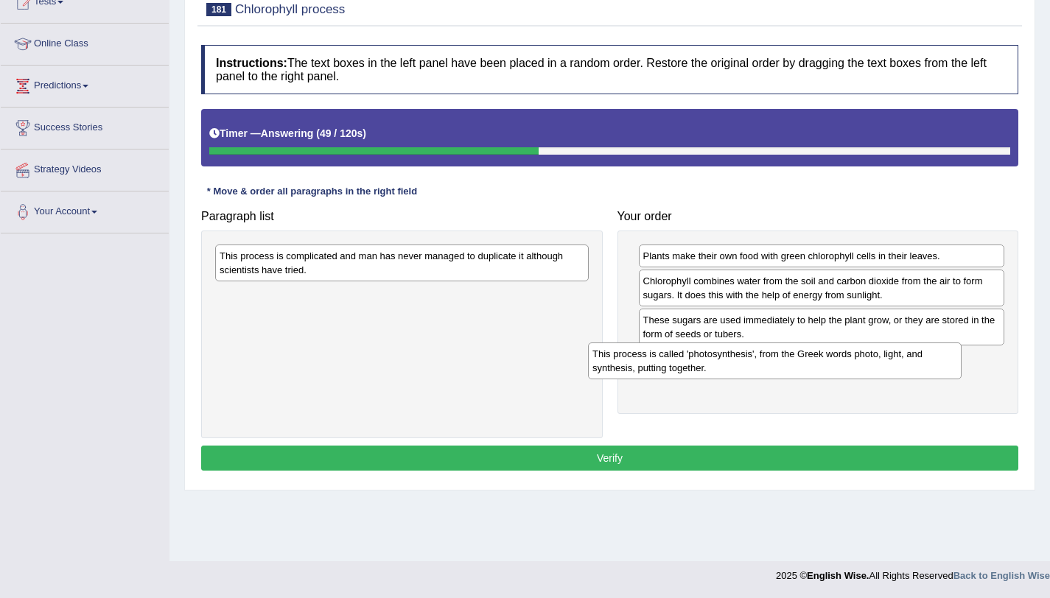
drag, startPoint x: 475, startPoint y: 270, endPoint x: 848, endPoint y: 368, distance: 385.4
click at [848, 368] on div "This process is called 'photosynthesis', from the Greek words photo, light, and…" at bounding box center [774, 361] width 373 height 37
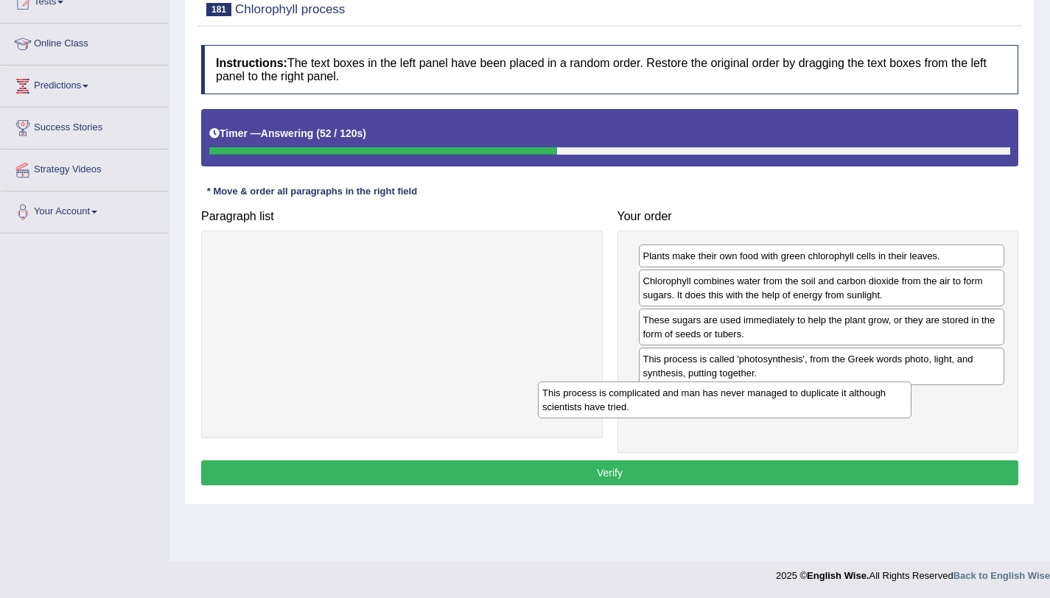
drag, startPoint x: 488, startPoint y: 275, endPoint x: 841, endPoint y: 415, distance: 380.3
click at [841, 415] on div "This process is complicated and man has never managed to duplicate it although …" at bounding box center [724, 400] width 373 height 37
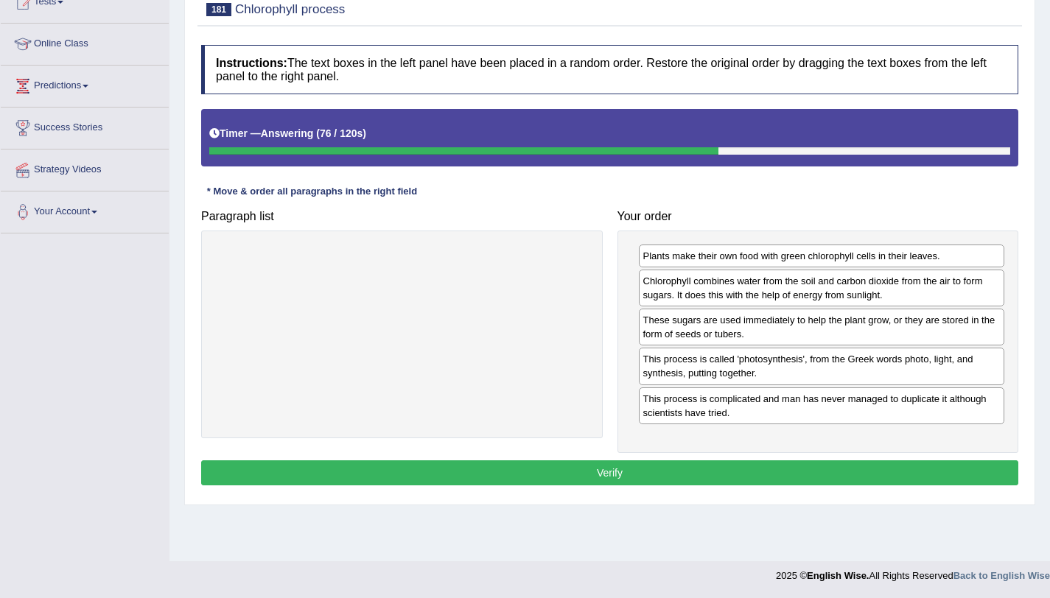
click at [670, 468] on button "Verify" at bounding box center [609, 472] width 817 height 25
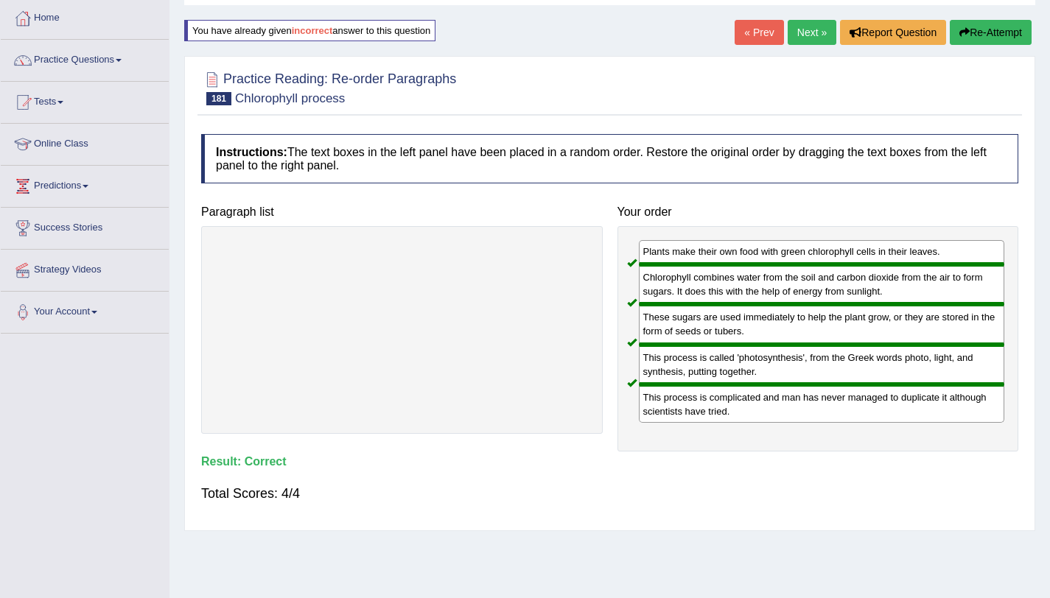
scroll to position [78, 0]
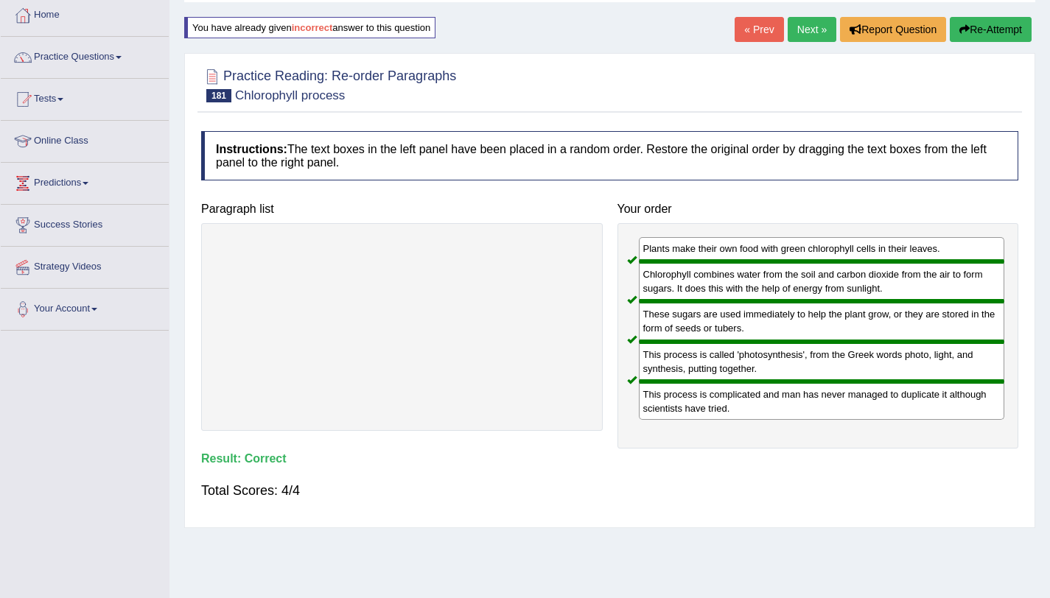
click at [813, 17] on link "Next »" at bounding box center [811, 29] width 49 height 25
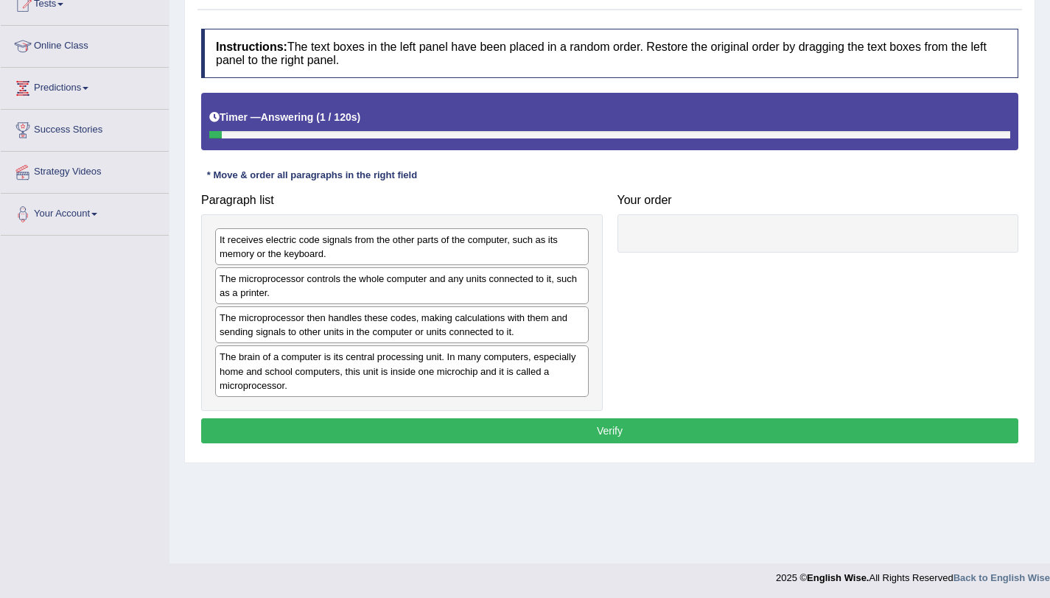
scroll to position [174, 0]
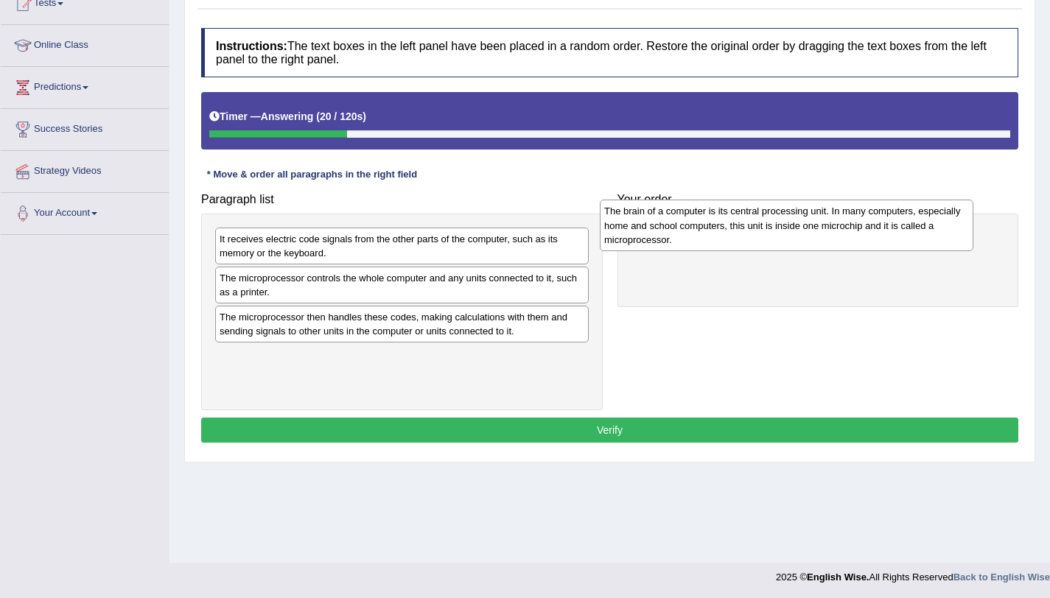
drag, startPoint x: 498, startPoint y: 372, endPoint x: 882, endPoint y: 227, distance: 411.0
click at [882, 227] on div "The brain of a computer is its central processing unit. In many computers, espe…" at bounding box center [786, 225] width 373 height 51
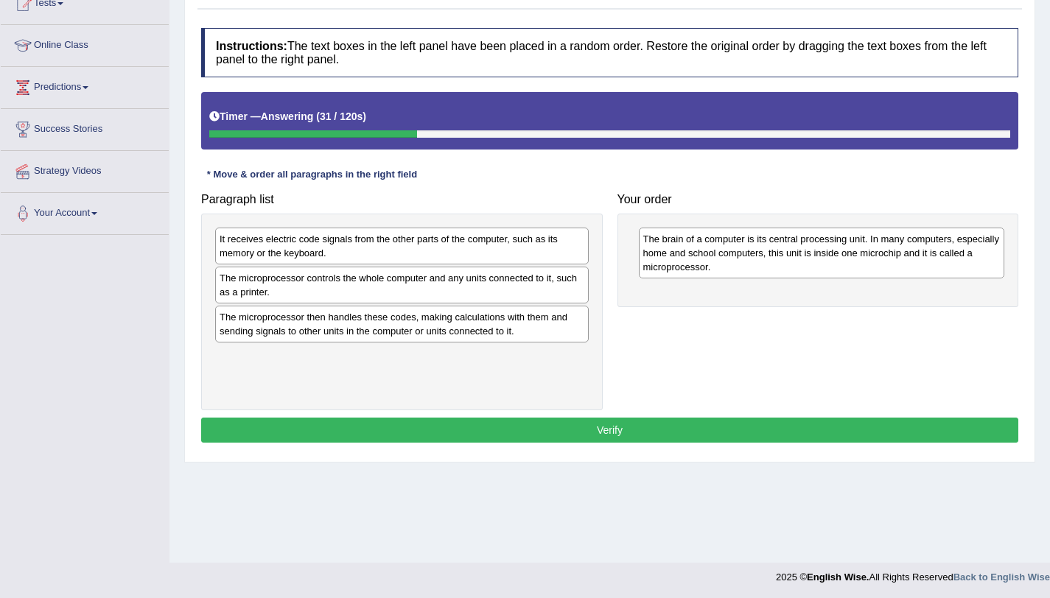
click at [504, 287] on div "The microprocessor controls the whole computer and any units connected to it, s…" at bounding box center [401, 285] width 373 height 37
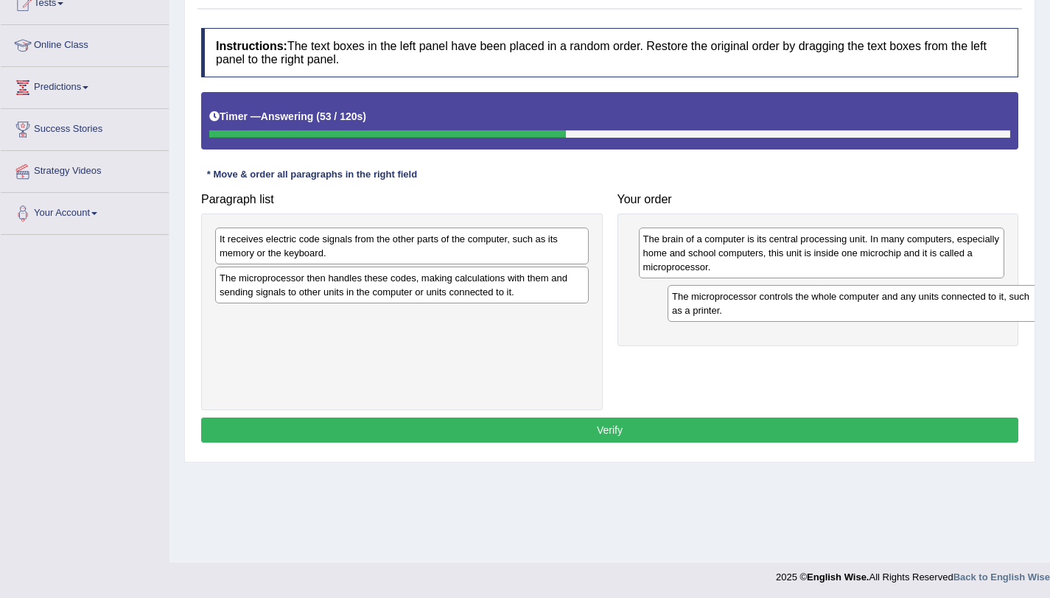
drag, startPoint x: 288, startPoint y: 290, endPoint x: 730, endPoint y: 307, distance: 442.3
click at [730, 307] on div "The microprocessor controls the whole computer and any units connected to it, s…" at bounding box center [853, 303] width 373 height 37
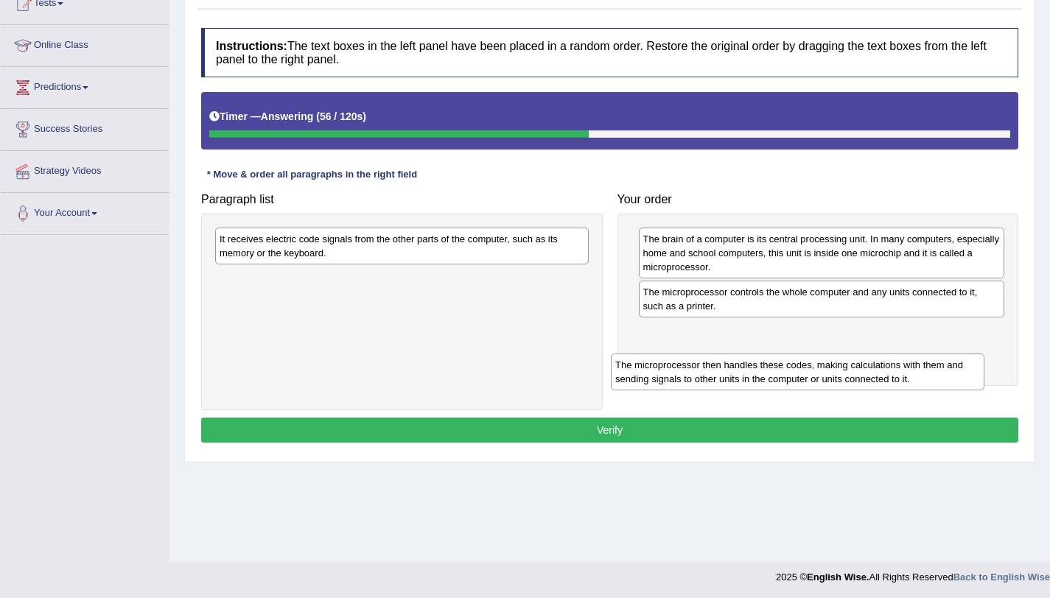
drag, startPoint x: 441, startPoint y: 298, endPoint x: 857, endPoint y: 373, distance: 423.1
click at [857, 373] on div "The microprocessor then handles these codes, making calculations with them and …" at bounding box center [797, 372] width 373 height 37
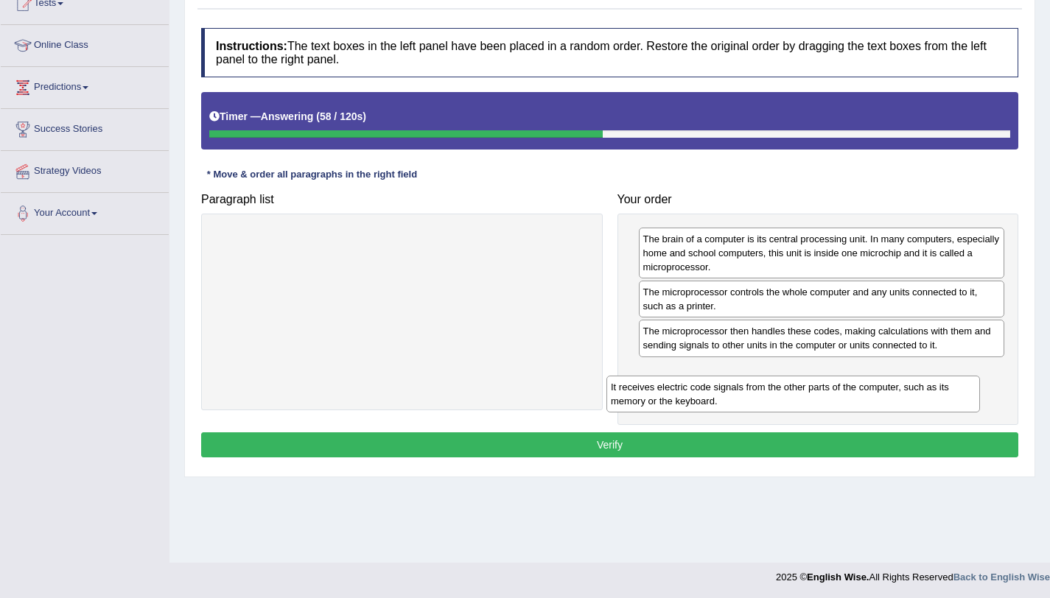
drag, startPoint x: 437, startPoint y: 246, endPoint x: 828, endPoint y: 394, distance: 418.2
click at [828, 394] on div "It receives electric code signals from the other parts of the computer, such as…" at bounding box center [792, 394] width 373 height 37
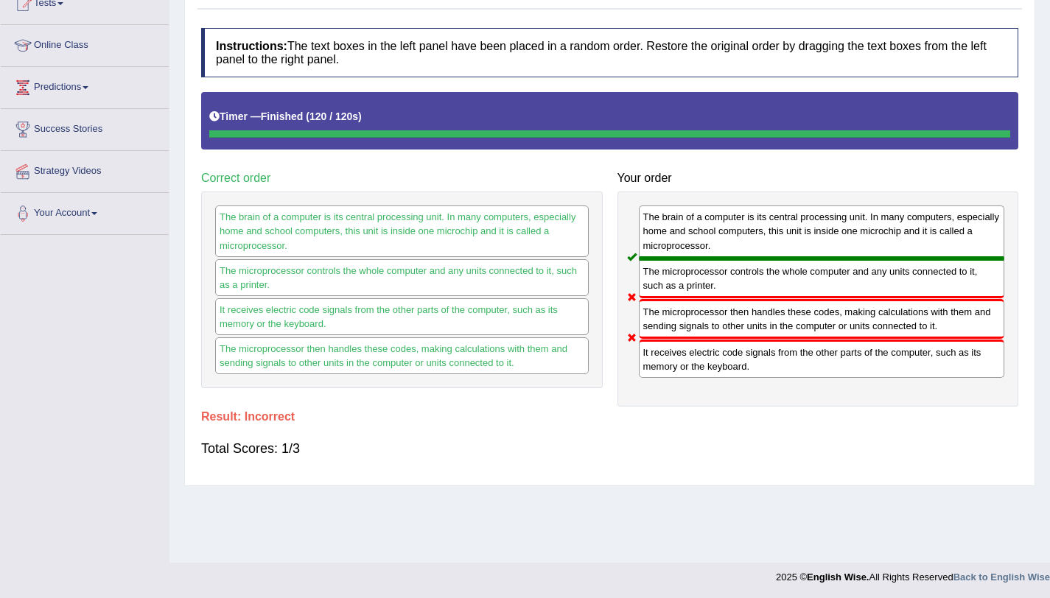
drag, startPoint x: 755, startPoint y: 303, endPoint x: 681, endPoint y: 277, distance: 79.0
click at [681, 277] on div "The brain of a computer is its central processing unit. In many computers, espe…" at bounding box center [817, 299] width 401 height 215
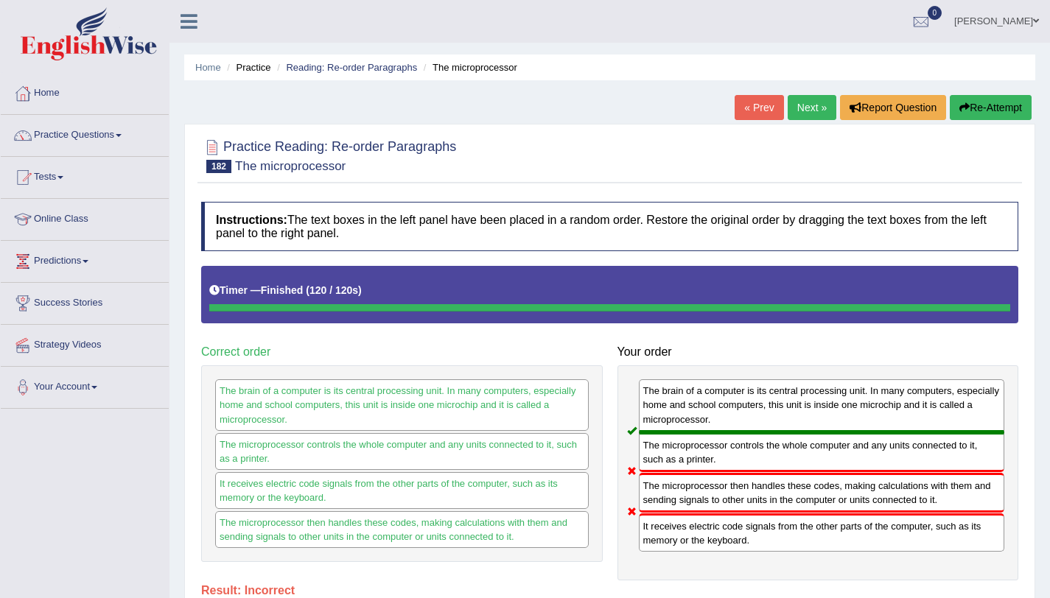
click at [800, 104] on link "Next »" at bounding box center [811, 107] width 49 height 25
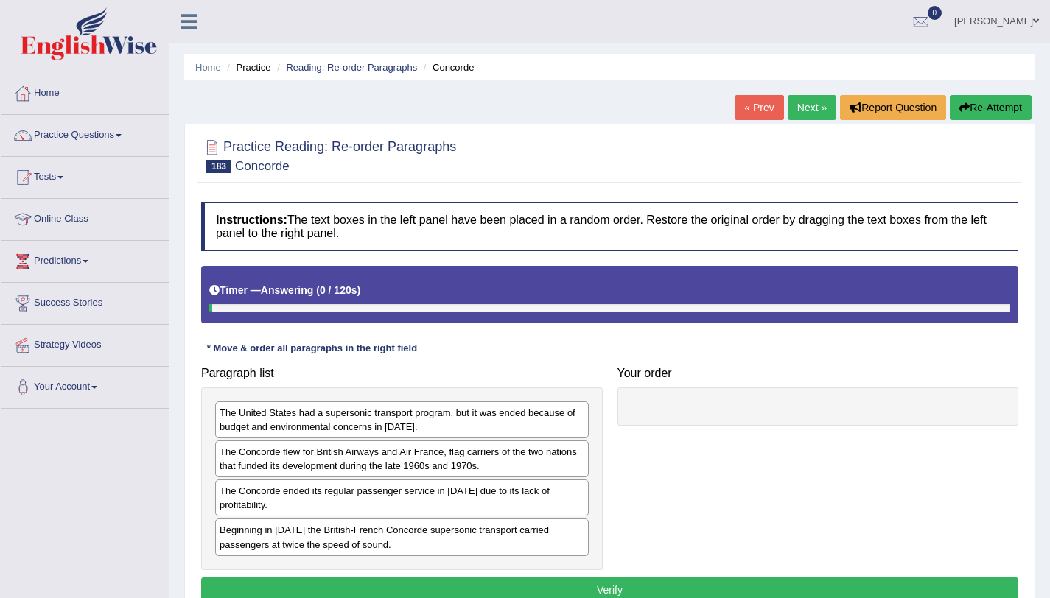
scroll to position [175, 0]
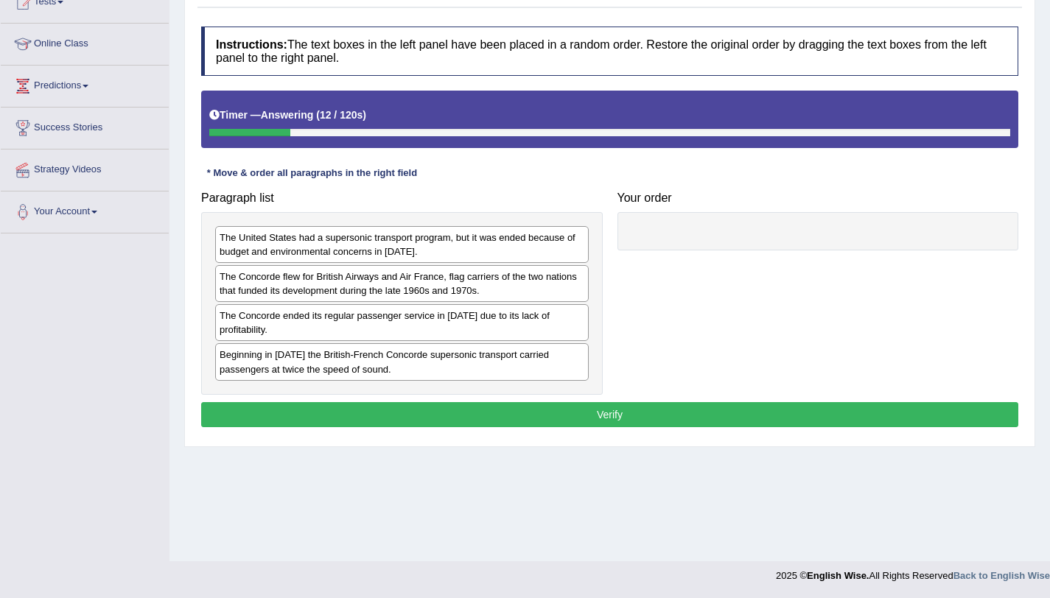
click at [348, 248] on div "The United States had a supersonic transport program, but it was ended because …" at bounding box center [401, 244] width 373 height 37
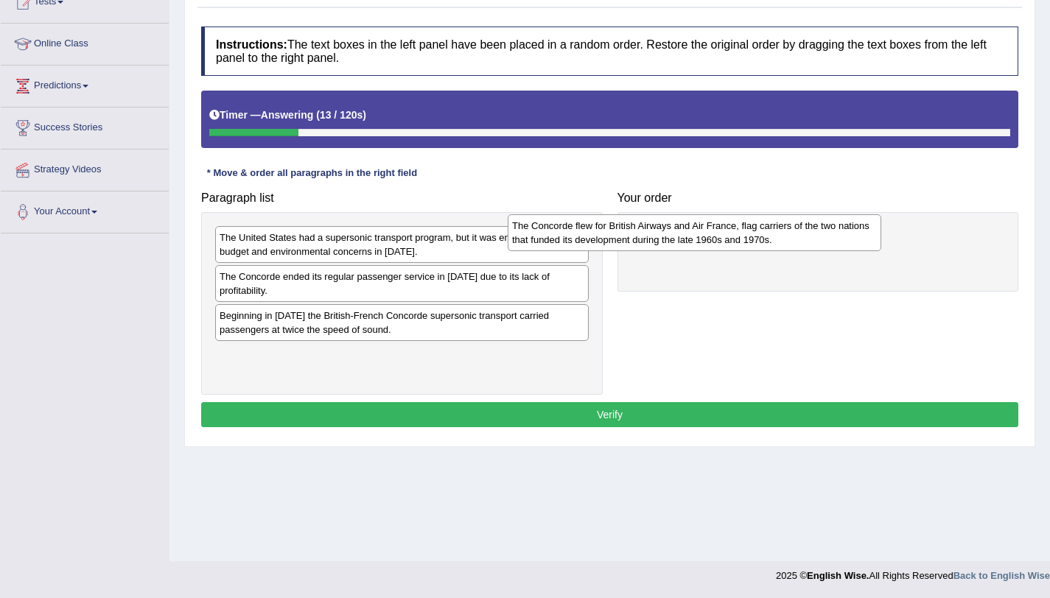
drag, startPoint x: 381, startPoint y: 278, endPoint x: 754, endPoint y: 228, distance: 376.1
click at [754, 228] on div "The Concorde flew for British Airways and Air France, flag carriers of the two …" at bounding box center [694, 232] width 373 height 37
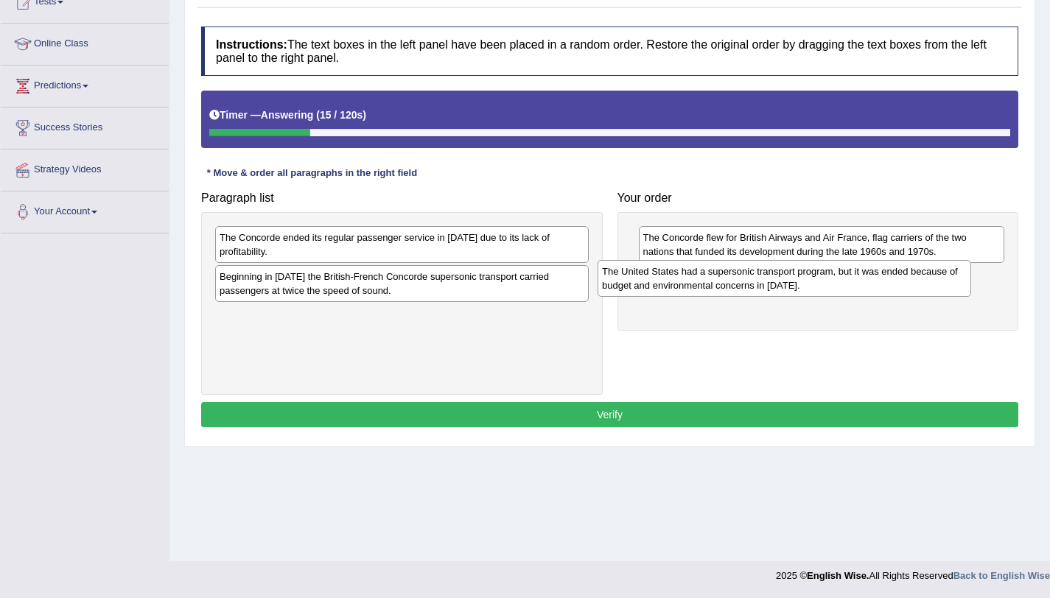
drag, startPoint x: 524, startPoint y: 242, endPoint x: 908, endPoint y: 273, distance: 385.1
click at [908, 273] on div "The United States had a supersonic transport program, but it was ended because …" at bounding box center [783, 278] width 373 height 37
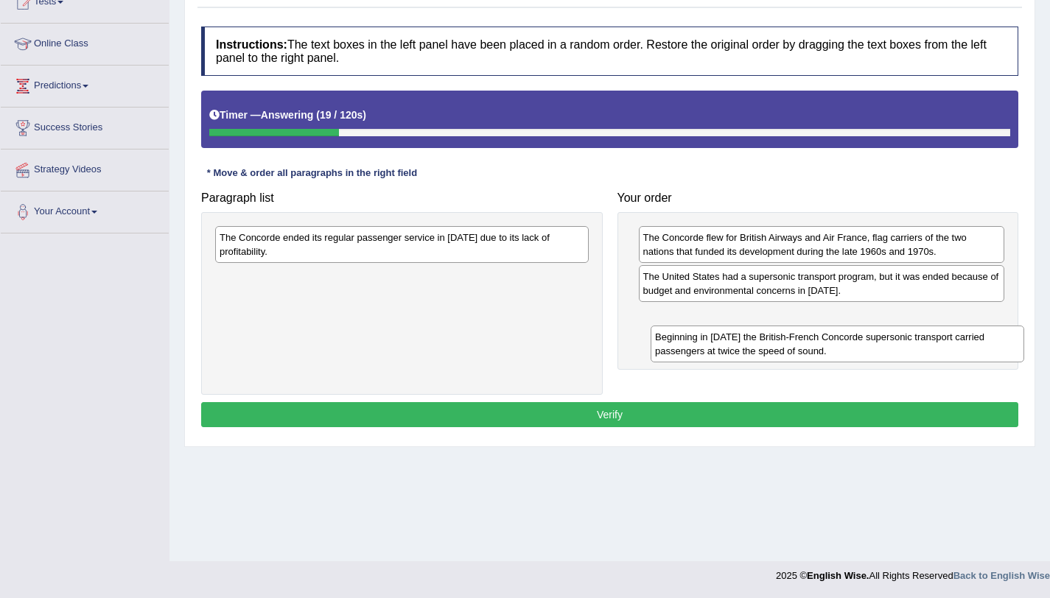
drag, startPoint x: 541, startPoint y: 287, endPoint x: 977, endPoint y: 347, distance: 439.5
click at [977, 347] on div "Beginning in 1976 the British-French Concorde supersonic transport carried pass…" at bounding box center [836, 344] width 373 height 37
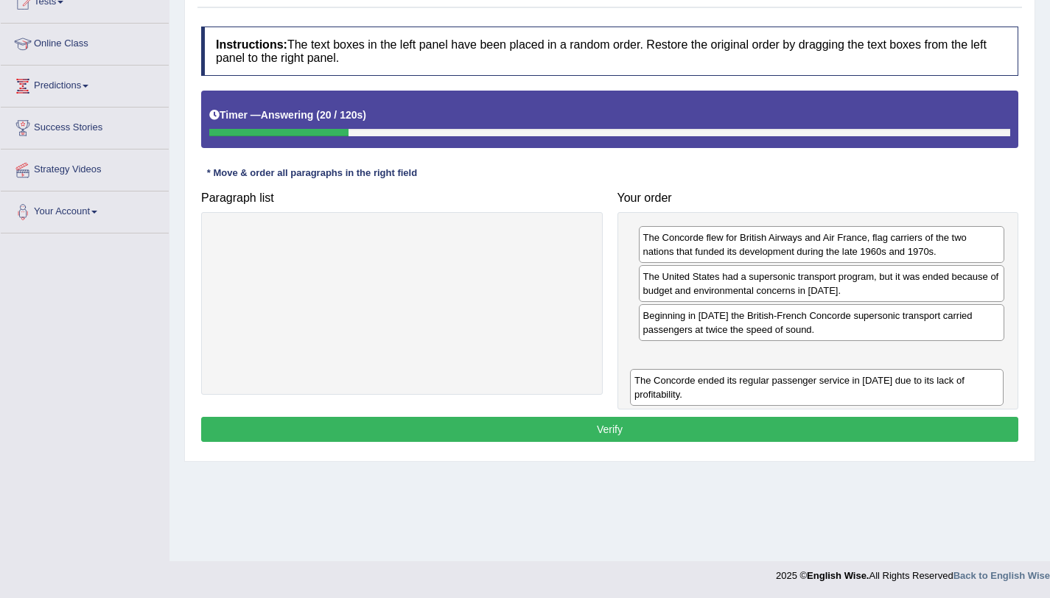
drag, startPoint x: 479, startPoint y: 252, endPoint x: 894, endPoint y: 393, distance: 438.9
click at [894, 393] on div "The Concorde ended its regular passenger service in October 2003 due to its lac…" at bounding box center [816, 387] width 373 height 37
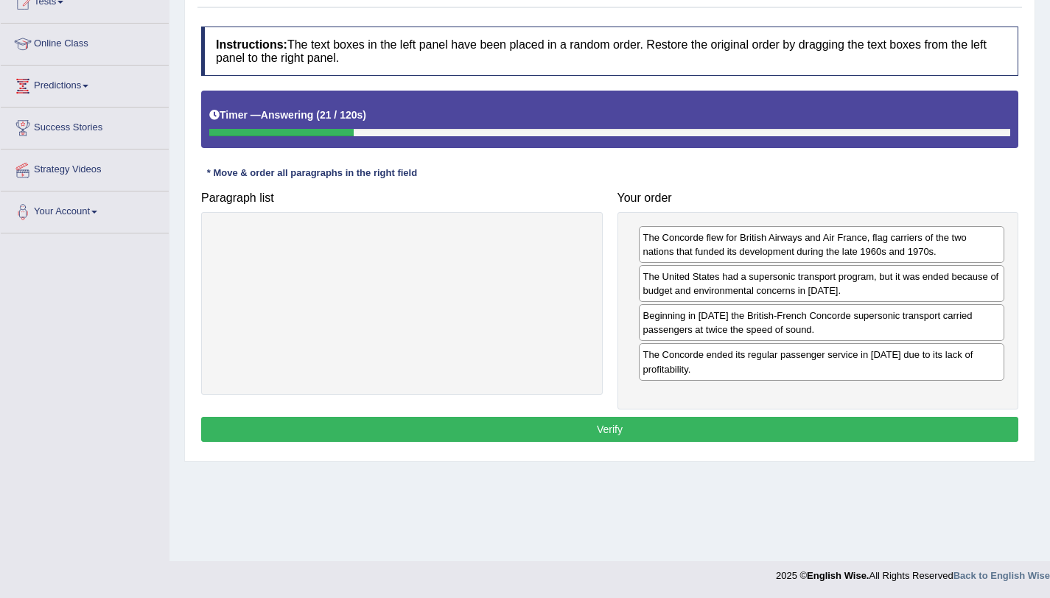
click at [729, 435] on button "Verify" at bounding box center [609, 429] width 817 height 25
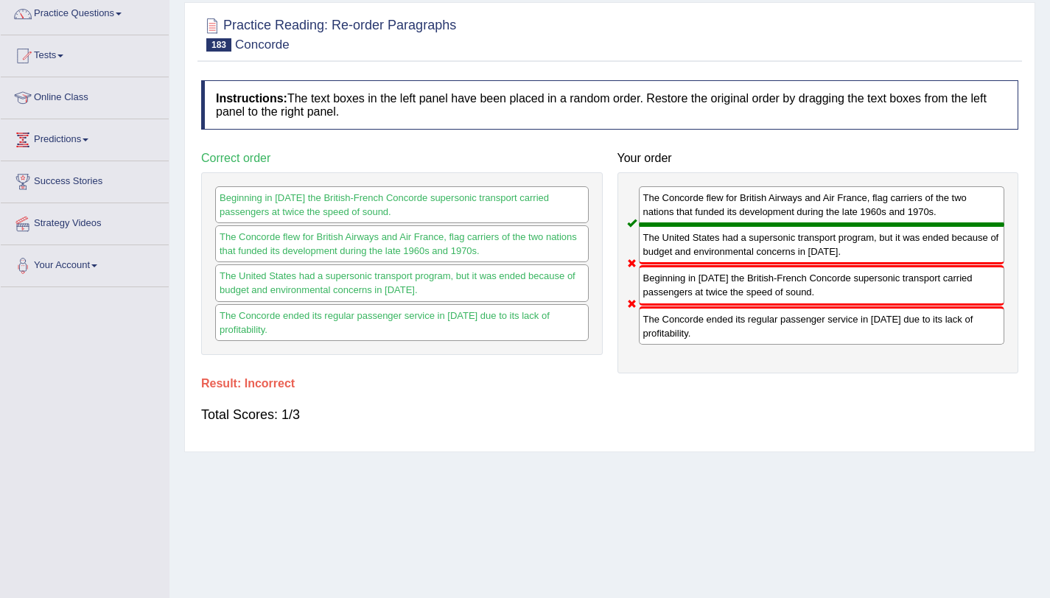
scroll to position [0, 0]
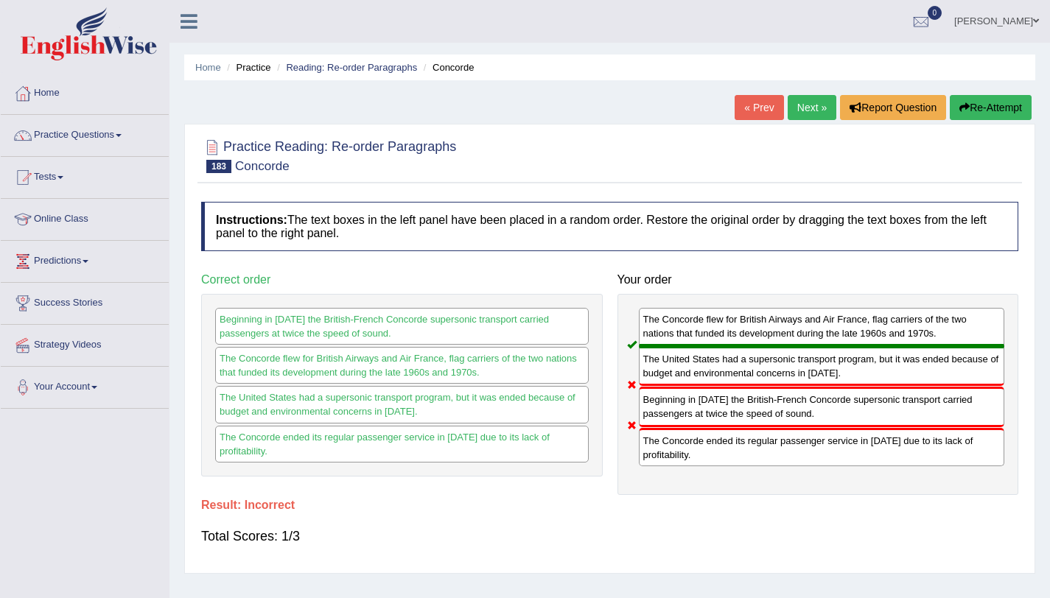
click at [801, 100] on link "Next »" at bounding box center [811, 107] width 49 height 25
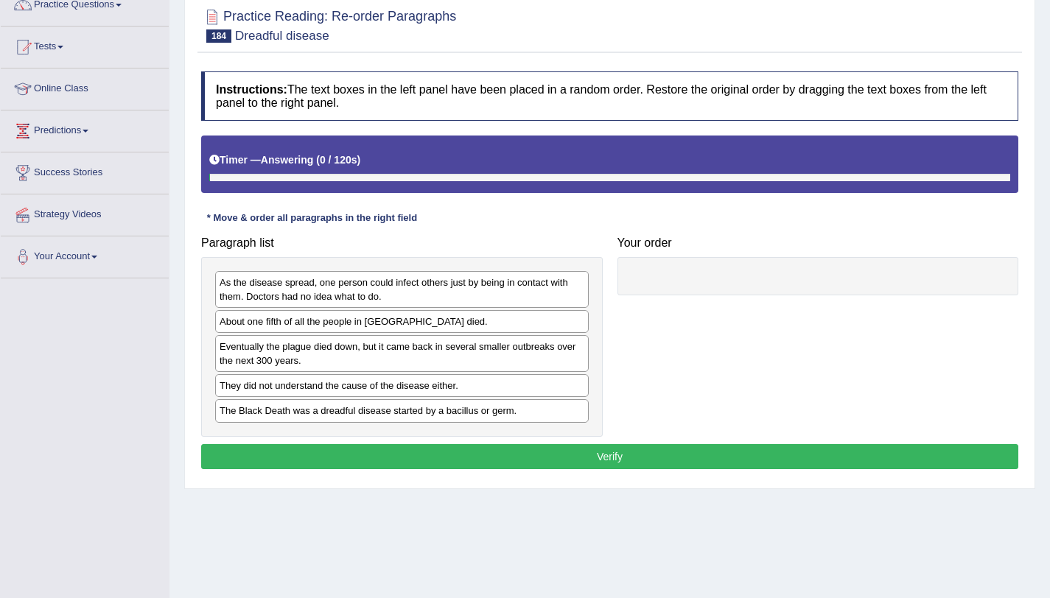
scroll to position [141, 0]
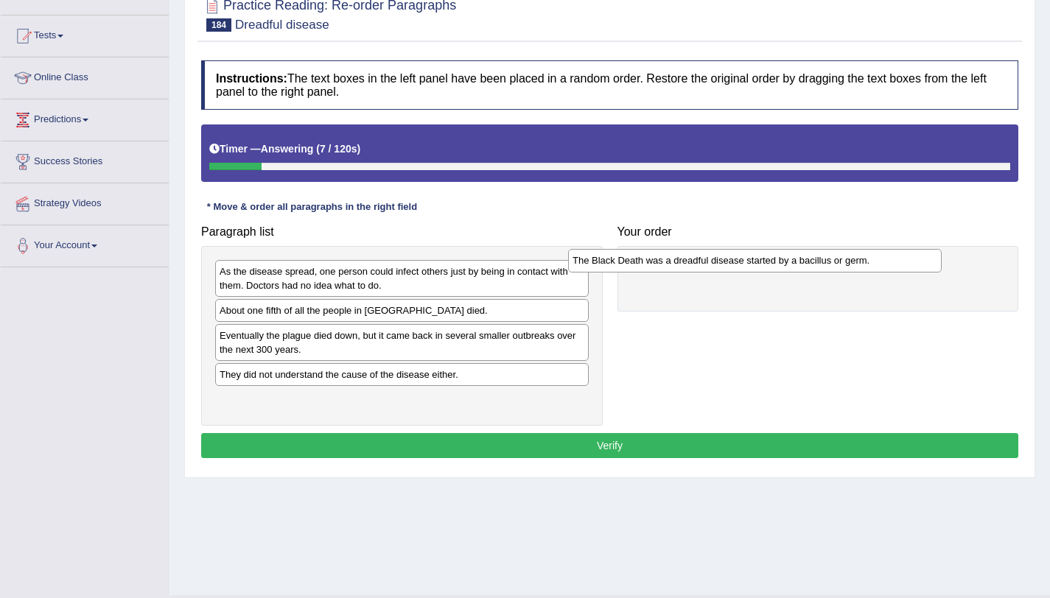
drag, startPoint x: 354, startPoint y: 407, endPoint x: 723, endPoint y: 269, distance: 393.9
click at [723, 269] on div "The Black Death was a dreadful disease started by a bacillus or germ." at bounding box center [754, 260] width 373 height 23
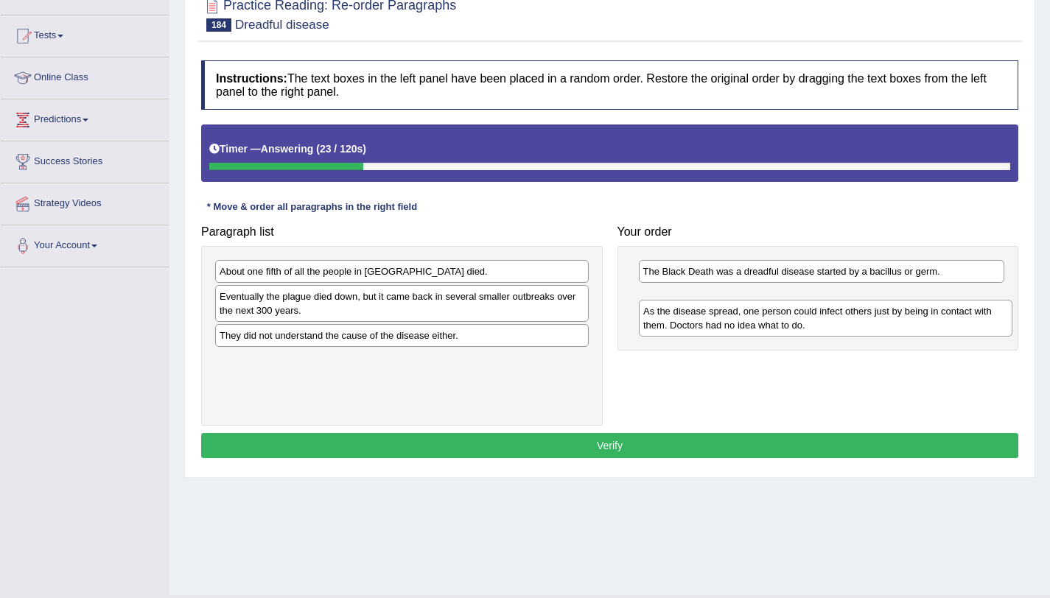
drag, startPoint x: 408, startPoint y: 274, endPoint x: 860, endPoint y: 309, distance: 453.6
click at [860, 309] on div "As the disease spread, one person could infect others just by being in contact …" at bounding box center [825, 318] width 373 height 37
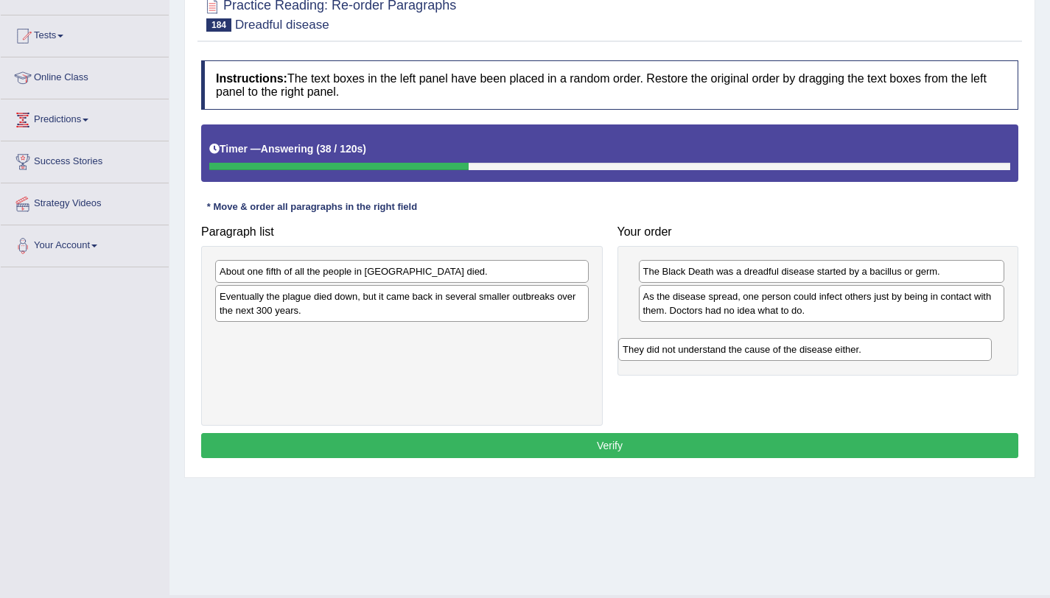
drag, startPoint x: 405, startPoint y: 343, endPoint x: 815, endPoint y: 350, distance: 410.4
click at [815, 350] on div "They did not understand the cause of the disease either." at bounding box center [804, 349] width 373 height 23
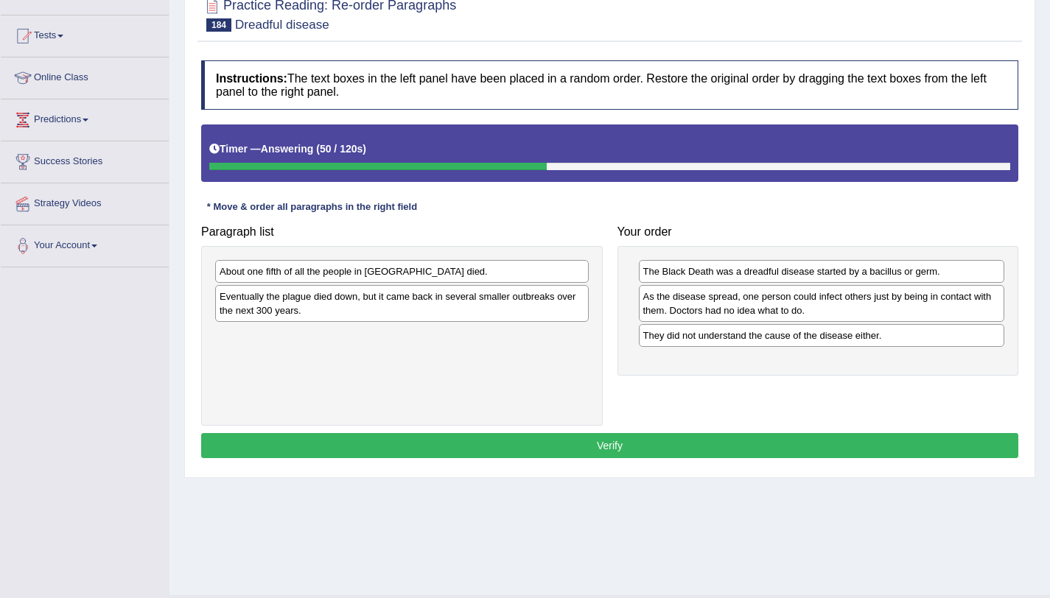
click at [458, 277] on div "About one fifth of all the people in Europe died." at bounding box center [401, 271] width 373 height 23
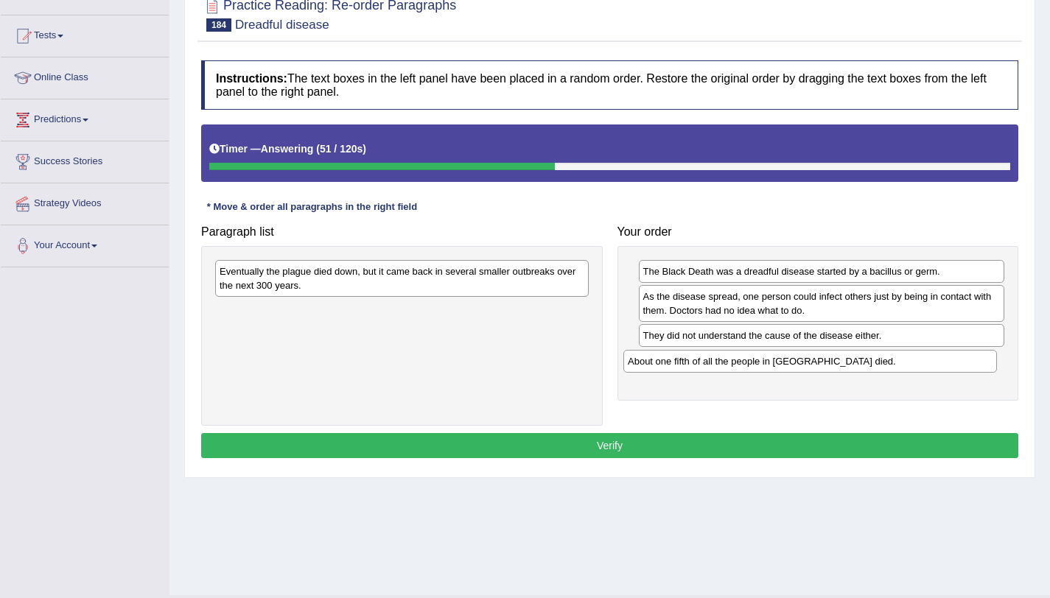
drag, startPoint x: 458, startPoint y: 277, endPoint x: 867, endPoint y: 367, distance: 418.6
click at [867, 367] on div "About one fifth of all the people in Europe died." at bounding box center [809, 361] width 373 height 23
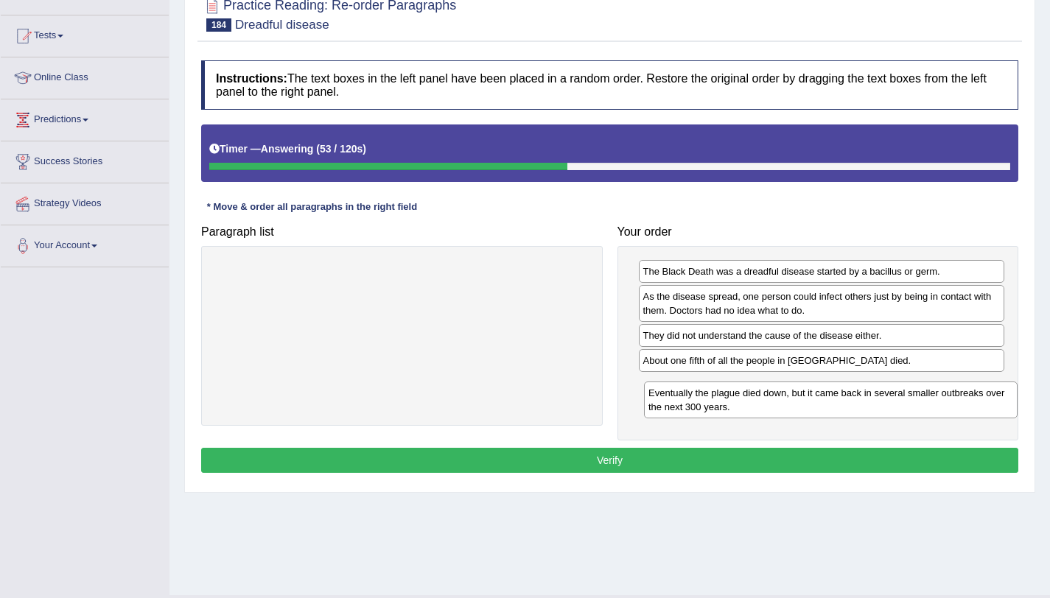
drag, startPoint x: 441, startPoint y: 284, endPoint x: 869, endPoint y: 404, distance: 444.5
click at [869, 404] on div "Eventually the plague died down, but it came back in several smaller outbreaks …" at bounding box center [830, 400] width 373 height 37
click at [624, 463] on button "Verify" at bounding box center [609, 460] width 817 height 25
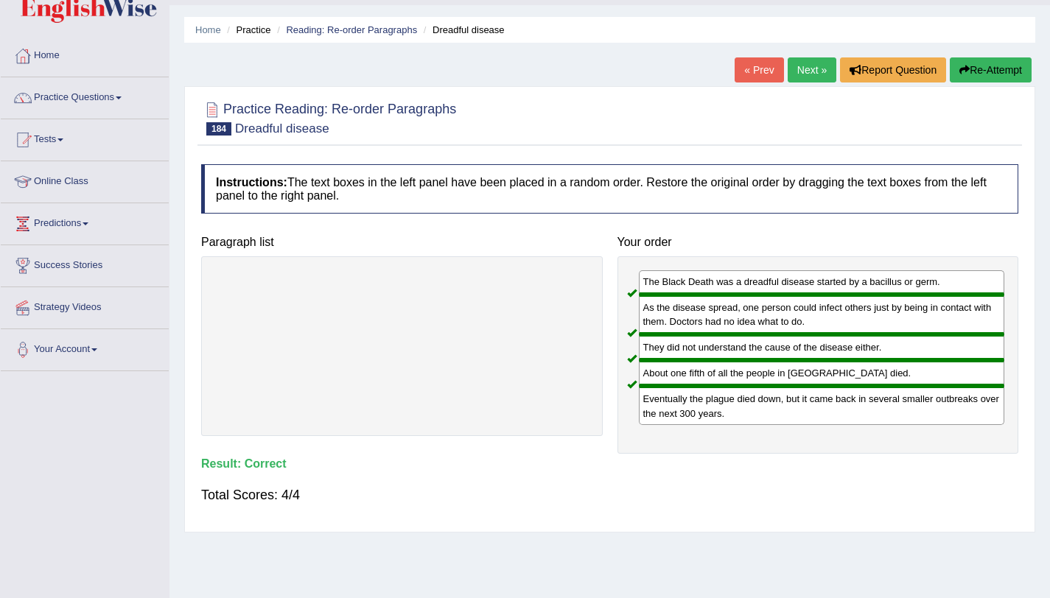
scroll to position [37, 0]
click at [801, 76] on link "Next »" at bounding box center [811, 70] width 49 height 25
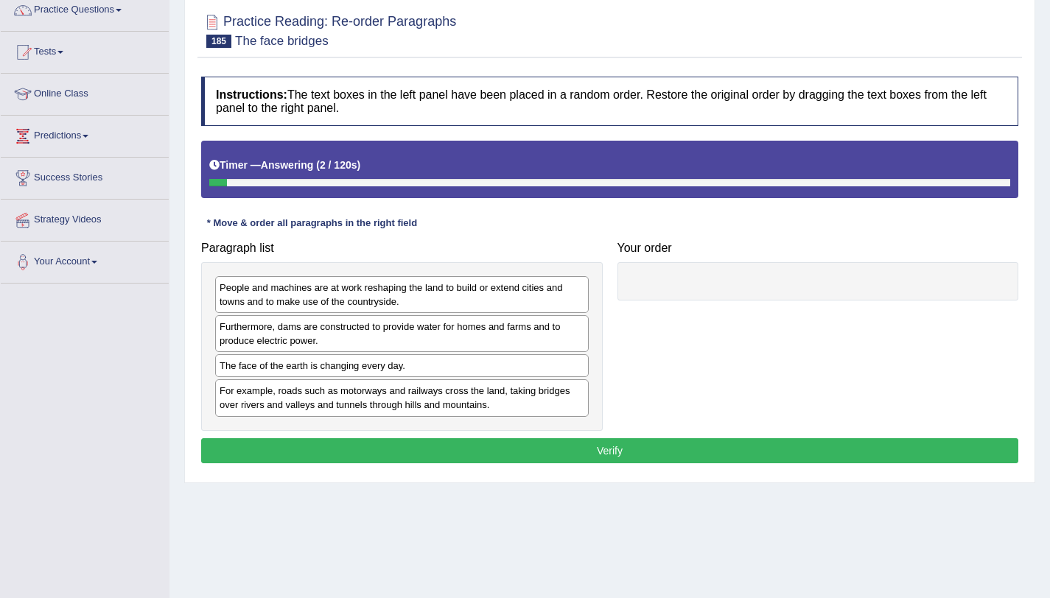
click at [348, 372] on div "The face of the earth is changing every day." at bounding box center [401, 365] width 373 height 23
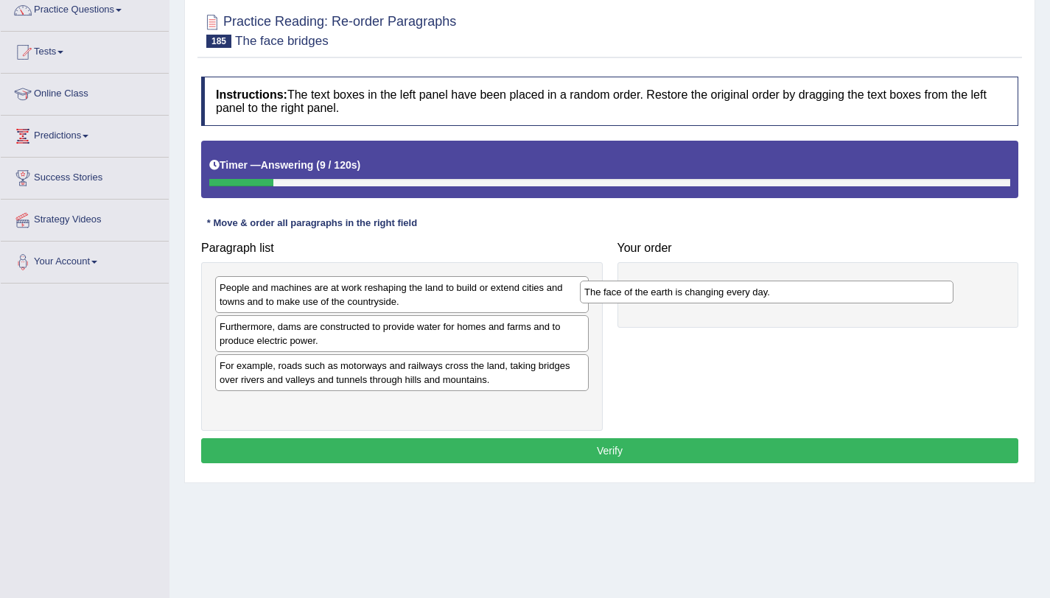
drag, startPoint x: 424, startPoint y: 373, endPoint x: 789, endPoint y: 299, distance: 372.0
click at [789, 299] on div "The face of the earth is changing every day." at bounding box center [766, 292] width 373 height 23
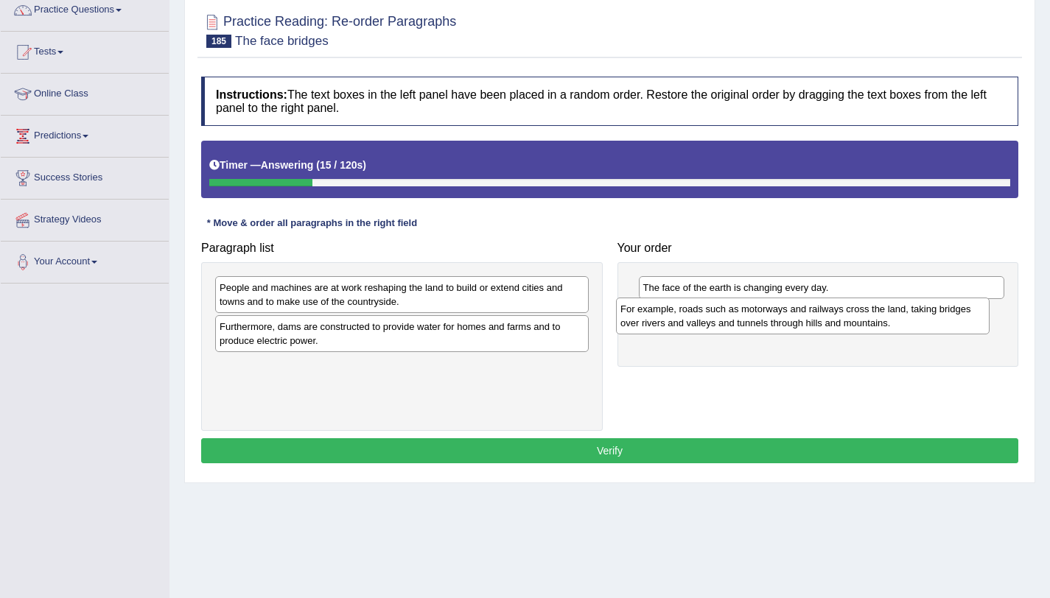
drag, startPoint x: 284, startPoint y: 388, endPoint x: 684, endPoint y: 331, distance: 404.7
click at [684, 331] on div "For example, roads such as motorways and railways cross the land, taking bridge…" at bounding box center [802, 316] width 373 height 37
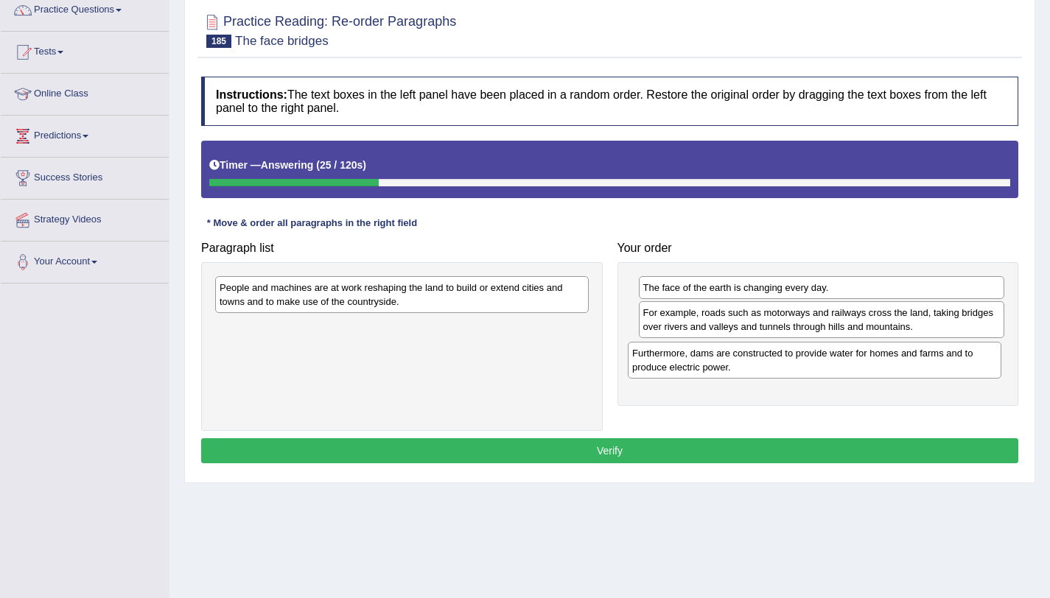
drag, startPoint x: 447, startPoint y: 342, endPoint x: 861, endPoint y: 367, distance: 414.7
click at [861, 367] on div "Furthermore, dams are constructed to provide water for homes and farms and to p…" at bounding box center [814, 360] width 373 height 37
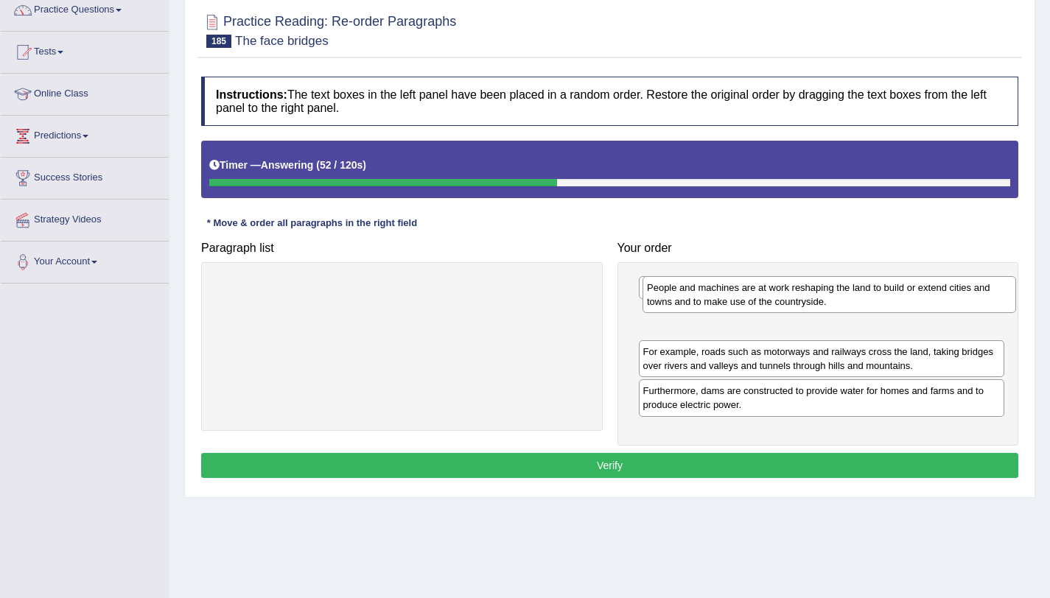
drag, startPoint x: 322, startPoint y: 304, endPoint x: 749, endPoint y: 307, distance: 427.3
click at [749, 307] on div "People and machines are at work reshaping the land to build or extend cities an…" at bounding box center [828, 294] width 373 height 37
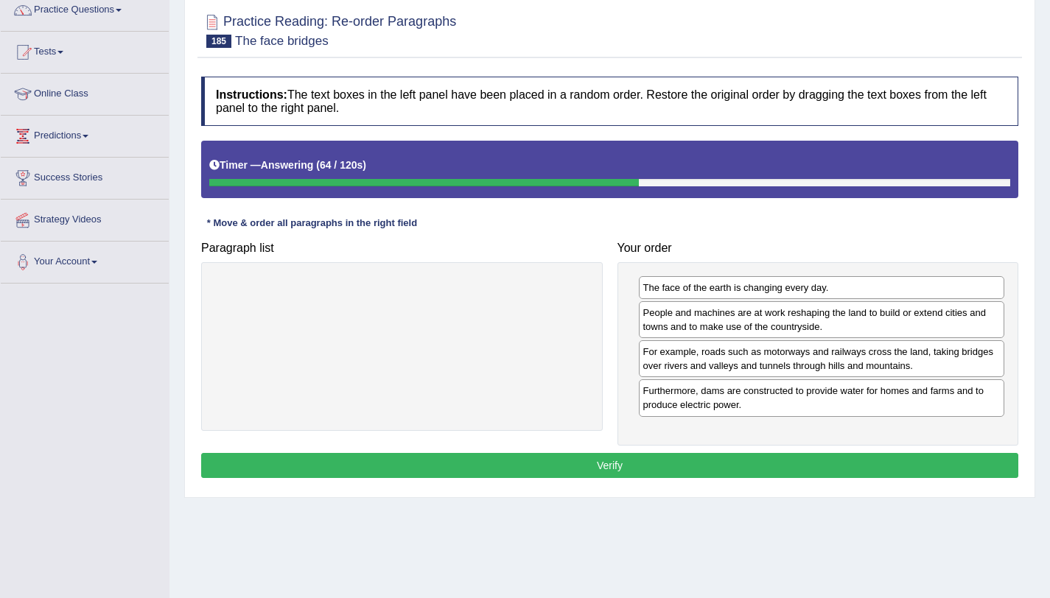
click at [626, 463] on button "Verify" at bounding box center [609, 465] width 817 height 25
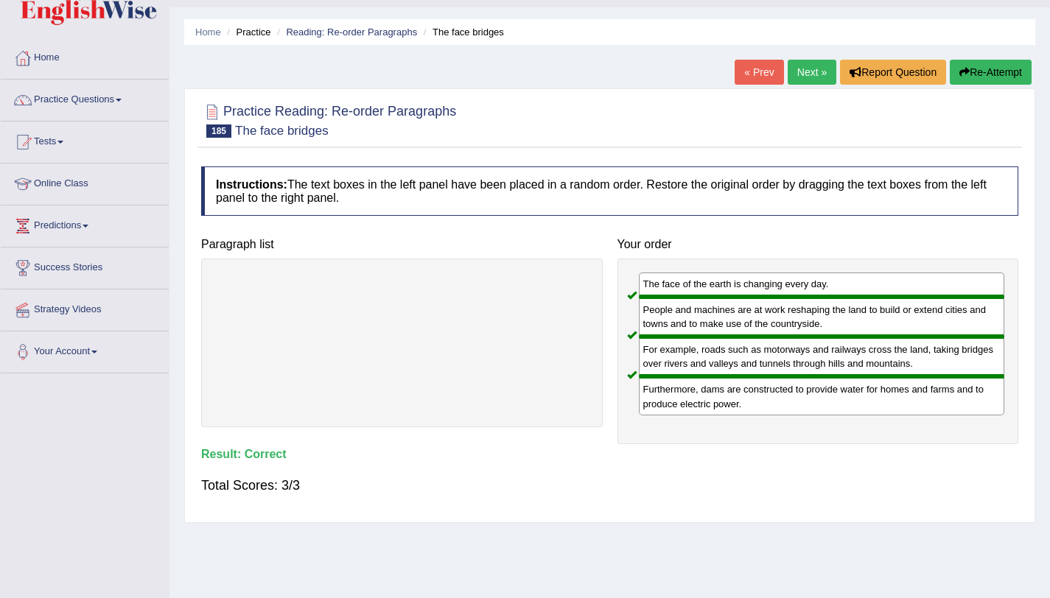
scroll to position [35, 0]
